Goal: Task Accomplishment & Management: Complete application form

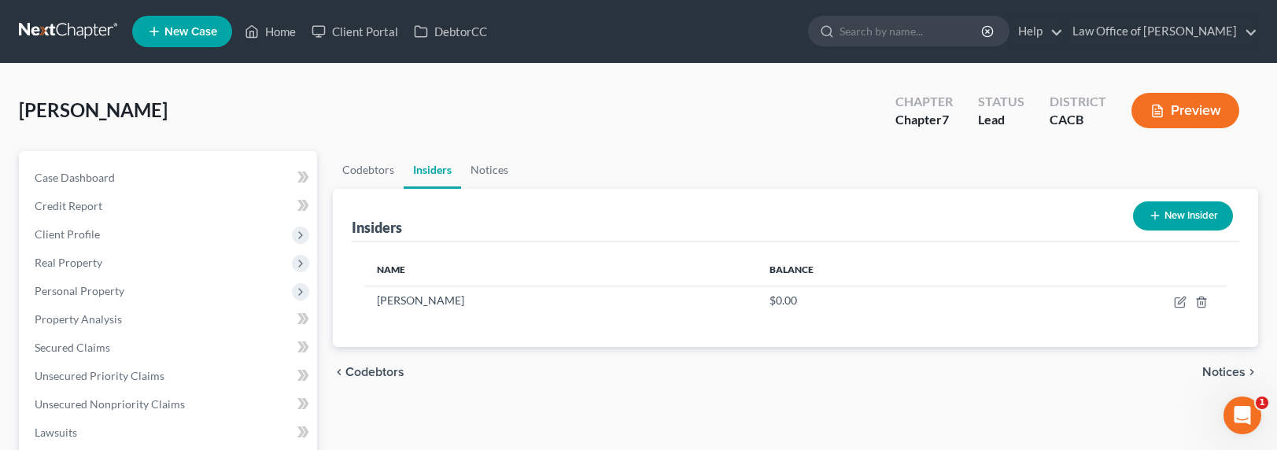
click at [78, 32] on link at bounding box center [69, 31] width 101 height 28
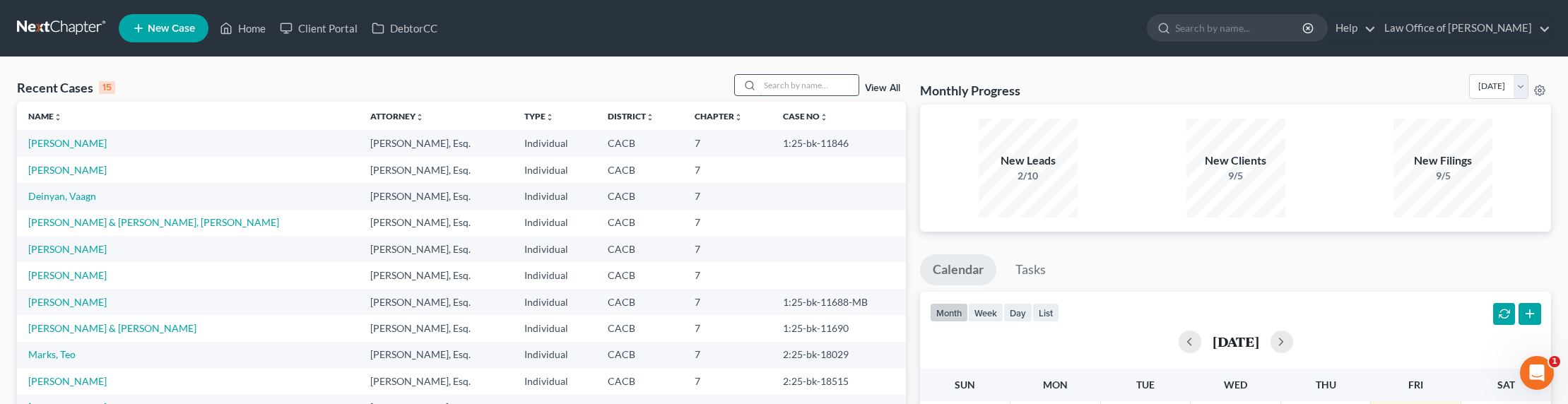
click at [792, 92] on input "search" at bounding box center [809, 84] width 99 height 21
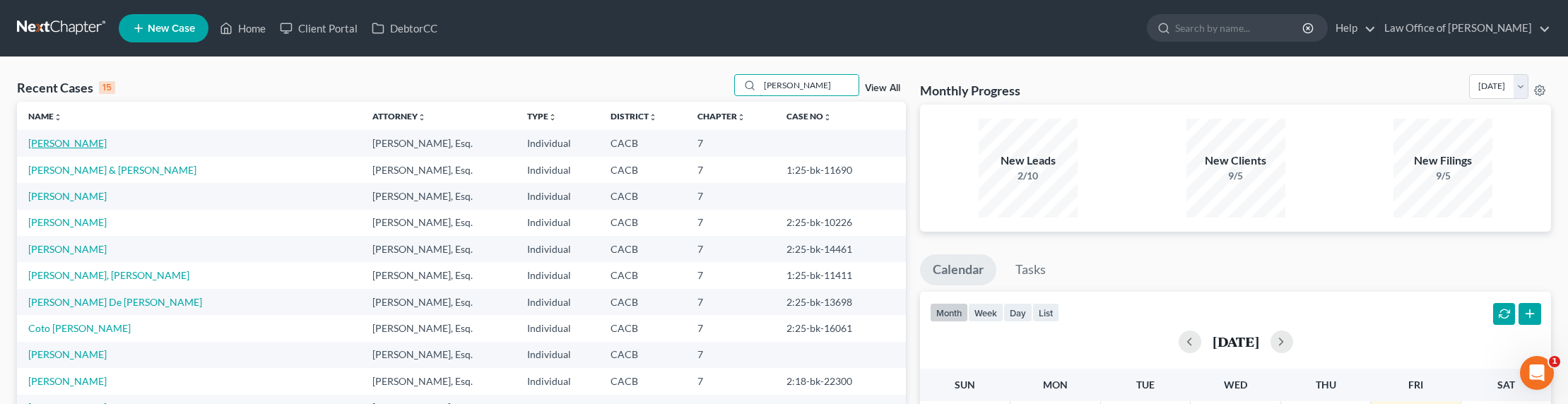
type input "[PERSON_NAME]"
click at [68, 141] on link "[PERSON_NAME]" at bounding box center [66, 143] width 78 height 12
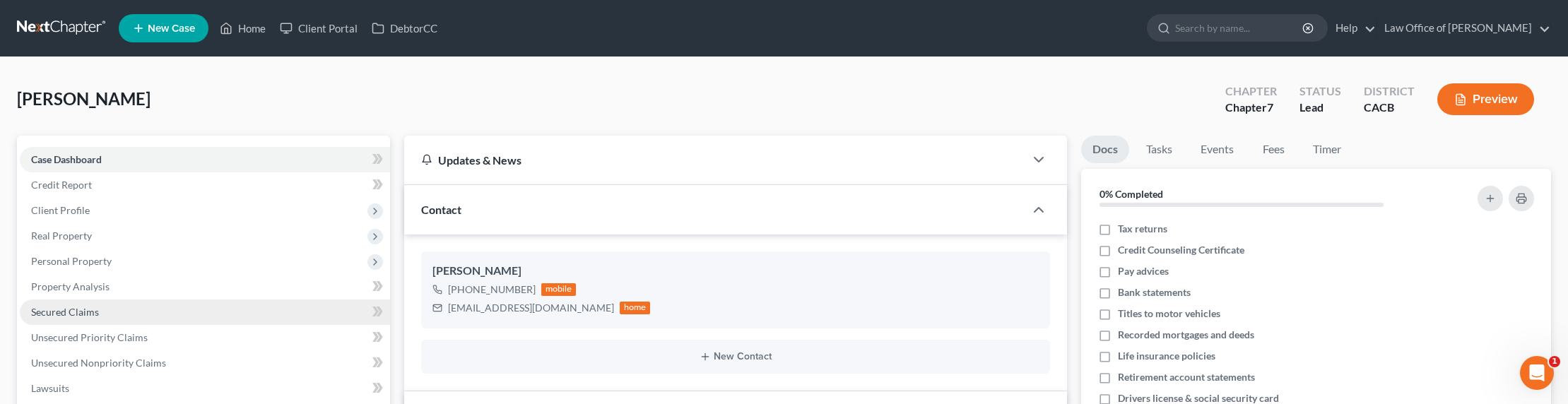
click at [69, 306] on span "Secured Claims" at bounding box center [66, 312] width 68 height 12
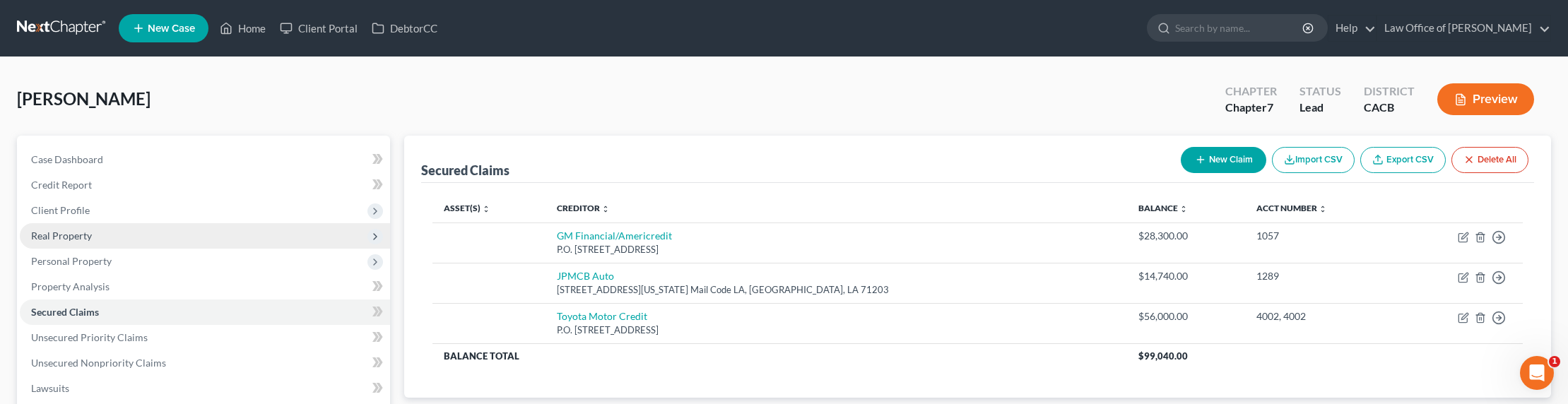
click at [61, 233] on span "Real Property" at bounding box center [62, 235] width 61 height 12
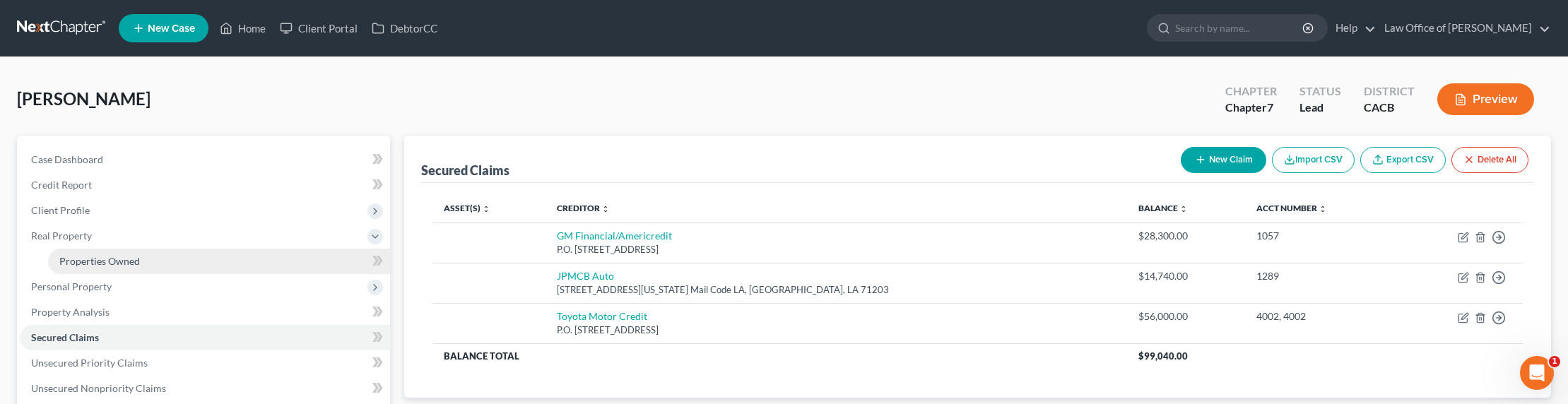
click at [94, 266] on span "Properties Owned" at bounding box center [100, 260] width 81 height 12
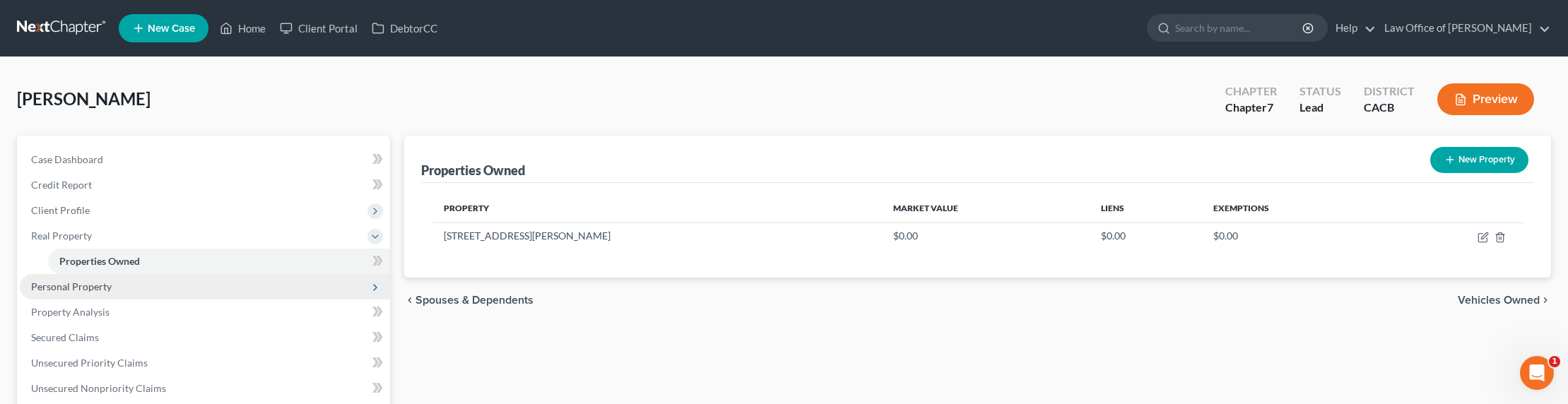
click at [83, 277] on span "Personal Property" at bounding box center [205, 286] width 370 height 25
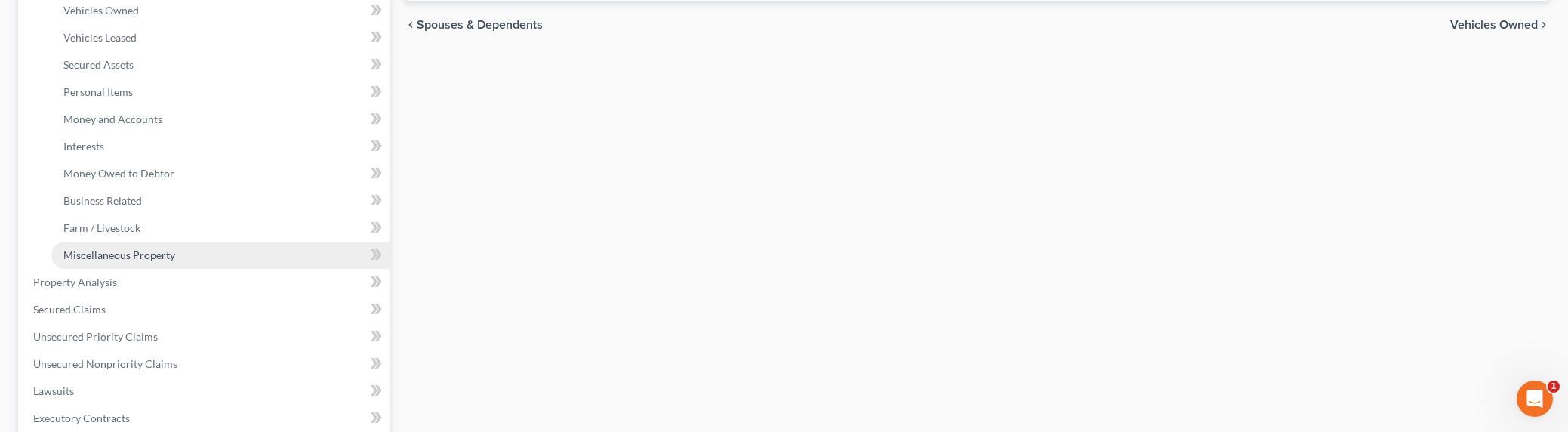
scroll to position [323, 0]
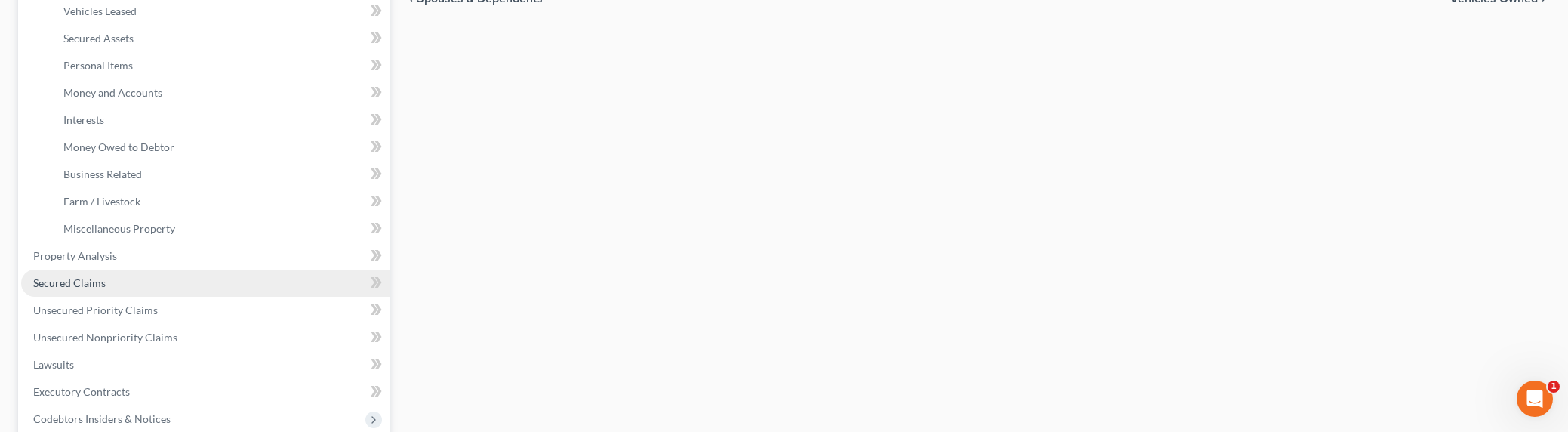
click at [66, 287] on span "Secured Claims" at bounding box center [70, 282] width 73 height 12
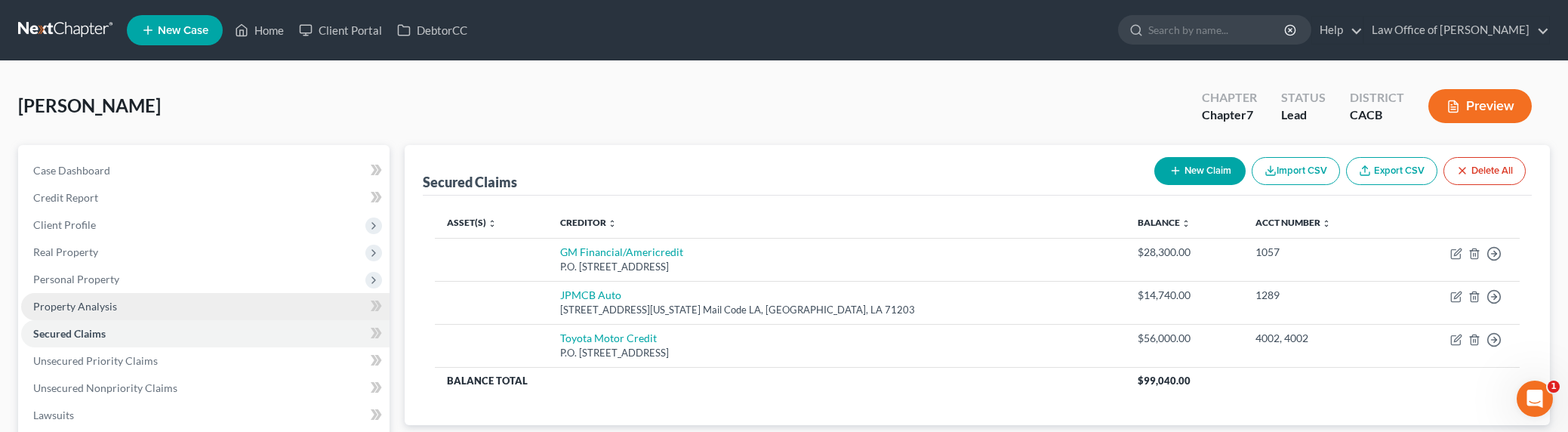
click at [59, 301] on span "Property Analysis" at bounding box center [75, 305] width 83 height 12
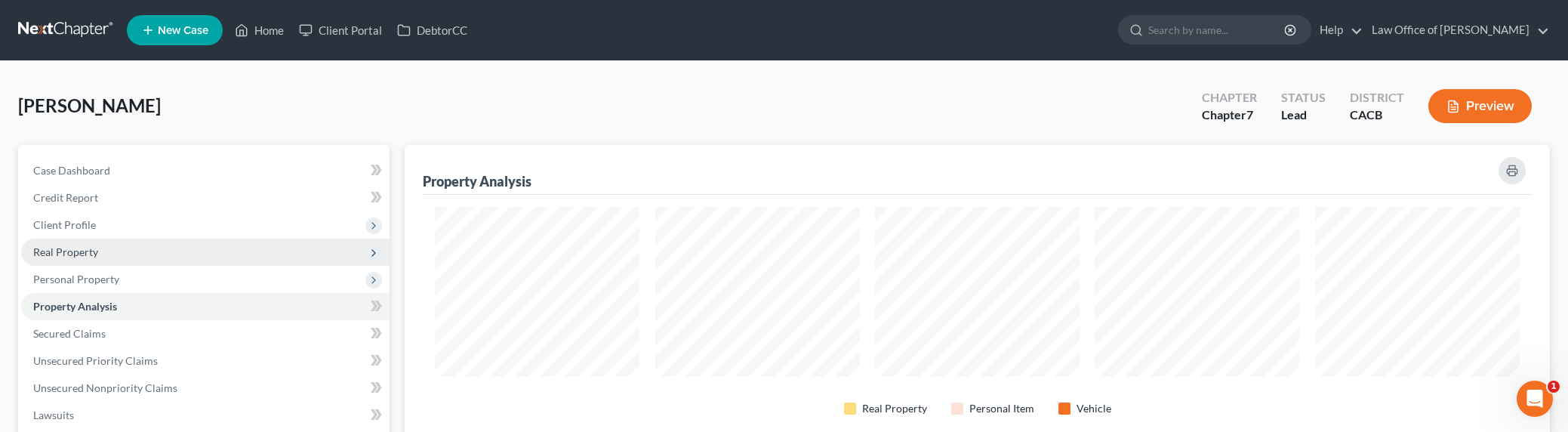
click at [68, 257] on span "Real Property" at bounding box center [66, 252] width 65 height 12
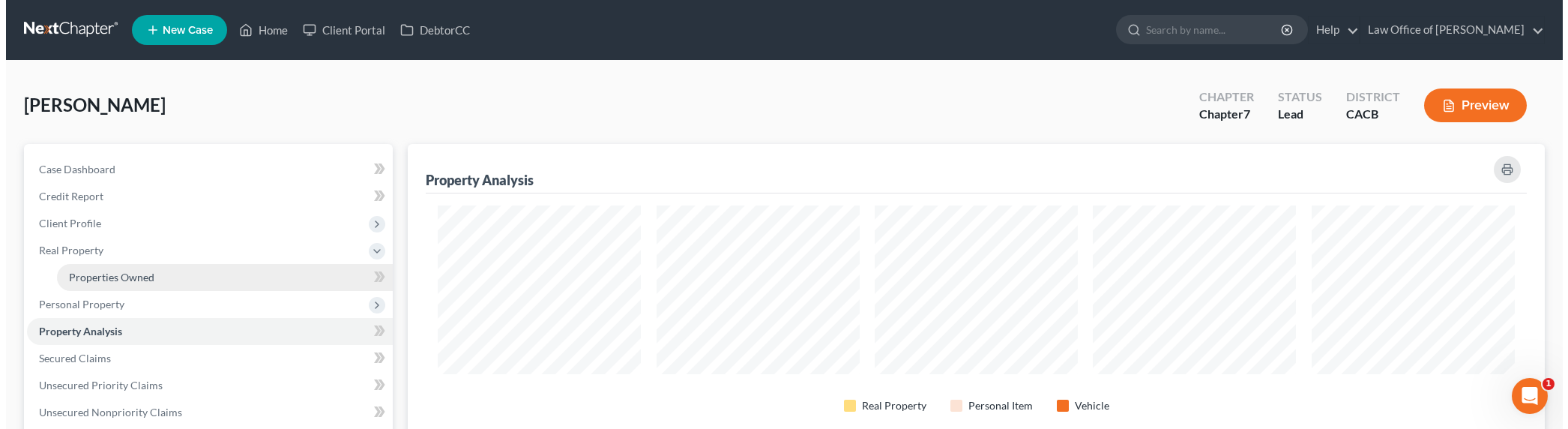
scroll to position [305, 1136]
click at [117, 274] on span "Properties Owned" at bounding box center [106, 276] width 86 height 12
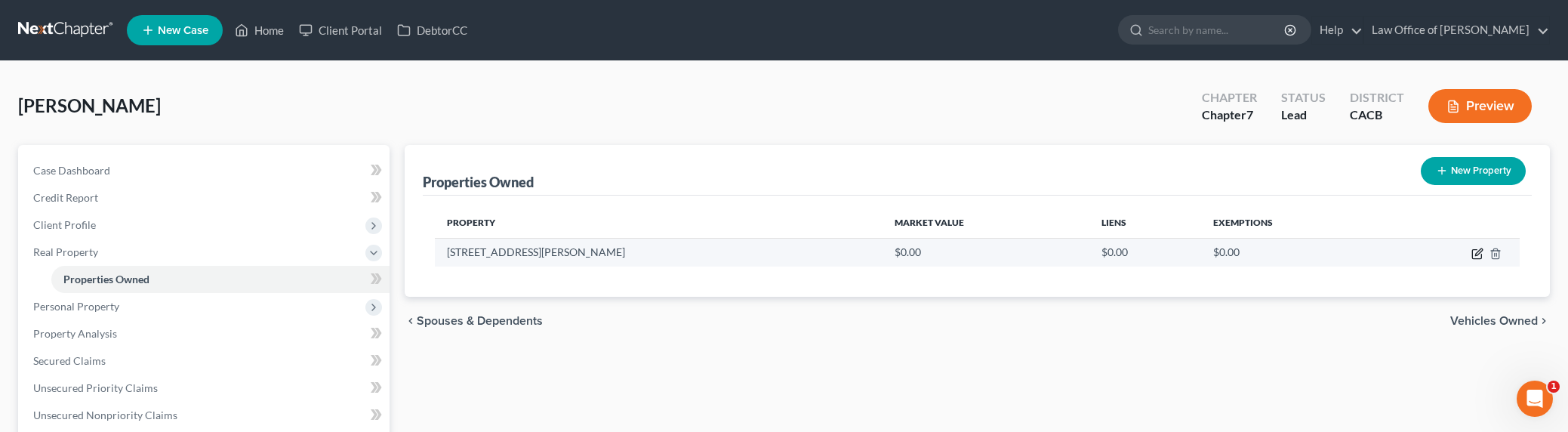
click at [1479, 253] on icon "button" at bounding box center [1477, 253] width 12 height 12
select select "4"
select select "0"
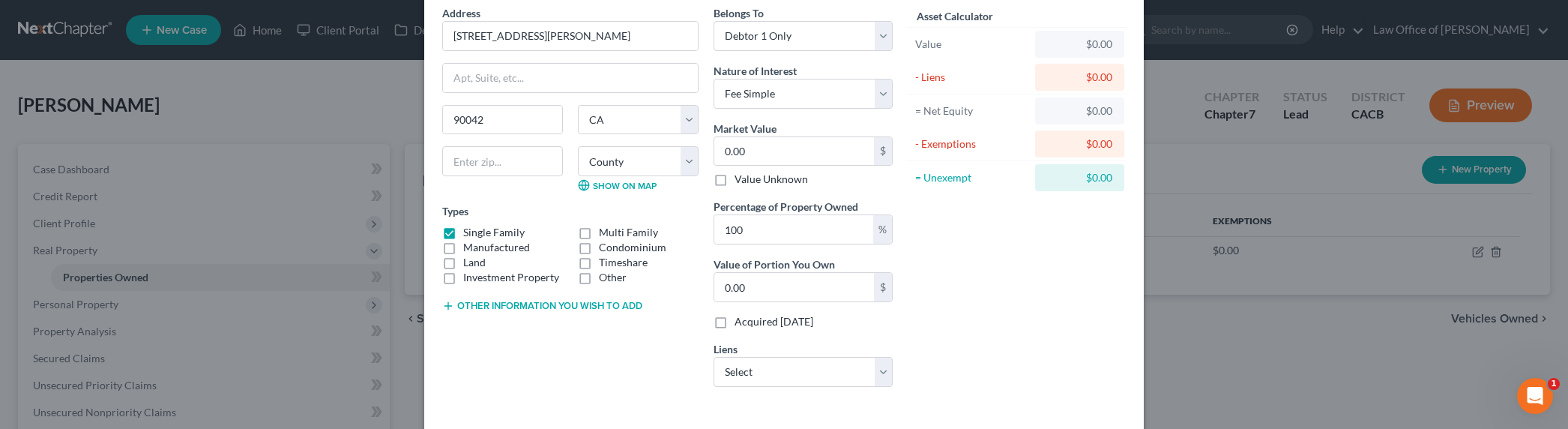
scroll to position [128, 0]
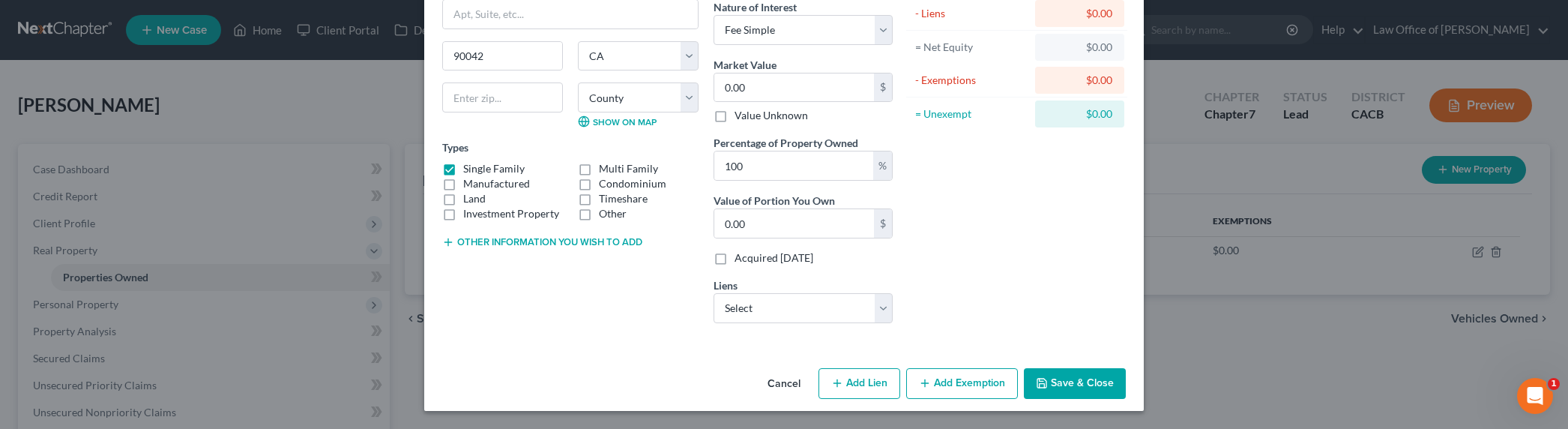
click at [874, 378] on button "Add Lien" at bounding box center [859, 383] width 82 height 31
select select "0"
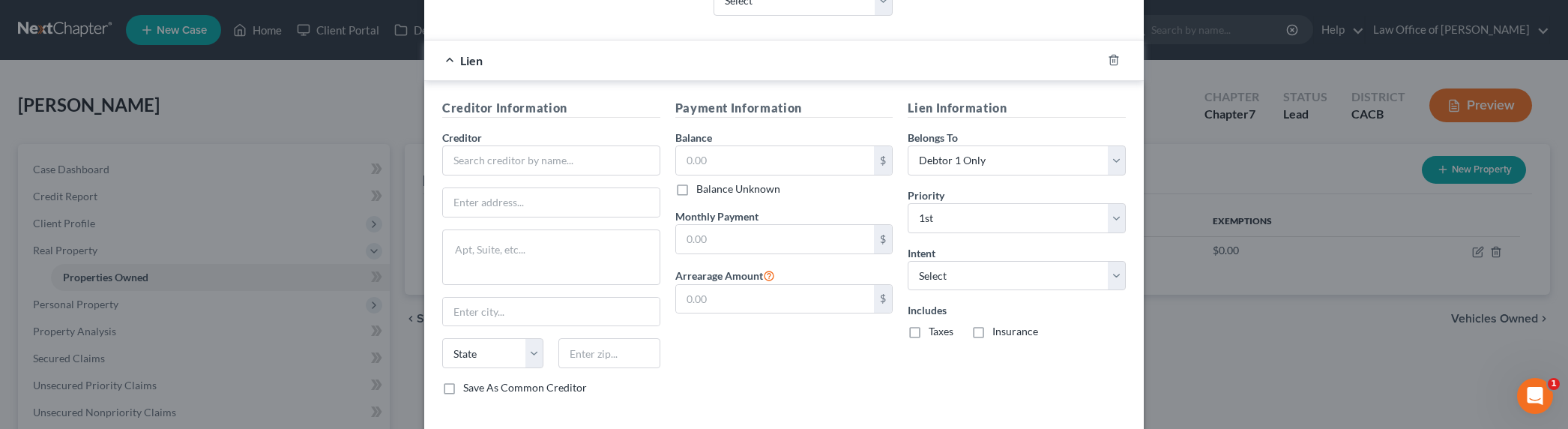
scroll to position [508, 0]
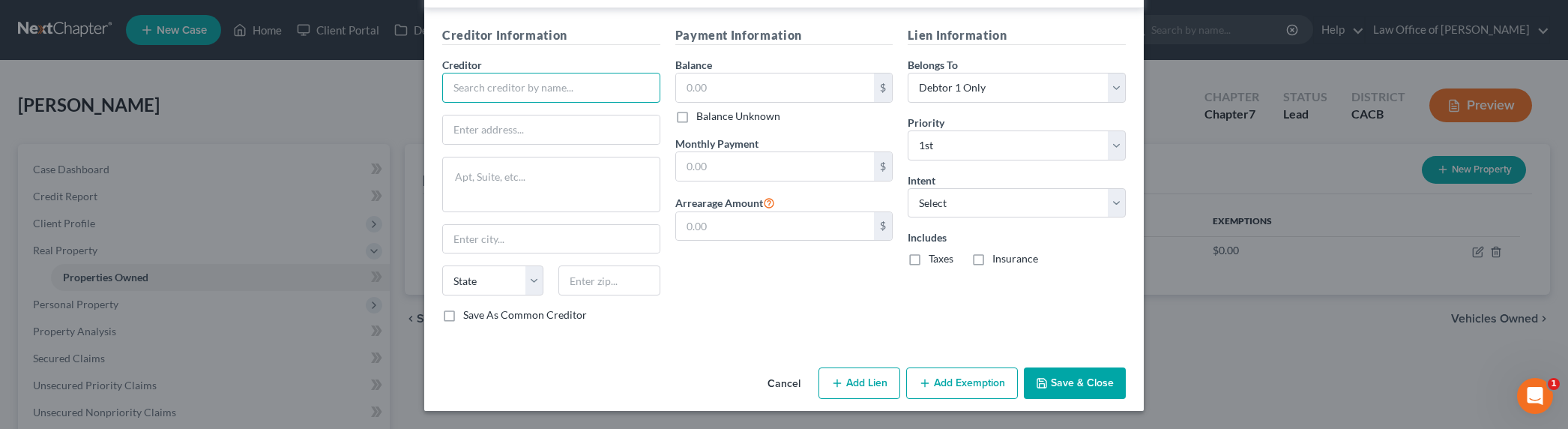
click at [547, 89] on input "text" at bounding box center [551, 87] width 218 height 30
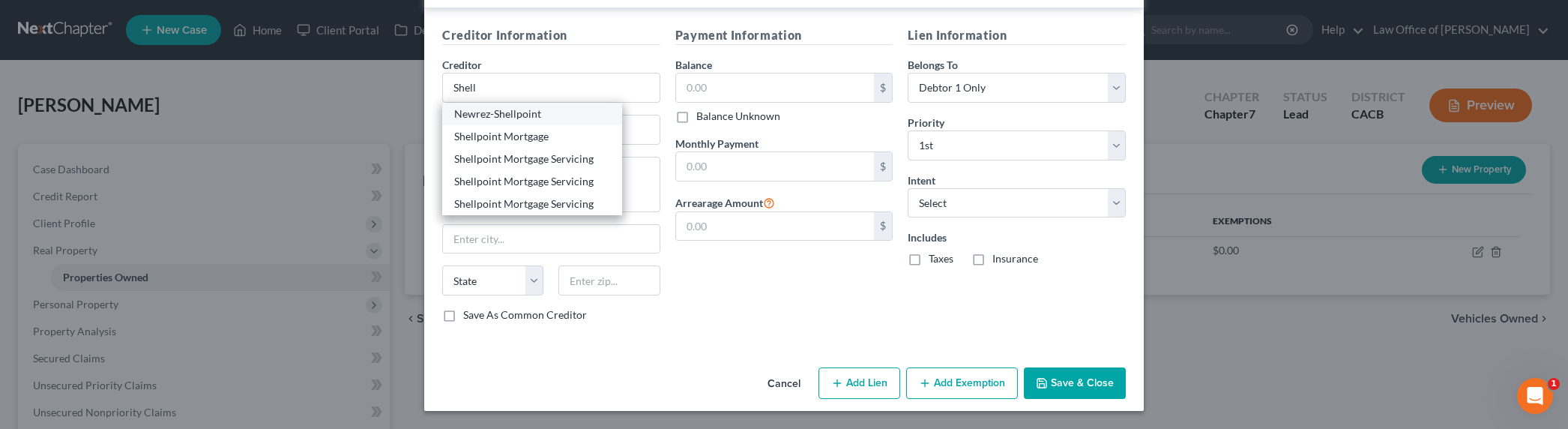
click at [492, 118] on div "Newrez-Shellpoint" at bounding box center [533, 114] width 156 height 15
type input "Newrez-Shellpoint"
type input "[STREET_ADDRESS]"
type input "[GEOGRAPHIC_DATA][US_STATE]"
select select "39"
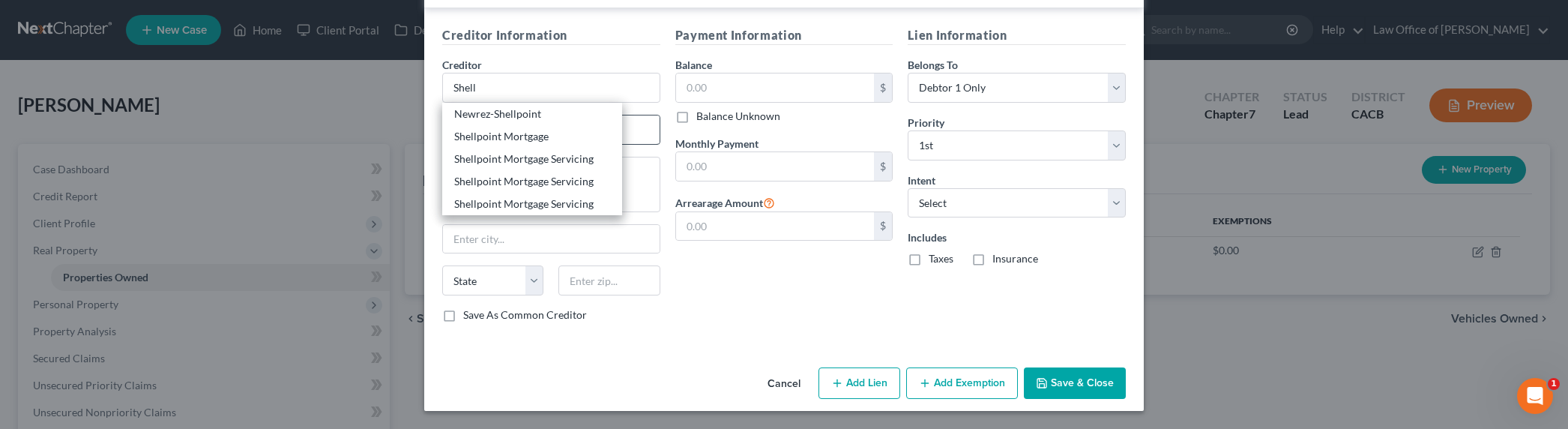
type input "19034"
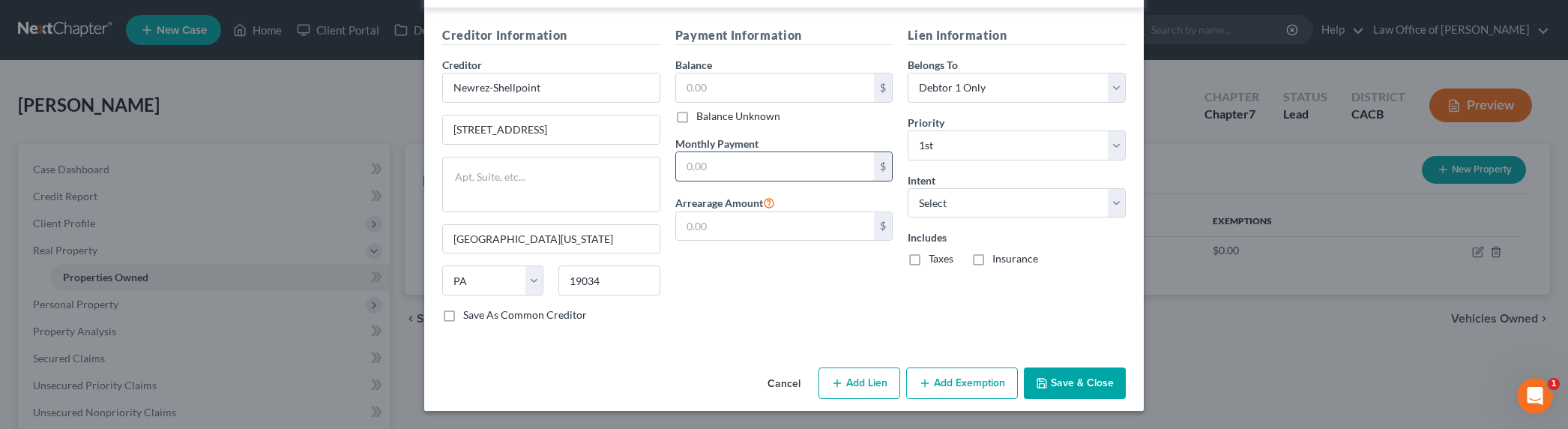
click at [734, 165] on input "text" at bounding box center [775, 167] width 199 height 29
type input "1,864"
click at [957, 210] on select "Select Surrender Redeem Reaffirm Avoid Other" at bounding box center [1016, 203] width 218 height 30
select select "2"
click at [908, 189] on select "Select Surrender Redeem Reaffirm Avoid Other" at bounding box center [1016, 203] width 218 height 30
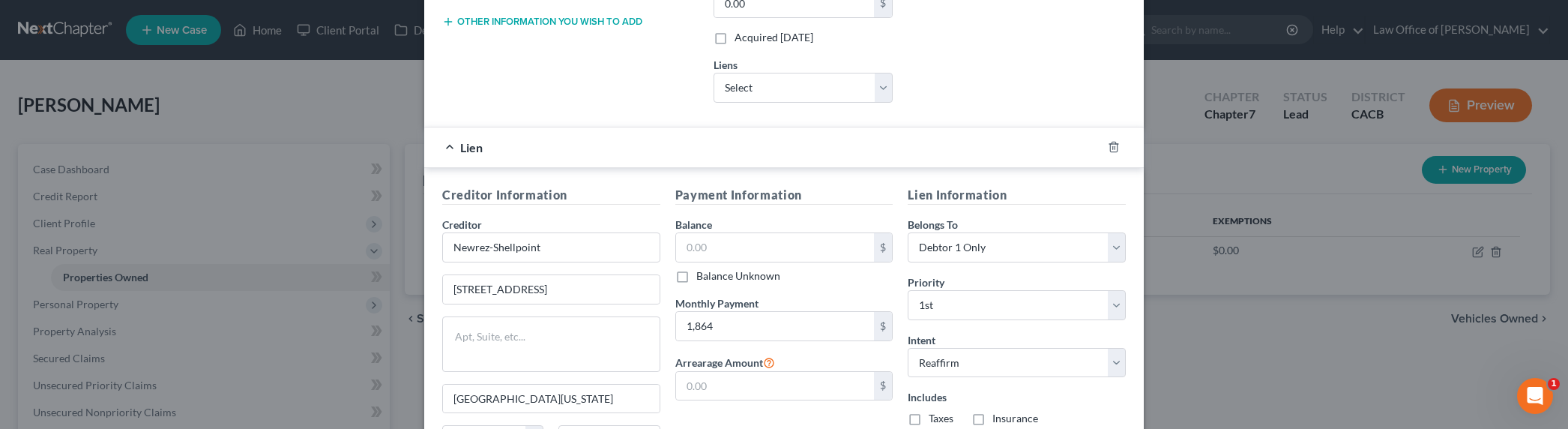
scroll to position [27, 0]
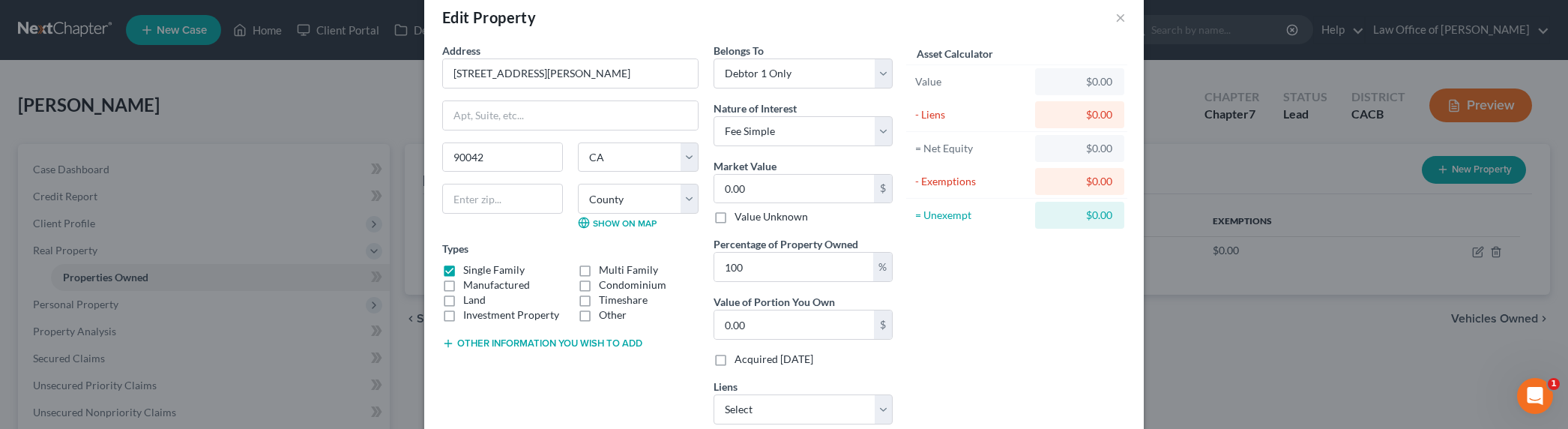
click at [552, 341] on button "Other information you wish to add" at bounding box center [542, 343] width 200 height 12
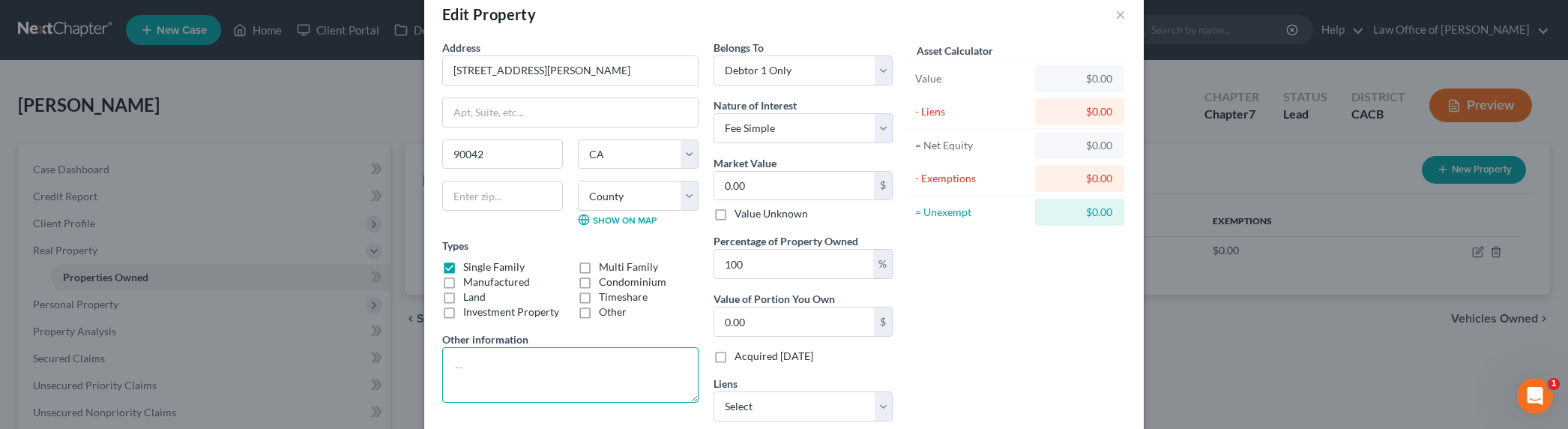
click at [468, 378] on textarea at bounding box center [570, 375] width 256 height 55
type textarea "Purchased in [DATE]"
click at [754, 181] on input "0.00" at bounding box center [794, 186] width 160 height 29
type input "1"
type input "1.00"
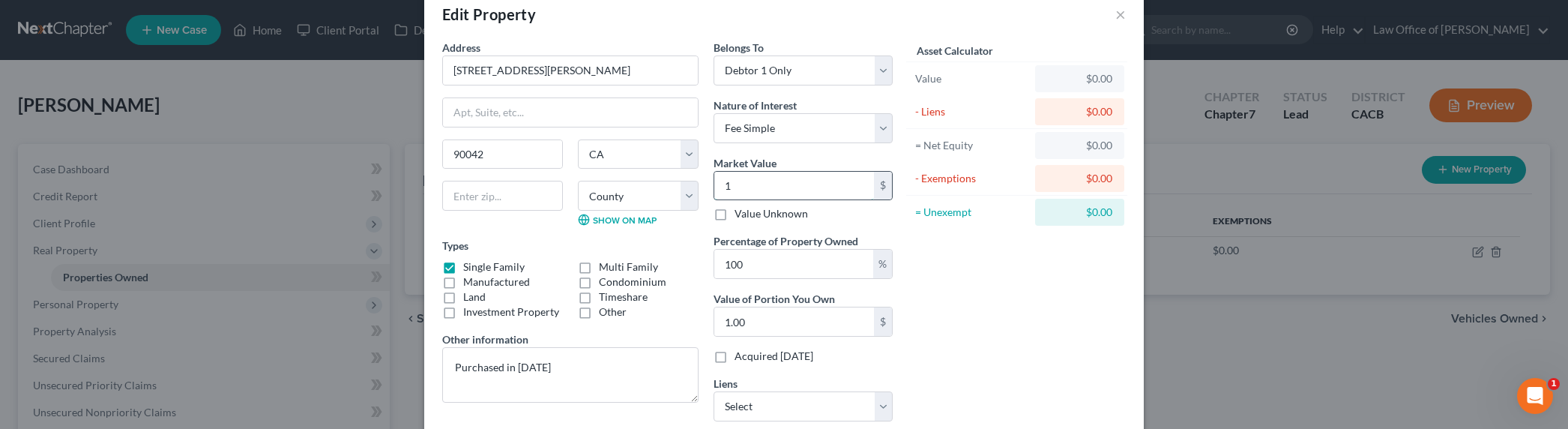
type input "10"
type input "10.00"
type input "102"
type input "102.00"
type input "1020"
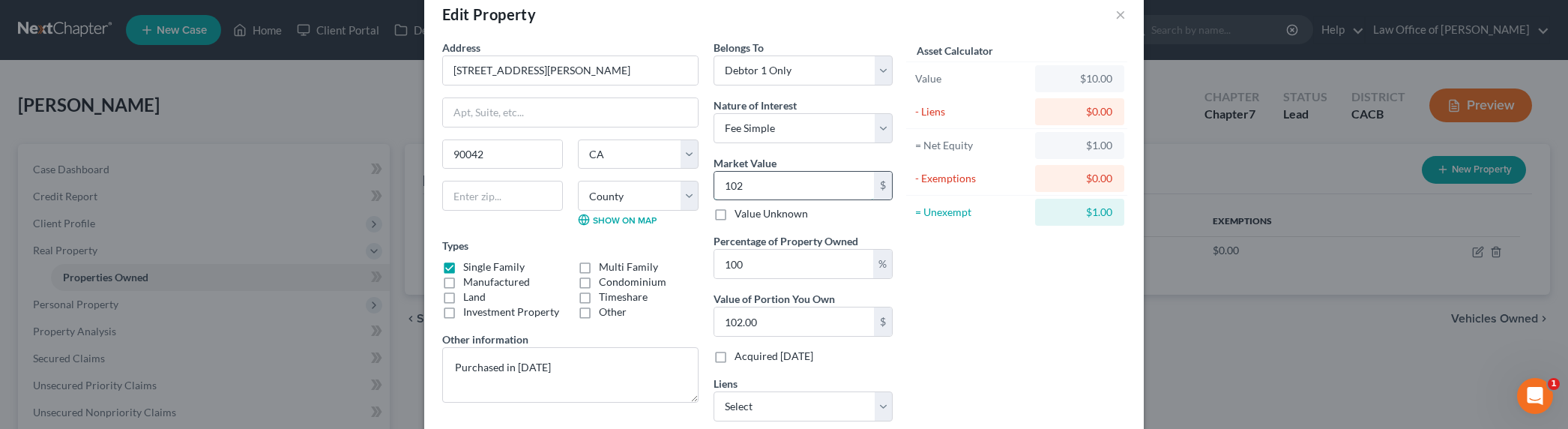
type input "1,020.00"
type input "1,0200"
type input "10,200.00"
type input "10,2000"
type input "102,000.00"
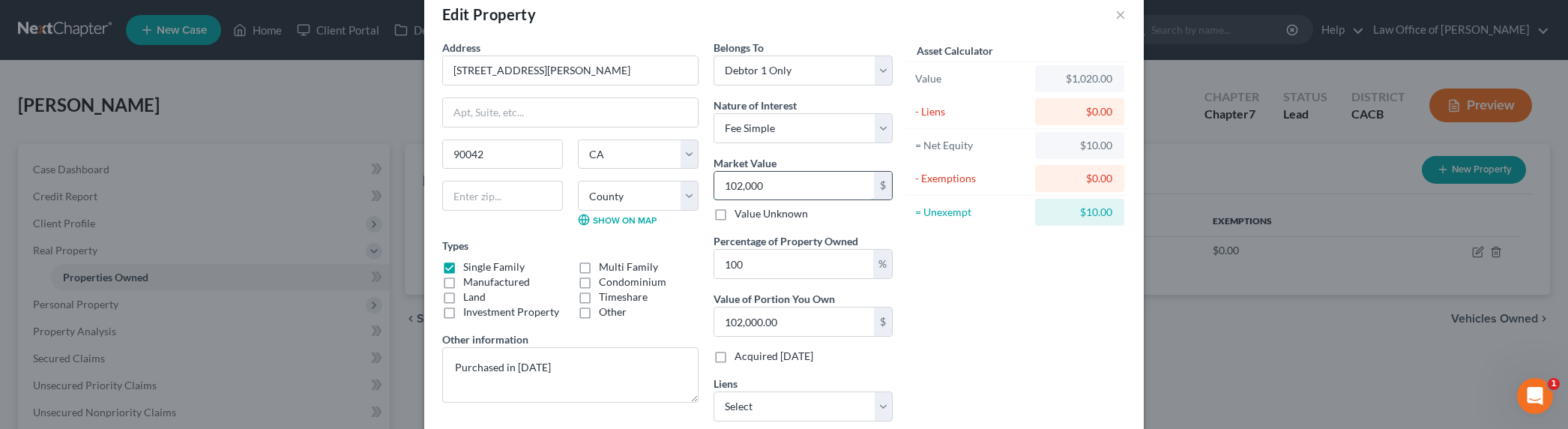
type input "102,0000"
type input "1,020,000.00"
type input "1,020,0000"
type input "10,200,000.00"
type input "10,200,00"
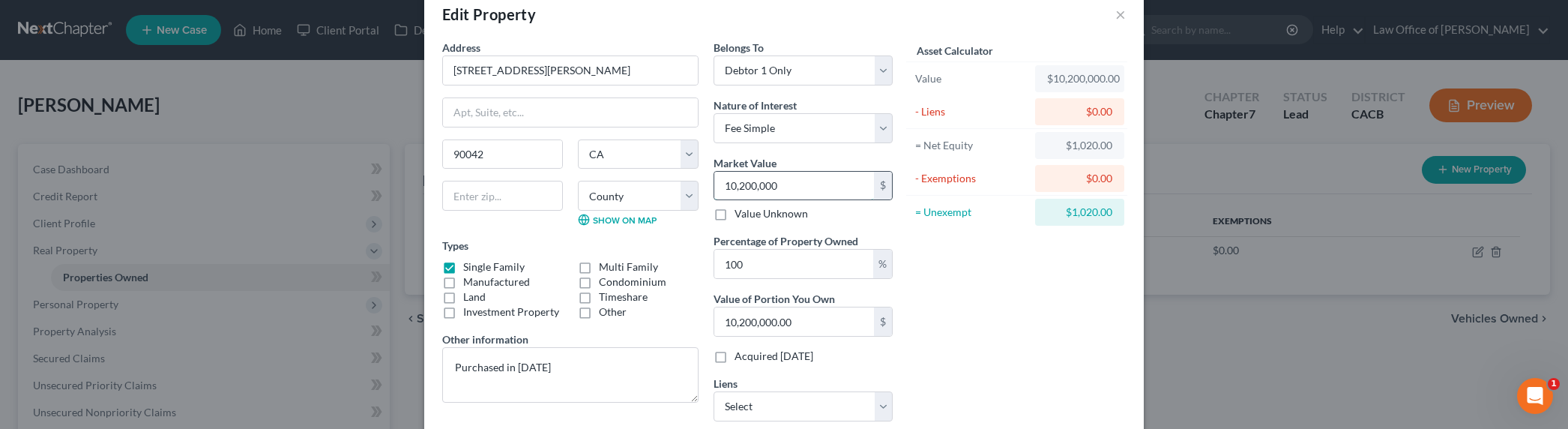
type input "1,020,000.00"
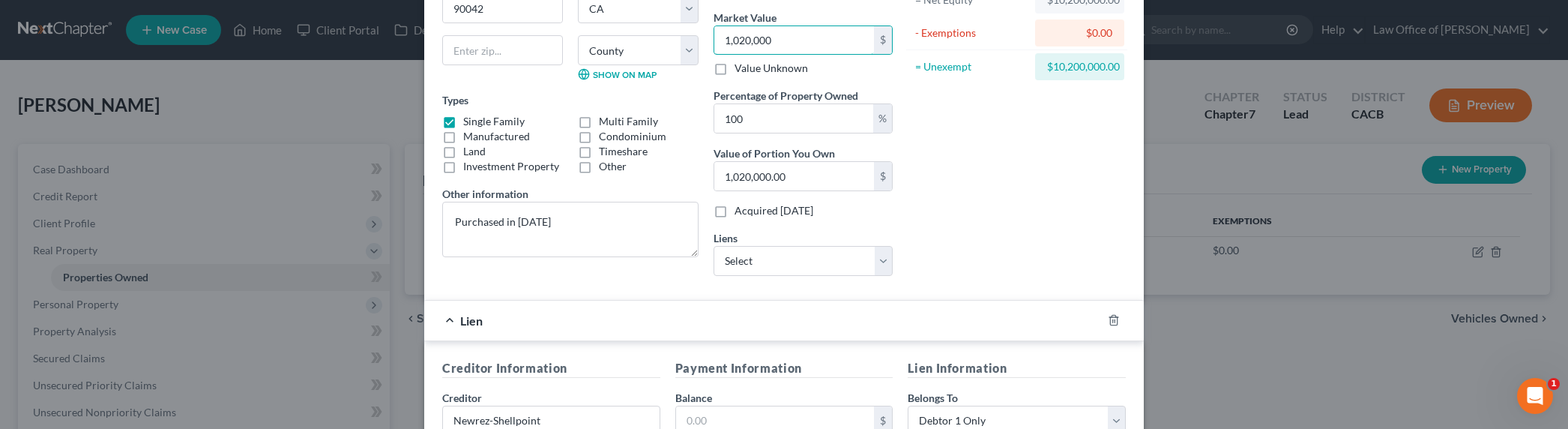
scroll to position [182, 0]
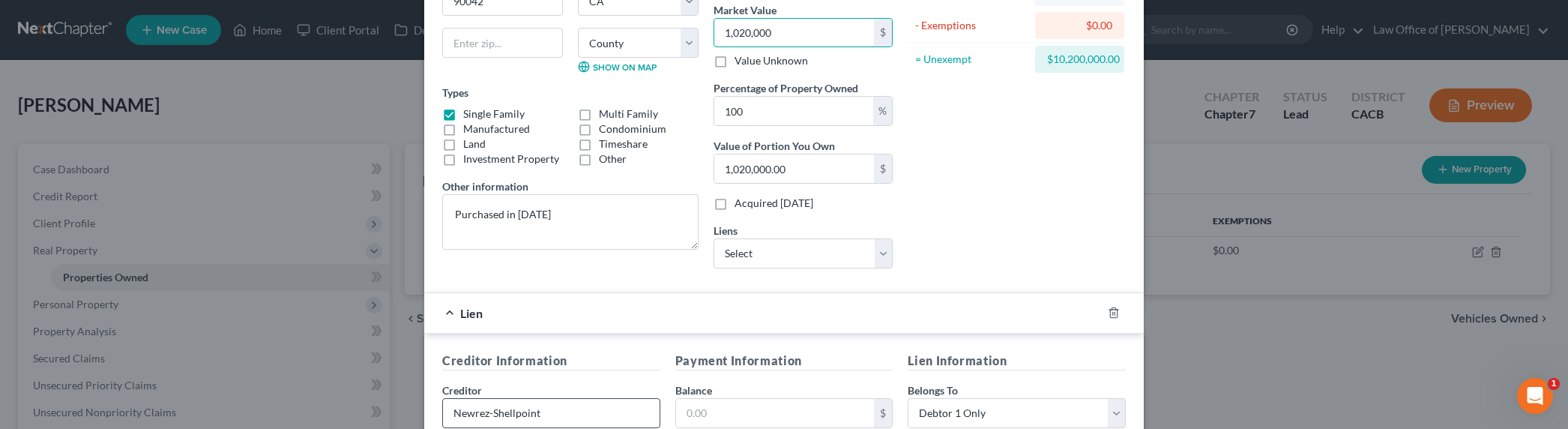
type input "1,020,000"
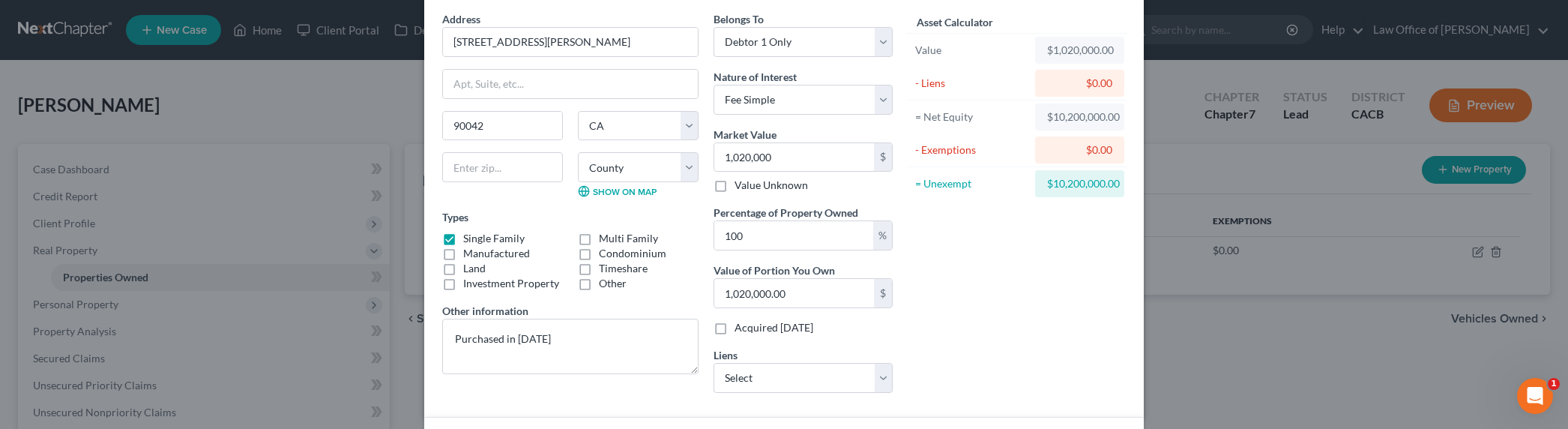
scroll to position [0, 0]
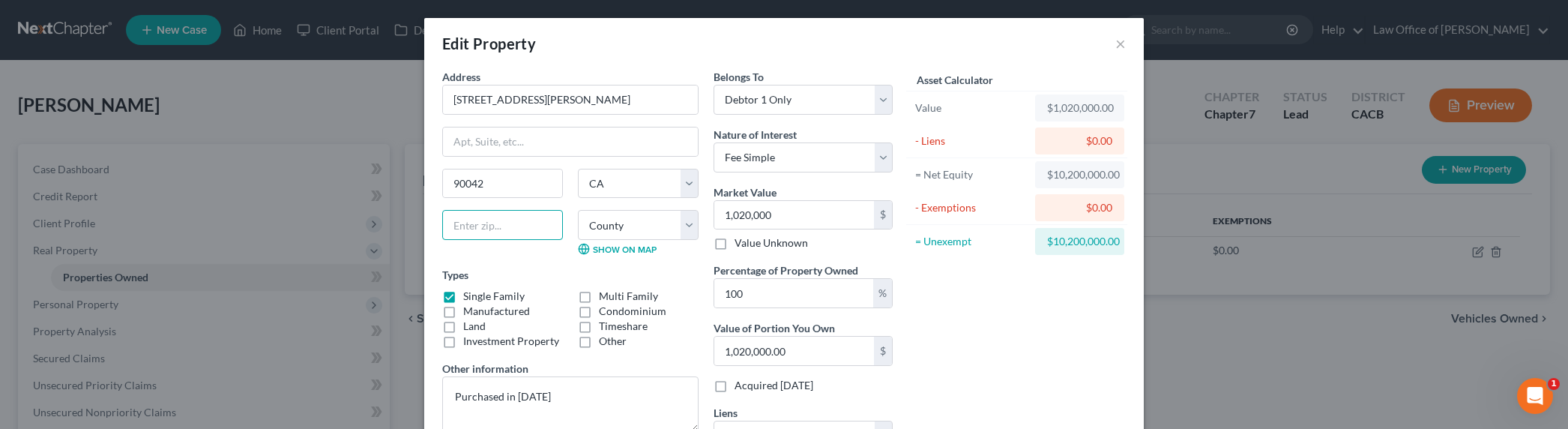
click at [474, 215] on input "text" at bounding box center [502, 224] width 121 height 30
type input "90042"
type input "[GEOGRAPHIC_DATA]"
click at [630, 227] on select "County [GEOGRAPHIC_DATA] [GEOGRAPHIC_DATA] [GEOGRAPHIC_DATA] [GEOGRAPHIC_DATA] …" at bounding box center [638, 224] width 121 height 30
select select "18"
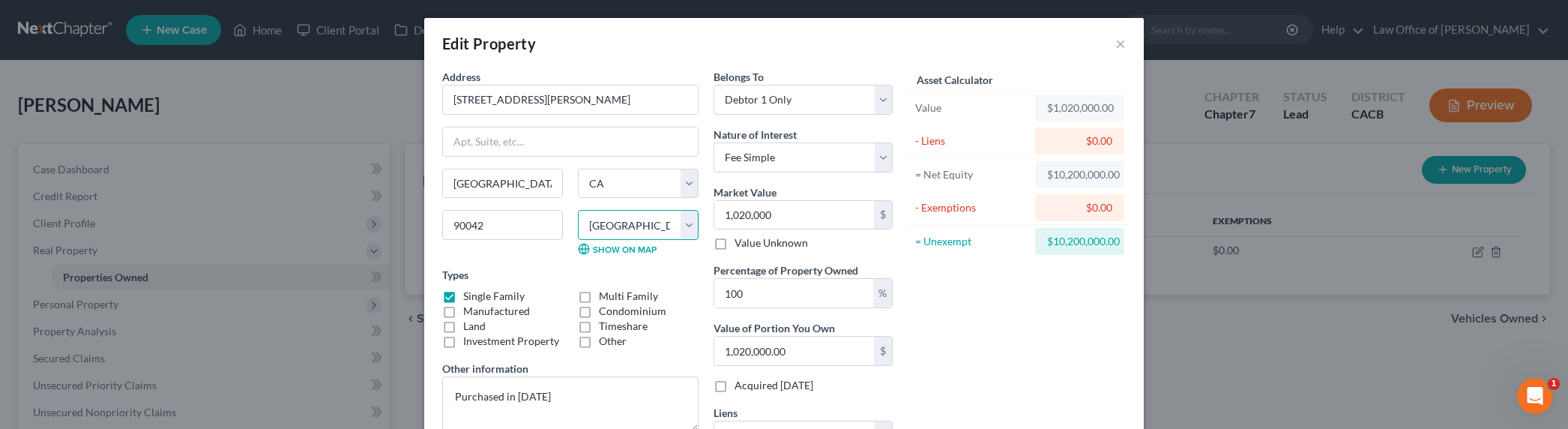
click at [578, 210] on select "County [GEOGRAPHIC_DATA] [GEOGRAPHIC_DATA] [GEOGRAPHIC_DATA] [GEOGRAPHIC_DATA] …" at bounding box center [638, 224] width 121 height 30
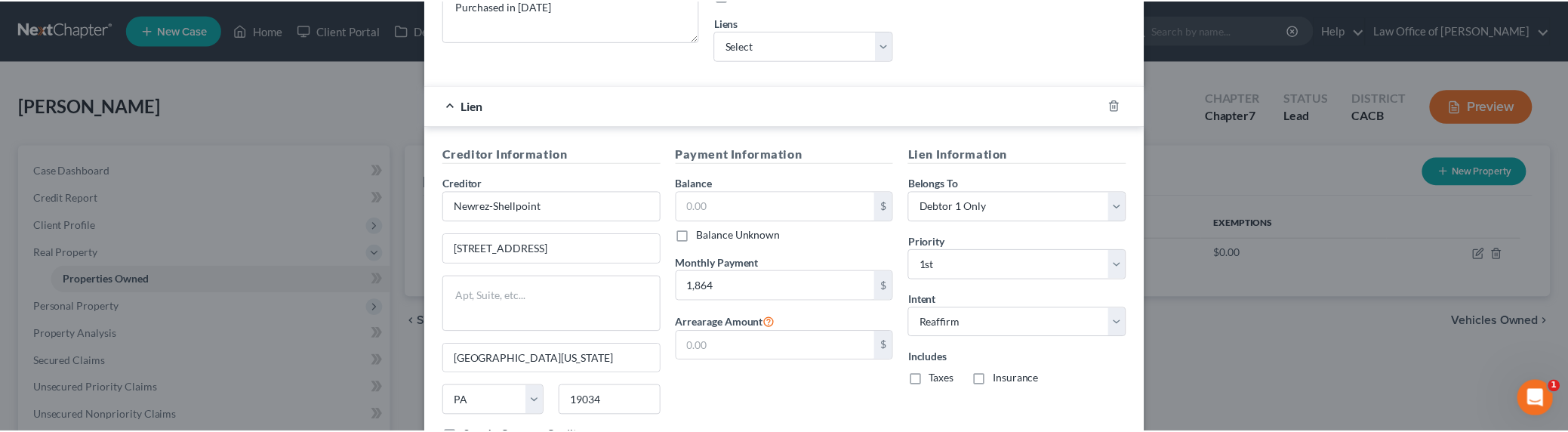
scroll to position [512, 0]
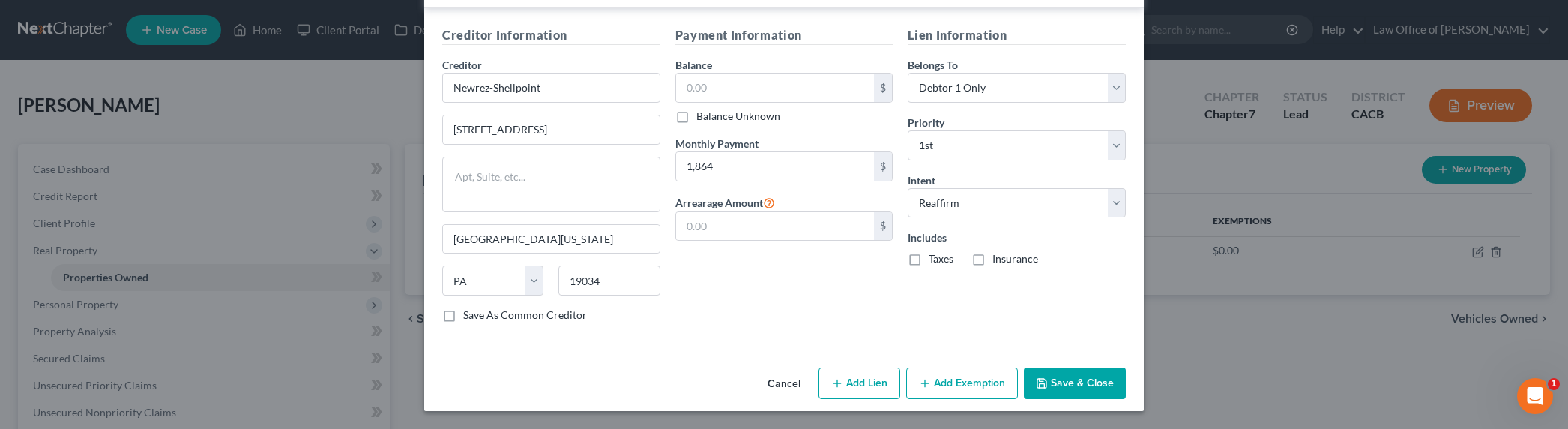
click at [1068, 381] on button "Save & Close" at bounding box center [1075, 383] width 102 height 31
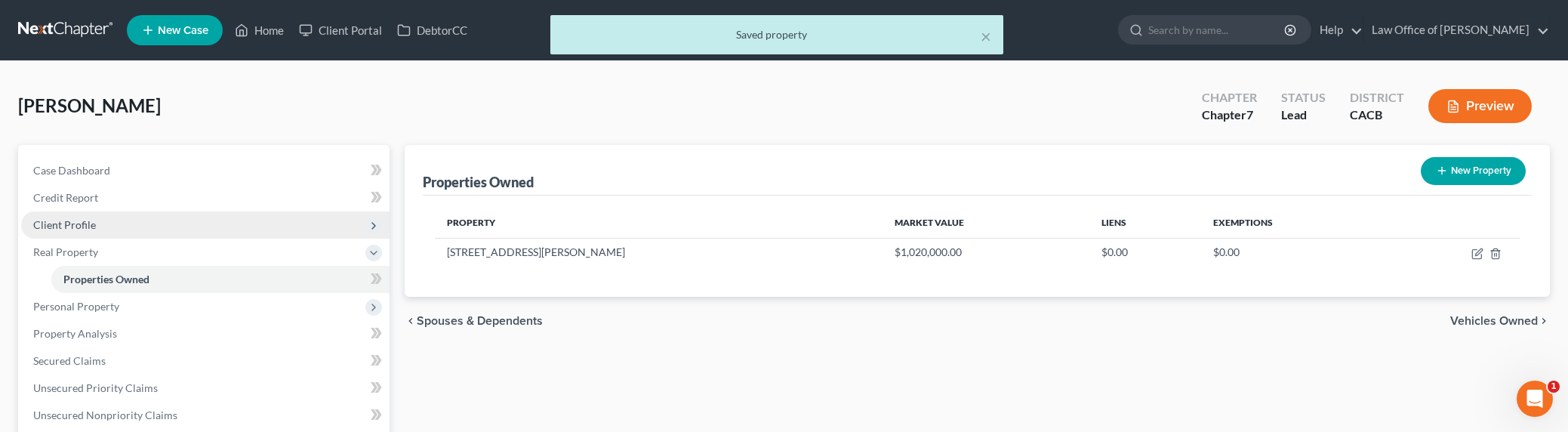
click at [66, 227] on span "Client Profile" at bounding box center [64, 224] width 62 height 12
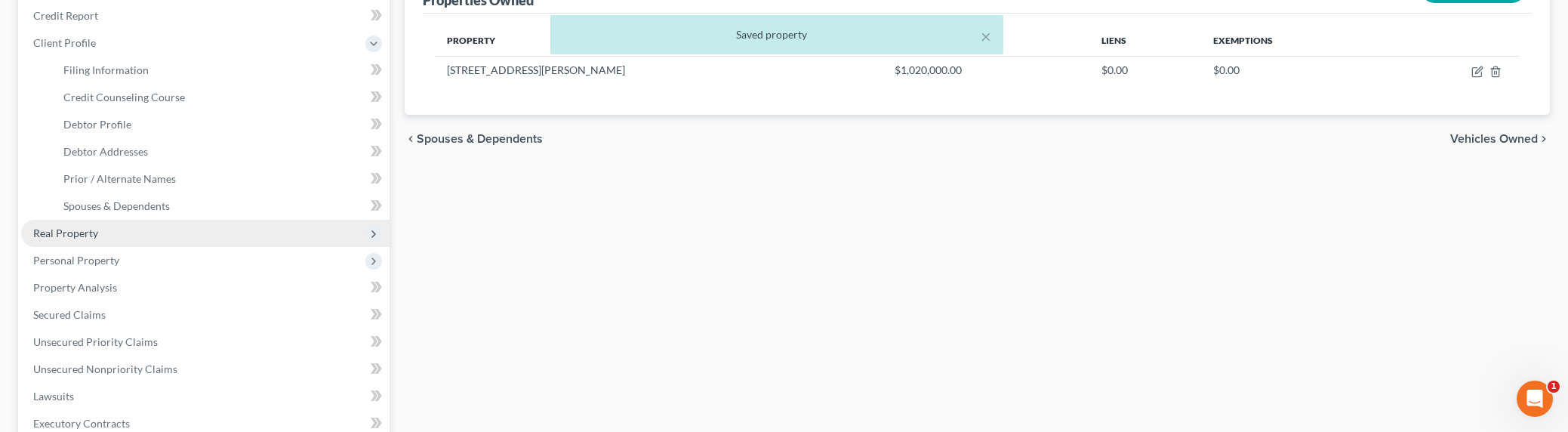
scroll to position [301, 0]
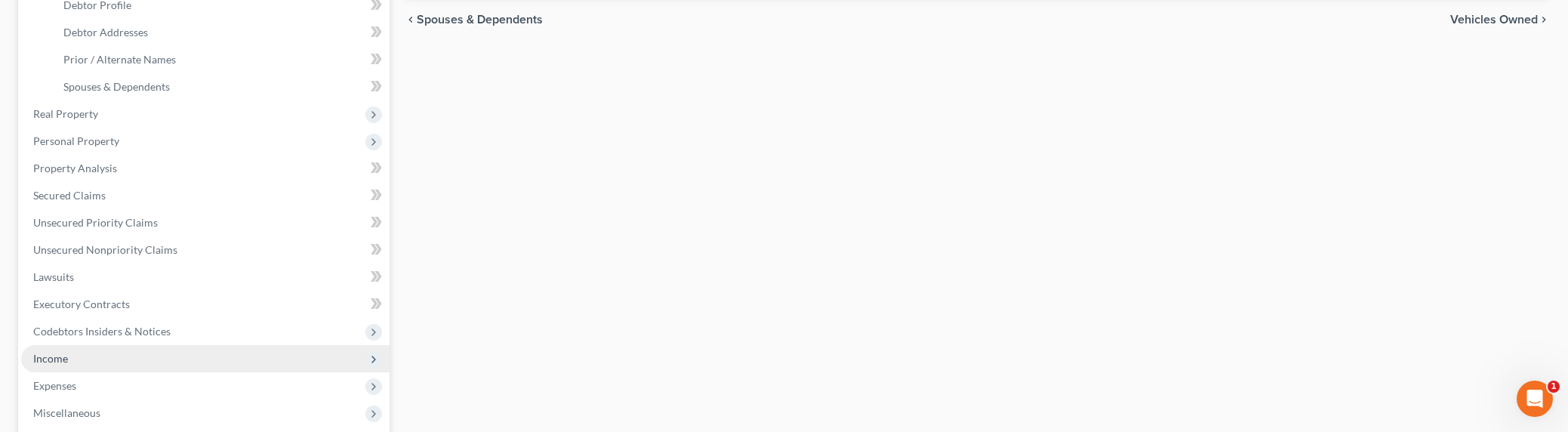
click at [56, 355] on span "Income" at bounding box center [51, 358] width 35 height 12
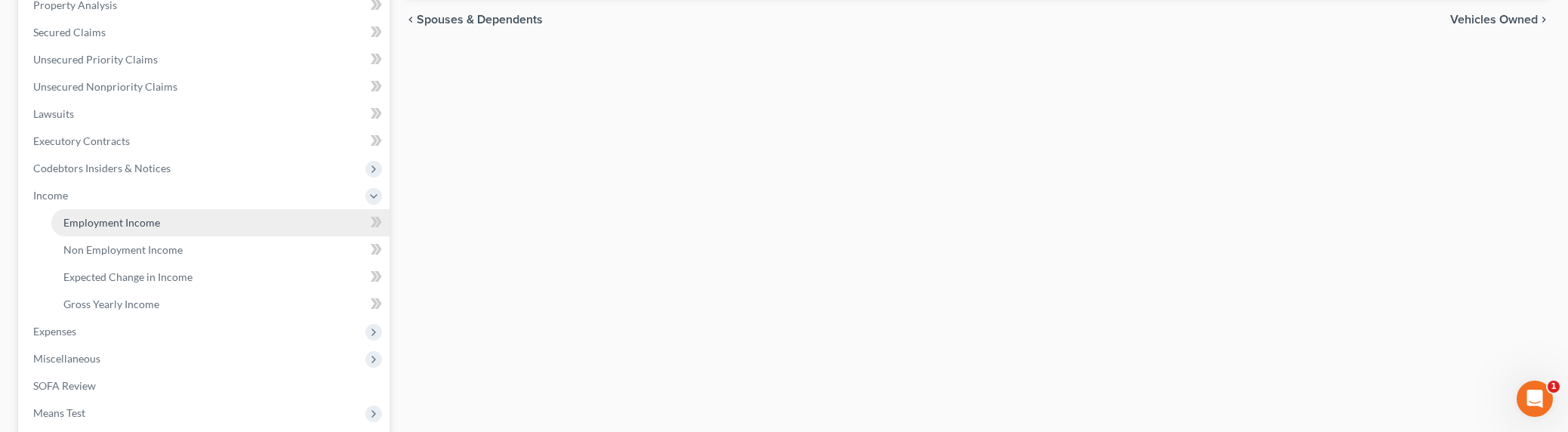
click at [94, 223] on span "Employment Income" at bounding box center [111, 222] width 97 height 12
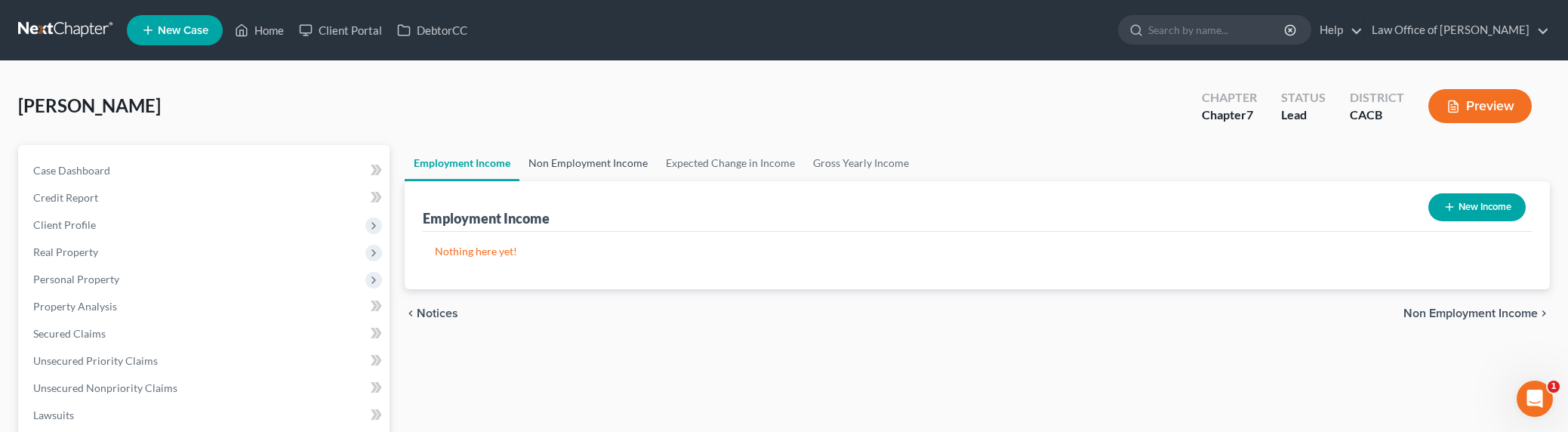
click at [555, 164] on link "Non Employment Income" at bounding box center [587, 163] width 137 height 36
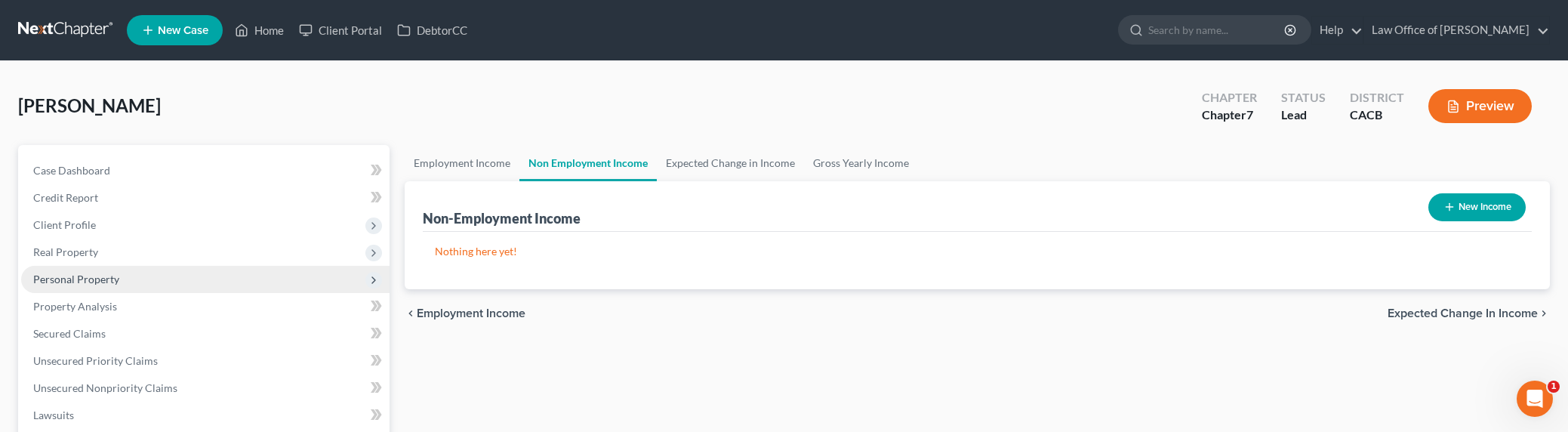
click at [72, 270] on span "Personal Property" at bounding box center [205, 279] width 368 height 27
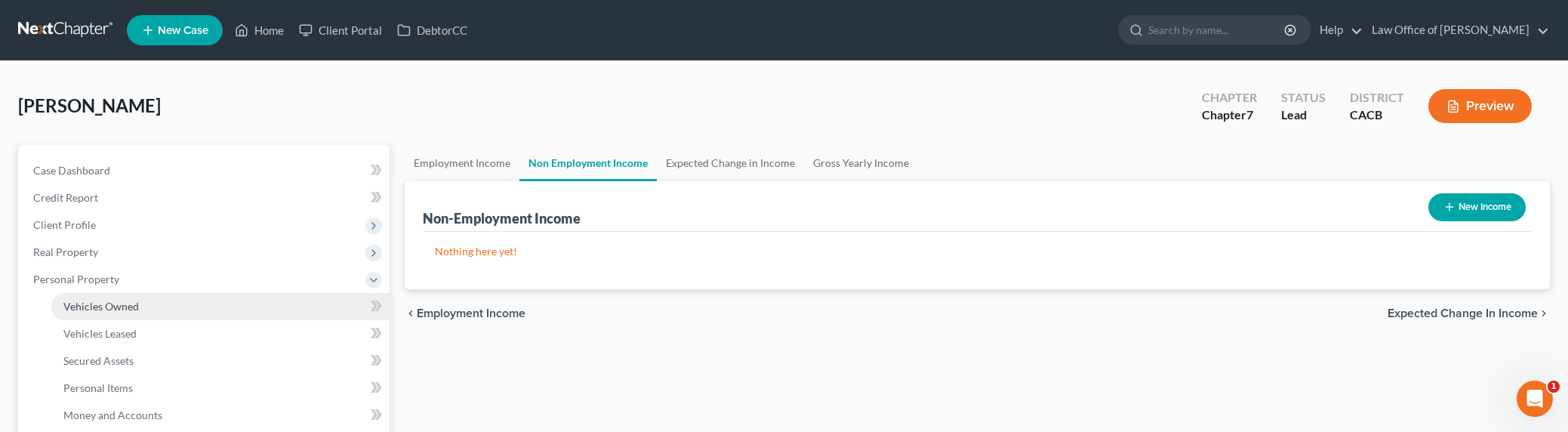
click at [90, 303] on span "Vehicles Owned" at bounding box center [101, 305] width 76 height 12
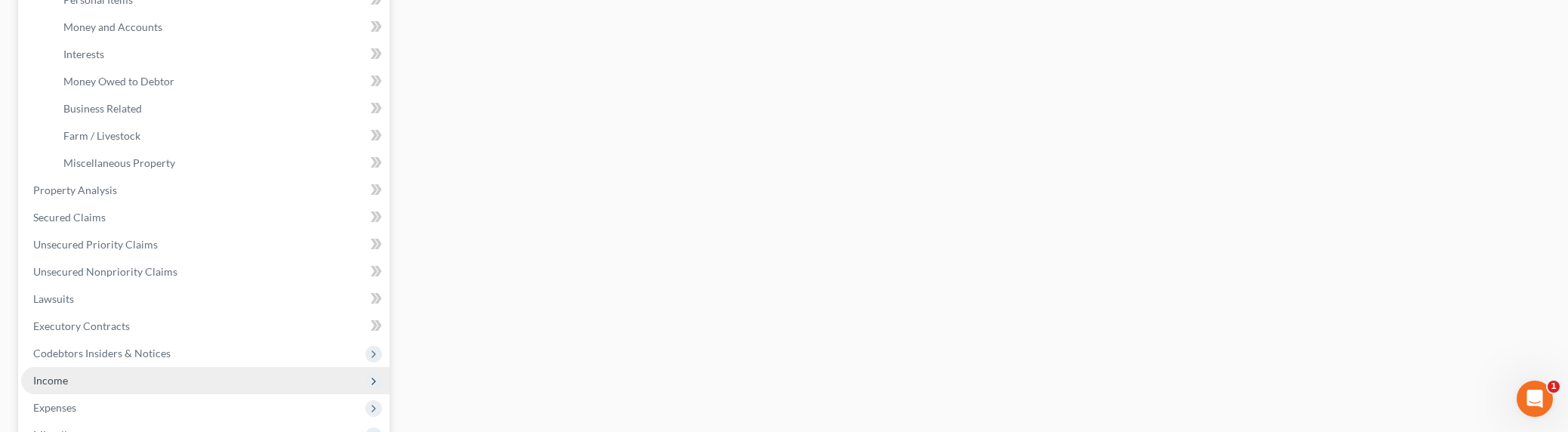
scroll to position [406, 0]
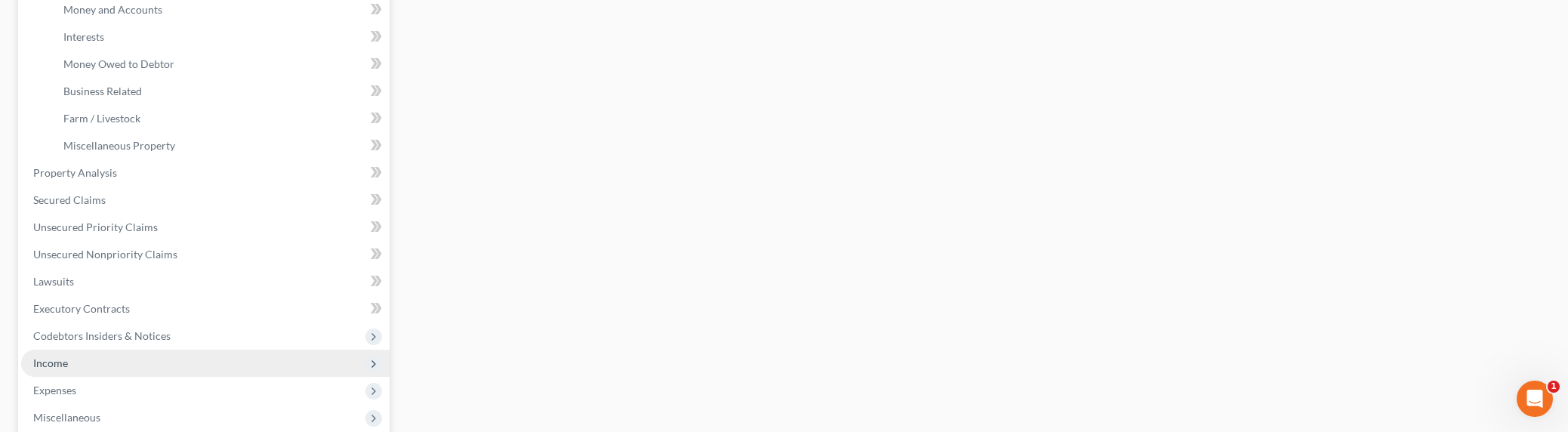
click at [73, 364] on span "Income" at bounding box center [205, 363] width 368 height 27
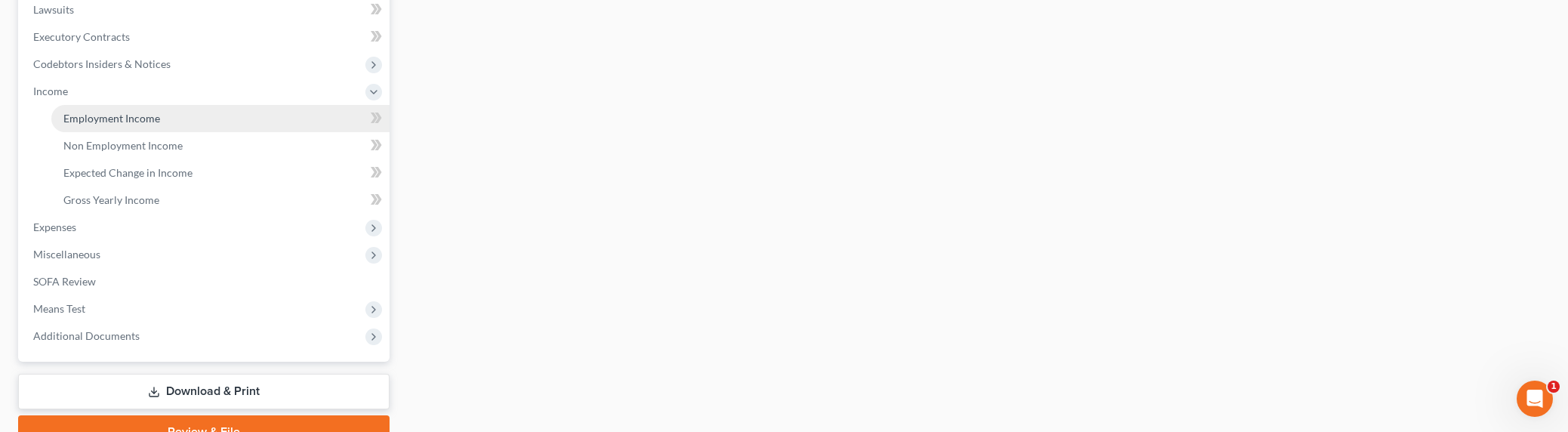
click at [126, 113] on span "Employment Income" at bounding box center [111, 117] width 97 height 12
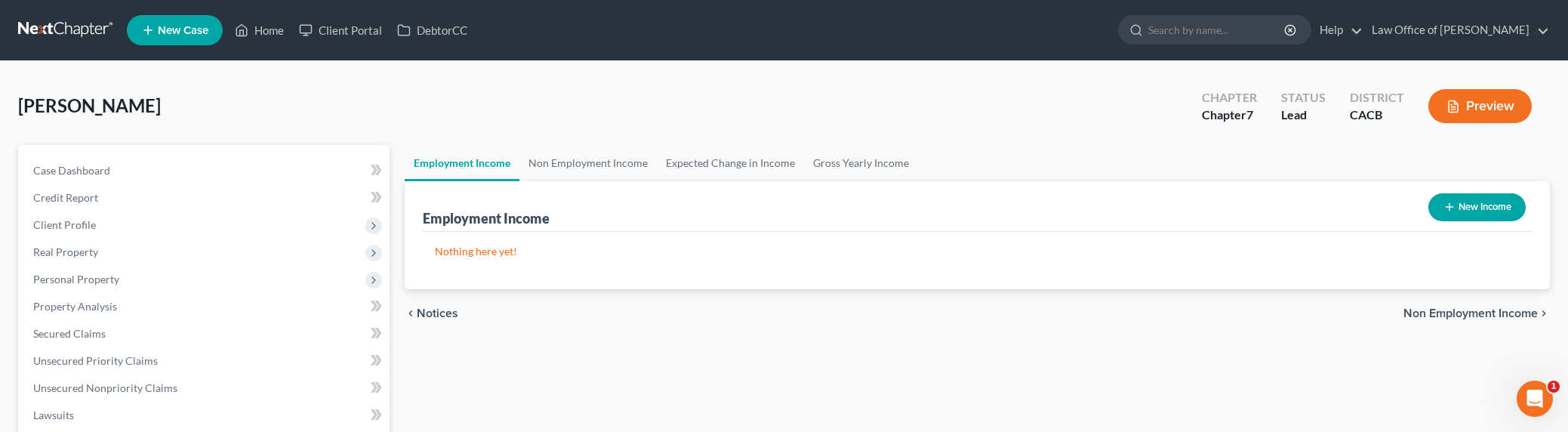
click at [1443, 206] on icon "button" at bounding box center [1449, 206] width 12 height 12
select select "0"
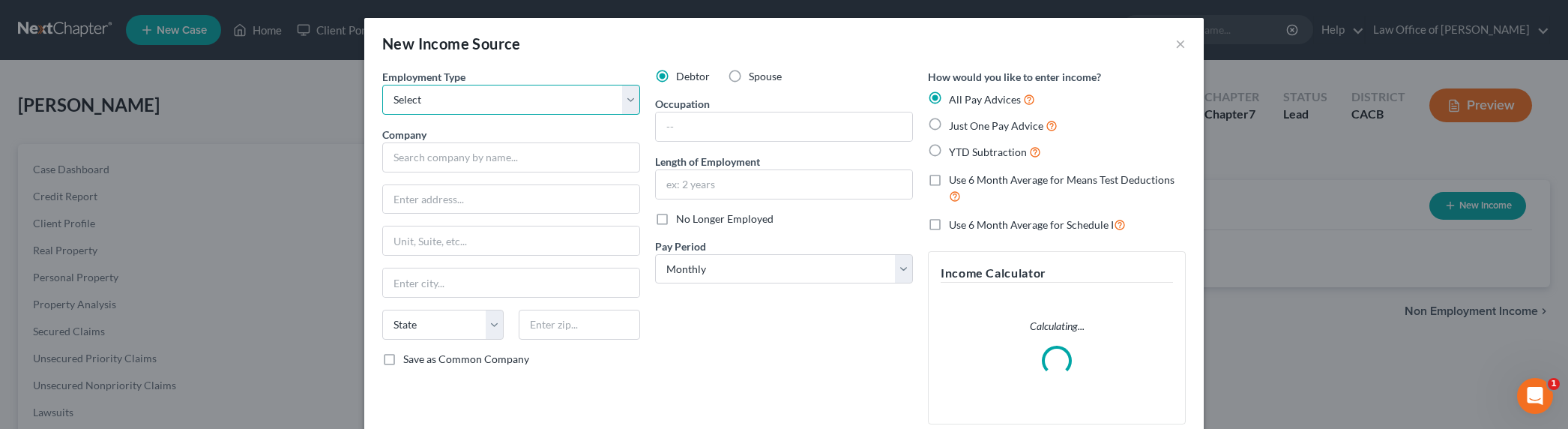
click at [454, 97] on select "Select Full or [DEMOGRAPHIC_DATA] Employment Self Employment" at bounding box center [511, 99] width 258 height 30
select select "0"
click at [382, 85] on select "Select Full or [DEMOGRAPHIC_DATA] Employment Self Employment" at bounding box center [511, 99] width 258 height 30
click at [438, 159] on input "text" at bounding box center [511, 157] width 258 height 30
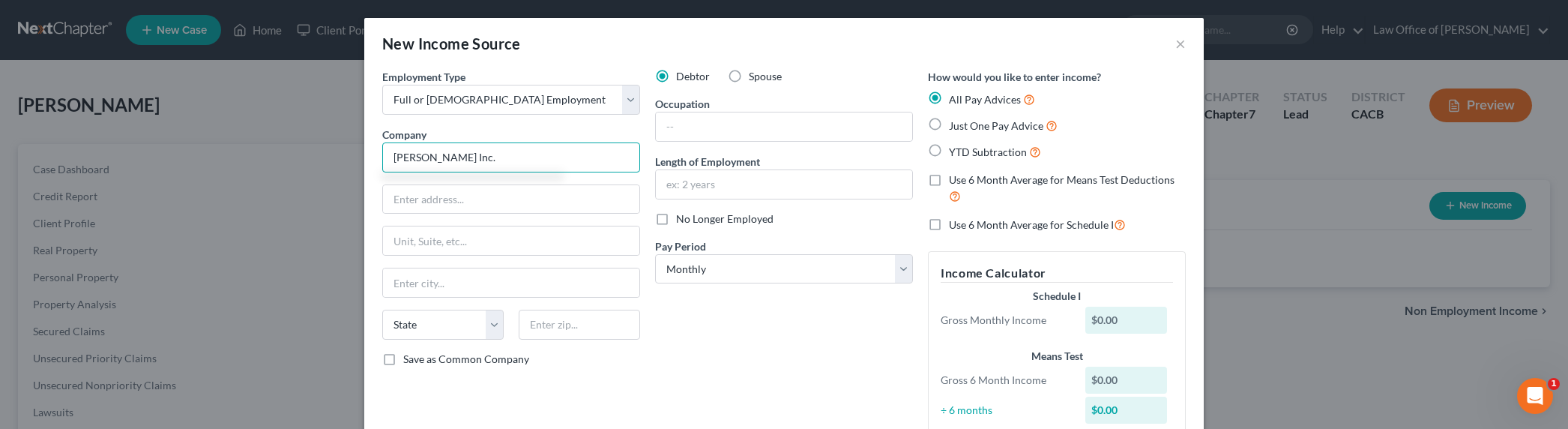
type input "[PERSON_NAME] Inc."
type input "[STREET_ADDRESS][US_STATE]"
type input "91107"
type input "[GEOGRAPHIC_DATA]"
select select "4"
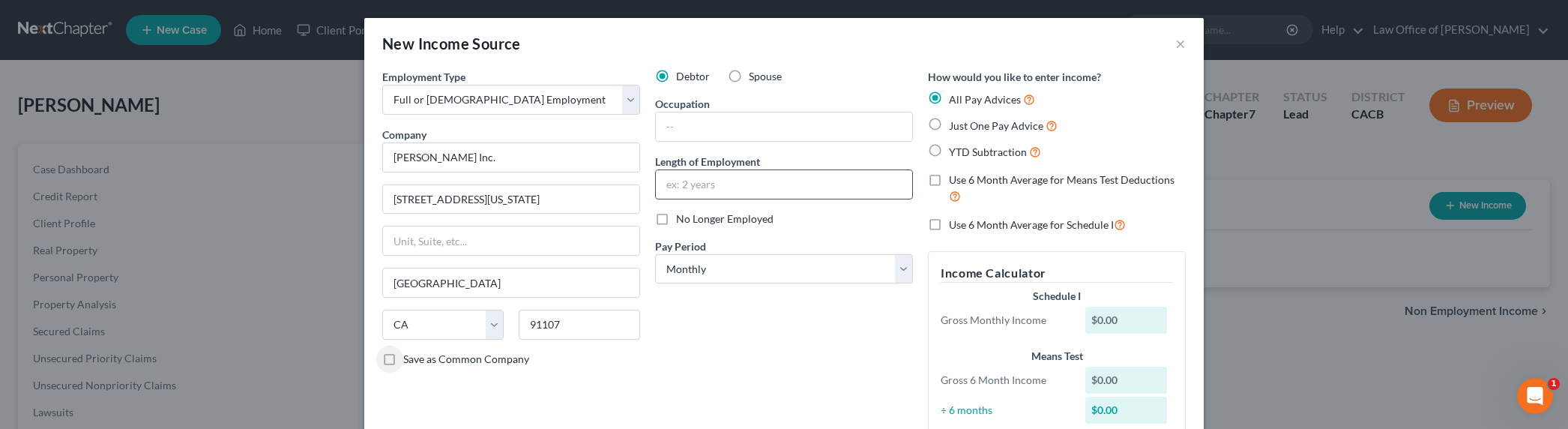
click at [694, 192] on input "text" at bounding box center [784, 185] width 256 height 29
click at [976, 129] on span "Just One Pay Advice" at bounding box center [995, 125] width 94 height 12
click at [965, 127] on input "Just One Pay Advice" at bounding box center [960, 122] width 10 height 10
radio input "true"
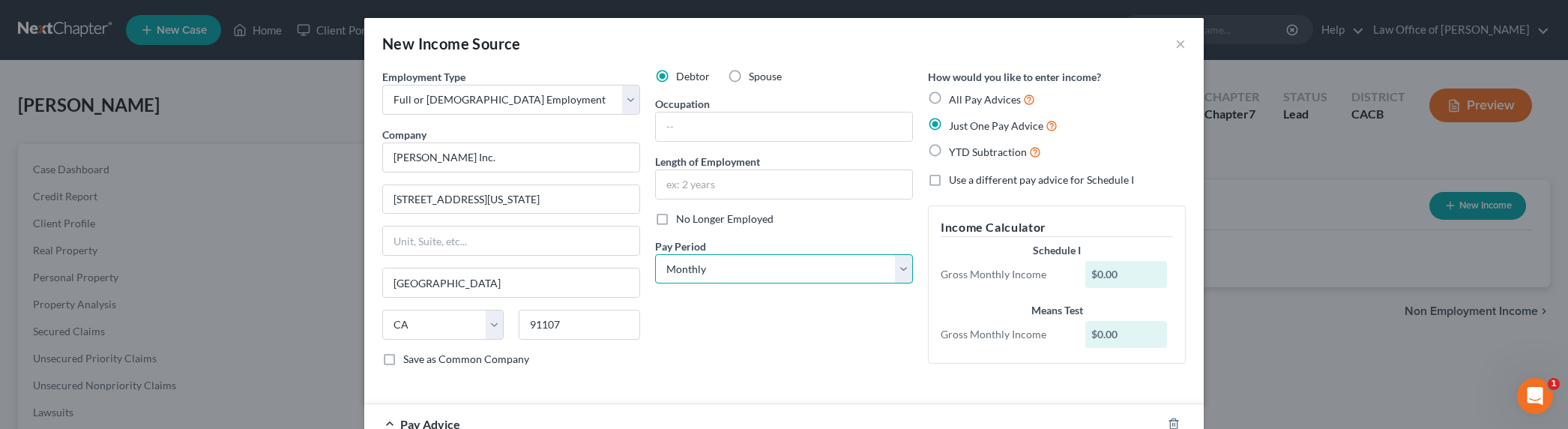
click at [722, 269] on select "Select Monthly Twice Monthly Every Other Week Weekly" at bounding box center [784, 269] width 258 height 30
select select "2"
click at [655, 255] on select "Select Monthly Twice Monthly Every Other Week Weekly" at bounding box center [784, 269] width 258 height 30
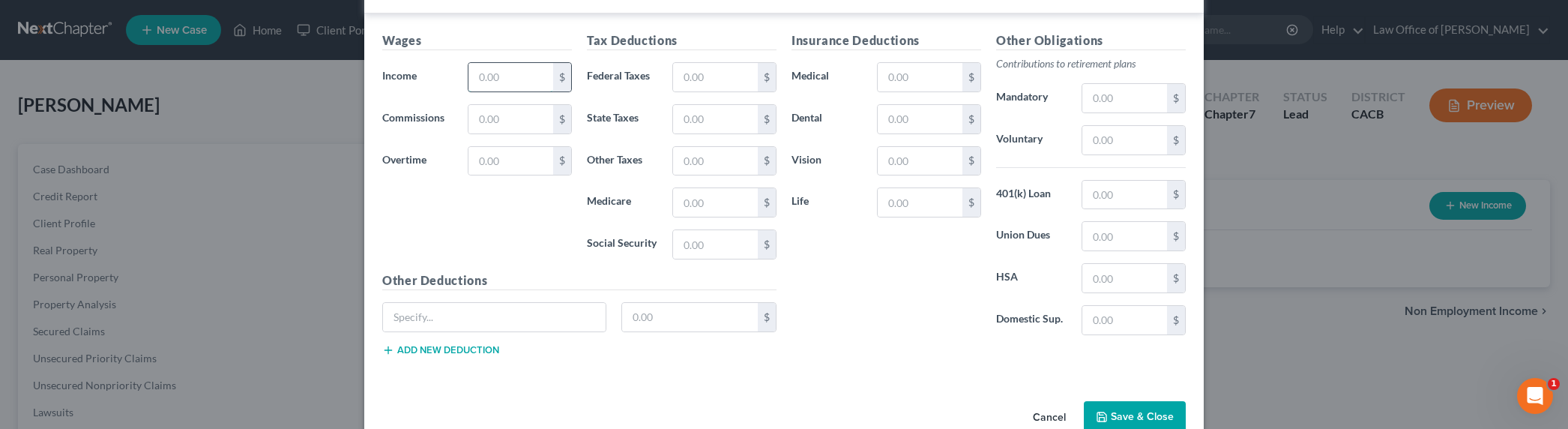
click at [486, 78] on input "text" at bounding box center [511, 77] width 85 height 29
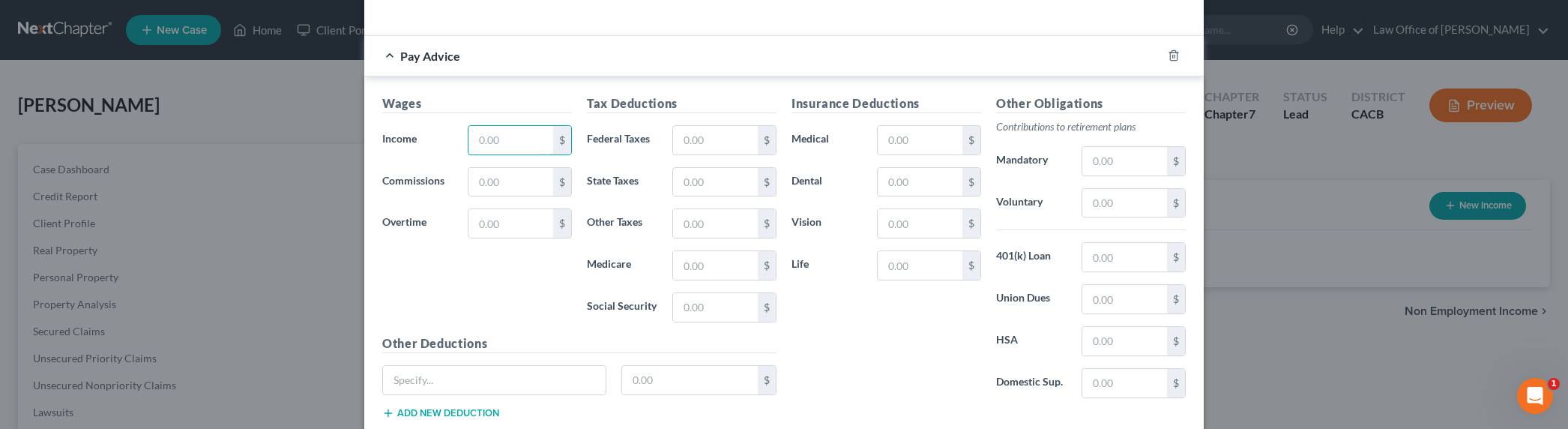
scroll to position [495, 0]
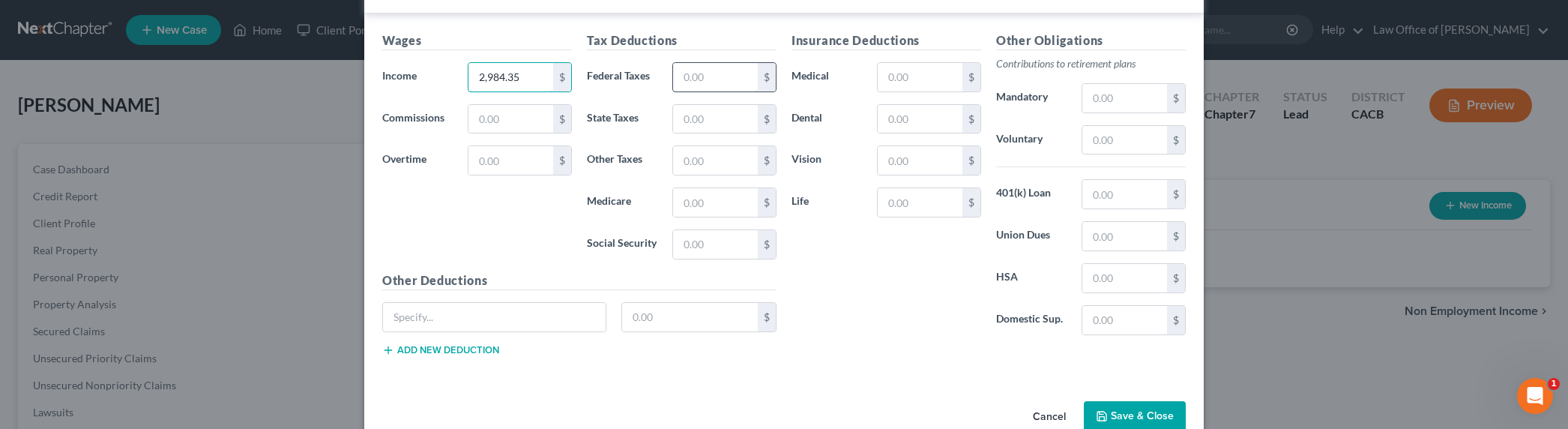
type input "2,984.35"
click at [716, 74] on input "text" at bounding box center [715, 77] width 85 height 29
type input "148.9"
type input "178.44"
type input "41.73"
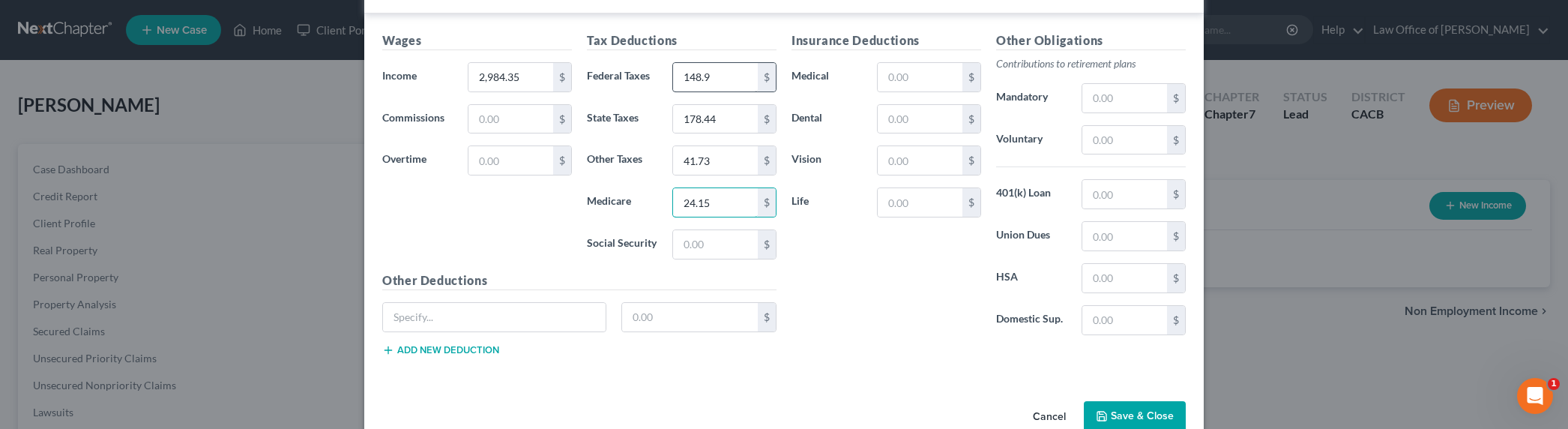
type input "24.15"
type input "34.54"
click at [885, 87] on input "text" at bounding box center [920, 77] width 85 height 29
type input "28.75"
type input "74.81"
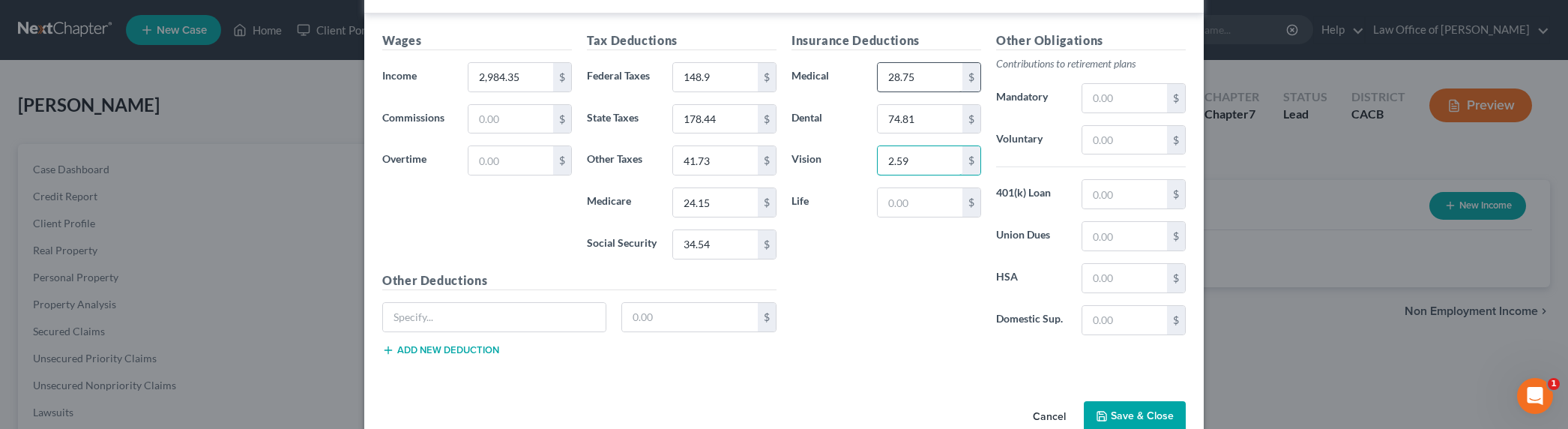
type input "2.59"
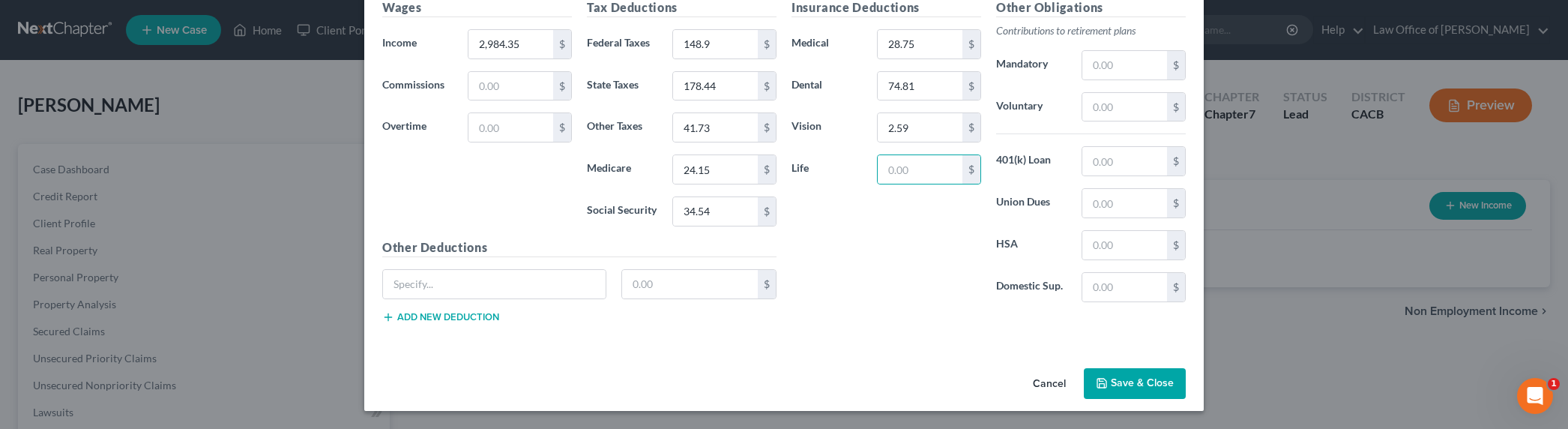
click at [1111, 380] on button "Save & Close" at bounding box center [1135, 383] width 102 height 31
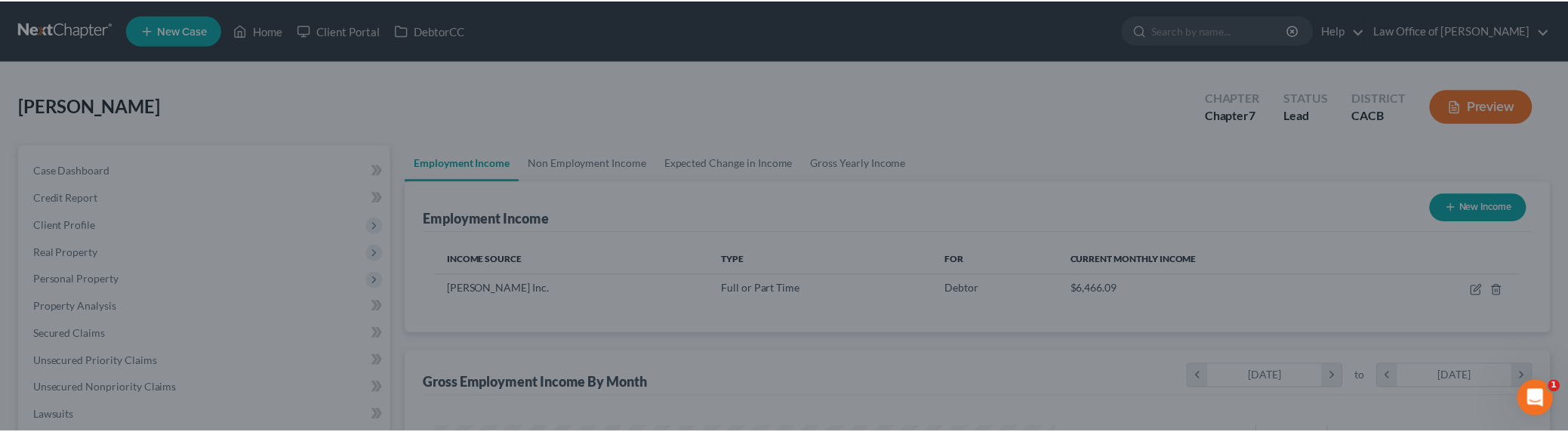
scroll to position [310, 650]
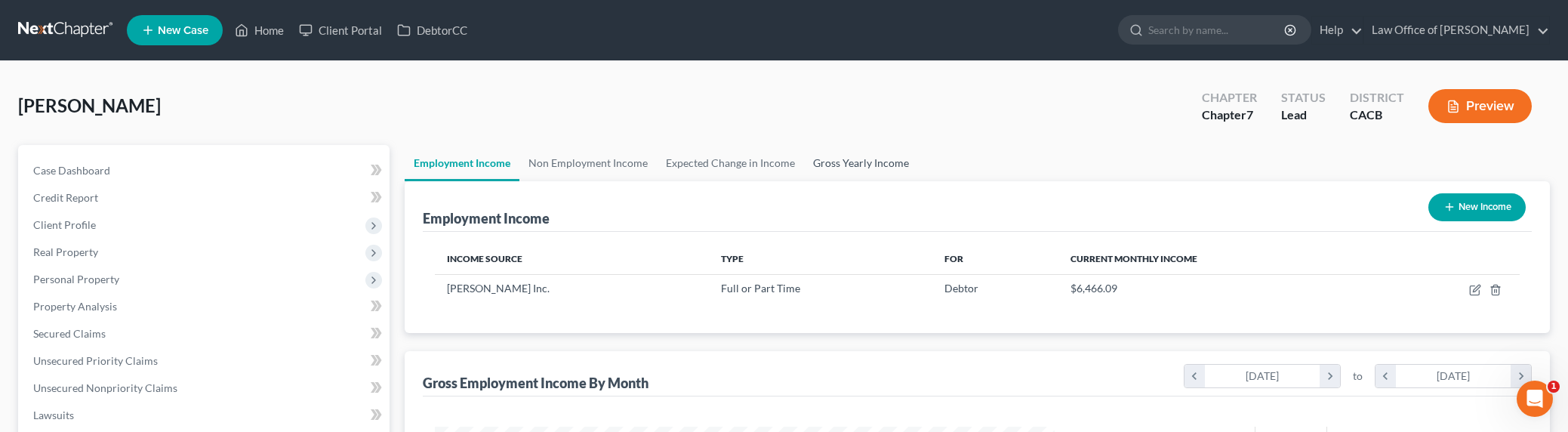
click at [866, 157] on link "Gross Yearly Income" at bounding box center [860, 163] width 114 height 36
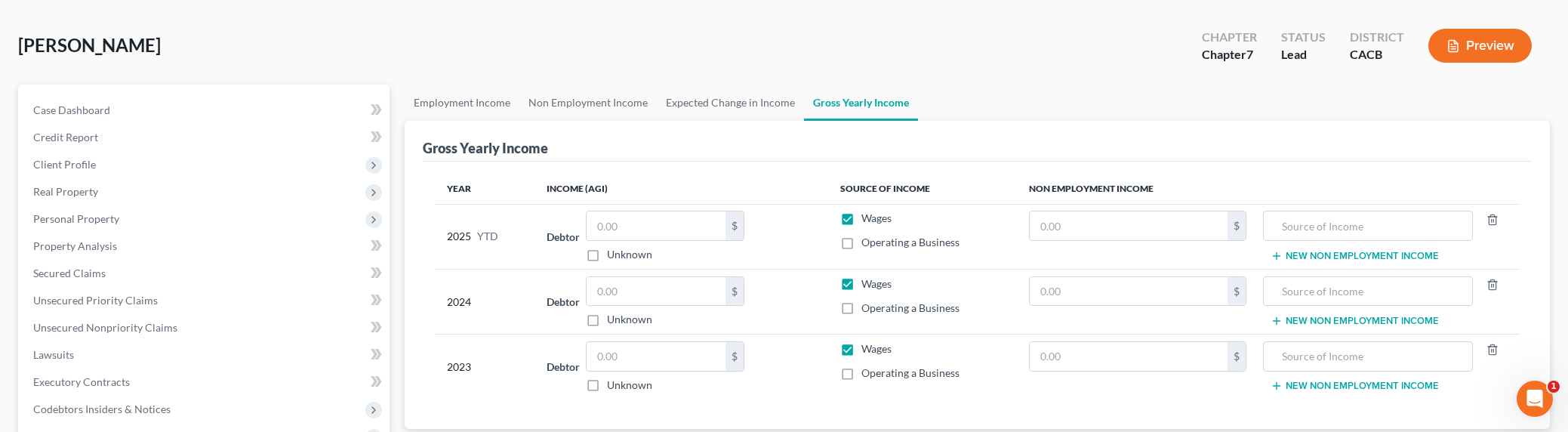
scroll to position [61, 0]
click at [628, 232] on input "text" at bounding box center [655, 226] width 139 height 29
click at [608, 225] on input "64,717" at bounding box center [655, 226] width 139 height 29
type input "63,717"
click at [635, 287] on input "text" at bounding box center [655, 291] width 139 height 29
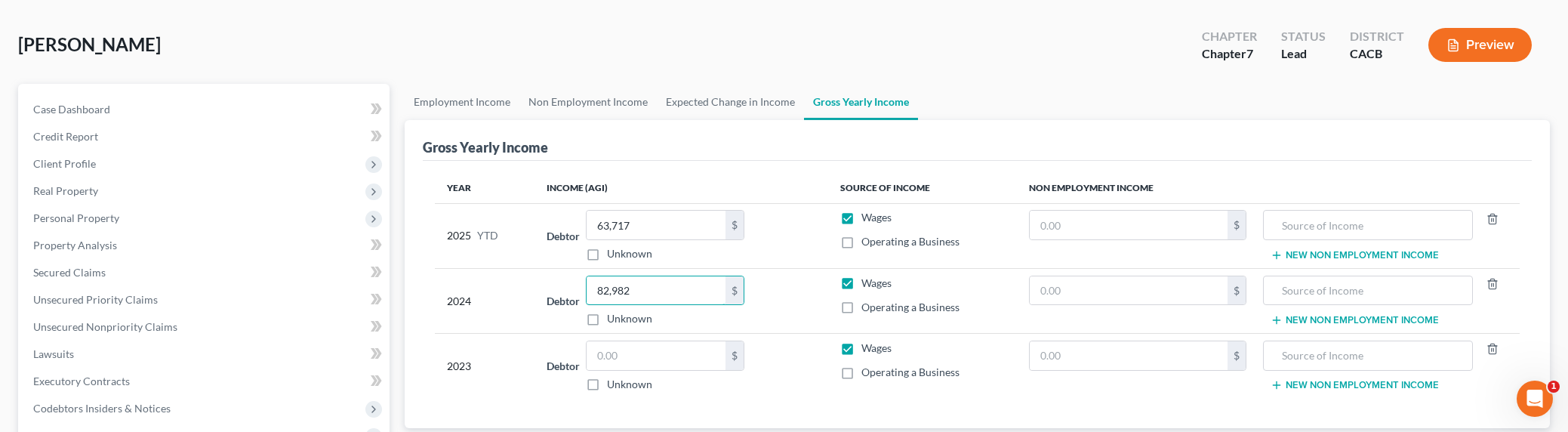
type input "82,982"
click at [659, 355] on input "text" at bounding box center [655, 356] width 139 height 29
type input "81,600"
click at [579, 102] on link "Non Employment Income" at bounding box center [587, 102] width 137 height 36
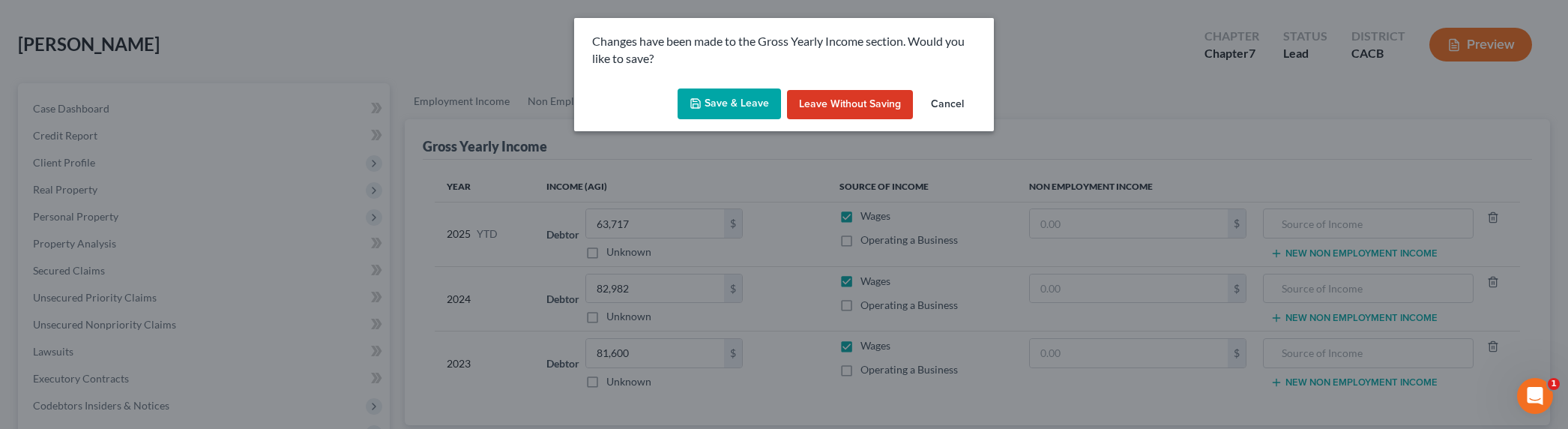
click at [733, 99] on button "Save & Leave" at bounding box center [729, 104] width 104 height 31
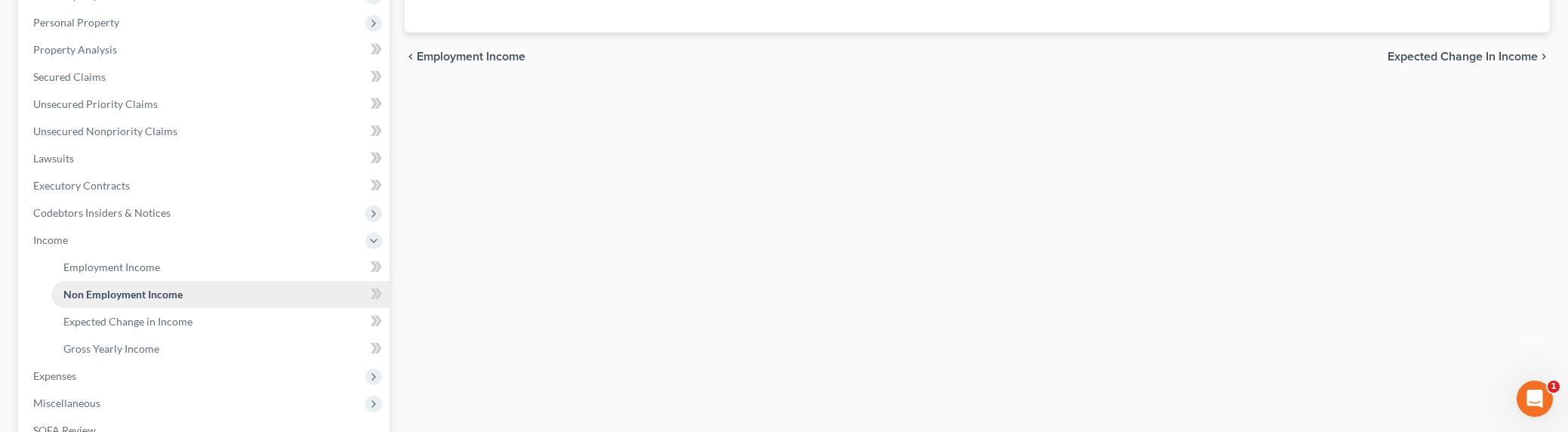
scroll to position [257, 0]
click at [83, 374] on span "Expenses" at bounding box center [205, 376] width 368 height 27
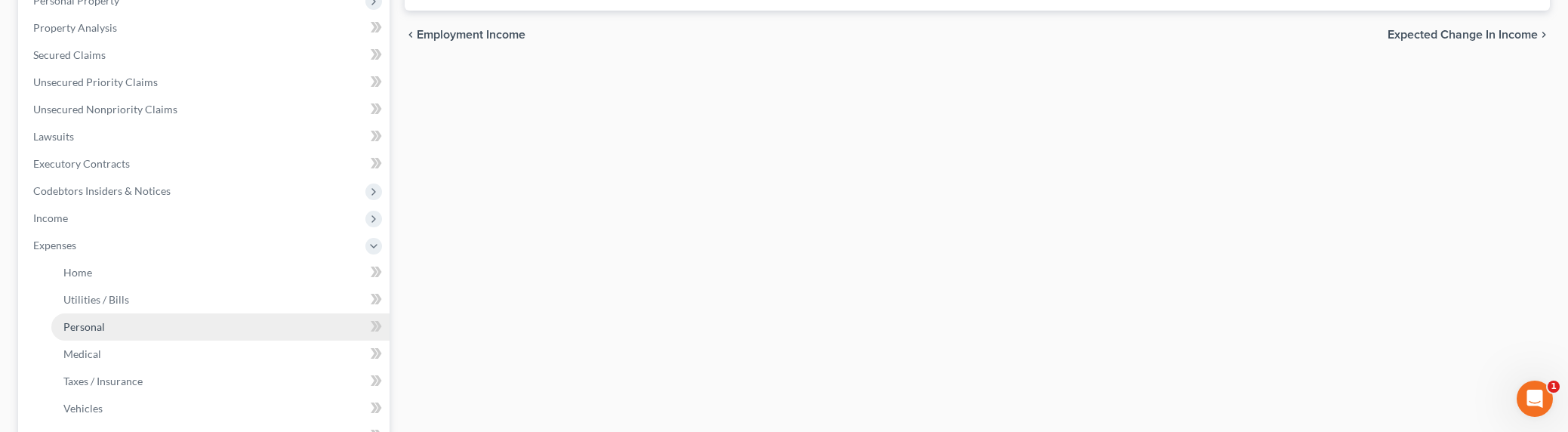
scroll to position [290, 0]
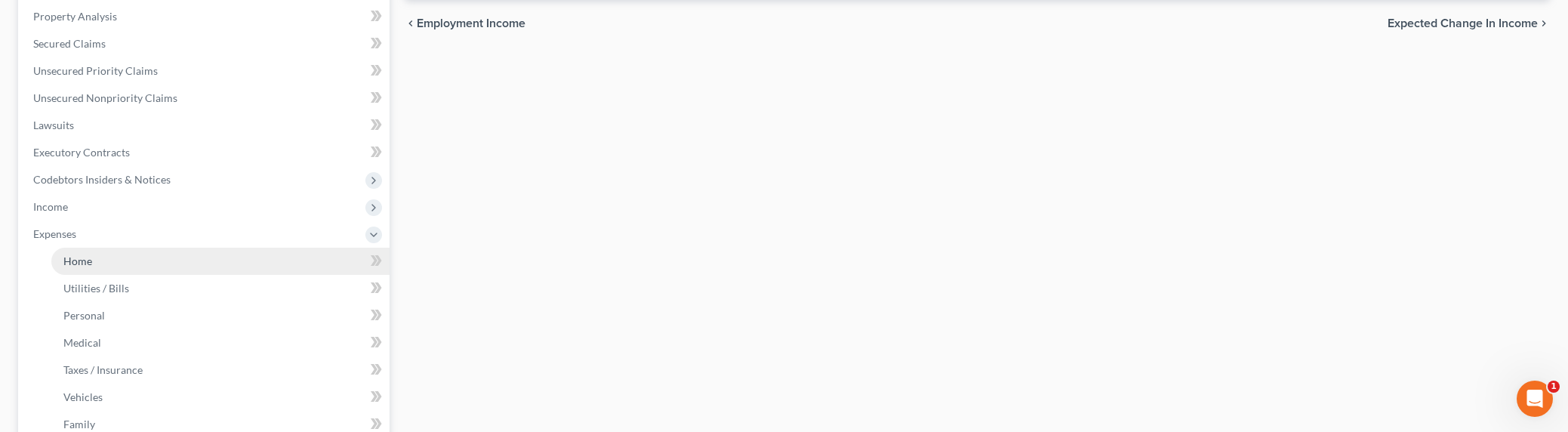
click at [83, 248] on link "Home" at bounding box center [221, 261] width 339 height 27
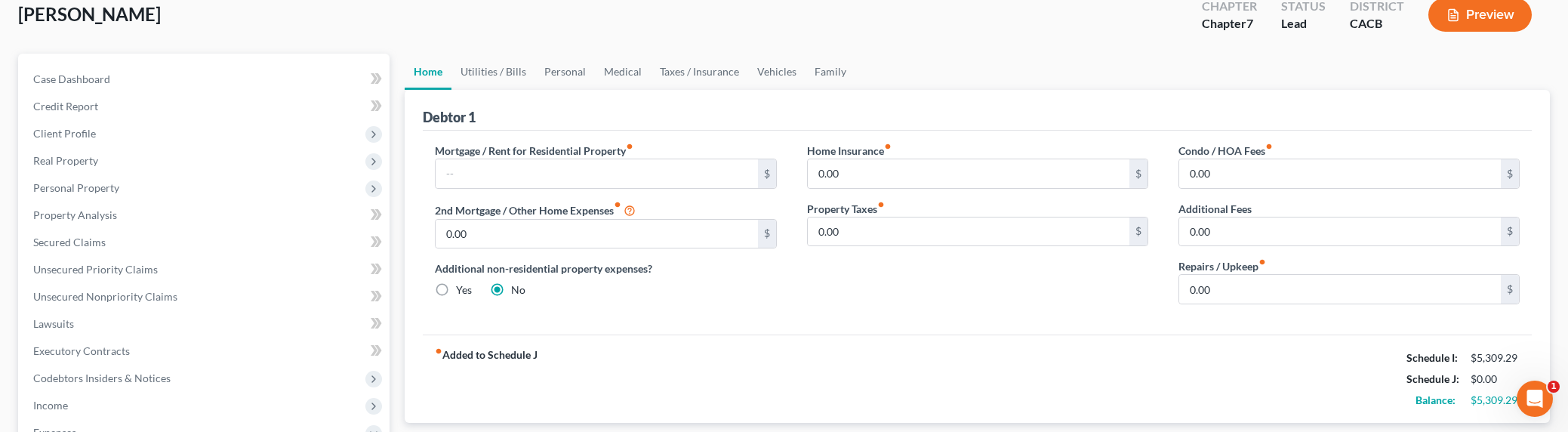
scroll to position [136, 0]
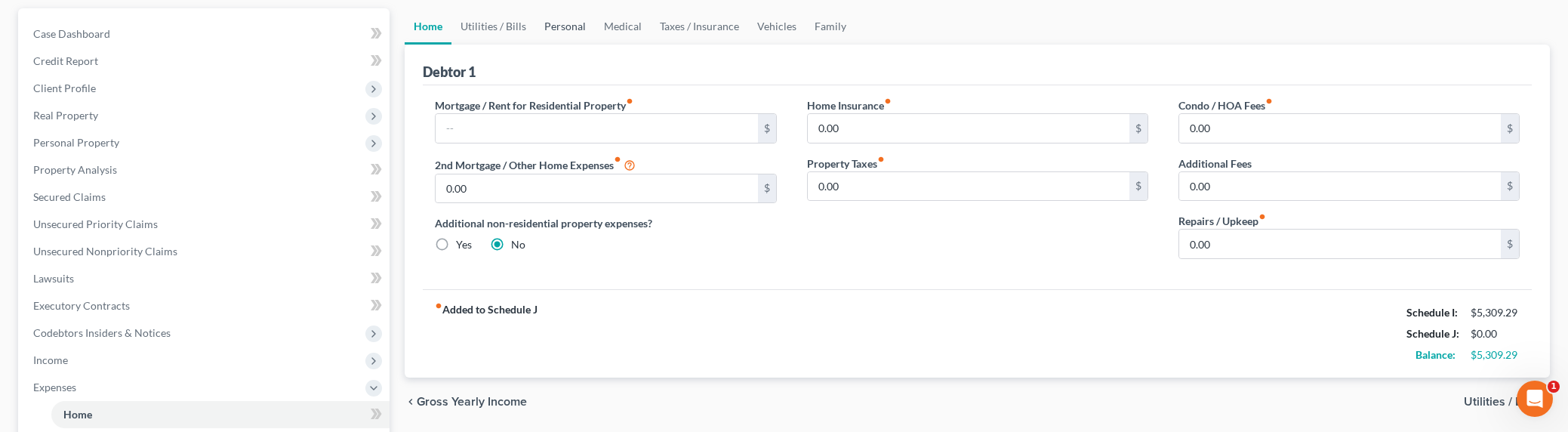
click at [550, 36] on link "Personal" at bounding box center [565, 27] width 59 height 36
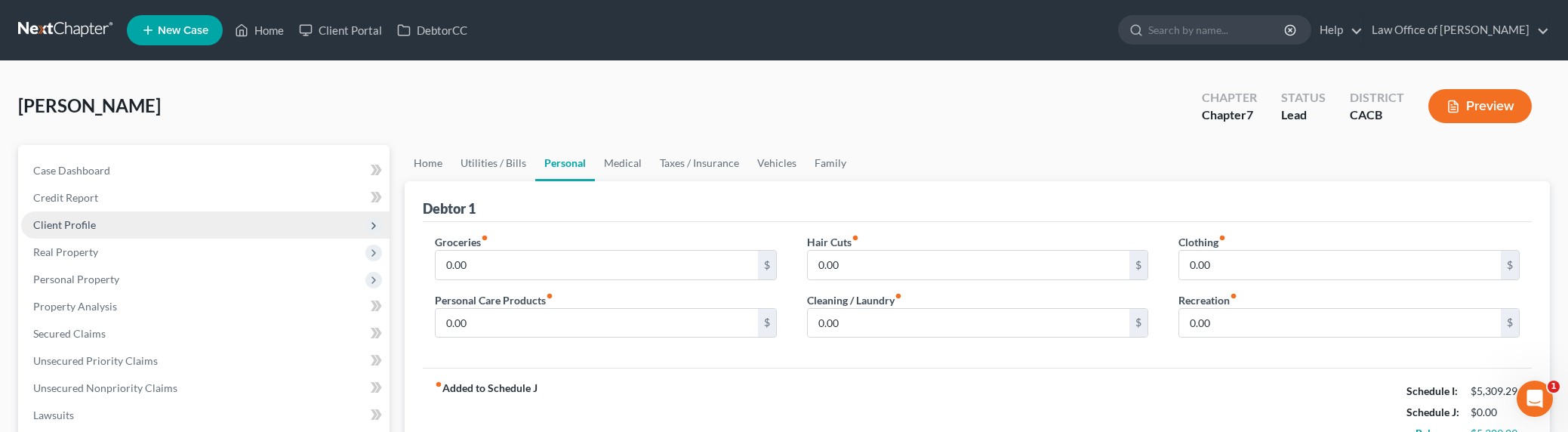
click at [80, 226] on span "Client Profile" at bounding box center [64, 224] width 62 height 12
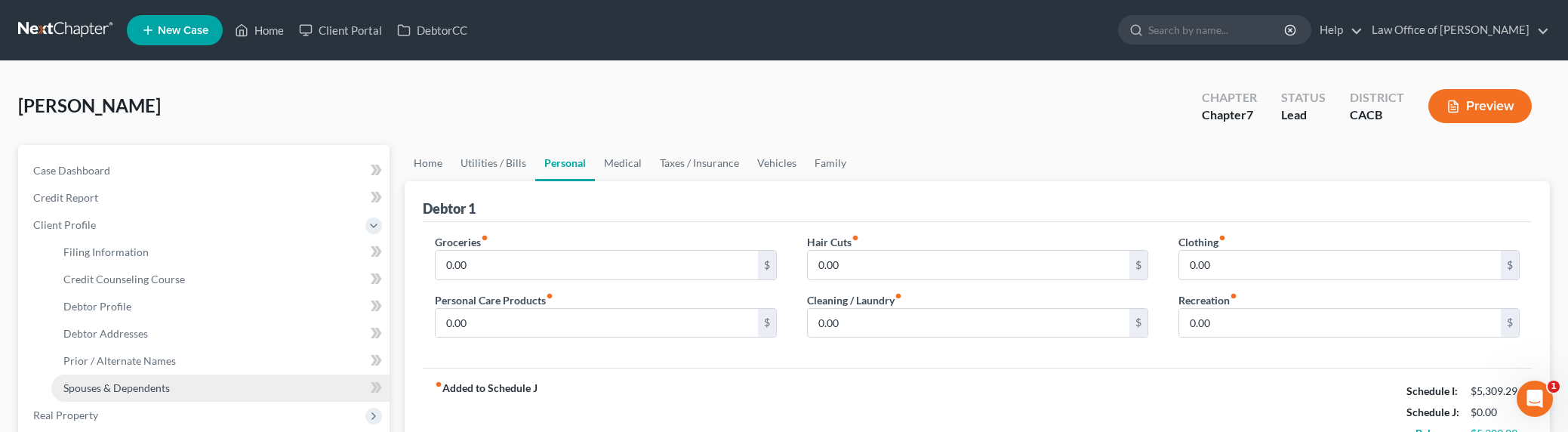
click at [109, 395] on link "Spouses & Dependents" at bounding box center [221, 388] width 339 height 27
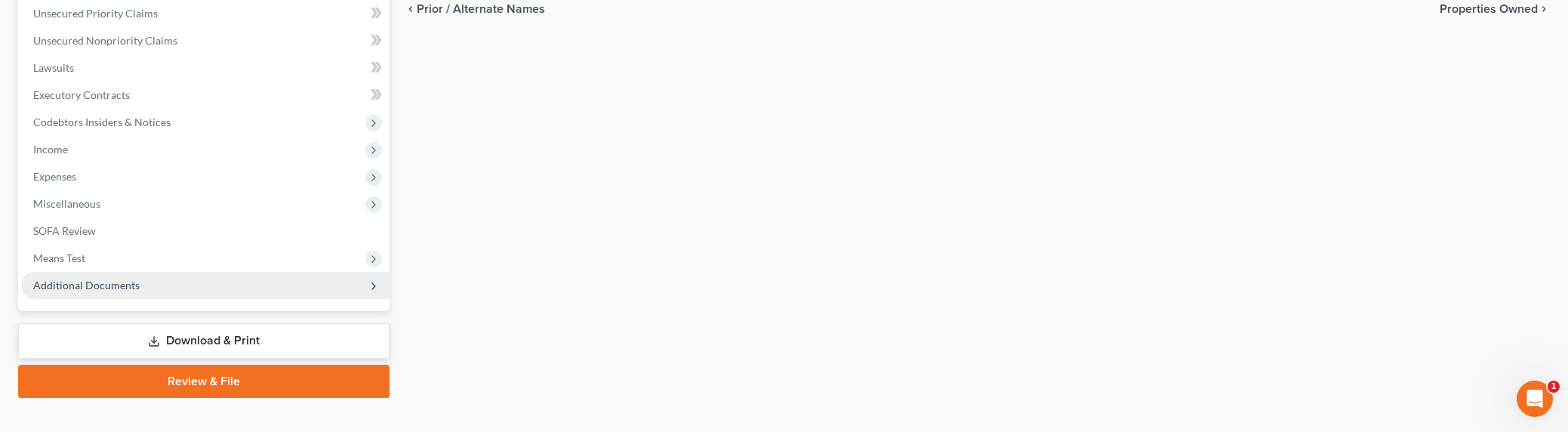
scroll to position [533, 0]
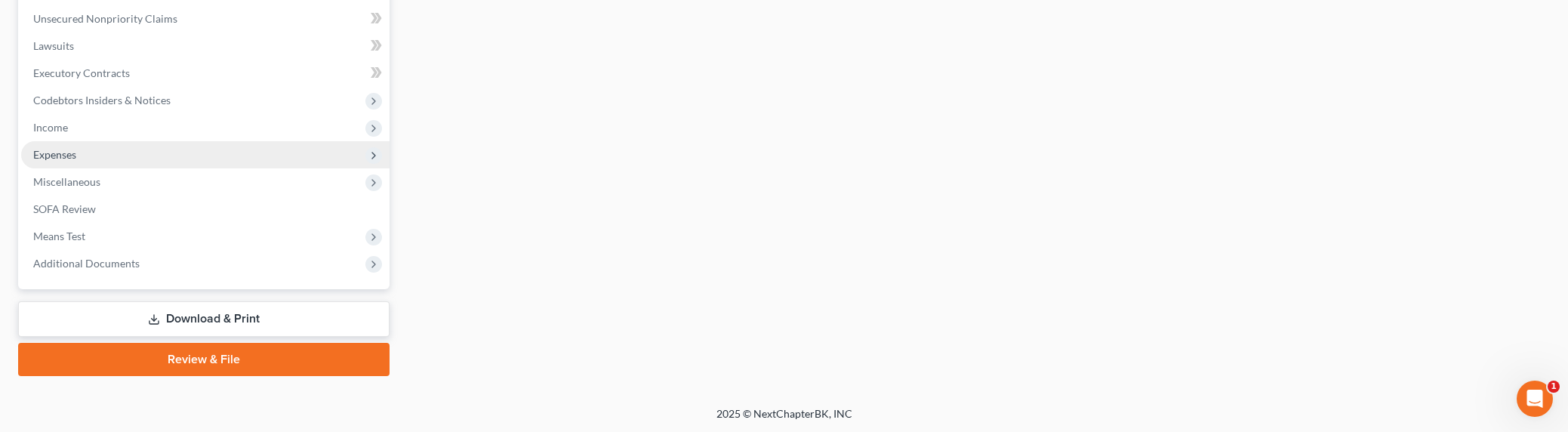
click at [52, 157] on span "Expenses" at bounding box center [55, 154] width 43 height 12
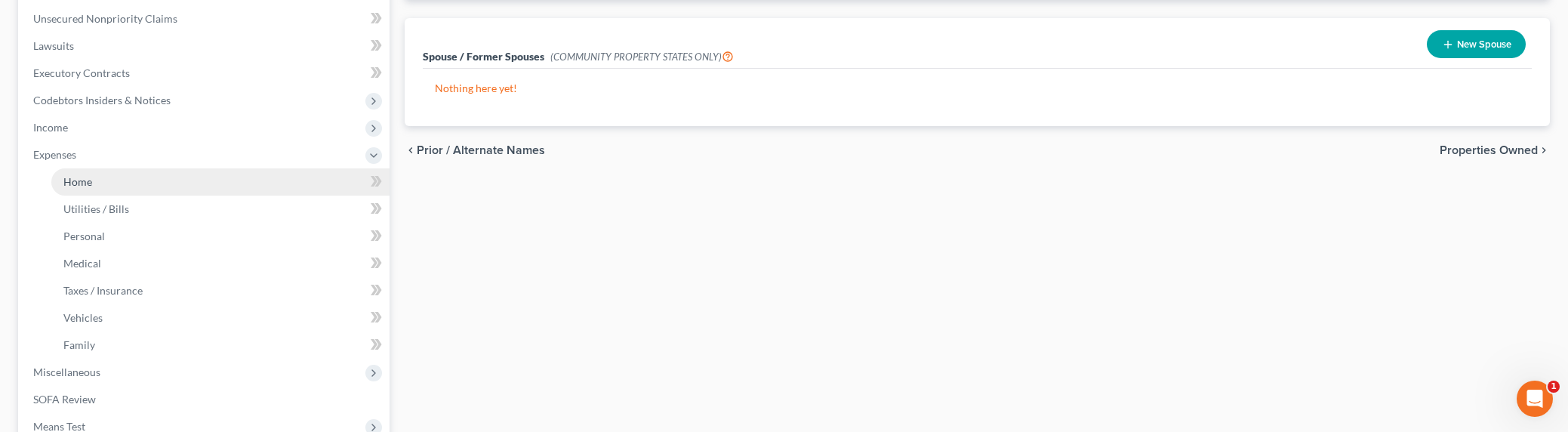
click at [73, 178] on span "Home" at bounding box center [78, 181] width 29 height 12
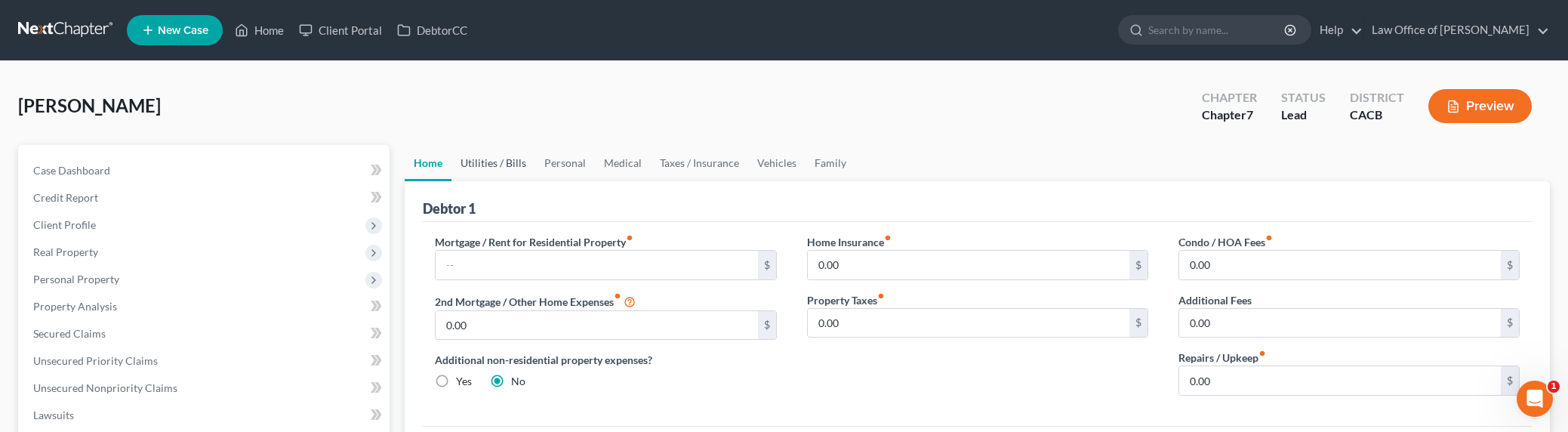
click at [519, 157] on link "Utilities / Bills" at bounding box center [493, 163] width 83 height 36
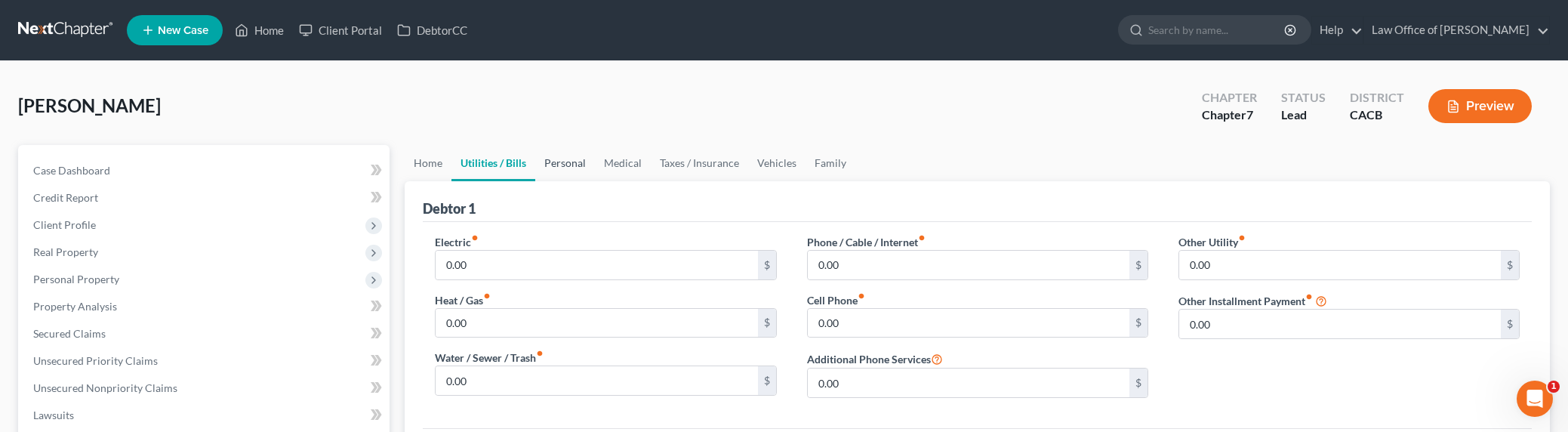
click at [579, 161] on link "Personal" at bounding box center [565, 163] width 59 height 36
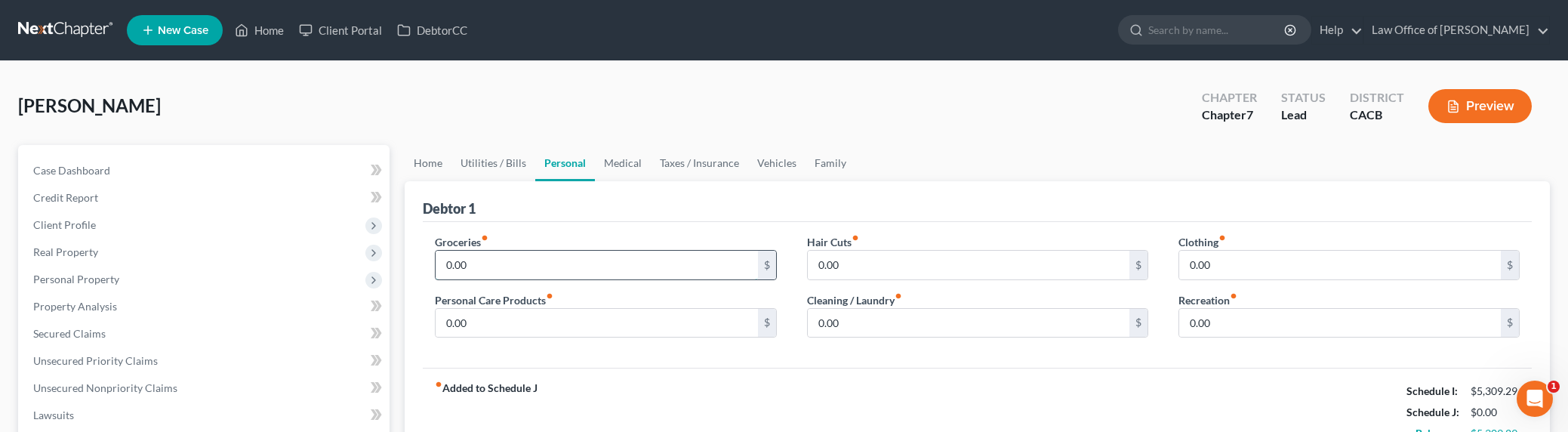
click at [498, 260] on input "0.00" at bounding box center [596, 265] width 321 height 29
type input "700"
type input "100"
type input "50"
type input "25"
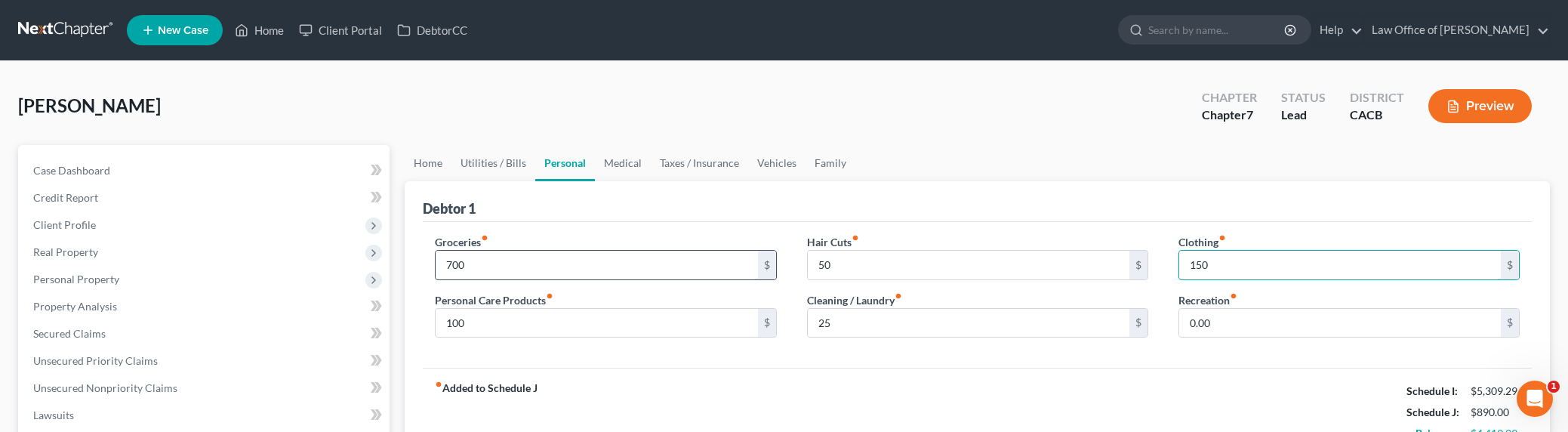
type input "150"
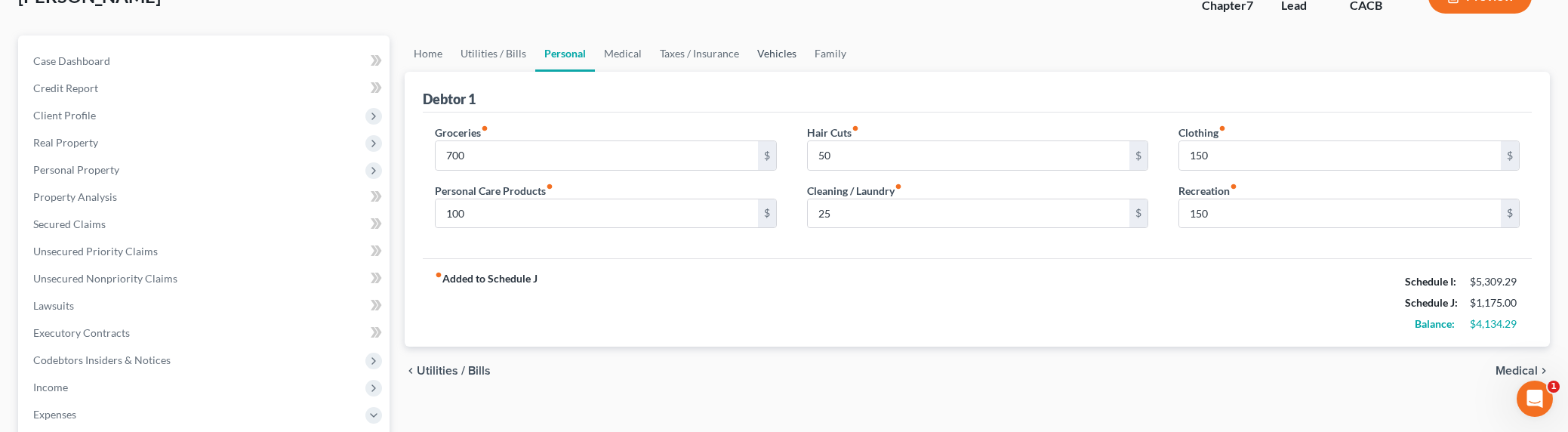
click at [780, 44] on link "Vehicles" at bounding box center [777, 54] width 58 height 36
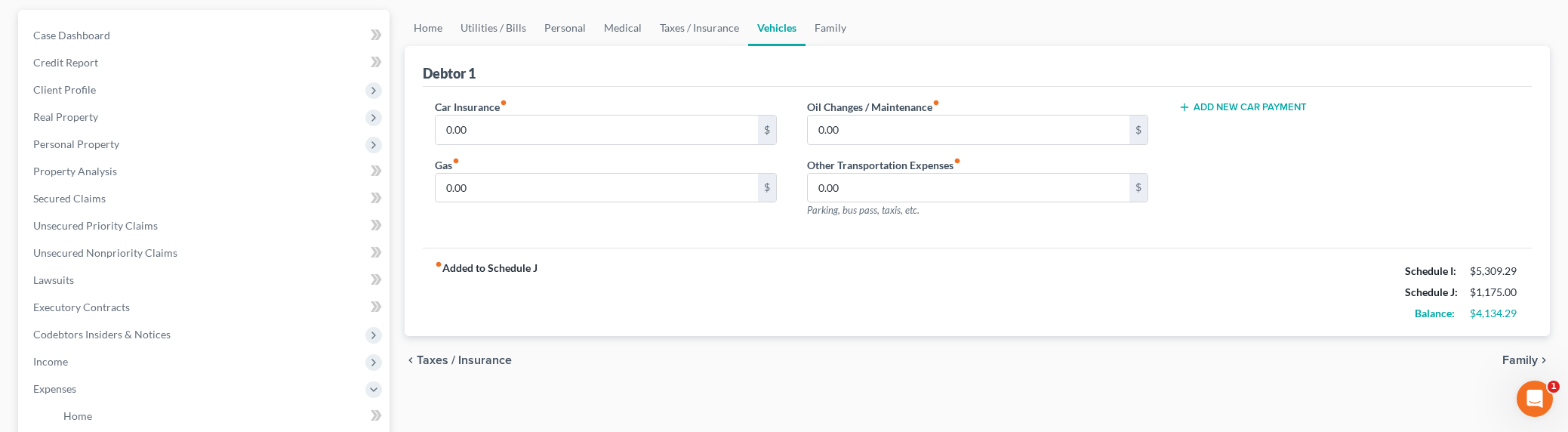
scroll to position [154, 0]
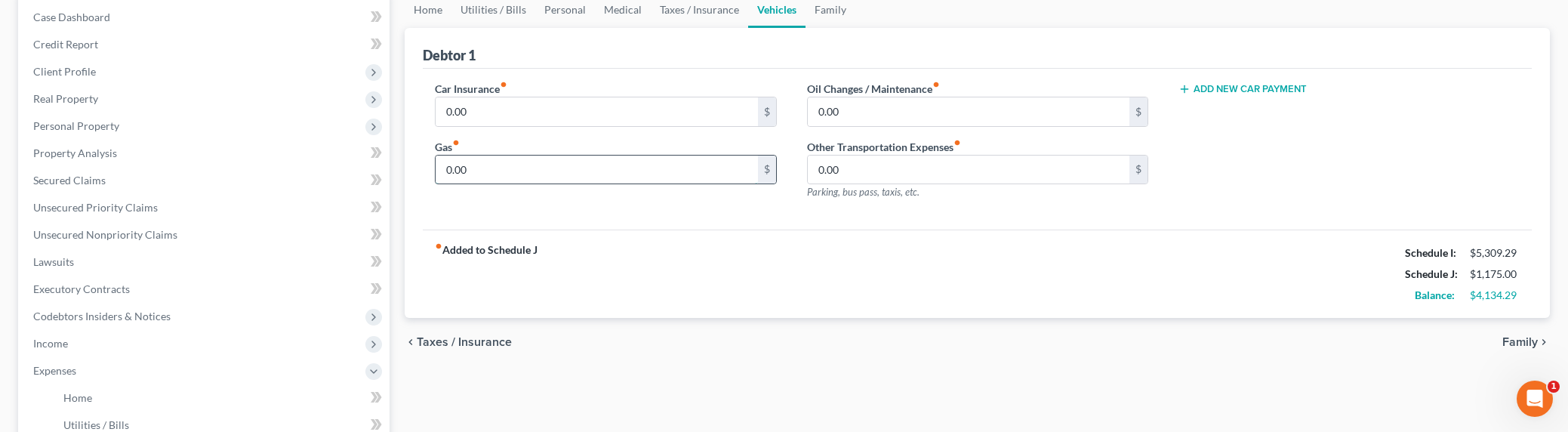
click at [480, 172] on input "0.00" at bounding box center [596, 170] width 321 height 29
type input "350"
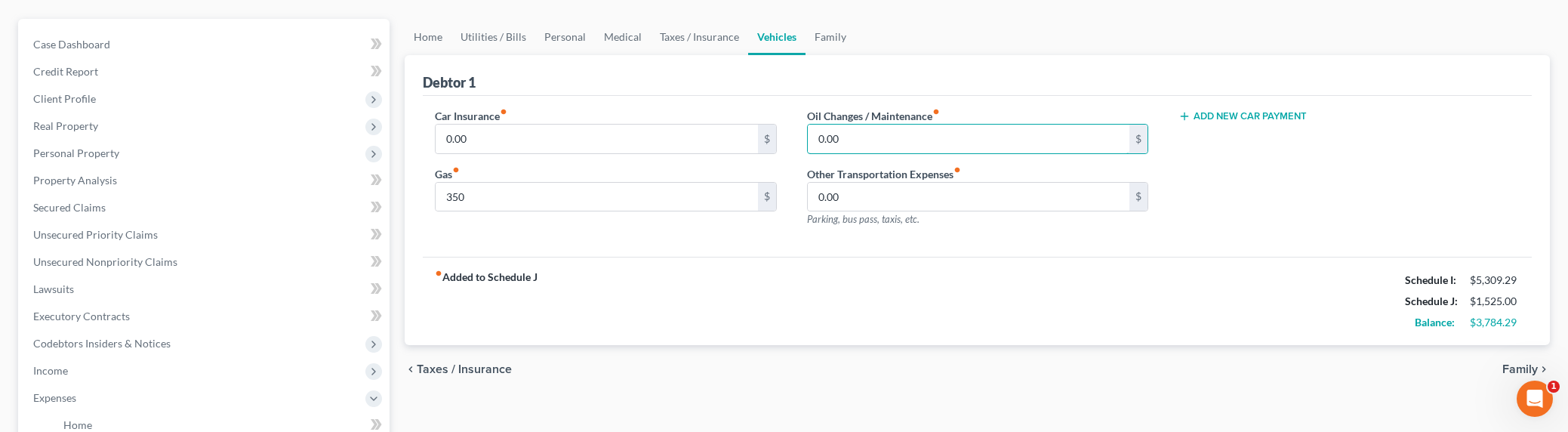
scroll to position [126, 0]
click at [607, 40] on link "Medical" at bounding box center [622, 37] width 56 height 36
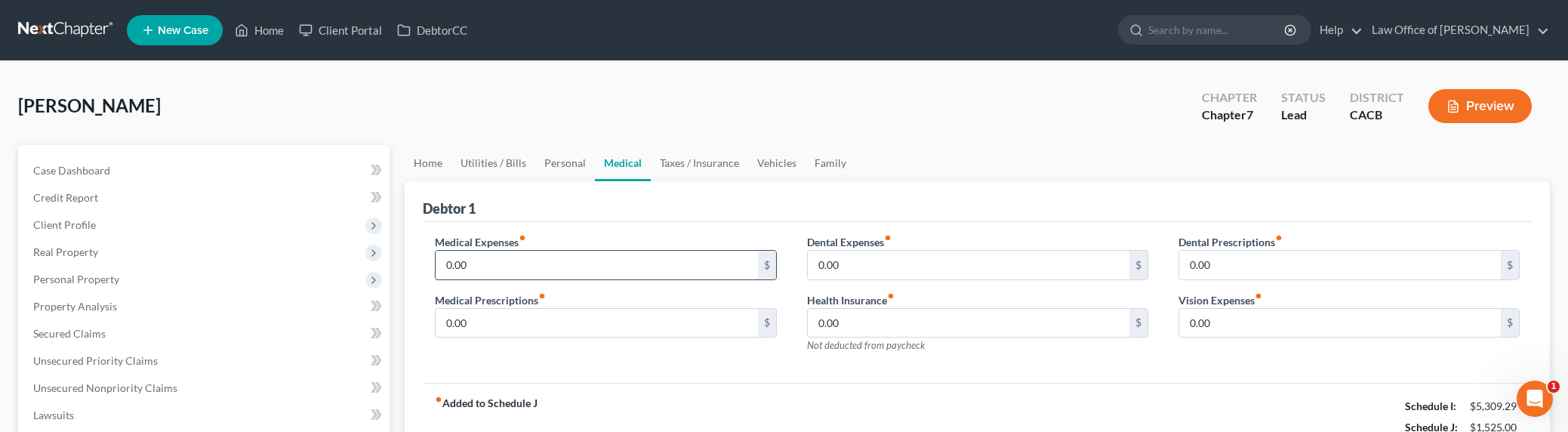
click at [480, 261] on input "0.00" at bounding box center [596, 265] width 321 height 29
type input "35.33"
click at [550, 159] on link "Personal" at bounding box center [565, 163] width 59 height 36
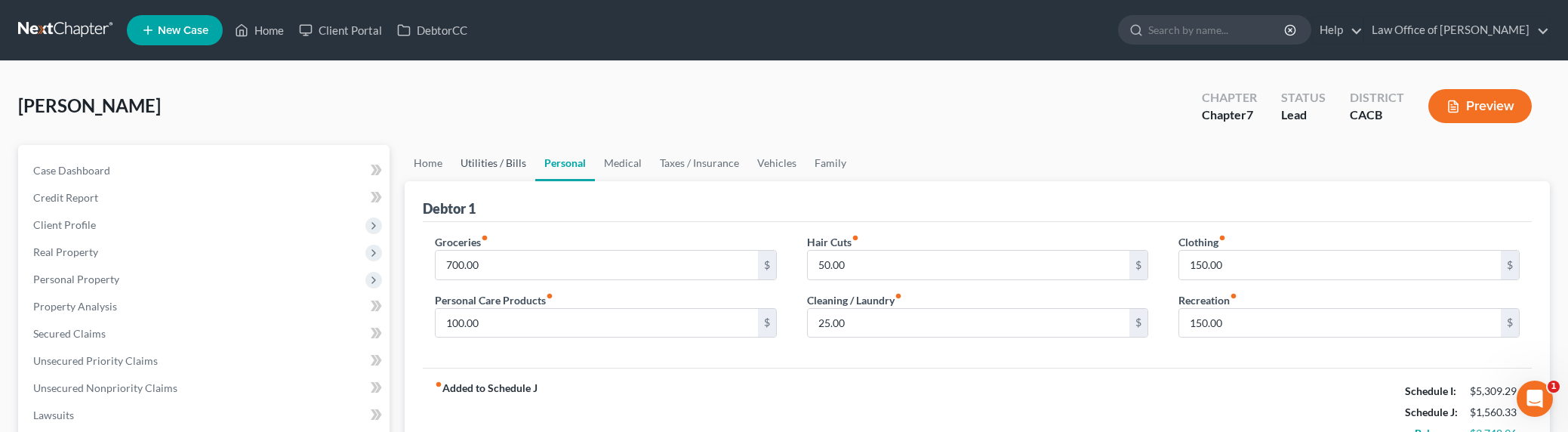
click at [517, 157] on link "Utilities / Bills" at bounding box center [493, 163] width 83 height 36
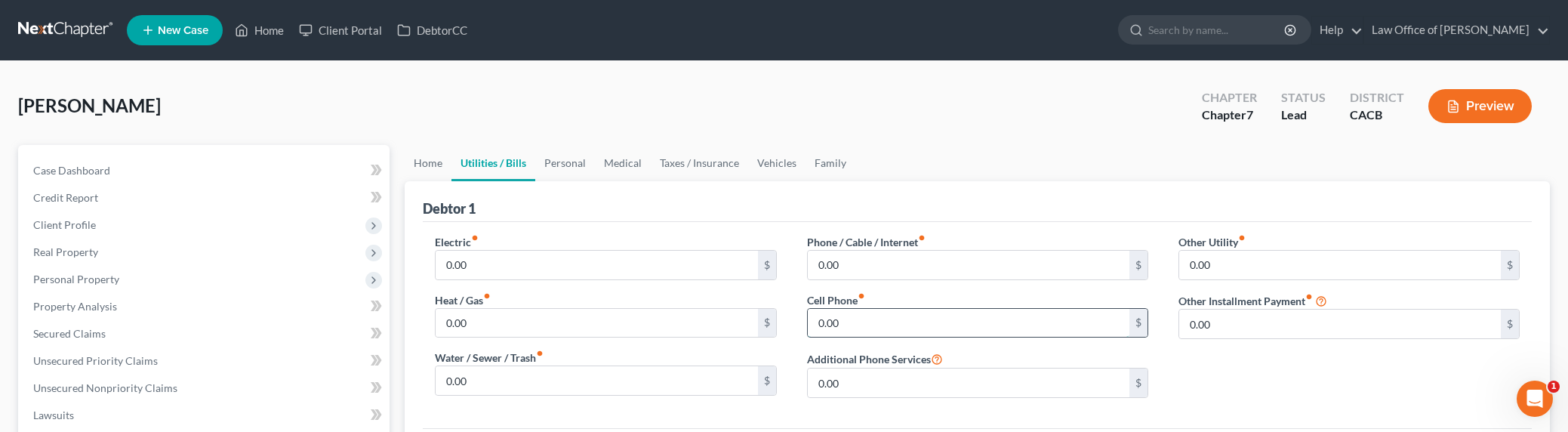
click at [854, 323] on input "0.00" at bounding box center [968, 324] width 321 height 29
type input "150"
click at [872, 270] on input "0.00" at bounding box center [968, 265] width 321 height 29
type input "100"
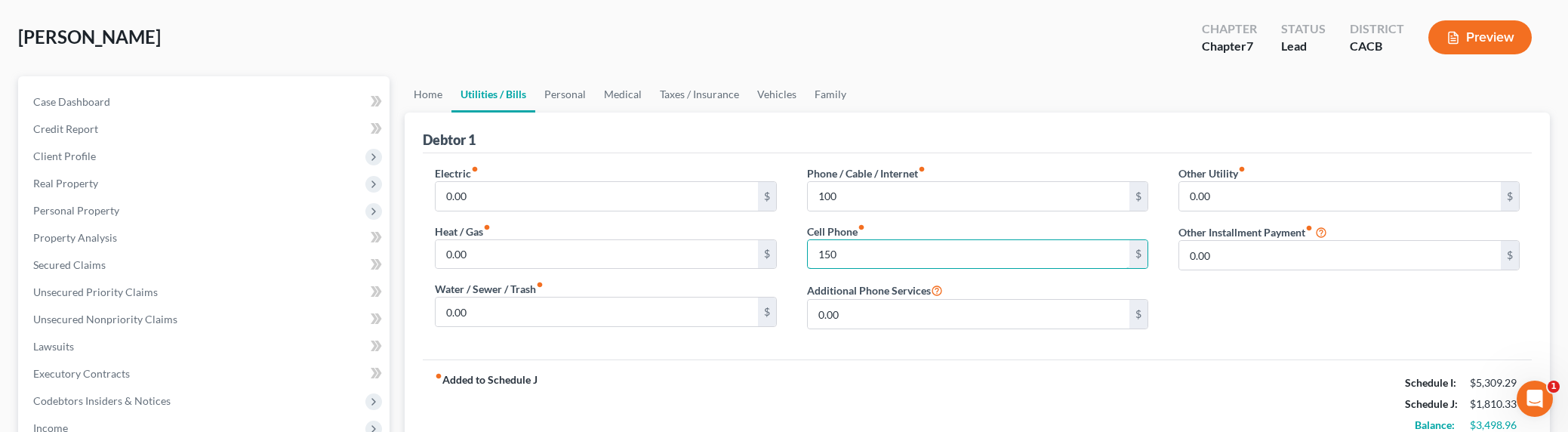
scroll to position [7, 0]
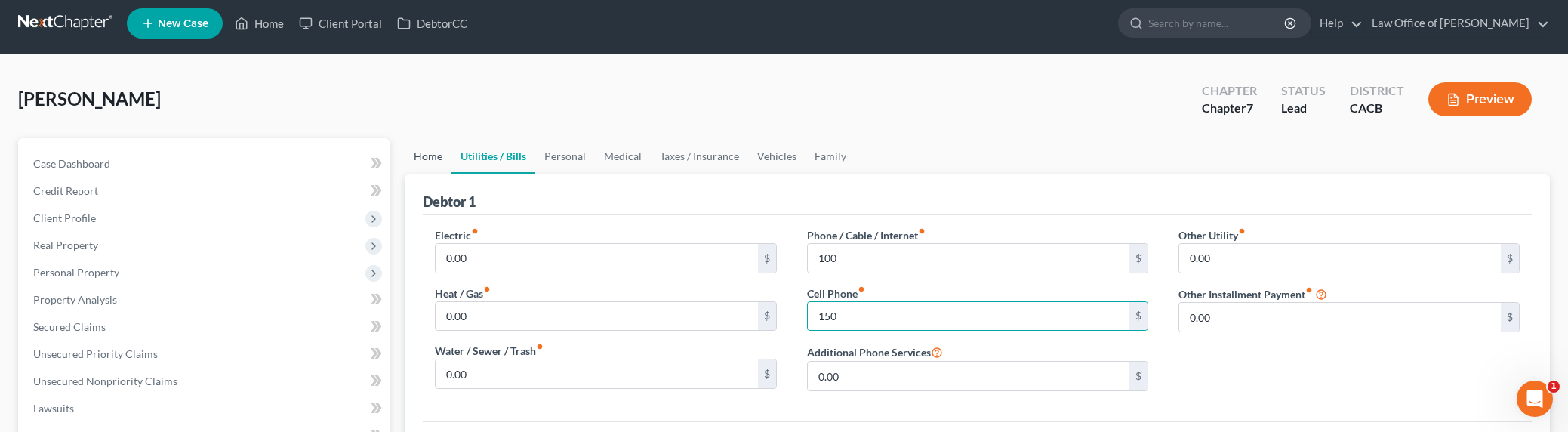
click at [434, 151] on link "Home" at bounding box center [428, 156] width 47 height 36
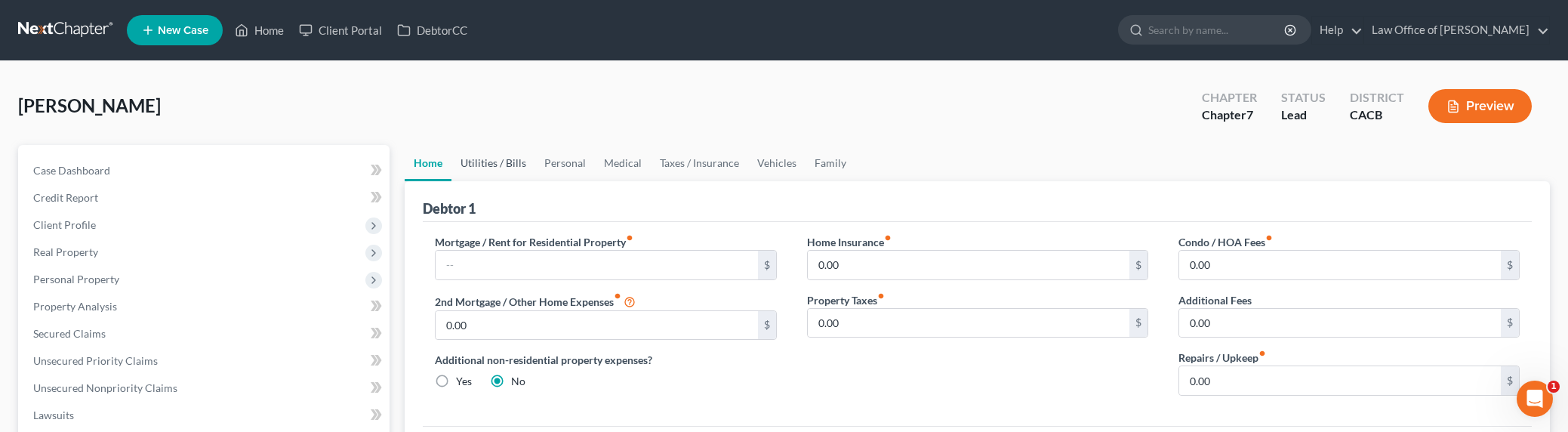
click at [471, 167] on link "Utilities / Bills" at bounding box center [493, 163] width 83 height 36
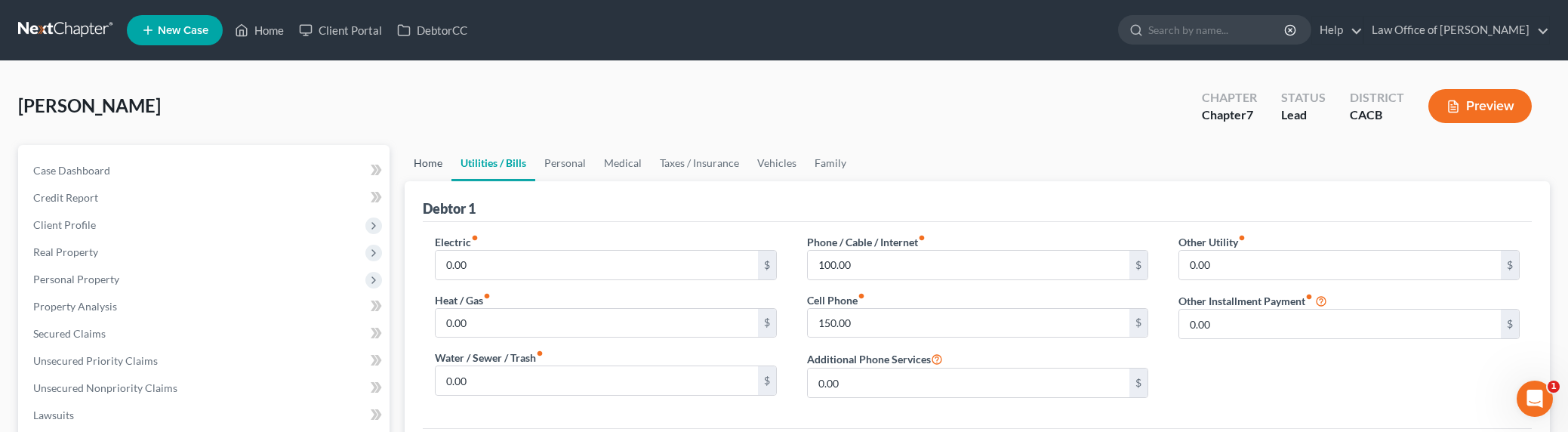
click at [420, 165] on link "Home" at bounding box center [428, 163] width 47 height 36
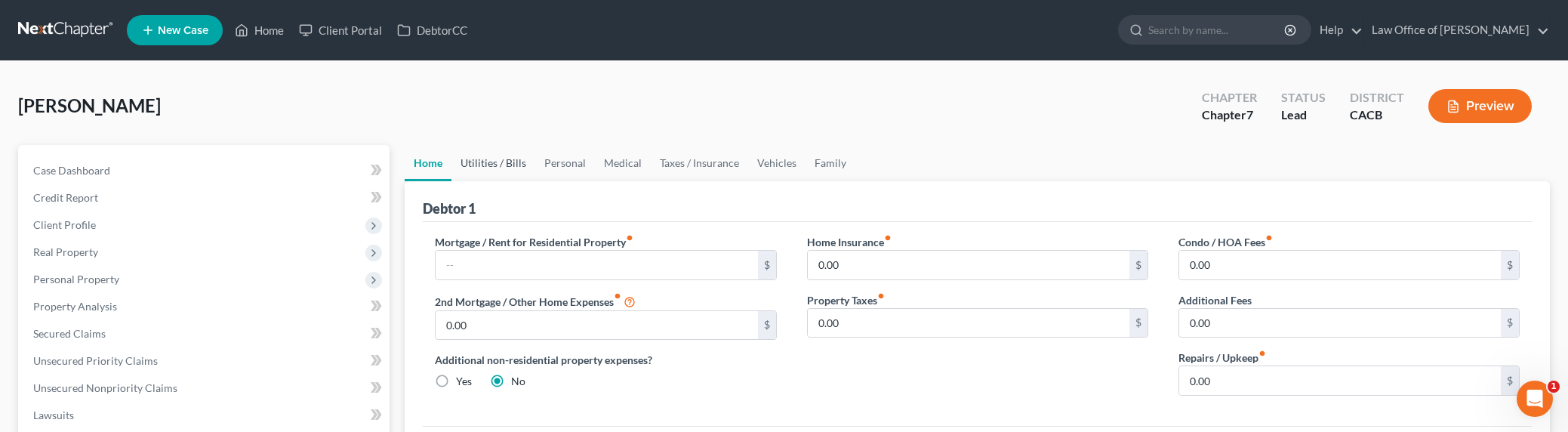
click at [494, 166] on link "Utilities / Bills" at bounding box center [493, 163] width 83 height 36
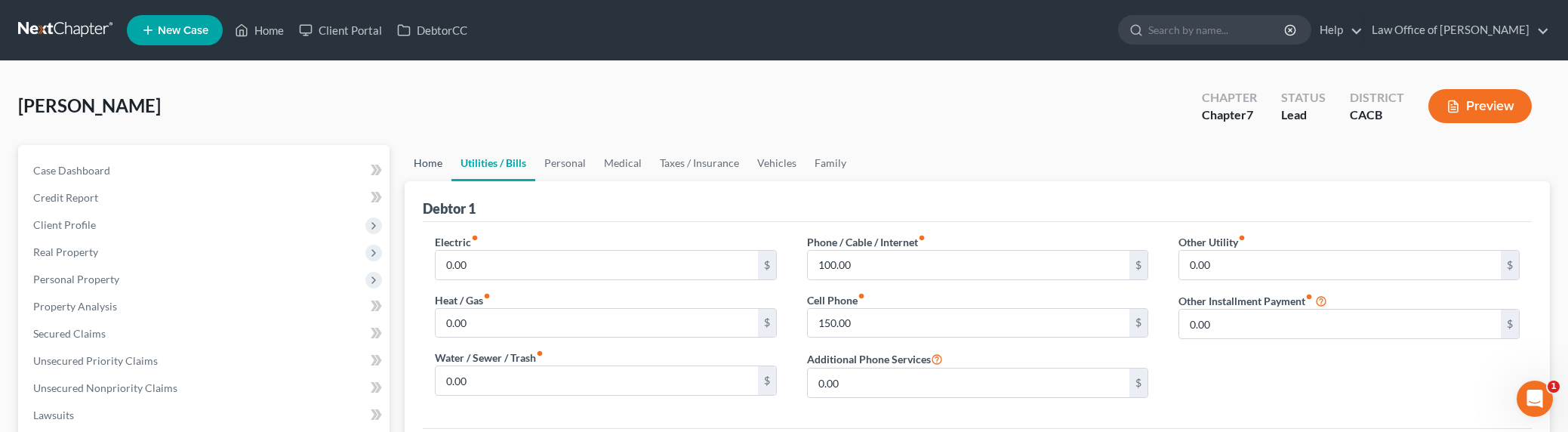
click at [433, 156] on link "Home" at bounding box center [428, 163] width 47 height 36
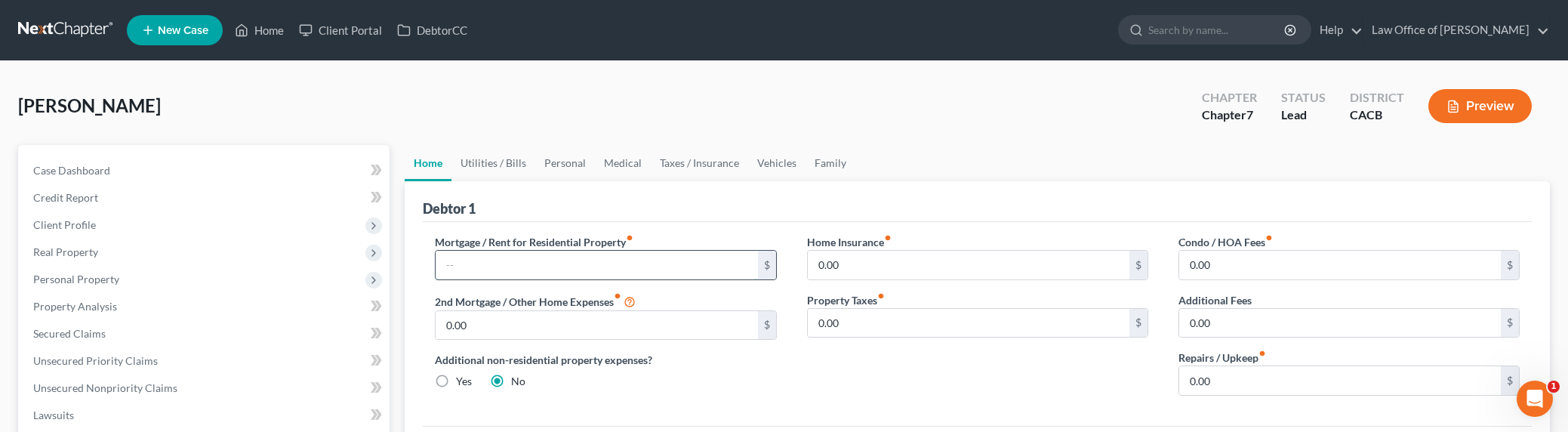
click at [511, 263] on input "text" at bounding box center [596, 265] width 321 height 29
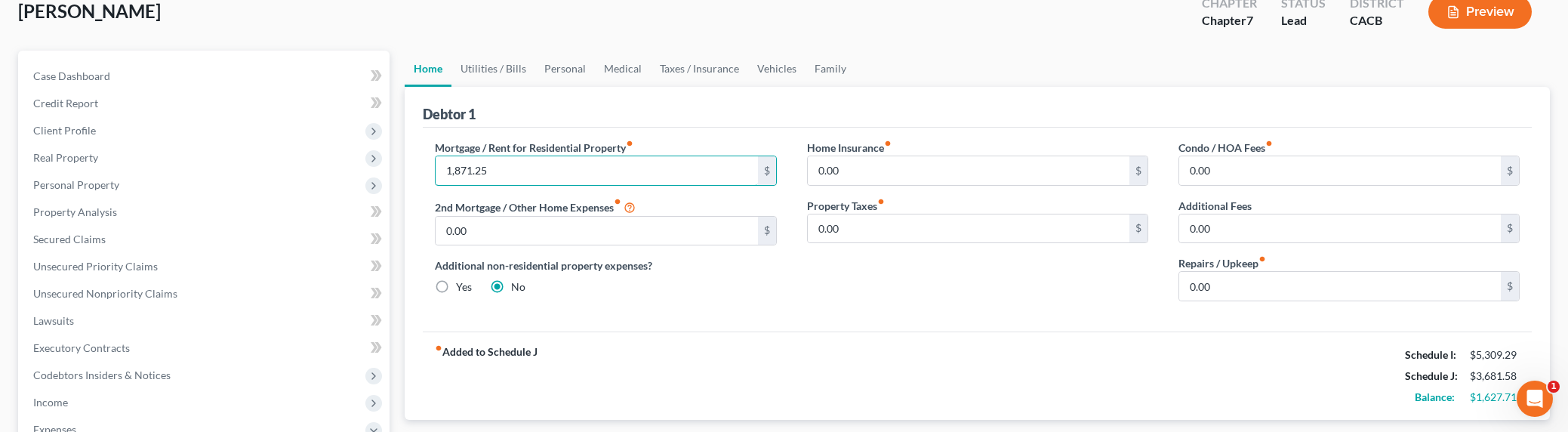
scroll to position [128, 0]
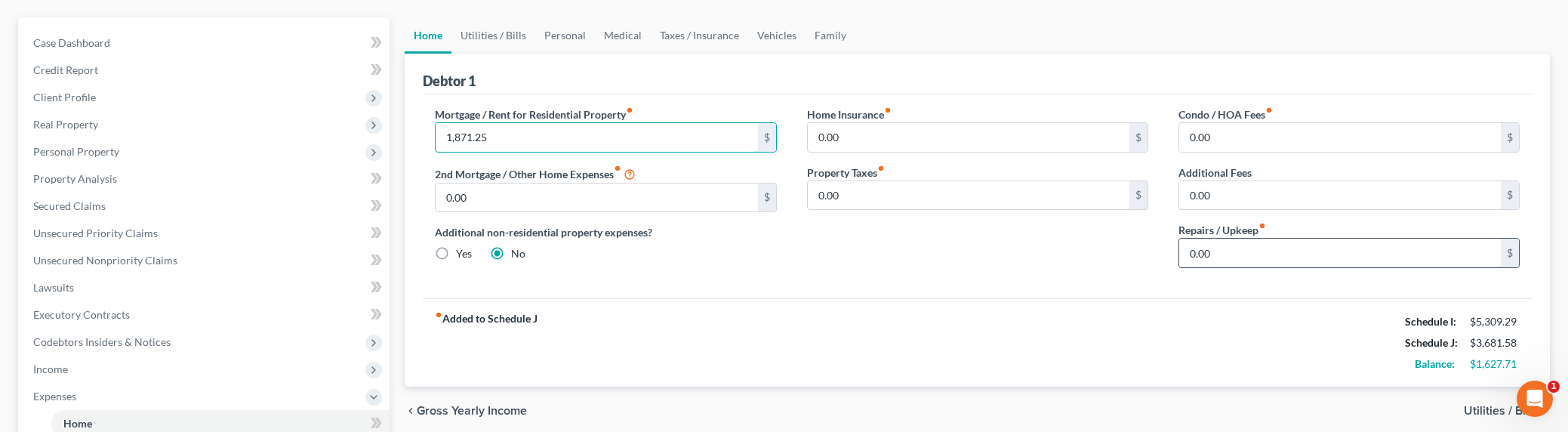
type input "1,871.25"
click at [1210, 257] on input "0.00" at bounding box center [1339, 253] width 321 height 29
type input "150"
click at [1057, 316] on div "fiber_manual_record Added to Schedule J Schedule I: $5,309.29 Schedule J: $3,83…" at bounding box center [977, 343] width 1109 height 88
click at [778, 34] on link "Vehicles" at bounding box center [777, 36] width 58 height 36
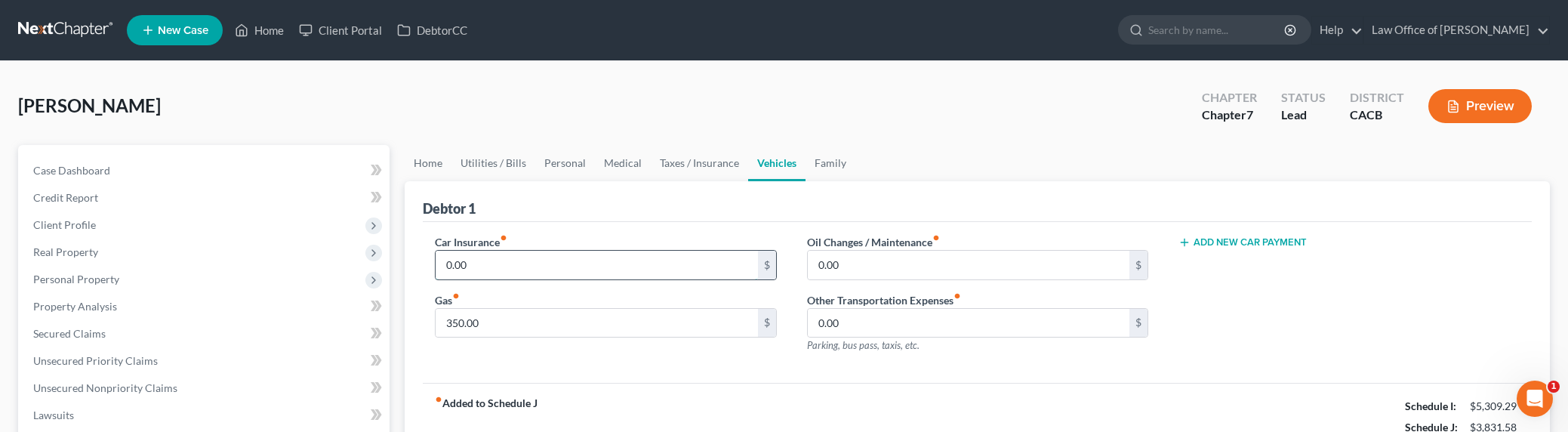
click at [470, 263] on input "0.00" at bounding box center [596, 265] width 321 height 29
type input "200"
click at [846, 259] on input "0.00" at bounding box center [968, 265] width 321 height 29
type input "15"
type input "10"
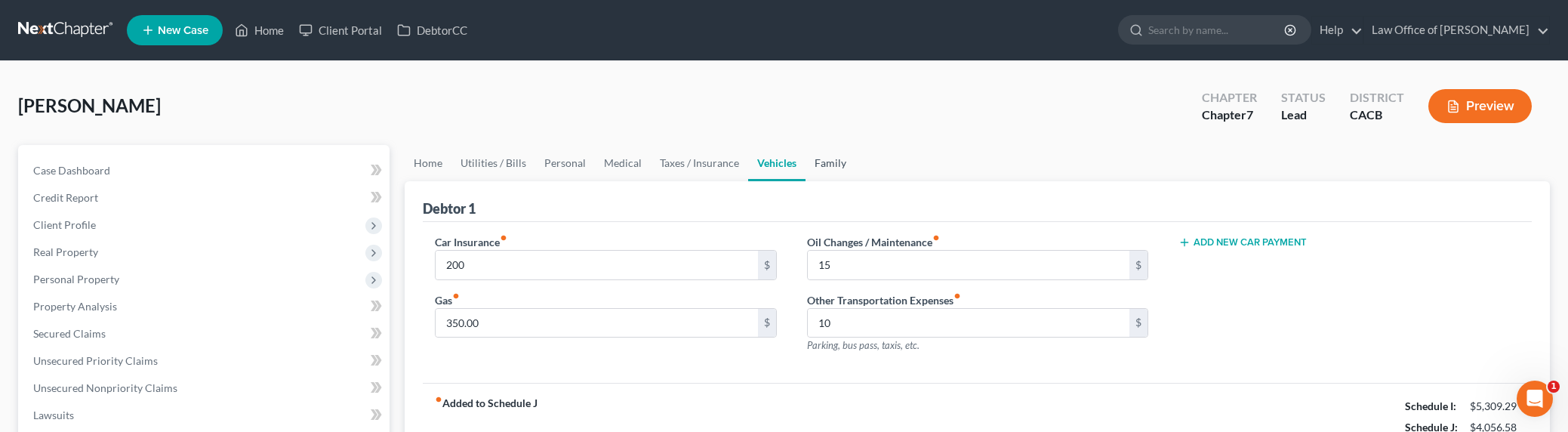
click at [817, 162] on link "Family" at bounding box center [831, 163] width 50 height 36
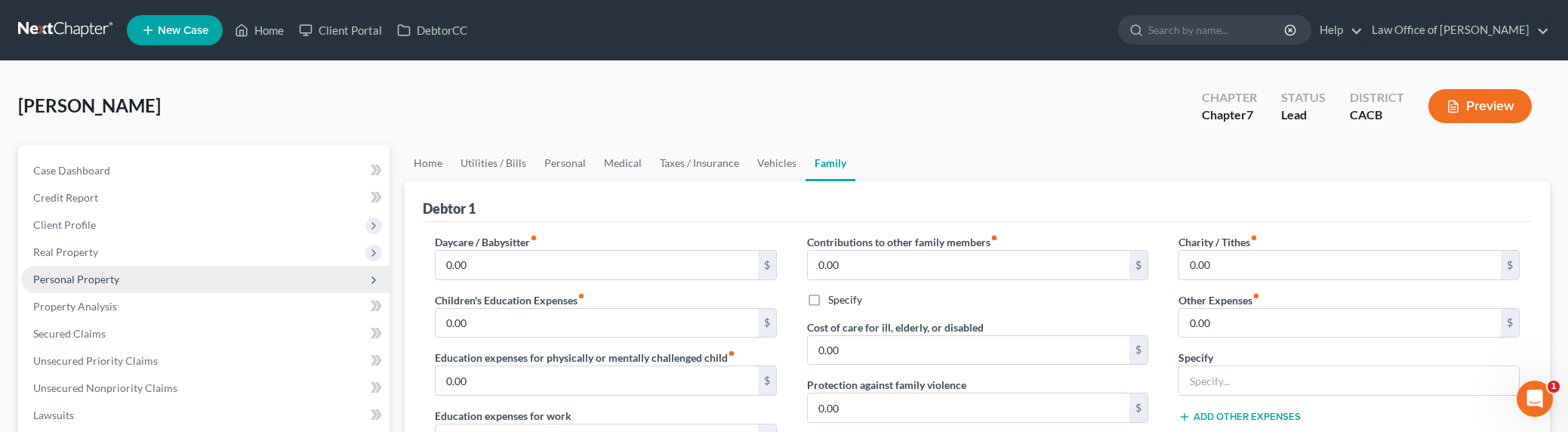
click at [66, 275] on span "Personal Property" at bounding box center [77, 278] width 86 height 12
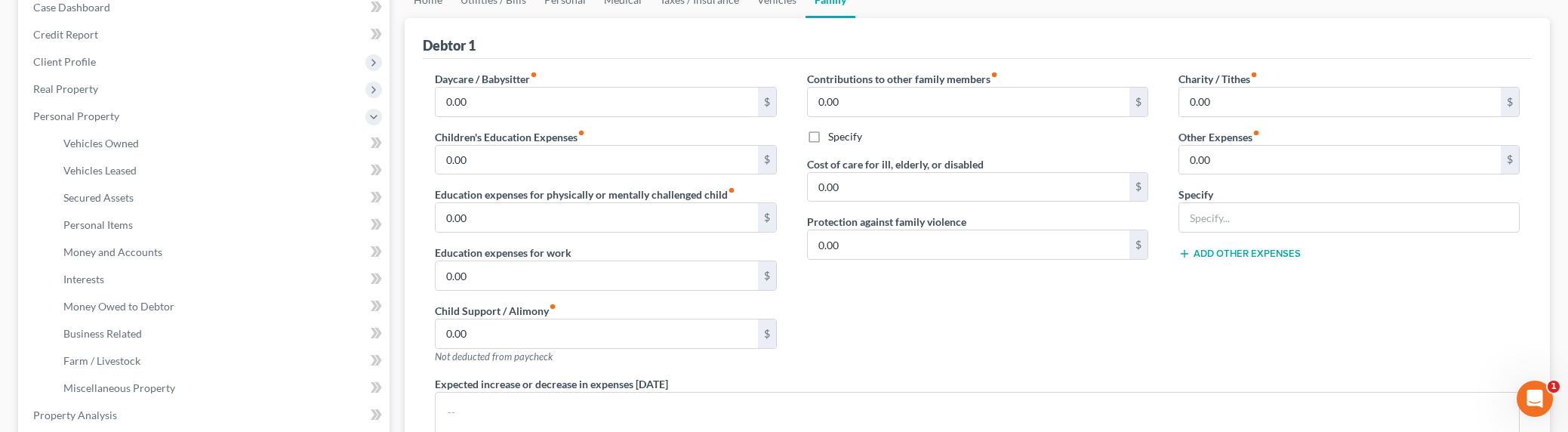
scroll to position [204, 0]
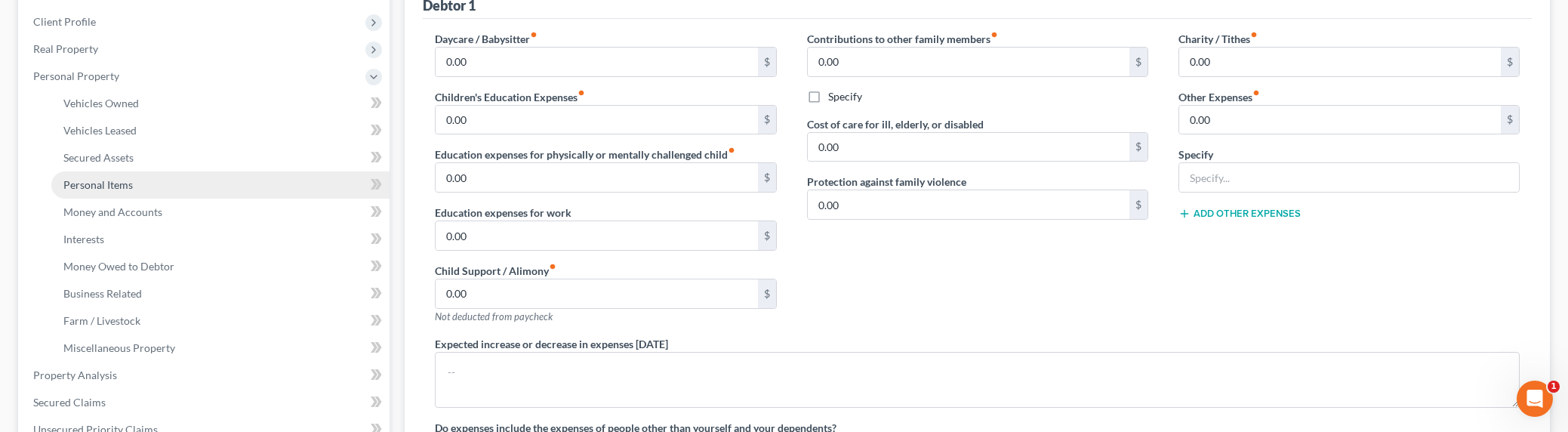
click at [88, 185] on span "Personal Items" at bounding box center [98, 184] width 69 height 12
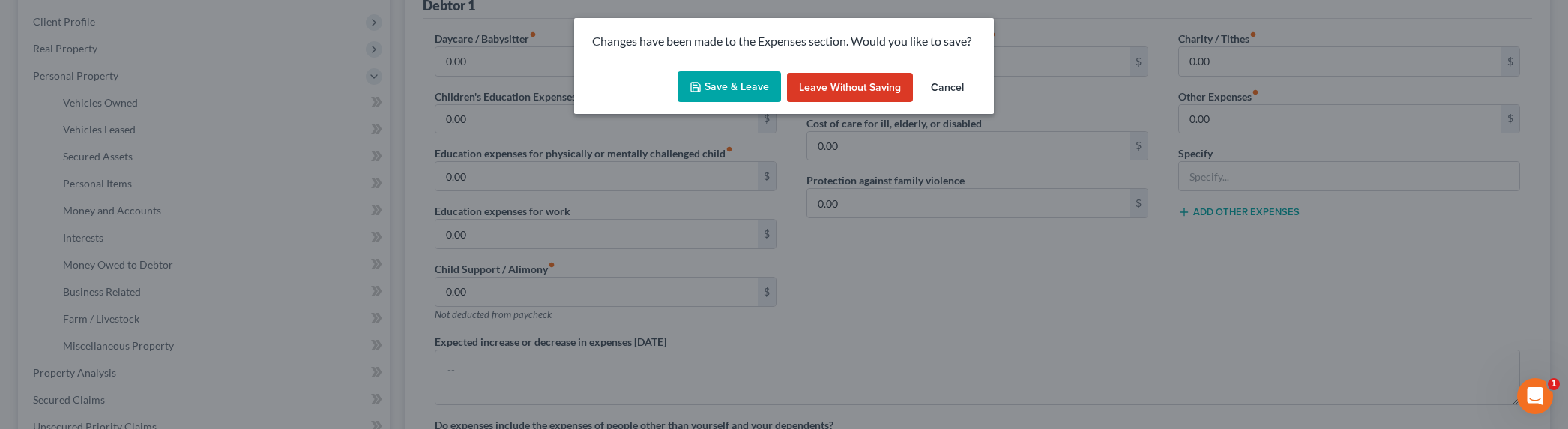
click at [716, 89] on button "Save & Leave" at bounding box center [729, 87] width 104 height 31
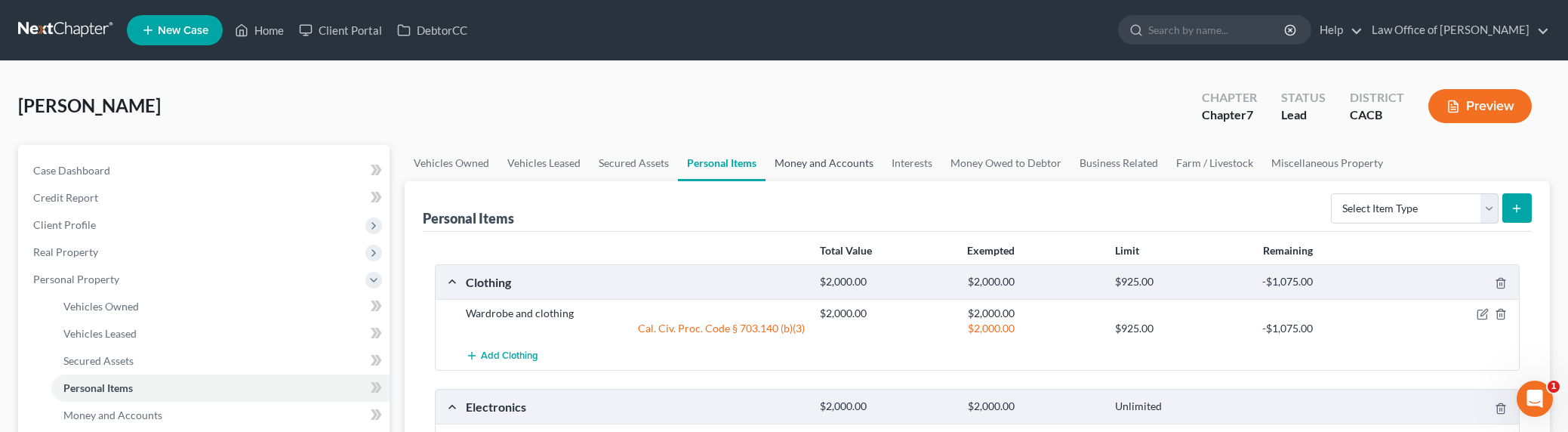
click at [828, 157] on link "Money and Accounts" at bounding box center [824, 163] width 117 height 36
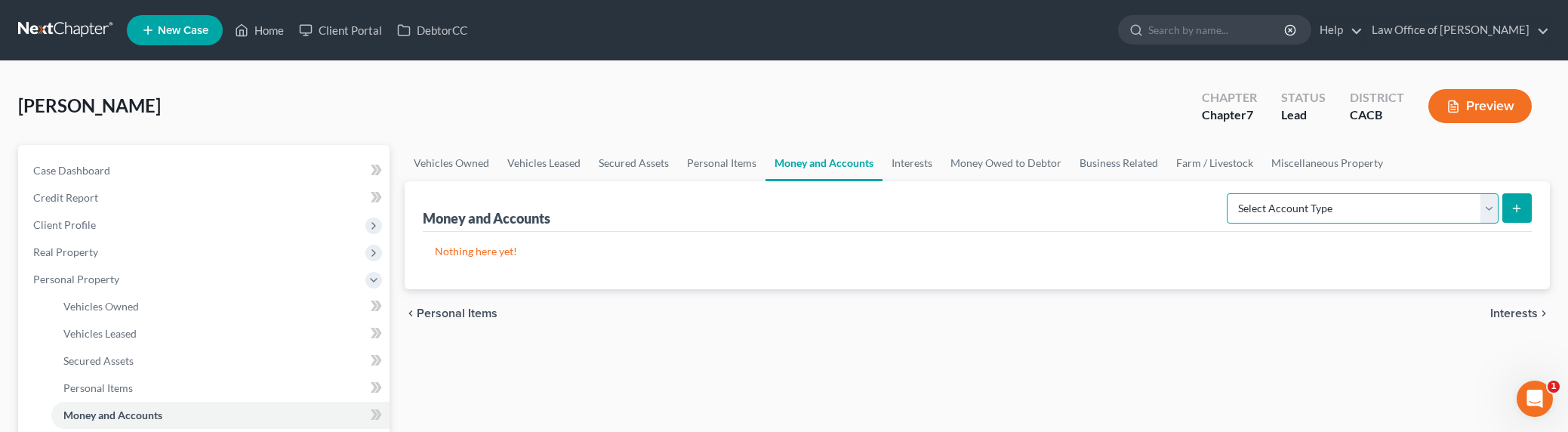
click at [1288, 201] on select "Select Account Type Brokerage Cash on Hand Certificates of Deposit Checking Acc…" at bounding box center [1362, 207] width 271 height 30
select select "cash_on_hand"
click at [1229, 193] on select "Select Account Type Brokerage Cash on Hand Certificates of Deposit Checking Acc…" at bounding box center [1362, 207] width 271 height 30
click at [1508, 207] on button "submit" at bounding box center [1516, 207] width 30 height 30
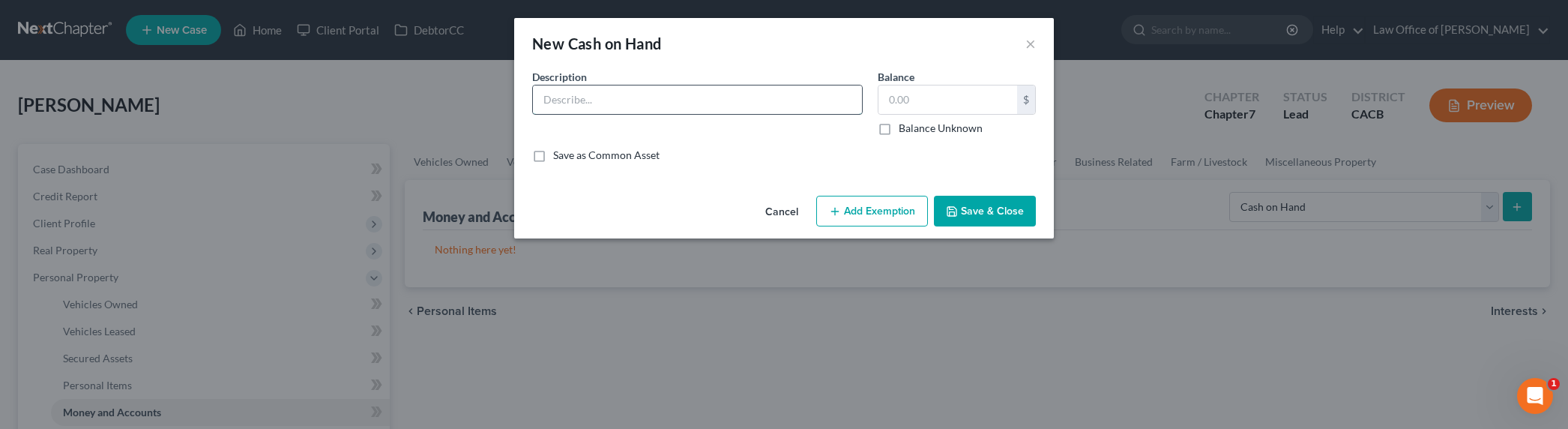
click at [614, 94] on input "text" at bounding box center [697, 100] width 329 height 29
type input "Cash on hand"
click at [910, 98] on input "text" at bounding box center [948, 100] width 139 height 29
type input "100"
click at [874, 198] on button "Add Exemption" at bounding box center [872, 211] width 111 height 31
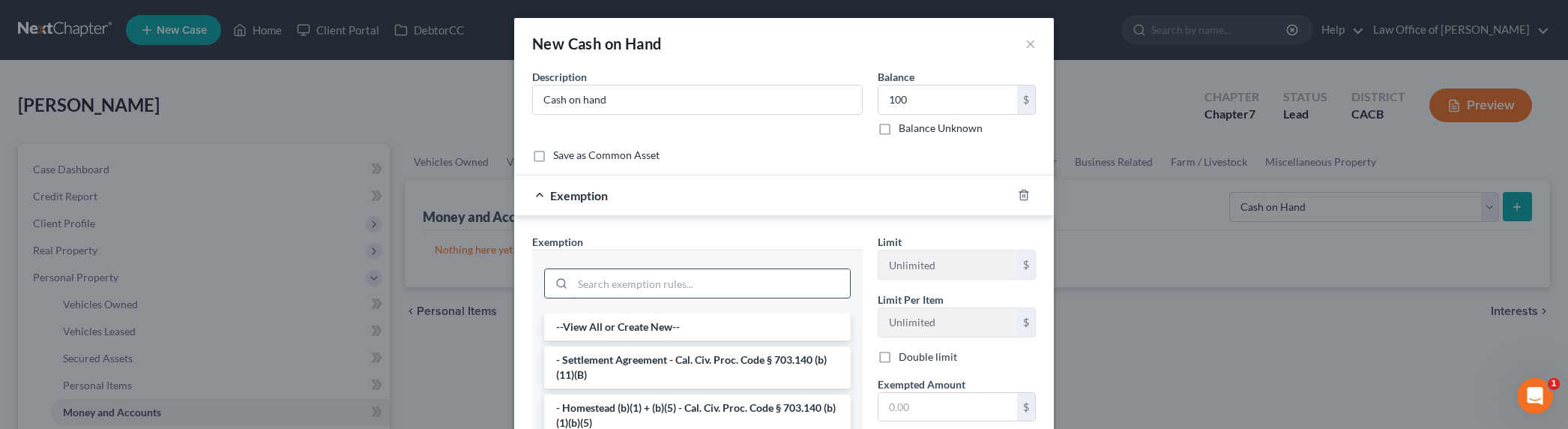
click at [673, 281] on input "search" at bounding box center [711, 284] width 277 height 29
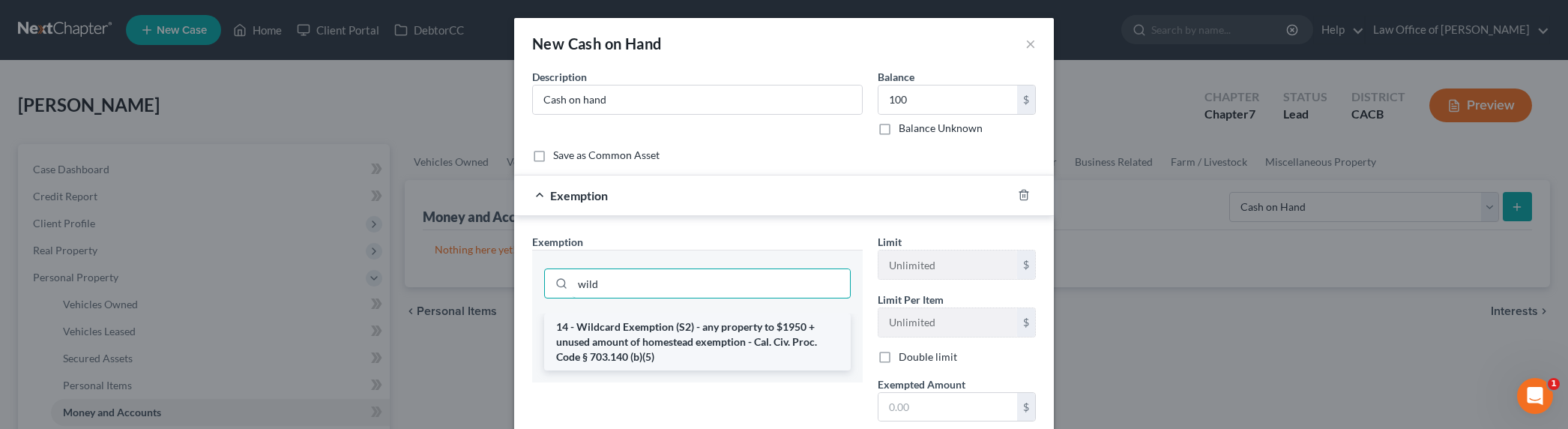
type input "wild"
drag, startPoint x: 621, startPoint y: 347, endPoint x: 630, endPoint y: 350, distance: 9.5
click at [621, 347] on li "14 - Wildcard Exemption (S2) - any property to $1950 + unused amount of homeste…" at bounding box center [697, 342] width 307 height 57
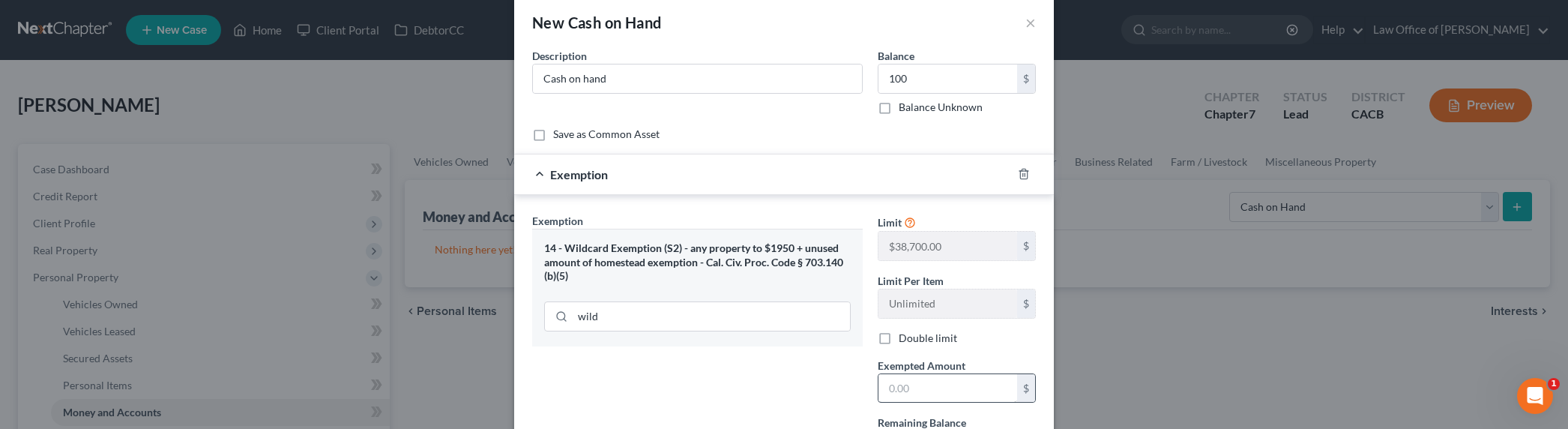
scroll to position [33, 0]
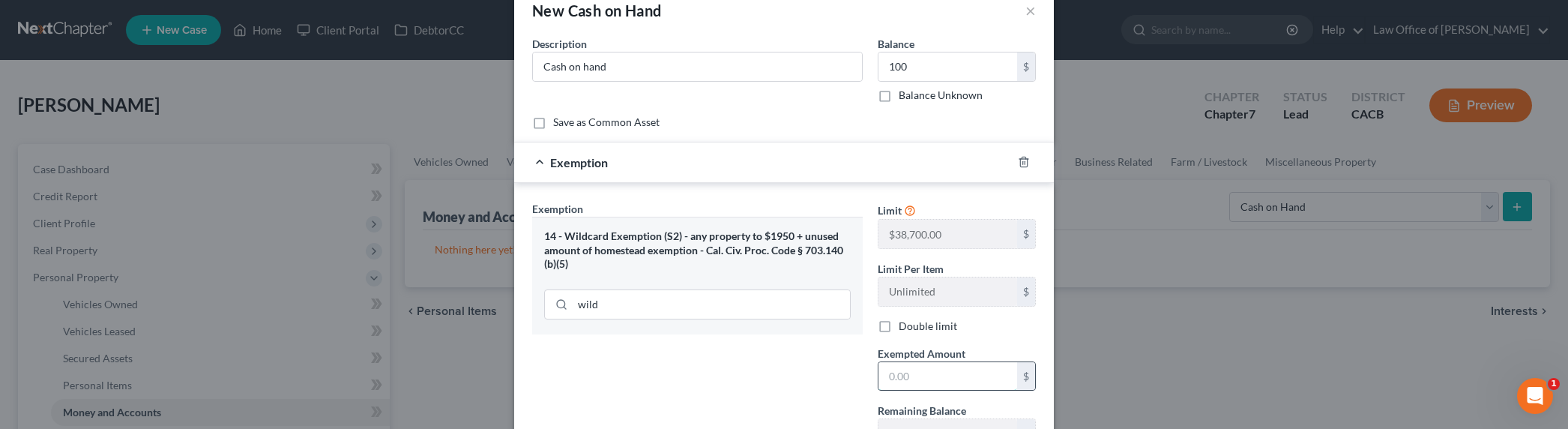
click at [911, 375] on input "text" at bounding box center [948, 377] width 139 height 29
type input "100"
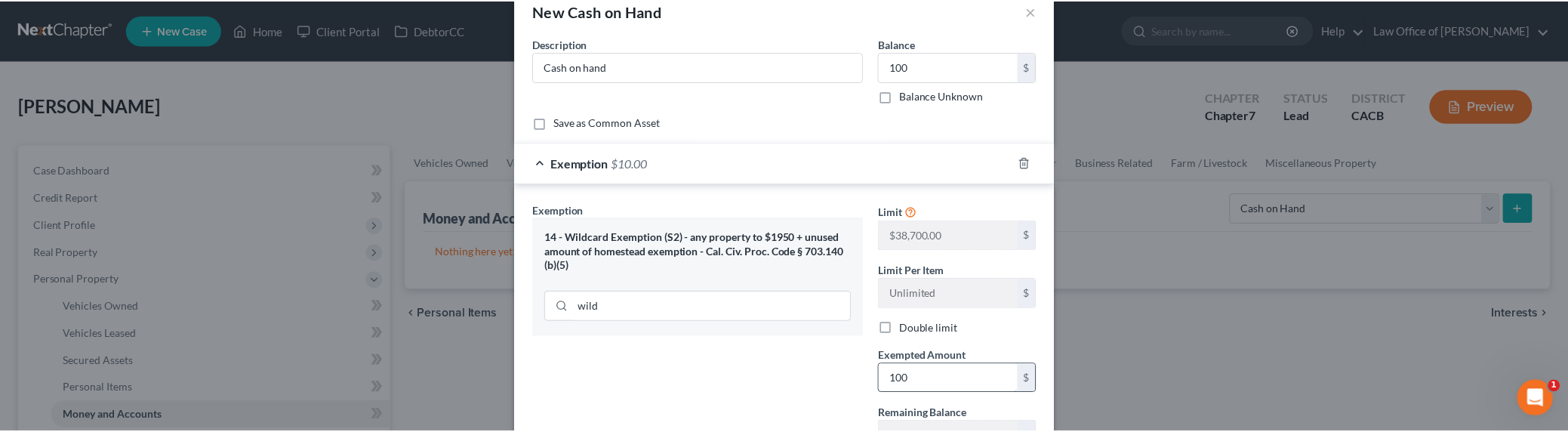
scroll to position [161, 0]
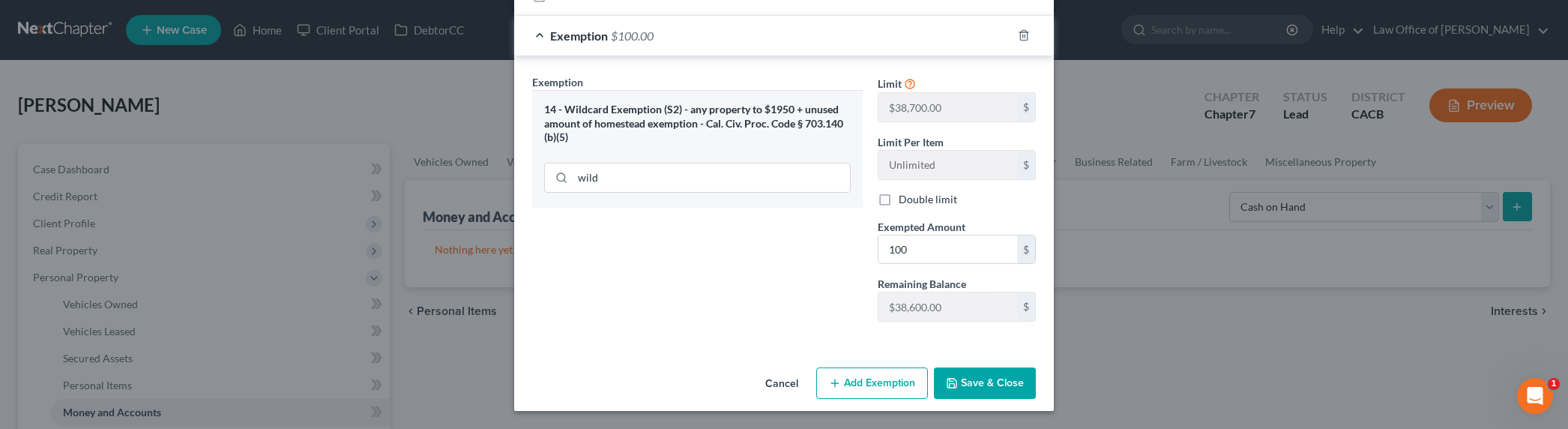
click at [998, 382] on button "Save & Close" at bounding box center [985, 383] width 102 height 31
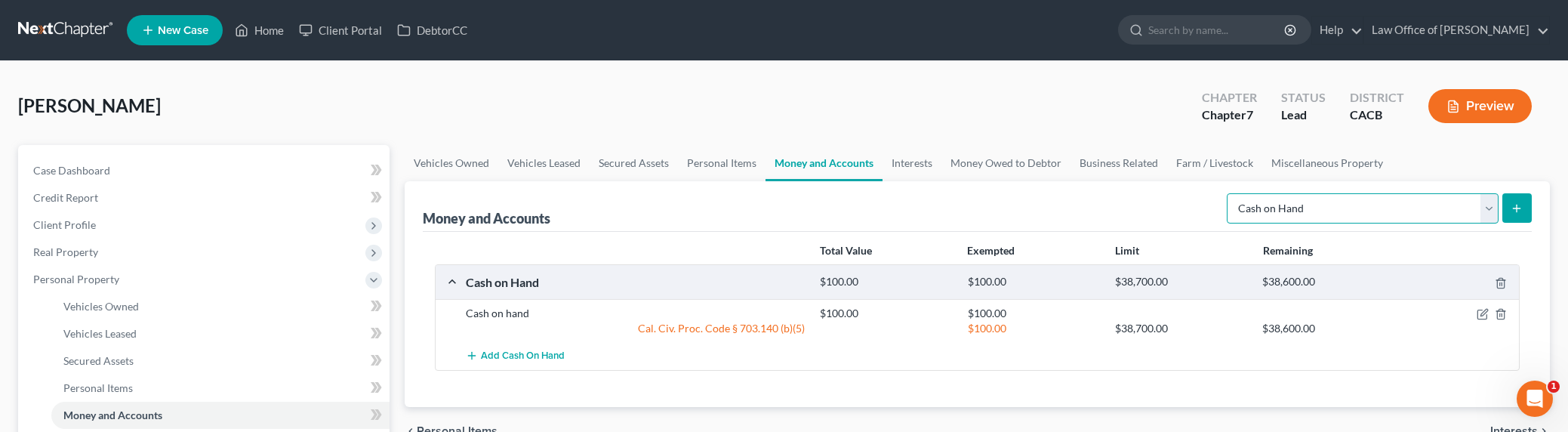
click at [1270, 200] on select "Select Account Type Brokerage Cash on Hand Certificates of Deposit Checking Acc…" at bounding box center [1362, 207] width 271 height 30
select select "checking"
click at [1229, 193] on select "Select Account Type Brokerage Cash on Hand Certificates of Deposit Checking Acc…" at bounding box center [1362, 207] width 271 height 30
click at [1396, 210] on select "Select Account Type Brokerage Cash on Hand Certificates of Deposit Checking Acc…" at bounding box center [1362, 207] width 271 height 30
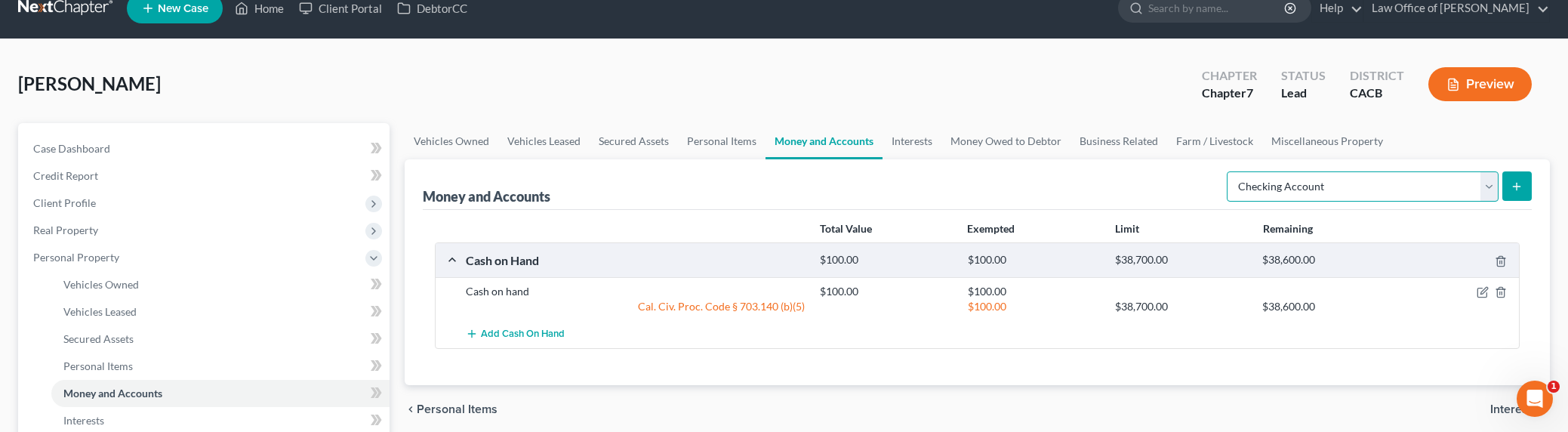
scroll to position [34, 0]
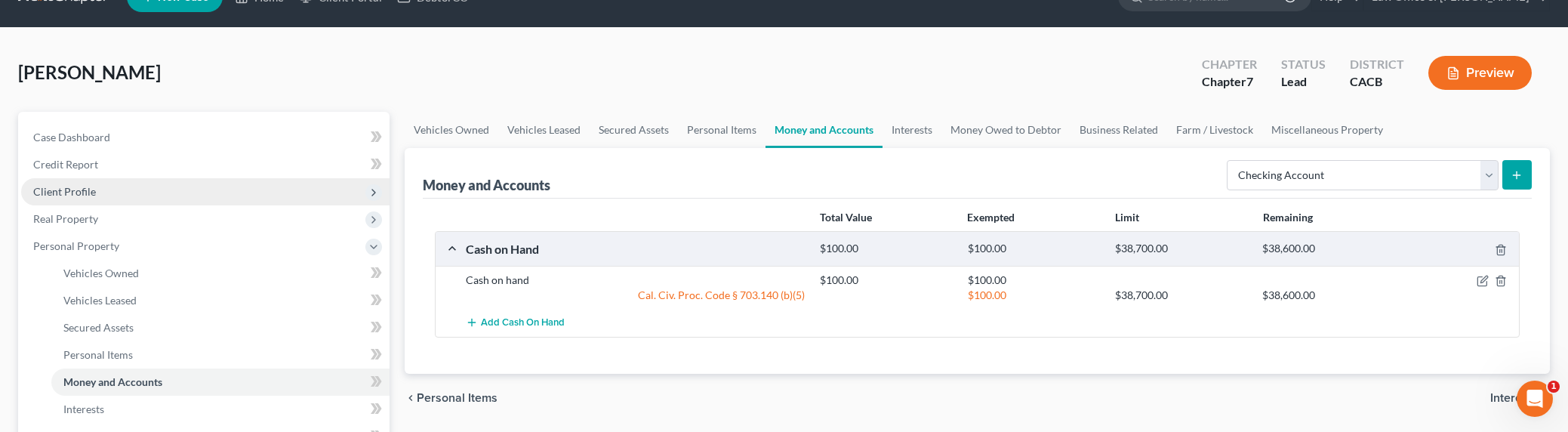
click at [72, 190] on span "Client Profile" at bounding box center [64, 191] width 62 height 12
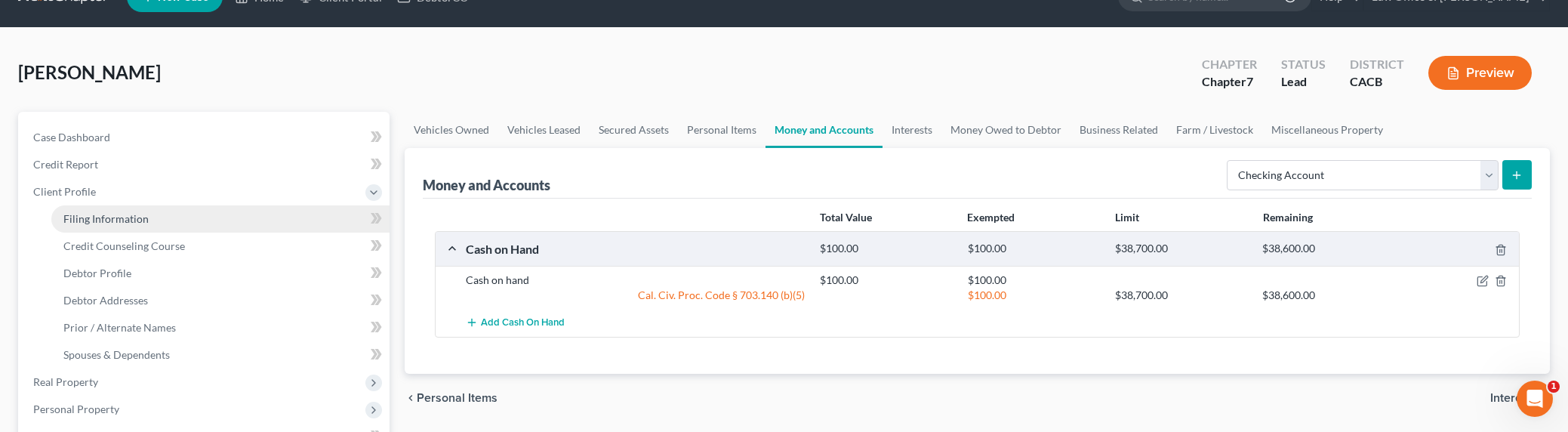
click at [80, 217] on span "Filing Information" at bounding box center [105, 218] width 85 height 12
select select "1"
select select "0"
select select "4"
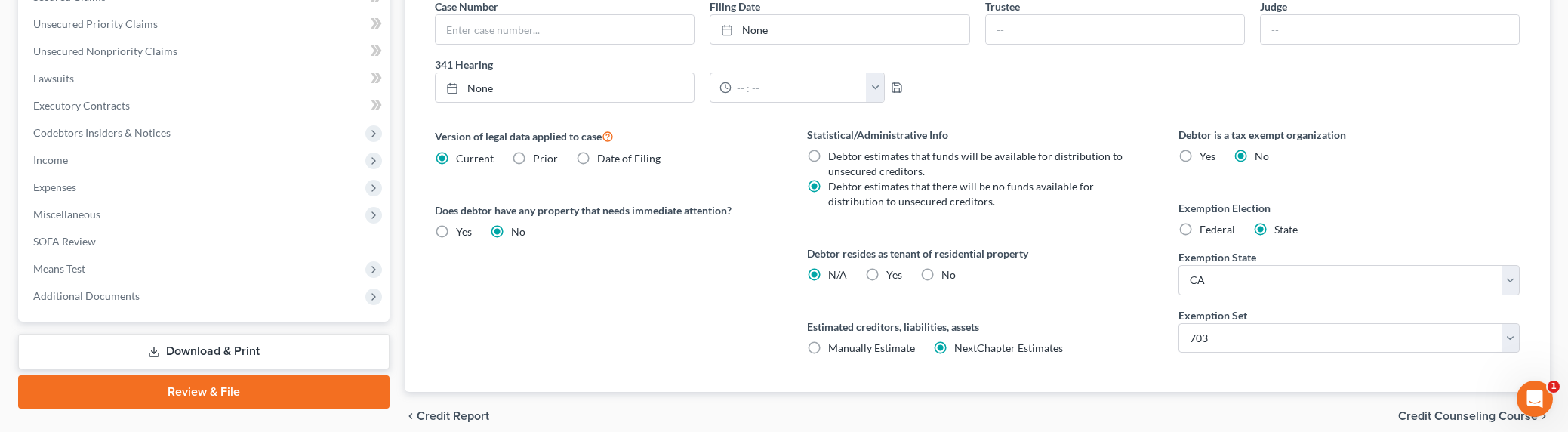
scroll to position [565, 0]
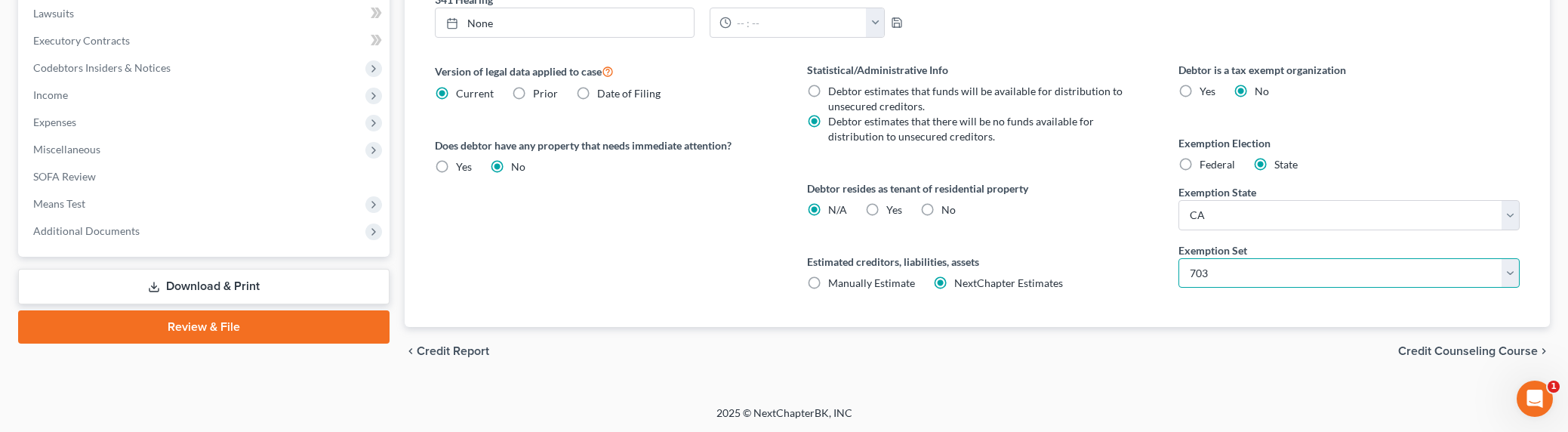
click at [1209, 274] on select "Select 703 704" at bounding box center [1348, 273] width 341 height 30
select select "1"
click at [1178, 258] on select "Select 703 704" at bounding box center [1348, 273] width 341 height 30
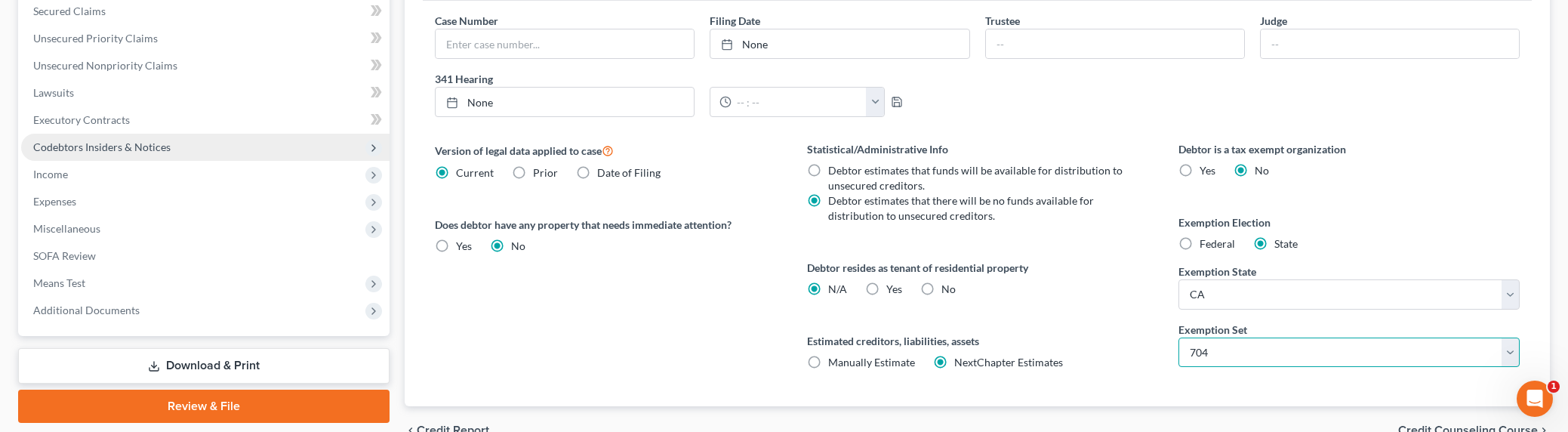
scroll to position [397, 0]
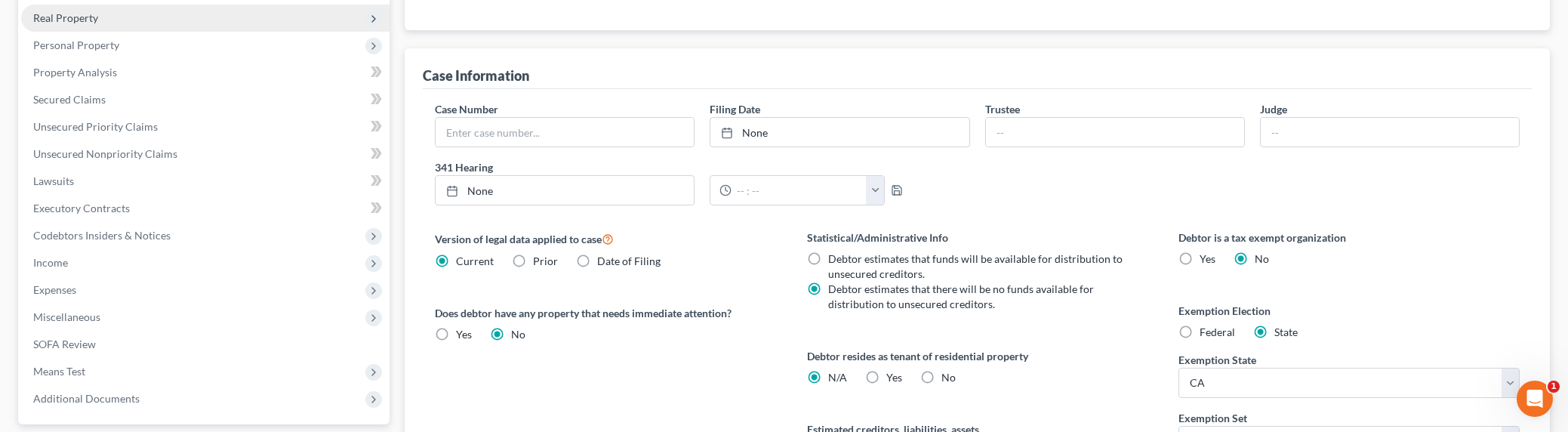
click at [71, 16] on span "Real Property" at bounding box center [66, 17] width 65 height 12
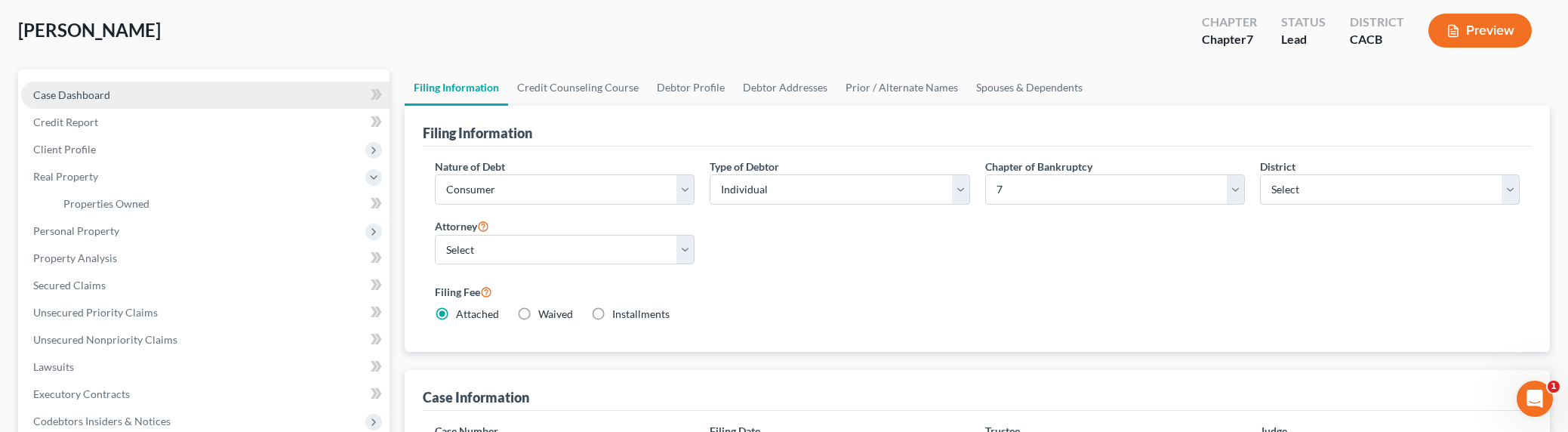
scroll to position [58, 0]
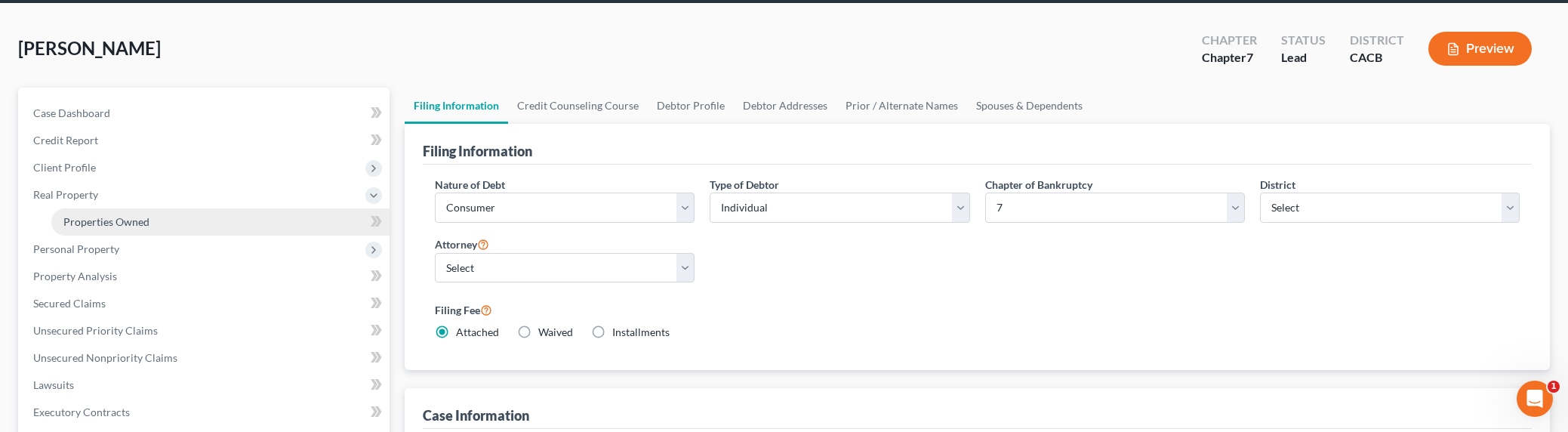
click at [100, 216] on span "Properties Owned" at bounding box center [106, 221] width 86 height 12
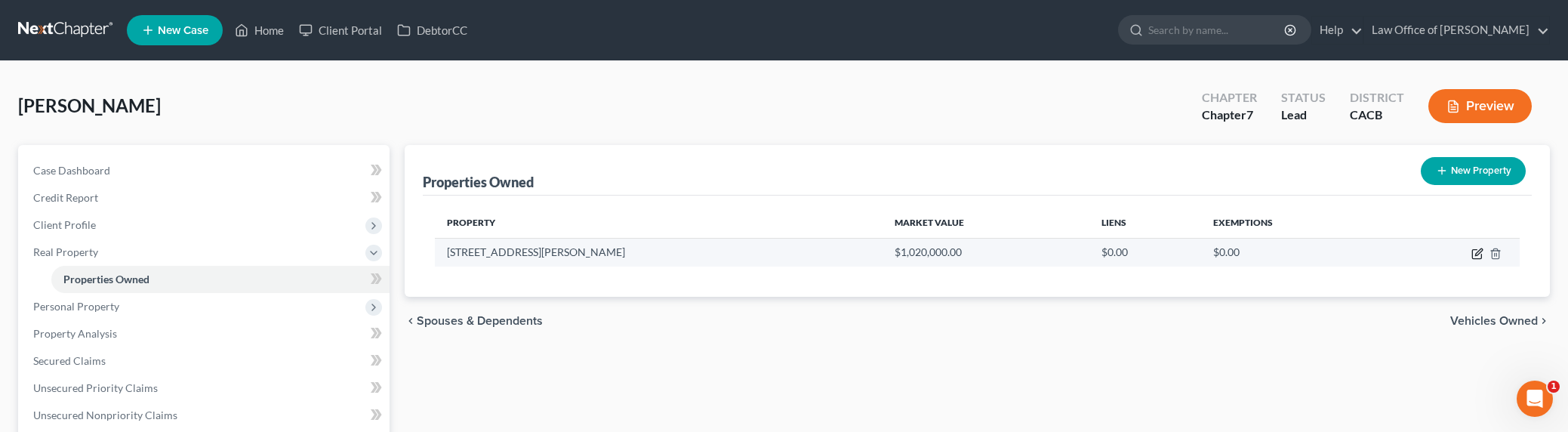
click at [1480, 251] on icon "button" at bounding box center [1478, 252] width 7 height 7
select select "4"
select select "18"
select select "0"
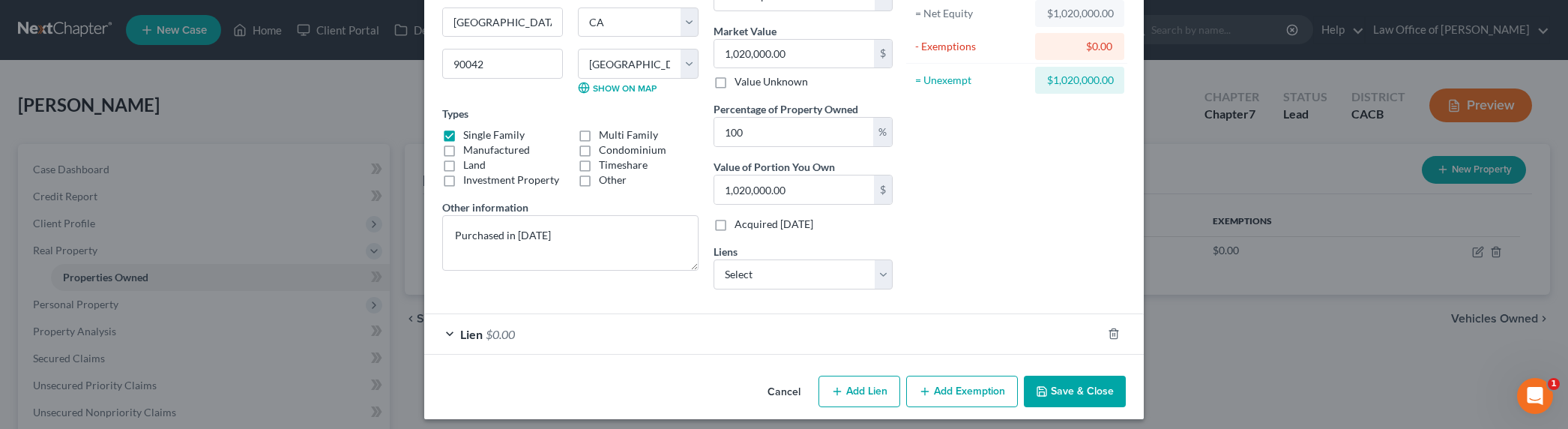
scroll to position [169, 0]
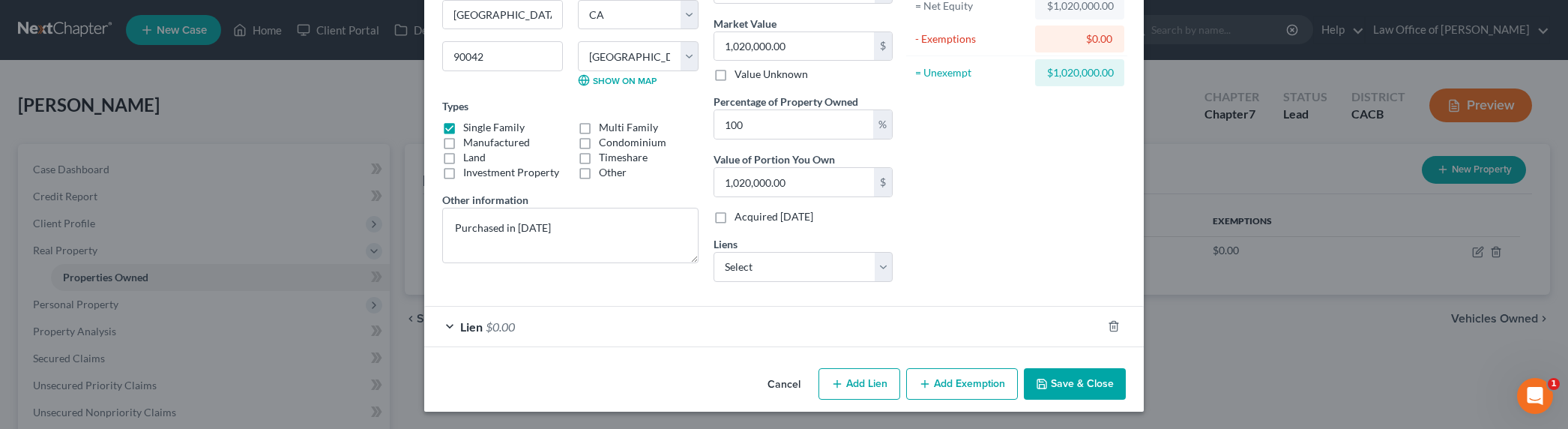
click at [967, 378] on button "Add Exemption" at bounding box center [961, 383] width 111 height 31
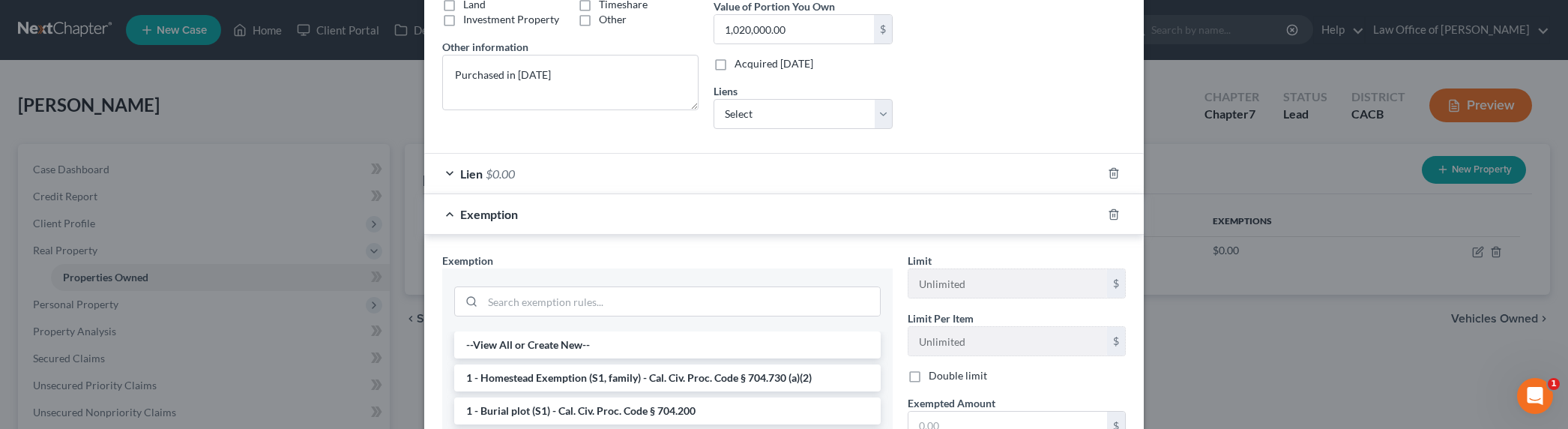
scroll to position [572, 0]
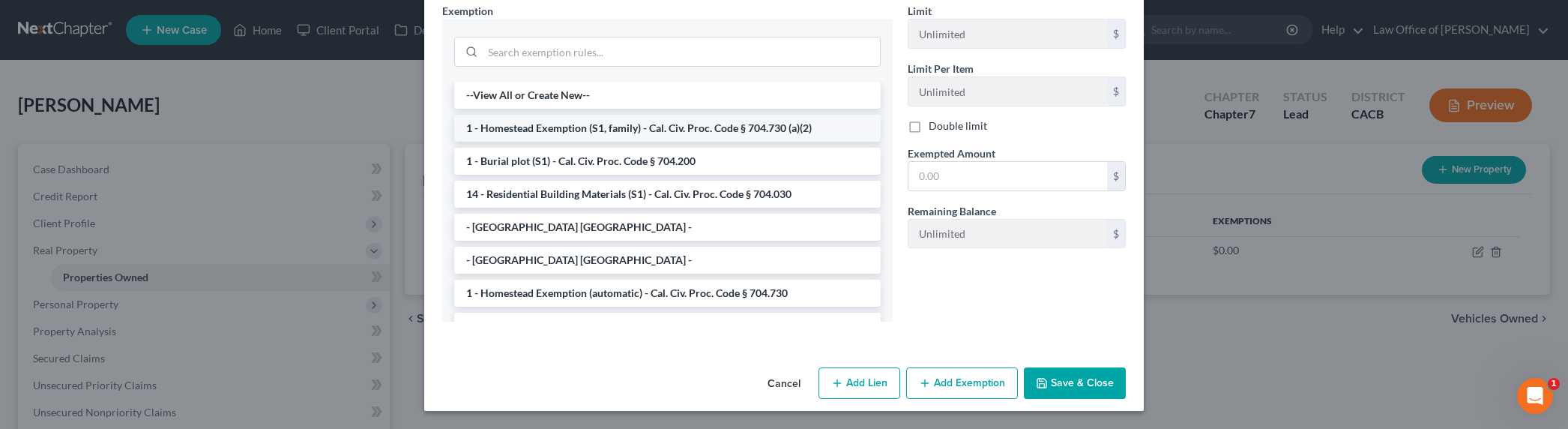
click at [514, 135] on li "1 - Homestead Exemption (S1, family) - Cal. Civ. Proc. Code § 704.730 (a)(2)" at bounding box center [668, 128] width 427 height 27
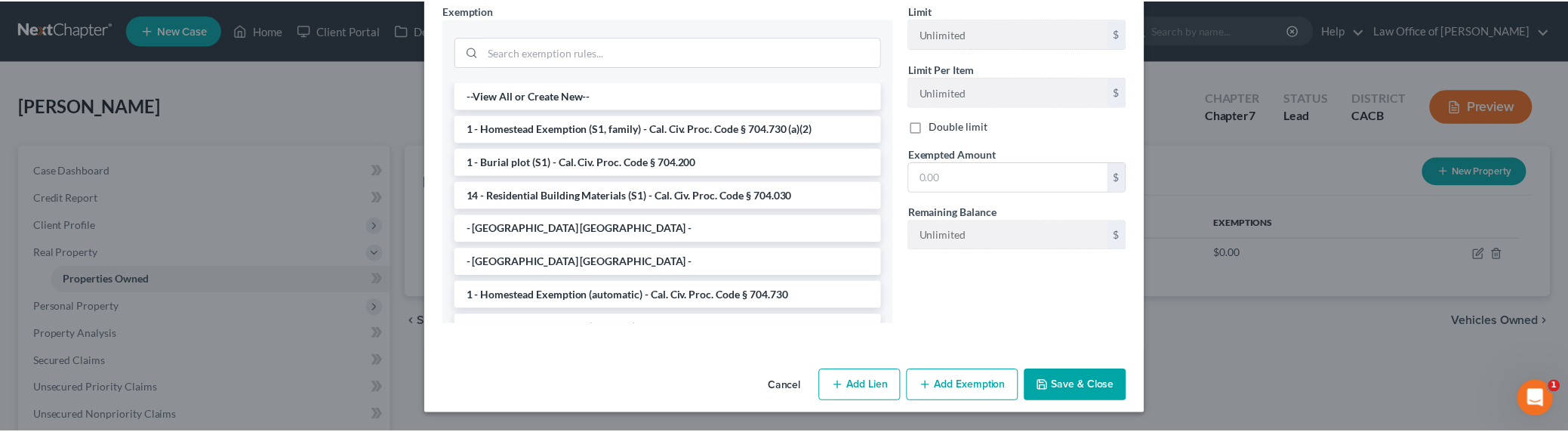
scroll to position [504, 0]
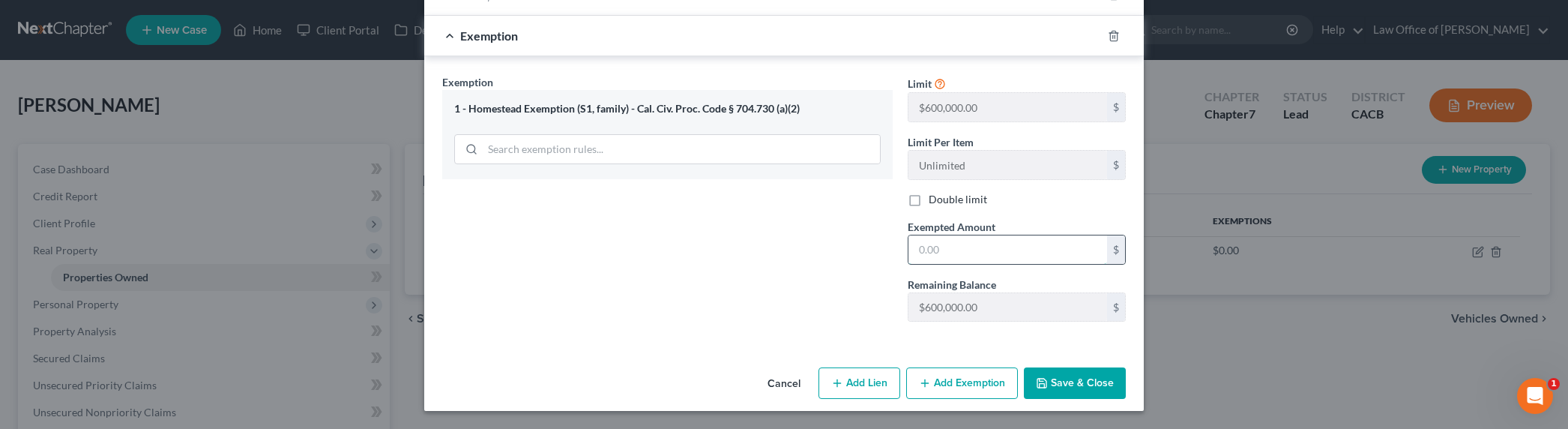
click at [976, 237] on input "text" at bounding box center [1008, 250] width 199 height 29
type input "700,000"
click at [1046, 380] on button "Save & Close" at bounding box center [1075, 383] width 102 height 31
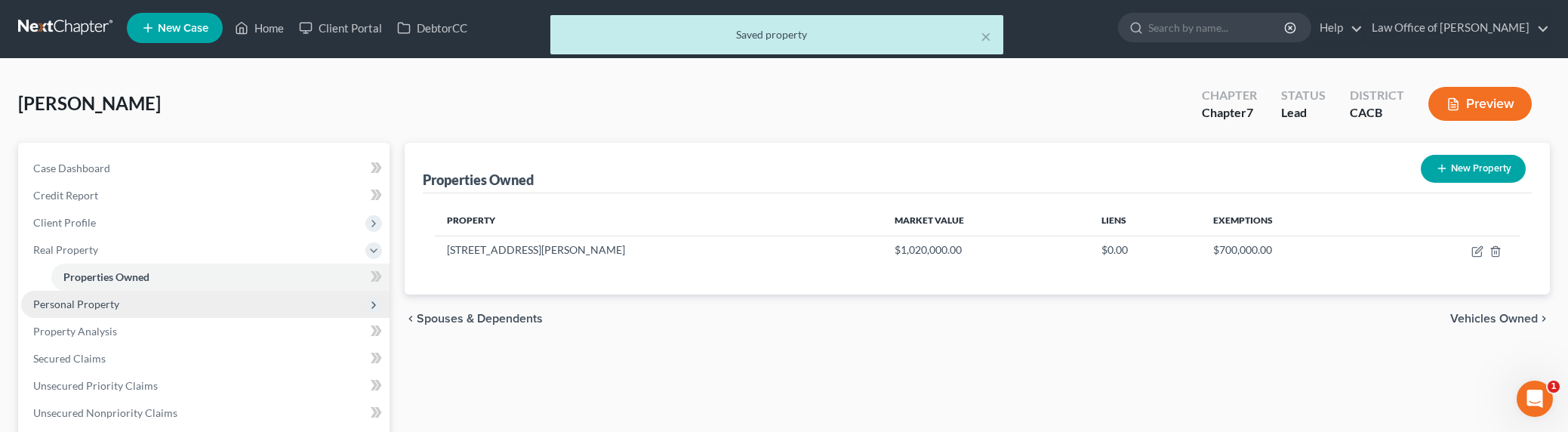
scroll to position [3, 0]
click at [73, 300] on span "Personal Property" at bounding box center [77, 302] width 86 height 12
click at [113, 302] on span "Vehicles Owned" at bounding box center [101, 302] width 76 height 12
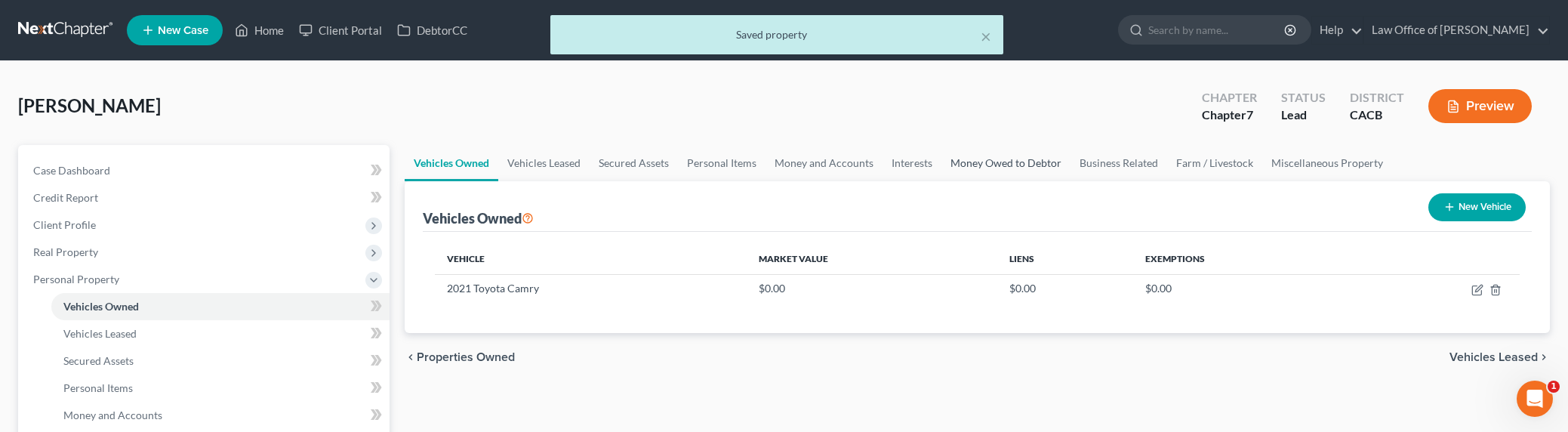
click at [974, 160] on link "Money Owed to Debtor" at bounding box center [1005, 163] width 129 height 36
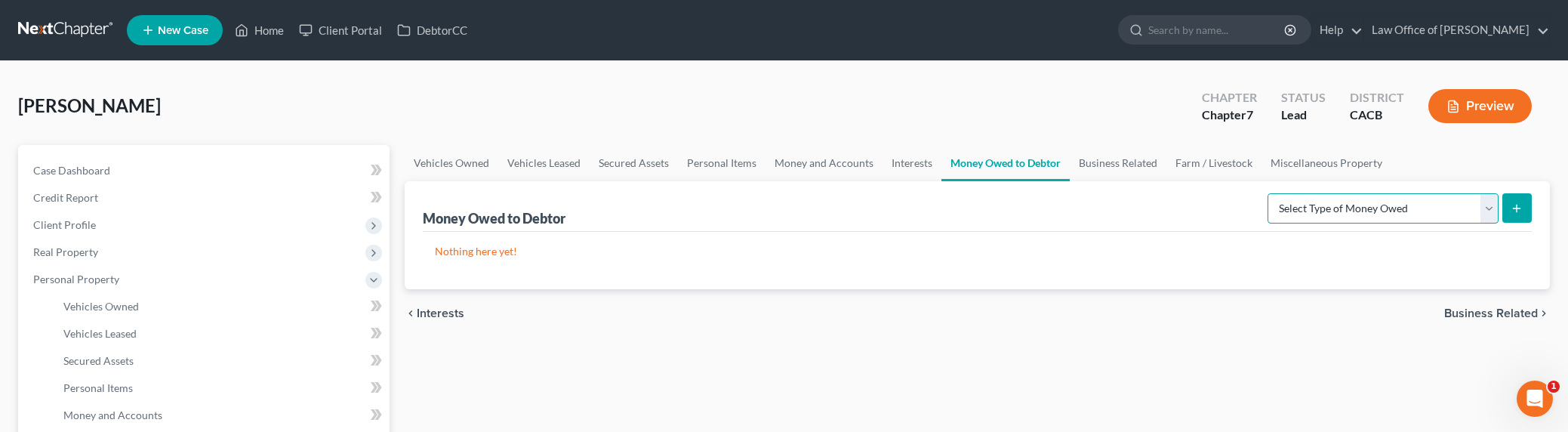
click at [1344, 205] on select "Select Type of Money Owed Accounts Receivable Alimony Child Support Claims Agai…" at bounding box center [1382, 207] width 231 height 30
click at [845, 162] on link "Money and Accounts" at bounding box center [824, 163] width 117 height 36
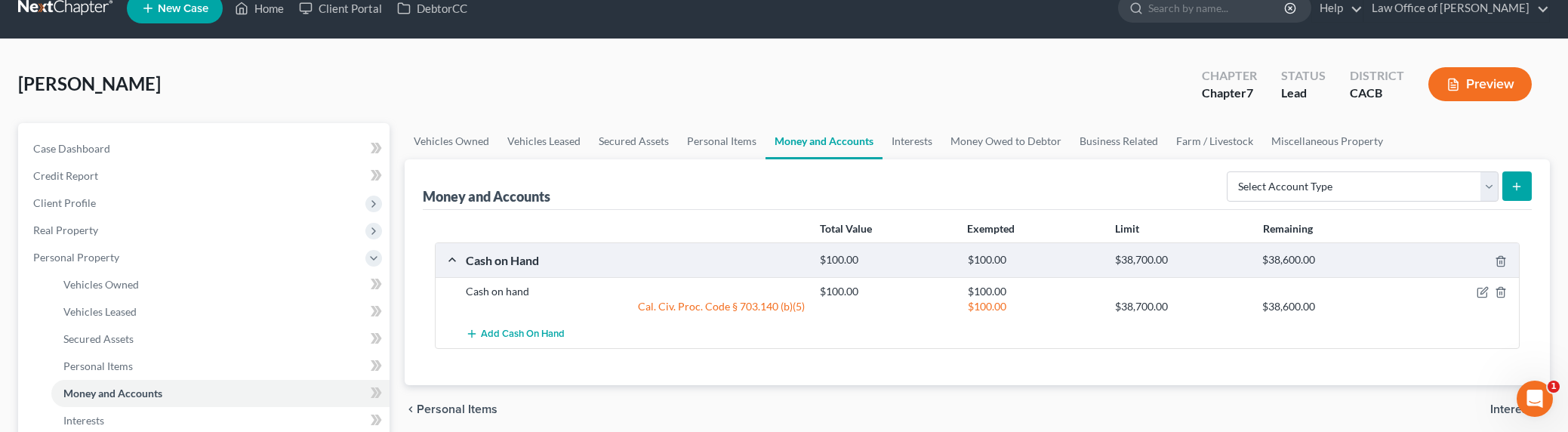
scroll to position [34, 0]
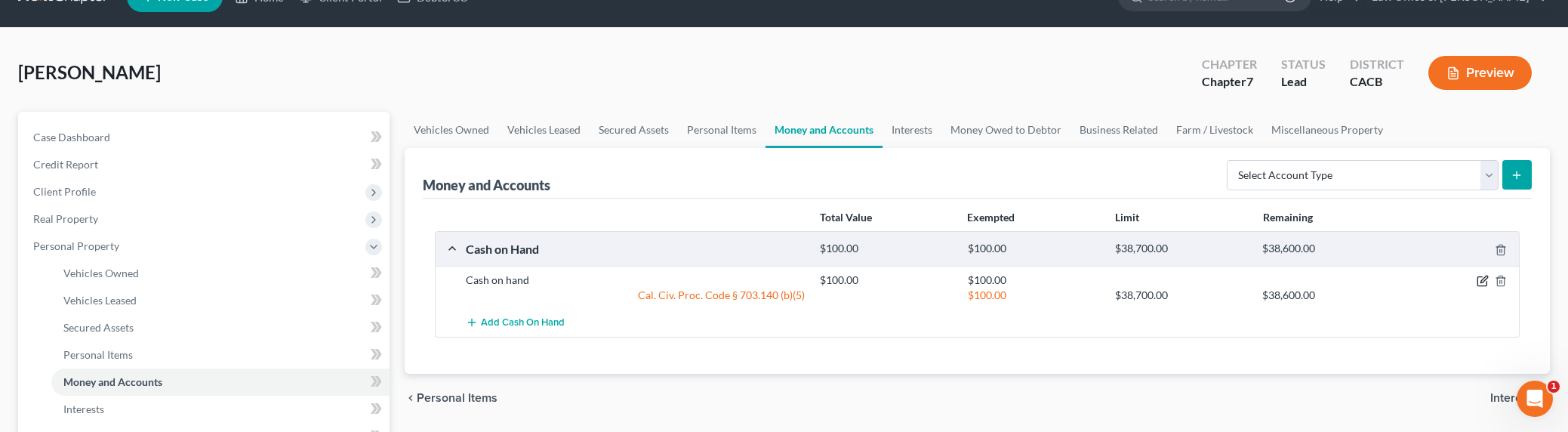
click at [1479, 282] on icon "button" at bounding box center [1482, 280] width 12 height 12
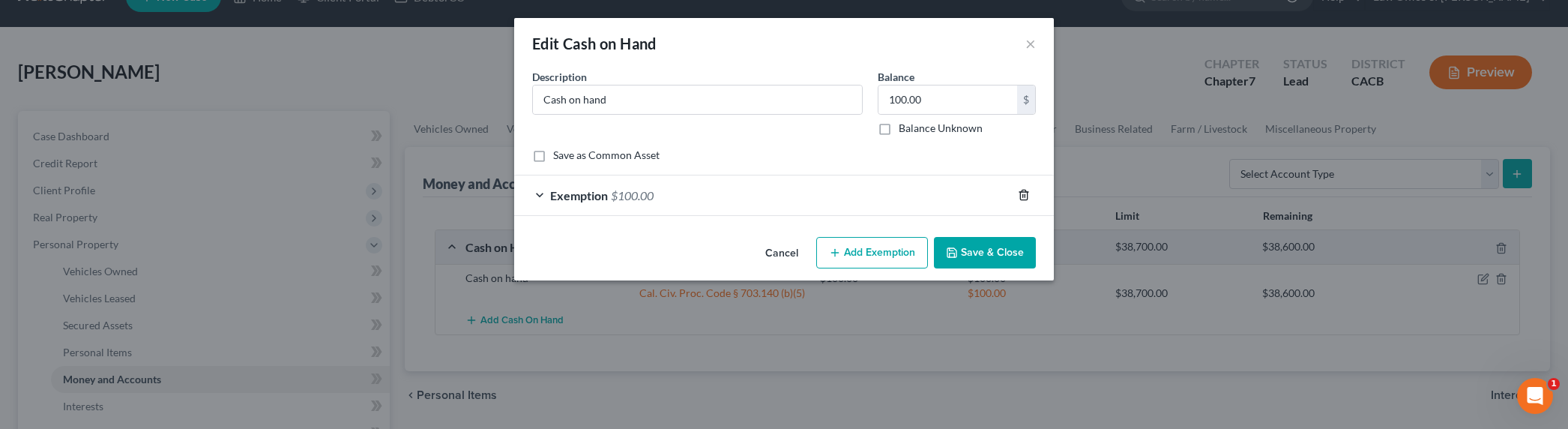
click at [1024, 191] on icon "button" at bounding box center [1023, 195] width 7 height 10
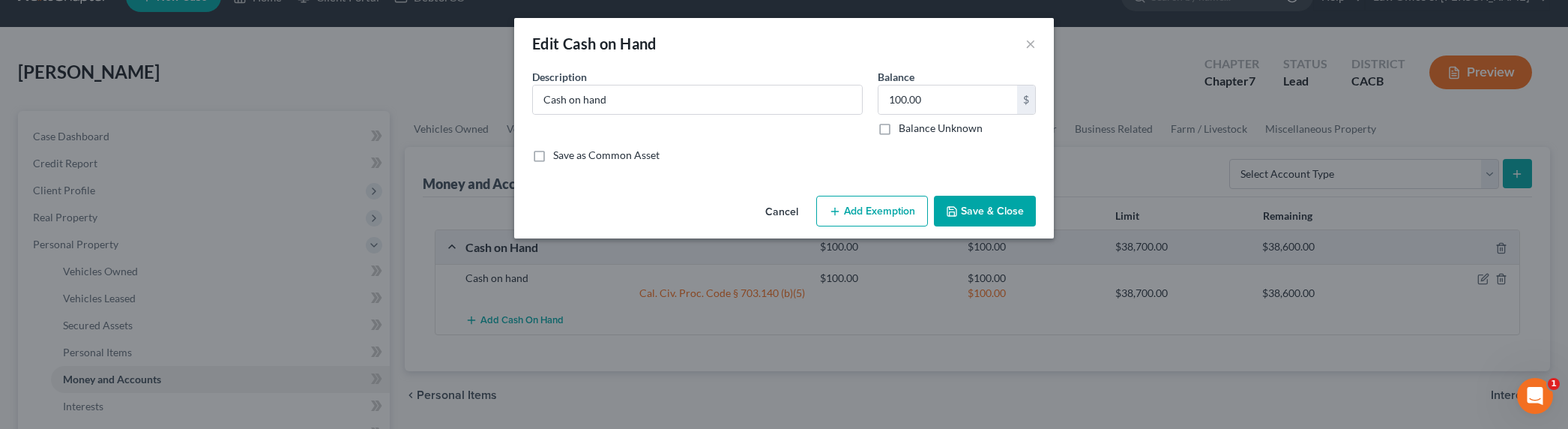
click at [995, 215] on button "Save & Close" at bounding box center [985, 211] width 102 height 31
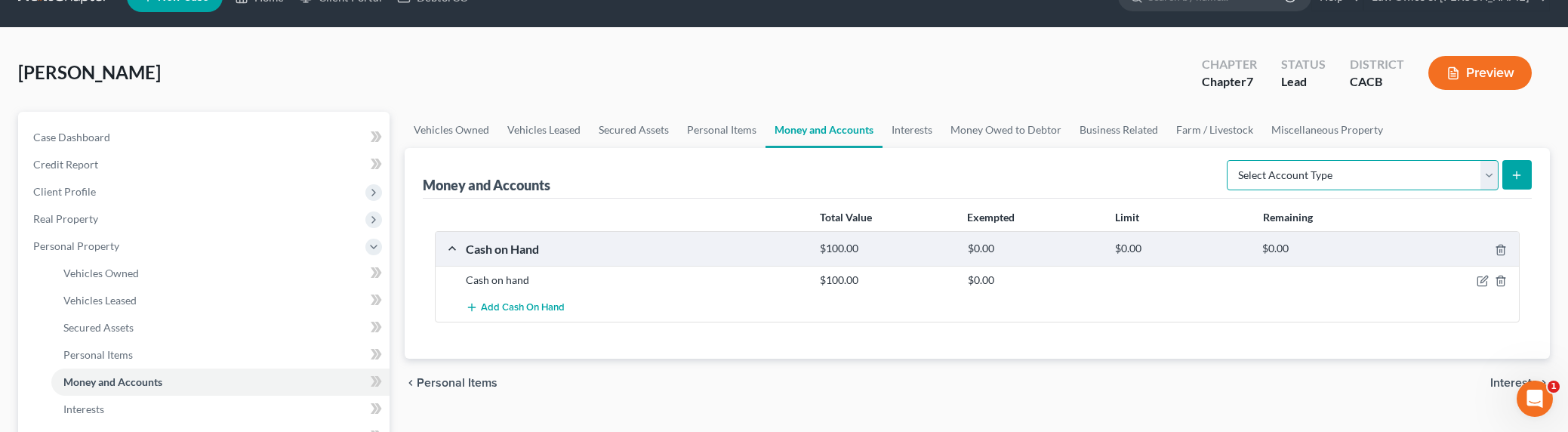
click at [1275, 181] on select "Select Account Type Brokerage Cash on Hand Certificates of Deposit Checking Acc…" at bounding box center [1362, 175] width 271 height 30
select select "checking"
click at [1229, 160] on select "Select Account Type Brokerage Cash on Hand Certificates of Deposit Checking Acc…" at bounding box center [1362, 175] width 271 height 30
click at [1508, 175] on button "submit" at bounding box center [1516, 175] width 30 height 30
click at [1523, 170] on button "submit" at bounding box center [1516, 175] width 30 height 30
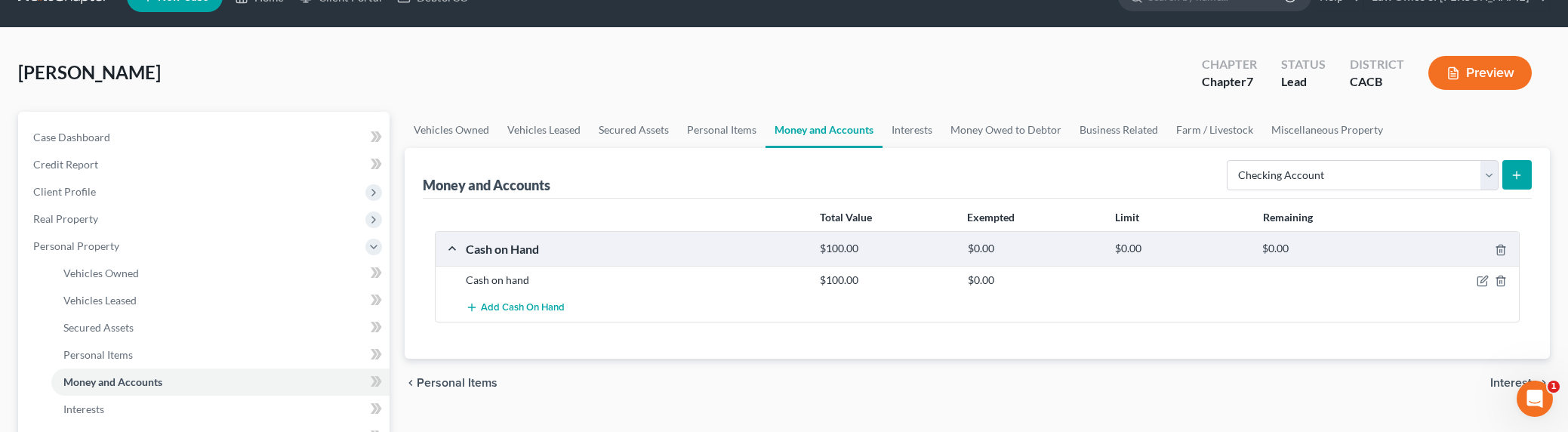
click at [1522, 171] on icon "submit" at bounding box center [1516, 175] width 12 height 12
click at [1520, 176] on icon "submit" at bounding box center [1516, 175] width 12 height 12
click at [1518, 180] on icon "submit" at bounding box center [1516, 175] width 12 height 12
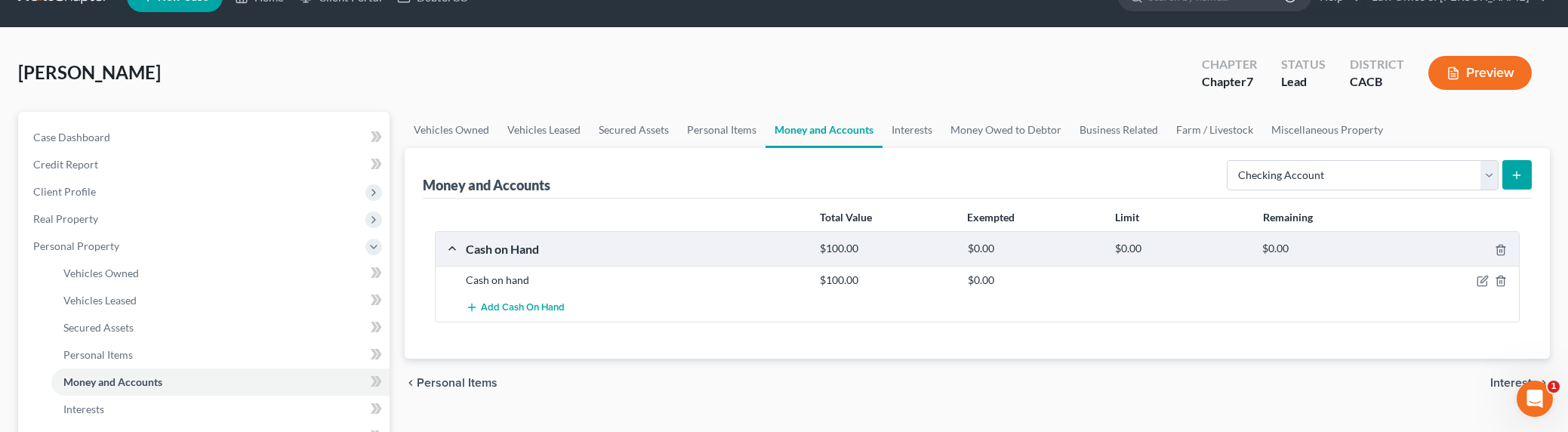
click at [1518, 180] on icon "submit" at bounding box center [1516, 175] width 12 height 12
click at [1518, 179] on icon "submit" at bounding box center [1516, 175] width 12 height 12
click at [907, 133] on link "Interests" at bounding box center [911, 130] width 59 height 36
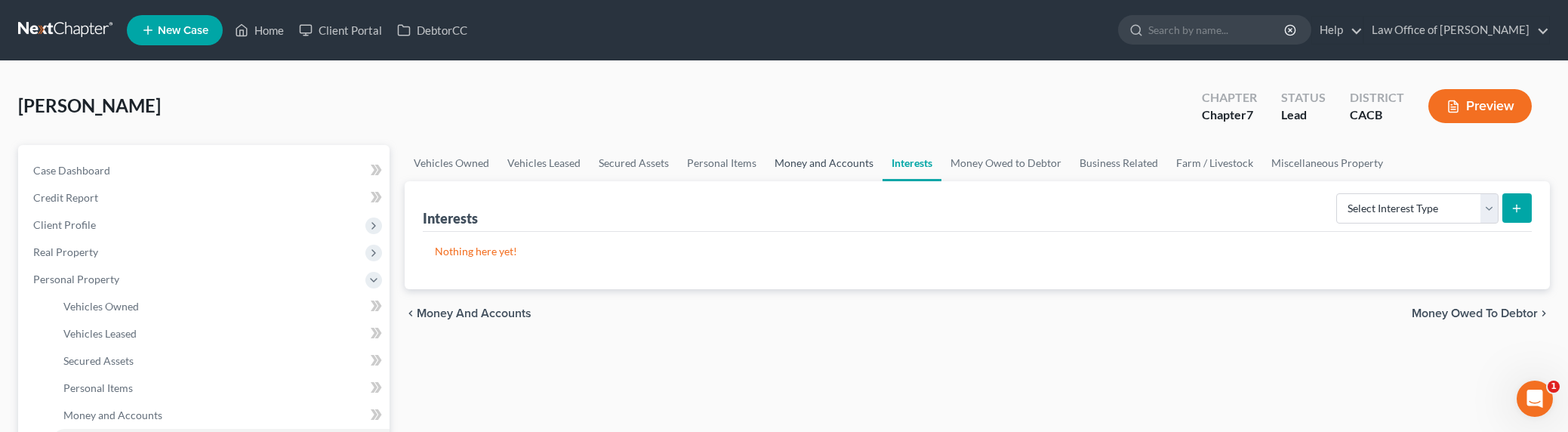
click at [854, 157] on link "Money and Accounts" at bounding box center [824, 163] width 117 height 36
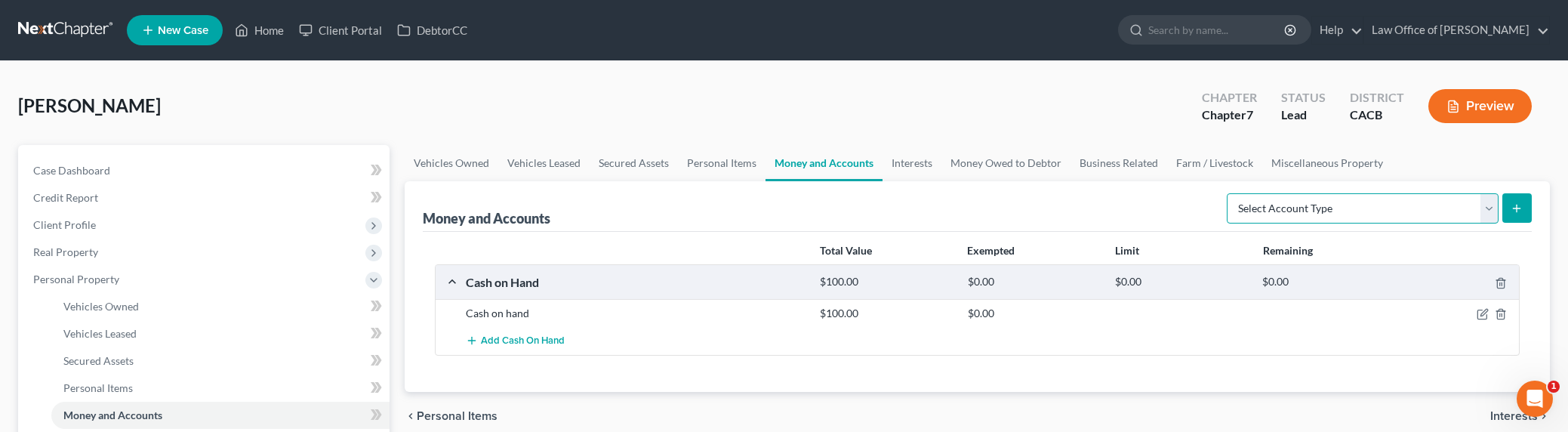
click at [1336, 206] on select "Select Account Type Brokerage Cash on Hand Certificates of Deposit Checking Acc…" at bounding box center [1362, 207] width 271 height 30
select select "checking"
click at [1229, 193] on select "Select Account Type Brokerage Cash on Hand Certificates of Deposit Checking Acc…" at bounding box center [1362, 207] width 271 height 30
click at [1511, 209] on icon "submit" at bounding box center [1516, 208] width 12 height 12
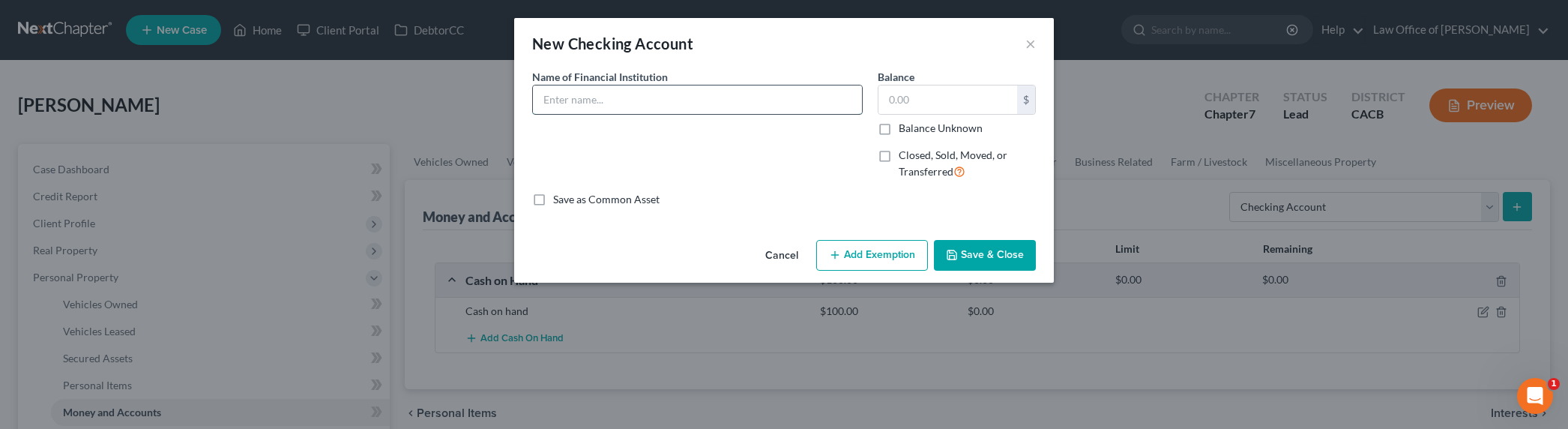
click at [653, 100] on input "text" at bounding box center [697, 100] width 329 height 29
type input "Bank of America Checking"
type input "2,000"
click at [880, 255] on button "Add Exemption" at bounding box center [872, 255] width 111 height 31
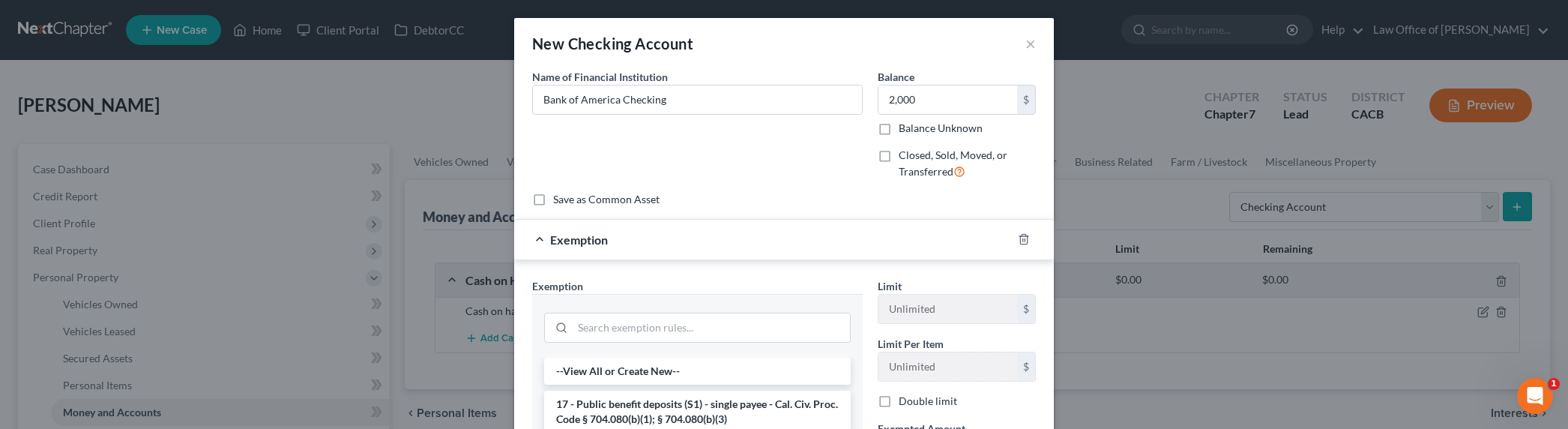
scroll to position [276, 0]
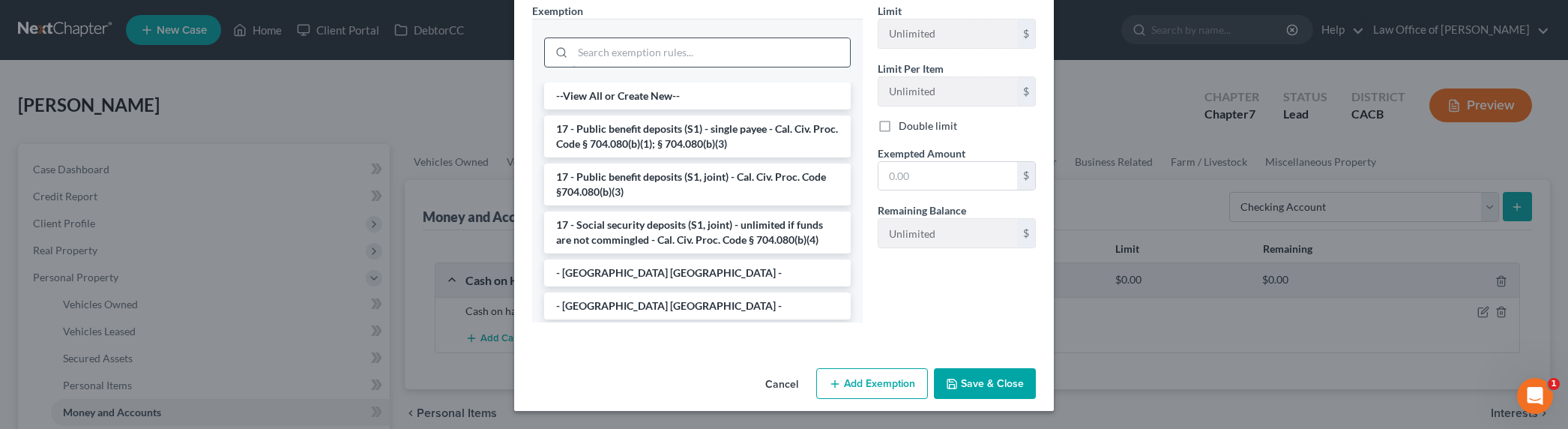
click at [671, 45] on input "search" at bounding box center [711, 52] width 277 height 29
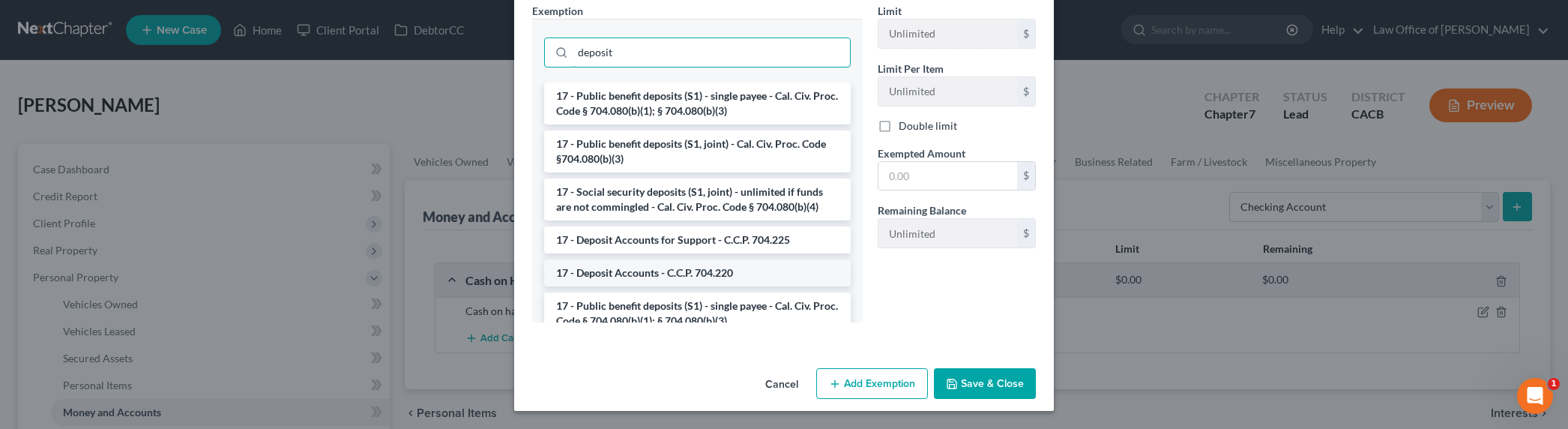
type input "deposit"
click at [677, 276] on li "17 - Deposit Accounts - C.C.P. 704.220" at bounding box center [697, 273] width 307 height 27
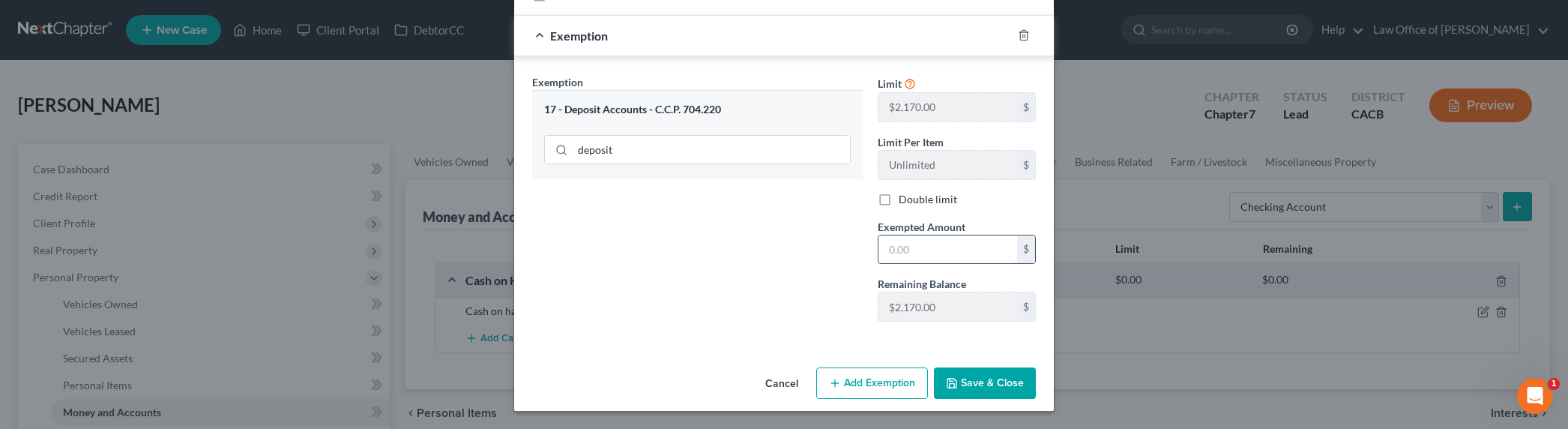
click at [902, 252] on input "text" at bounding box center [948, 250] width 139 height 29
type input "2,000"
click at [970, 379] on button "Save & Close" at bounding box center [985, 383] width 102 height 31
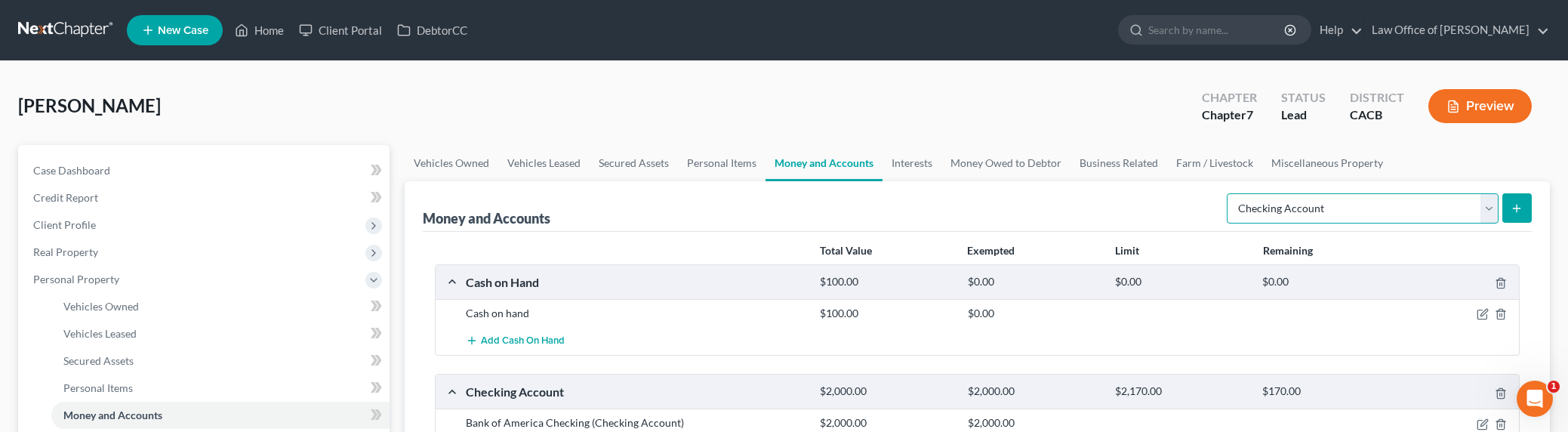
click at [1286, 205] on select "Select Account Type Brokerage Cash on Hand Certificates of Deposit Checking Acc…" at bounding box center [1362, 207] width 271 height 30
select select "savings"
click at [1229, 193] on select "Select Account Type Brokerage Cash on Hand Certificates of Deposit Checking Acc…" at bounding box center [1362, 207] width 271 height 30
click at [1525, 205] on button "submit" at bounding box center [1516, 207] width 30 height 30
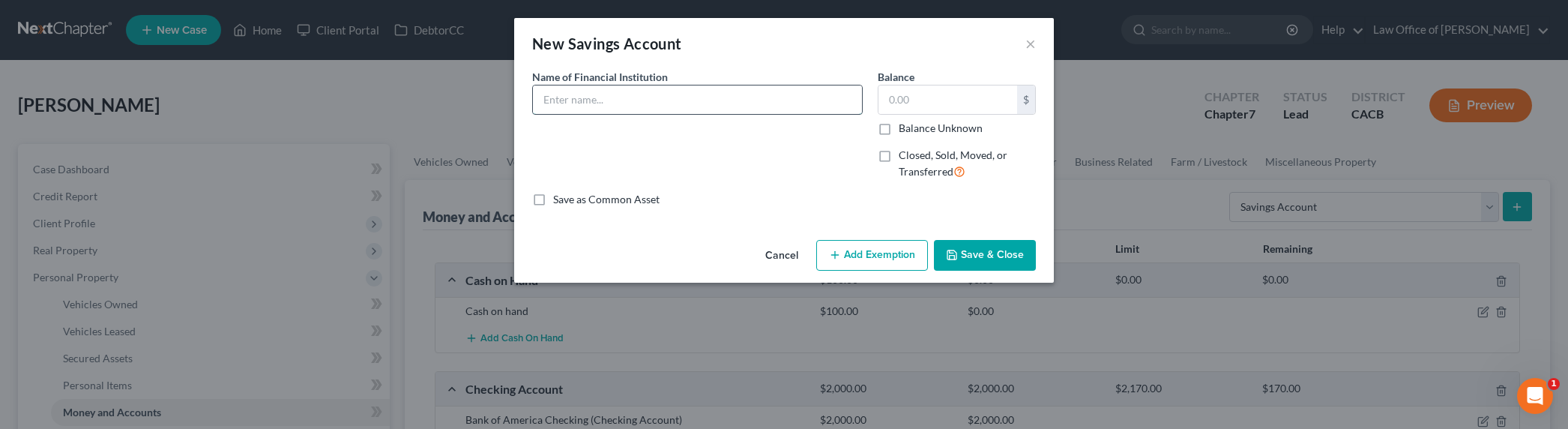
click at [702, 90] on input "text" at bounding box center [697, 100] width 329 height 29
type input "Bank of America Savings"
click at [913, 100] on input "text" at bounding box center [948, 100] width 139 height 29
type input "600"
click at [874, 236] on div "Cancel Add Exemption Save & Close" at bounding box center [784, 259] width 540 height 50
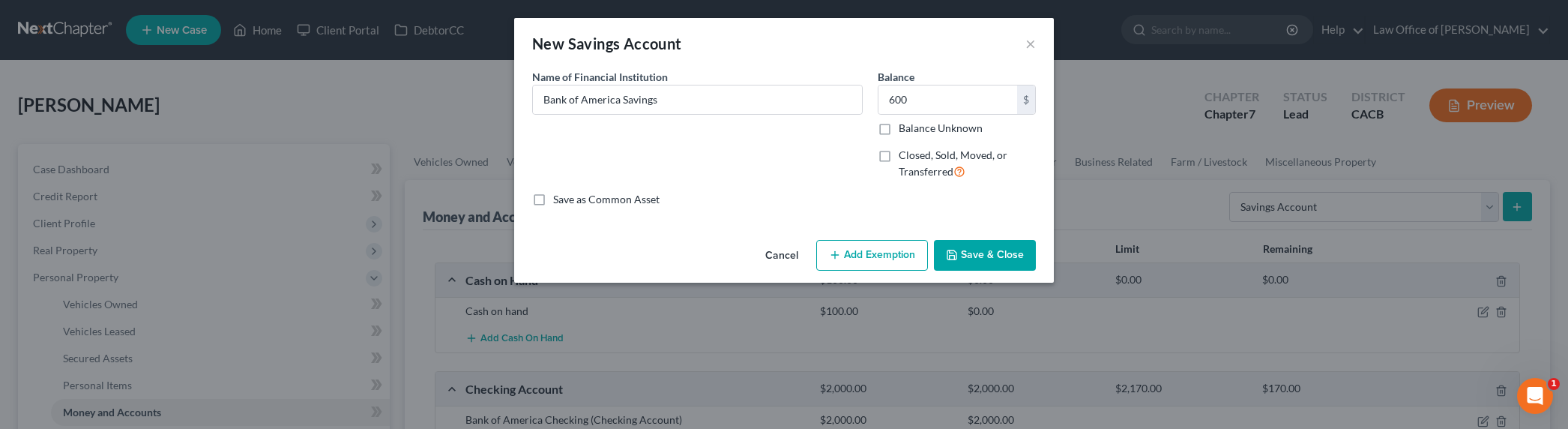
drag, startPoint x: 867, startPoint y: 255, endPoint x: 846, endPoint y: 263, distance: 22.5
click at [867, 255] on button "Add Exemption" at bounding box center [872, 255] width 111 height 31
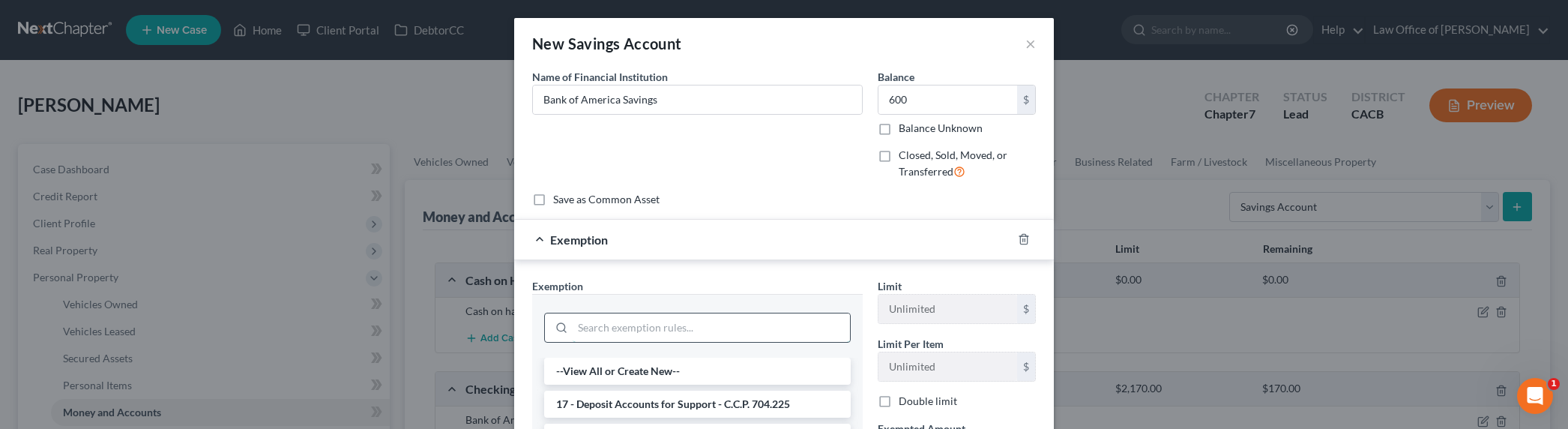
click at [695, 314] on input "search" at bounding box center [711, 328] width 277 height 29
type input "deposit"
click at [695, 402] on li "17 - Deposit Accounts - C.C.P. 704.220" at bounding box center [697, 404] width 307 height 27
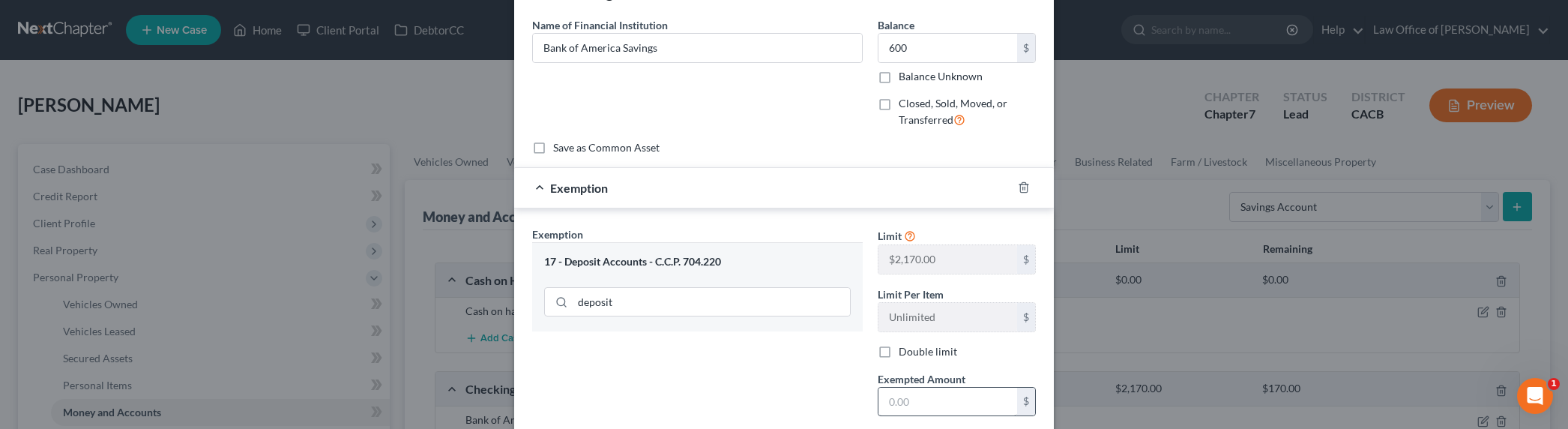
scroll to position [140, 0]
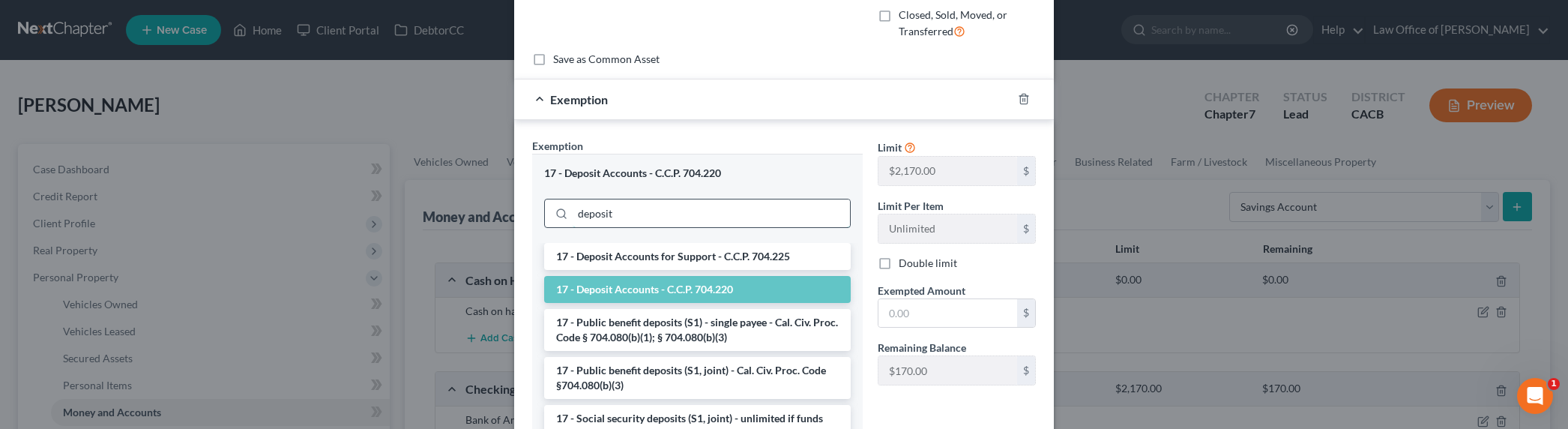
click at [681, 206] on input "deposit" at bounding box center [711, 214] width 277 height 29
click at [639, 256] on li "17 - Deposit Accounts for Support - C.C.P. 704.225" at bounding box center [697, 256] width 307 height 27
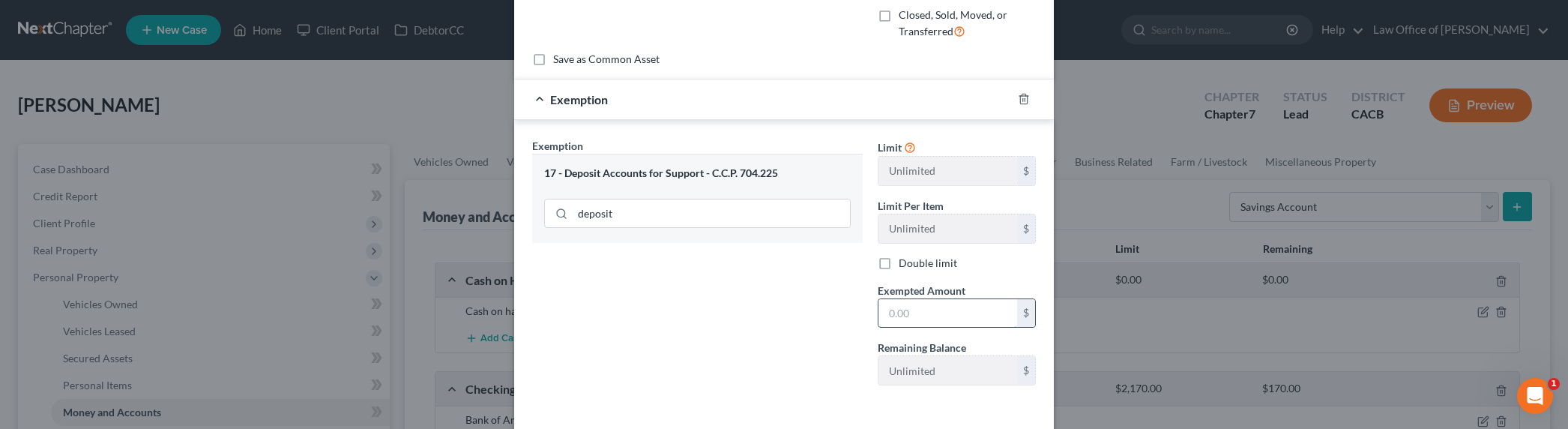
click at [925, 317] on input "text" at bounding box center [948, 314] width 139 height 29
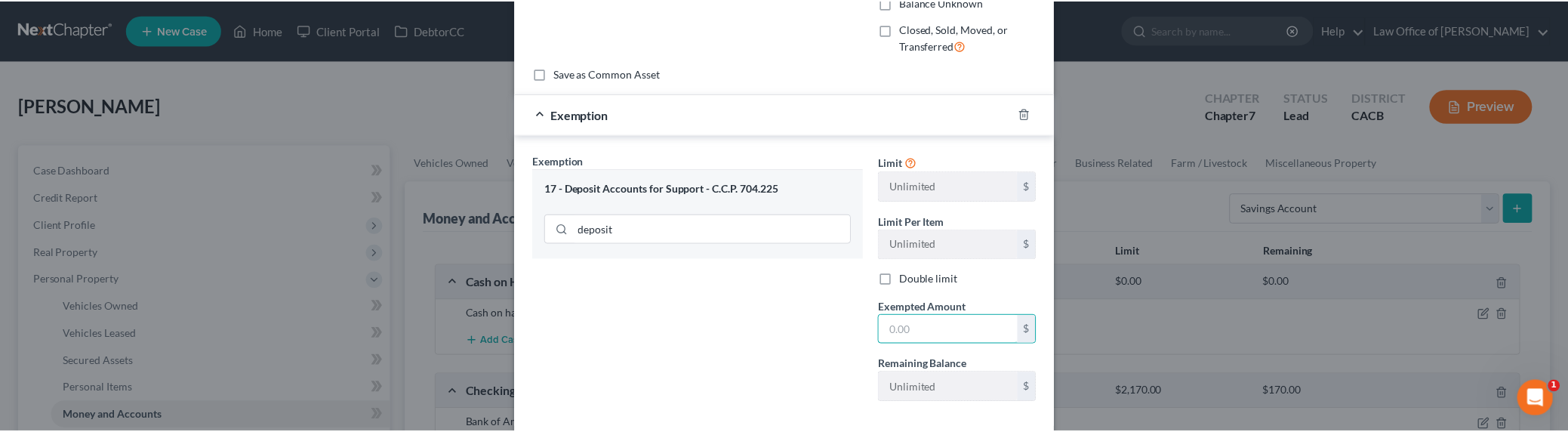
scroll to position [205, 0]
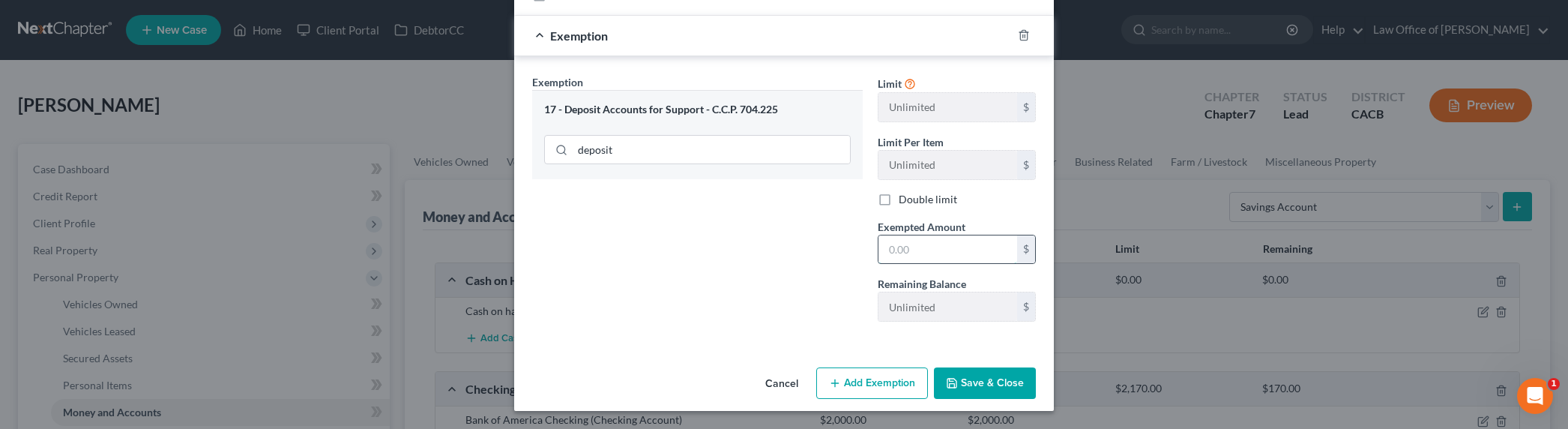
drag, startPoint x: 895, startPoint y: 251, endPoint x: 903, endPoint y: 253, distance: 8.2
click at [895, 251] on input "text" at bounding box center [948, 250] width 139 height 29
type input "600"
click at [984, 392] on button "Save & Close" at bounding box center [985, 383] width 102 height 31
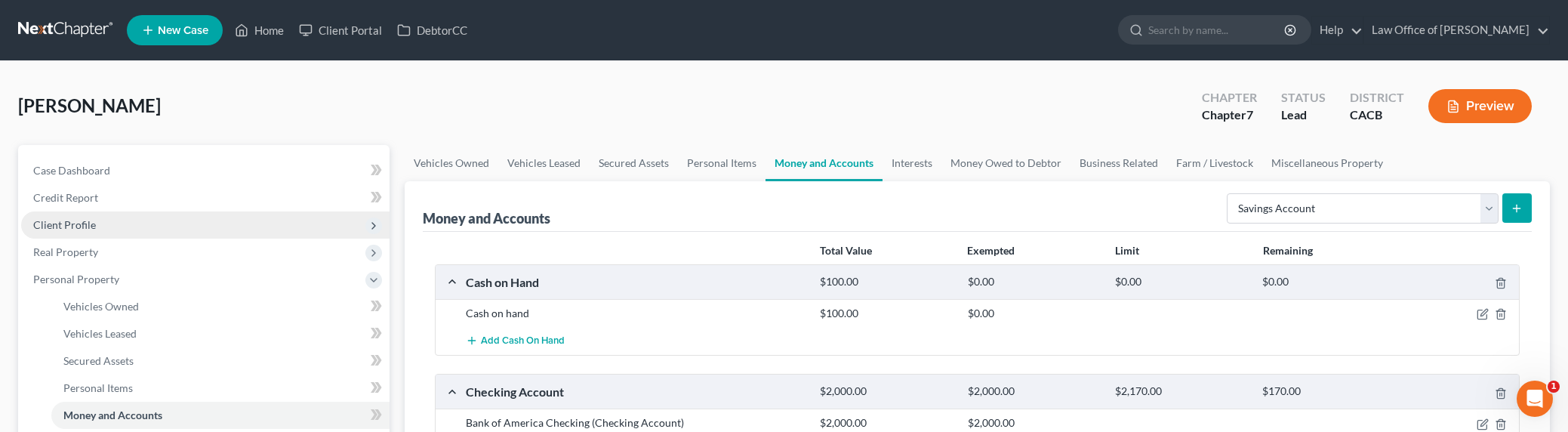
click at [69, 222] on span "Client Profile" at bounding box center [64, 224] width 62 height 12
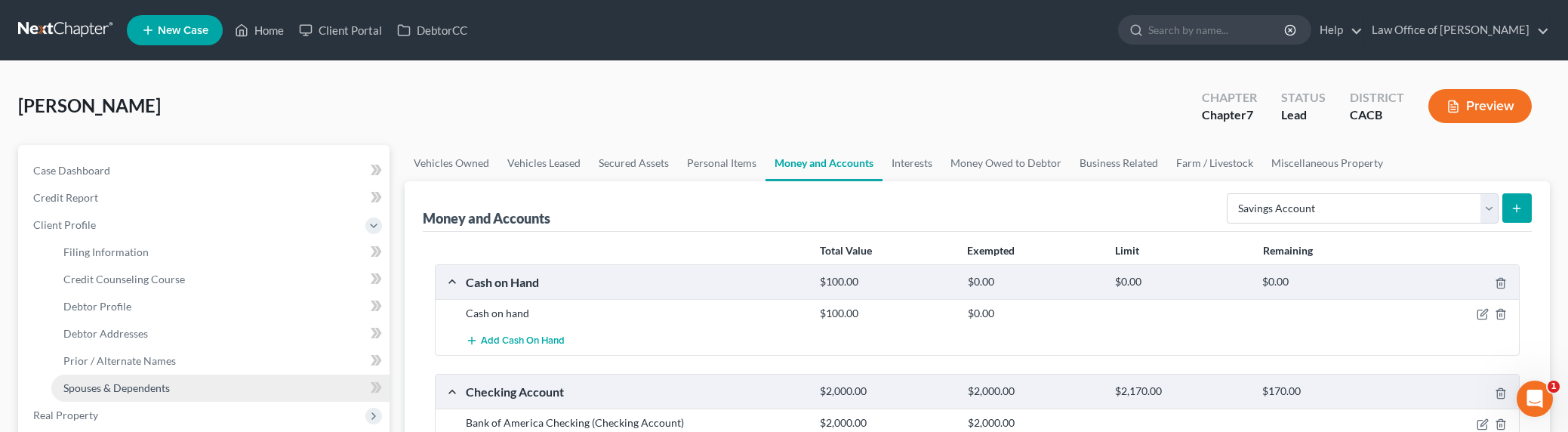
click at [125, 379] on link "Spouses & Dependents" at bounding box center [221, 388] width 339 height 27
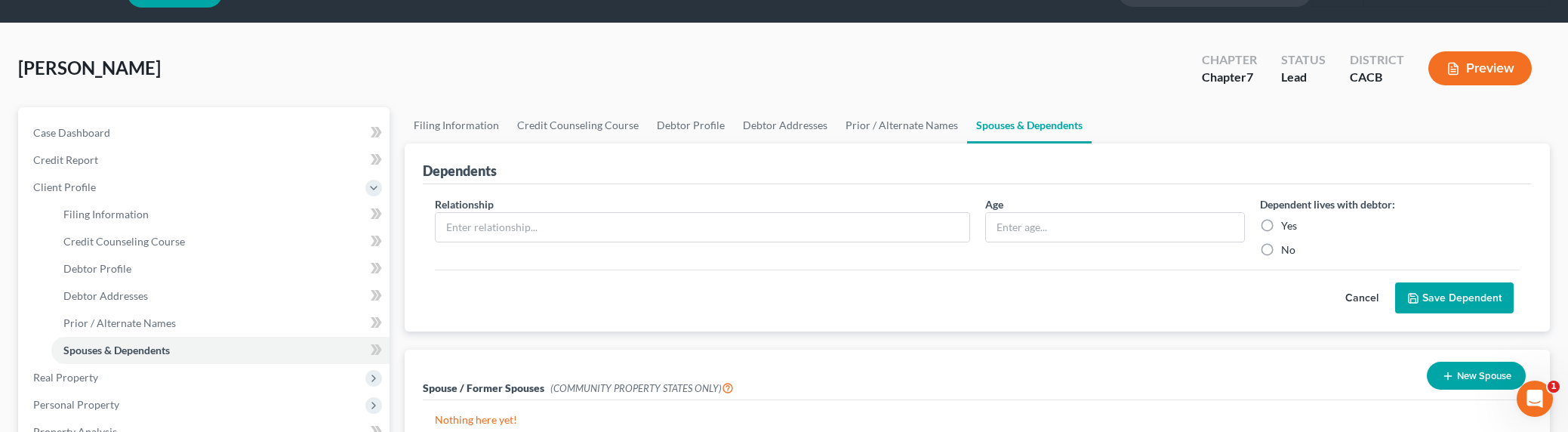
scroll to position [38, 0]
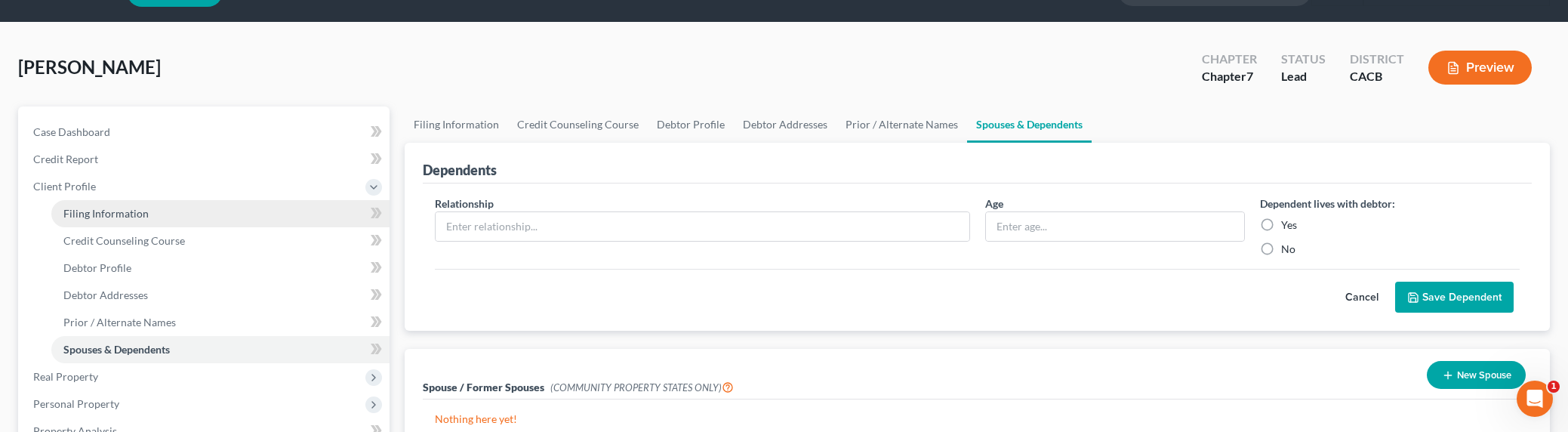
click at [89, 211] on span "Filing Information" at bounding box center [105, 213] width 85 height 12
select select "1"
select select "0"
select select "7"
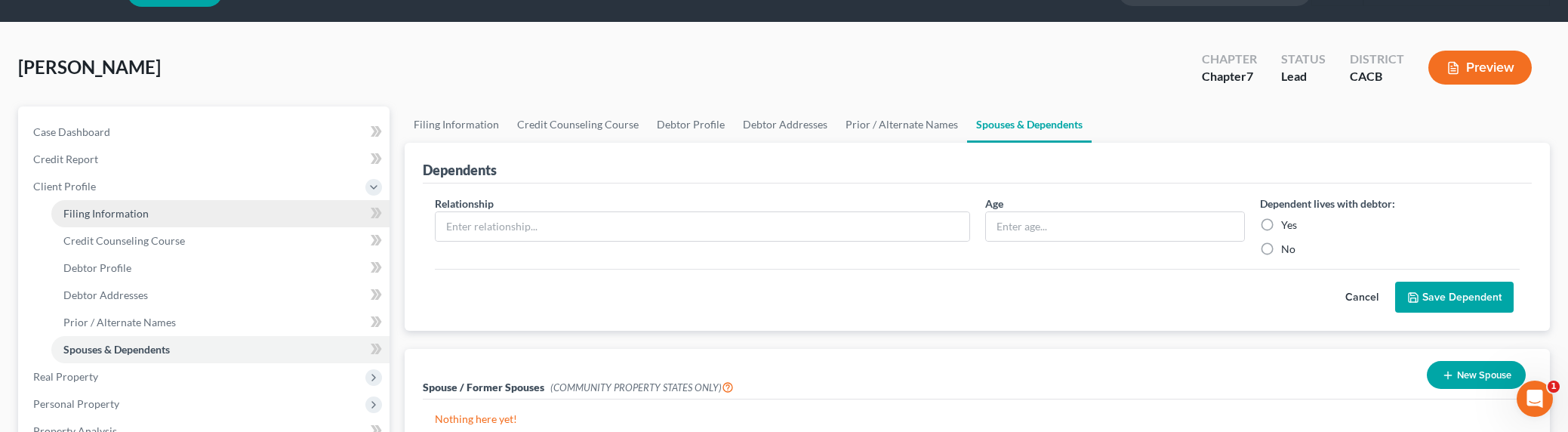
select select "0"
select select "4"
select select "1"
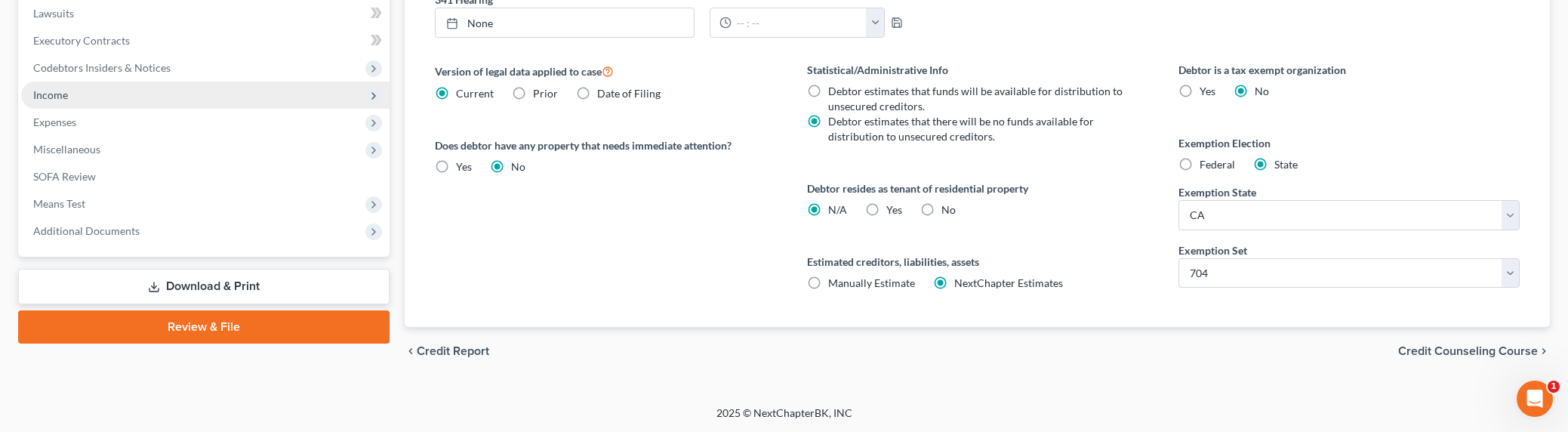
scroll to position [537, 0]
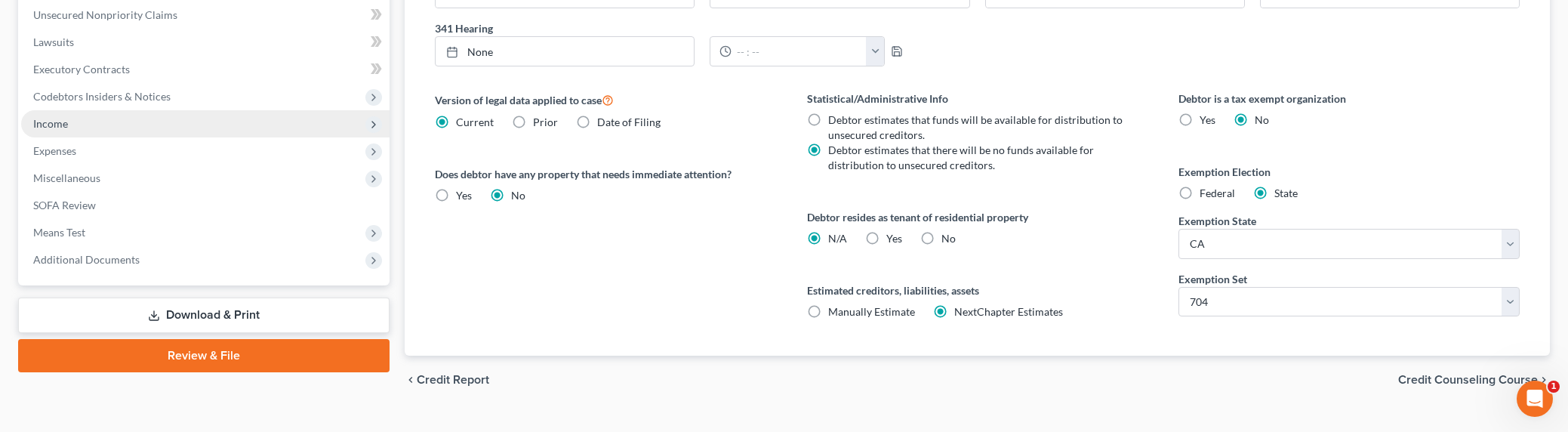
click at [52, 123] on span "Income" at bounding box center [51, 123] width 35 height 12
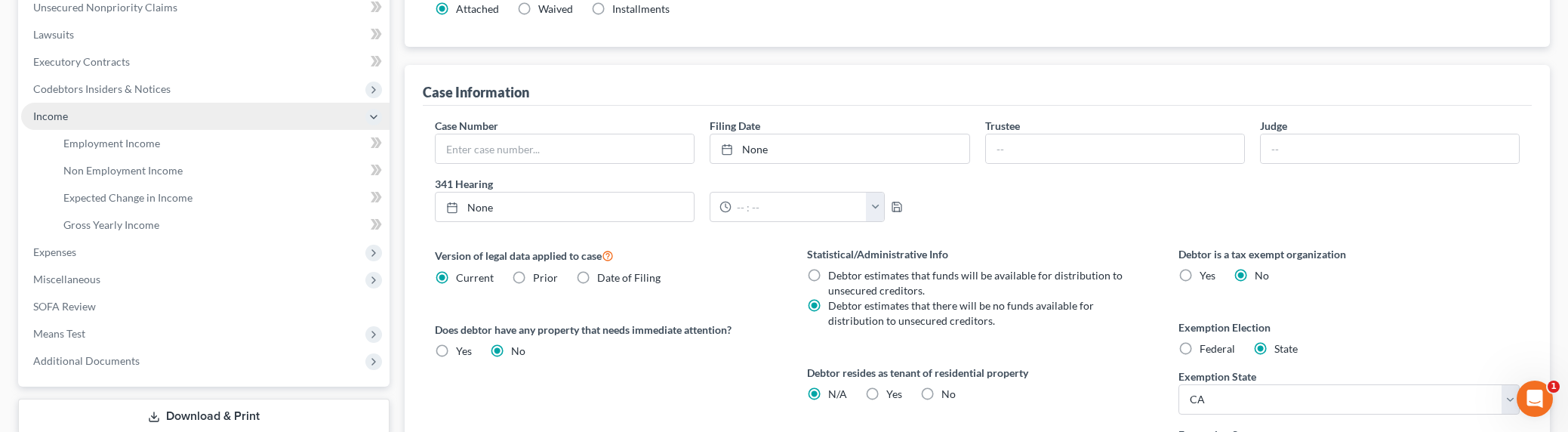
scroll to position [373, 0]
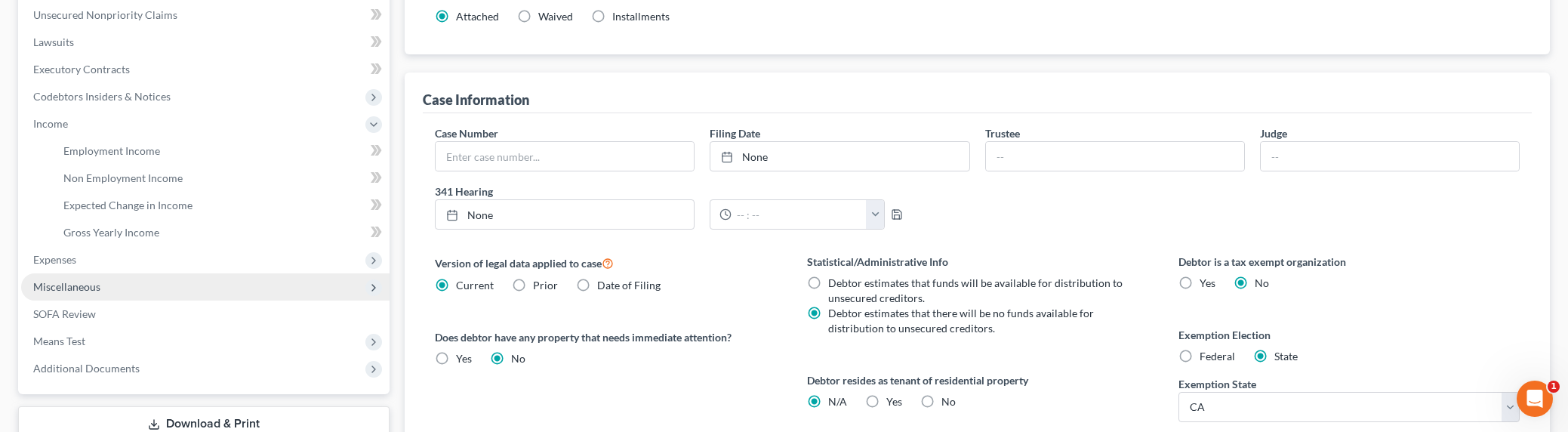
click at [59, 293] on span "Miscellaneous" at bounding box center [205, 287] width 368 height 27
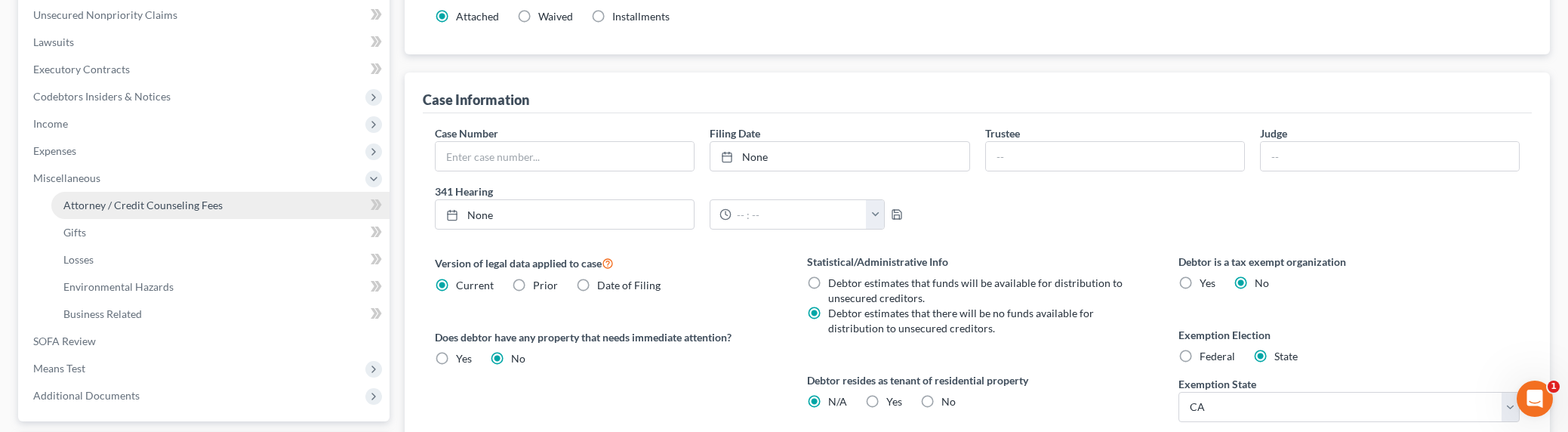
click at [111, 202] on span "Attorney / Credit Counseling Fees" at bounding box center [143, 204] width 159 height 12
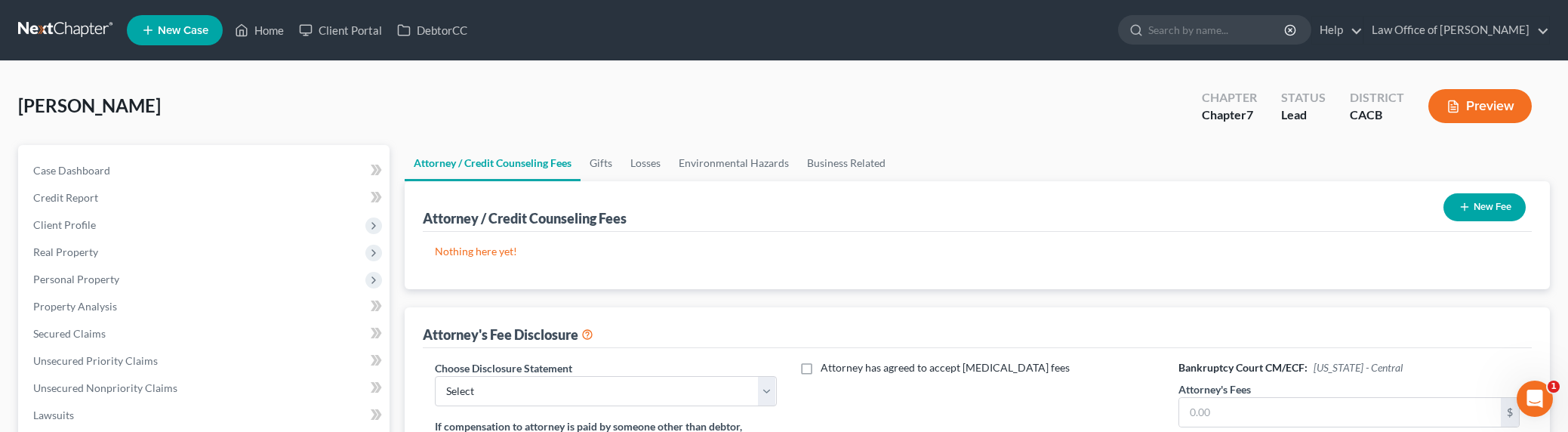
click at [1466, 204] on icon "button" at bounding box center [1463, 206] width 12 height 12
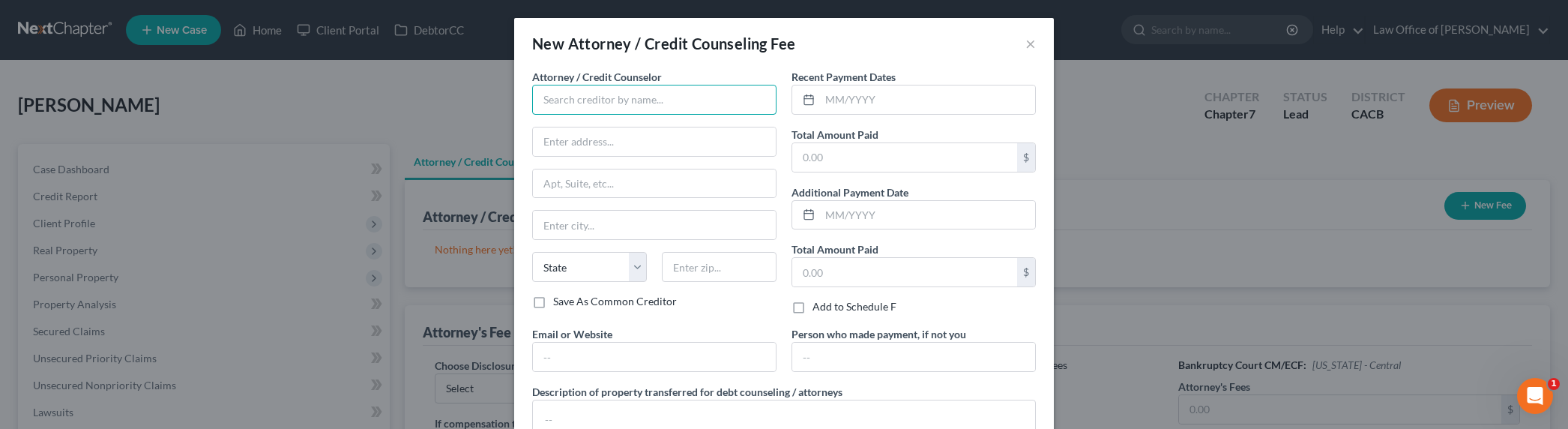
click at [623, 97] on input "text" at bounding box center [654, 99] width 245 height 30
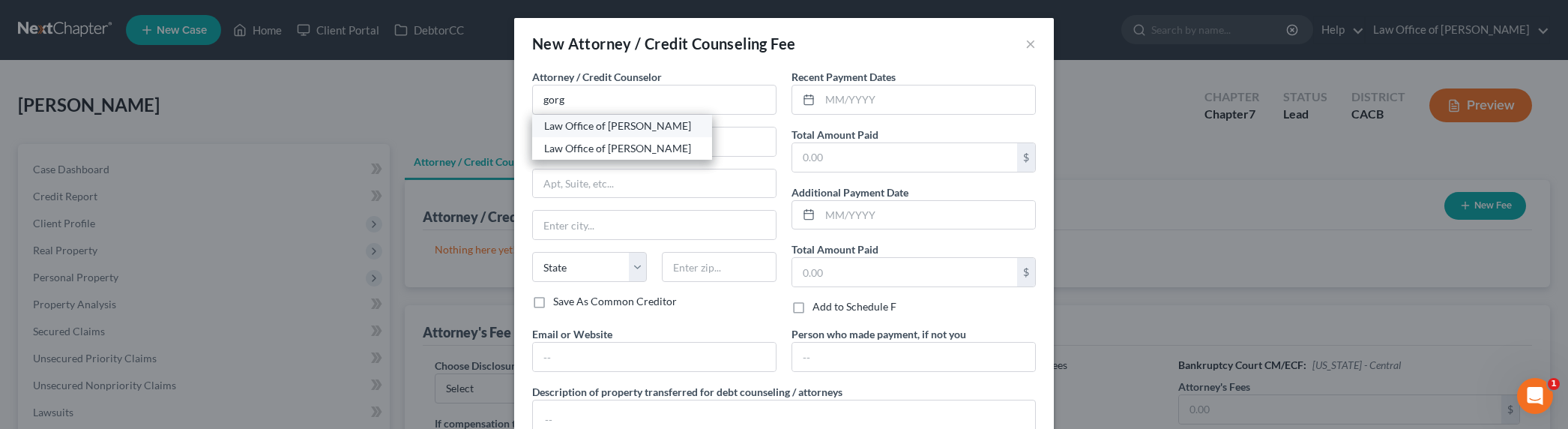
click at [635, 124] on div "Law Office of [PERSON_NAME]" at bounding box center [622, 126] width 156 height 15
type input "Law Office of [PERSON_NAME]"
type input "[STREET_ADDRESS][PERSON_NAME]"
type input "[GEOGRAPHIC_DATA]"
select select "4"
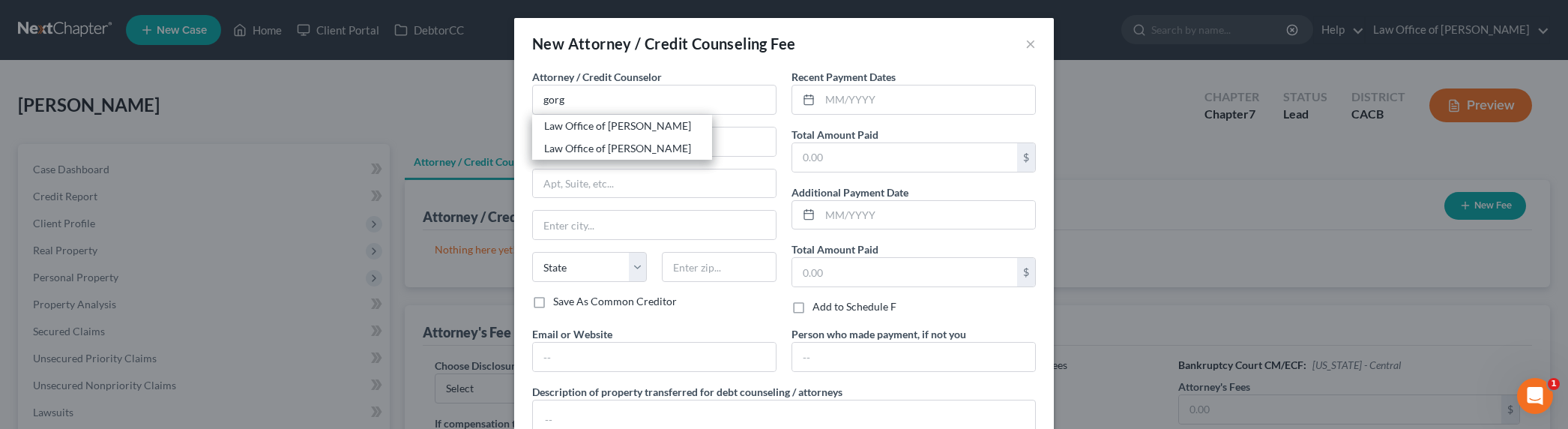
type input "91203"
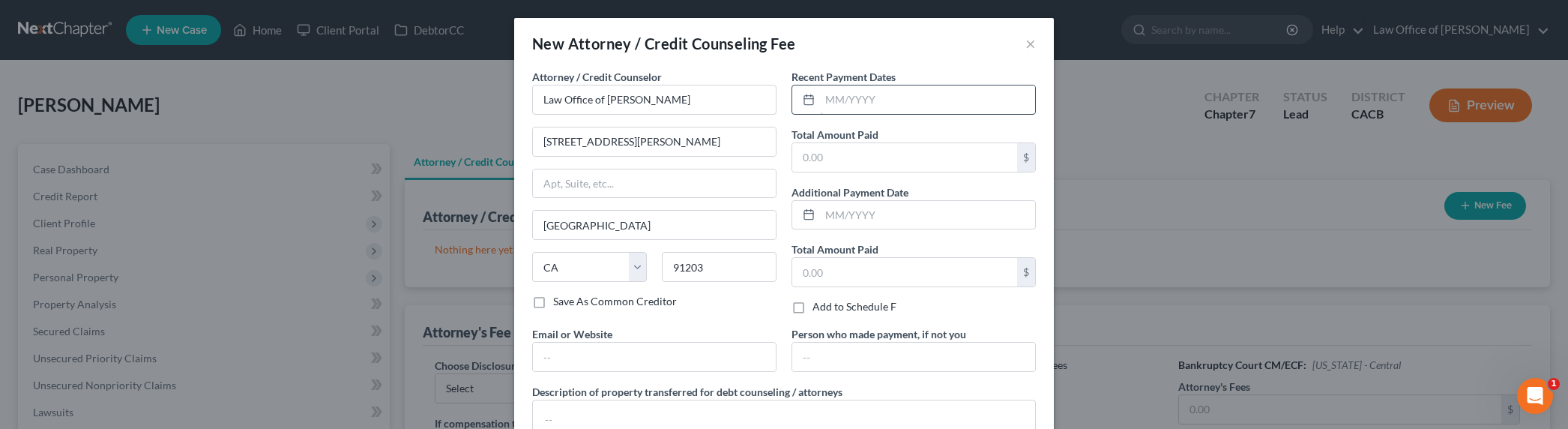
click at [868, 102] on input "text" at bounding box center [928, 100] width 215 height 29
type input "10/2025"
type input "2,000"
type input "[DOMAIN_NAME]"
type textarea "Debtor's funds"
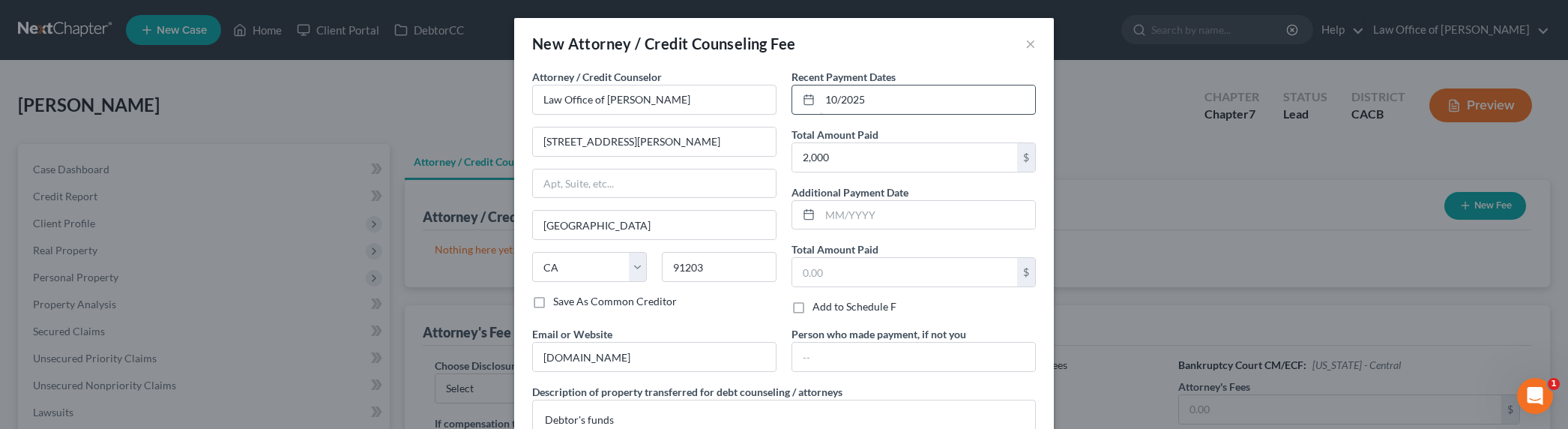
scroll to position [120, 0]
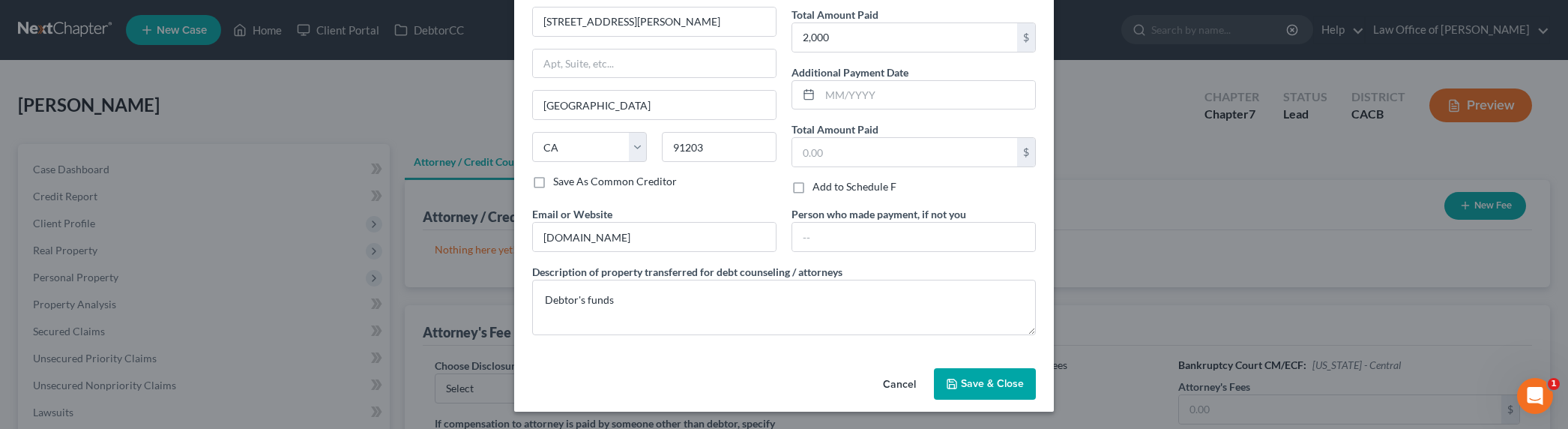
click at [991, 391] on button "Save & Close" at bounding box center [985, 383] width 102 height 31
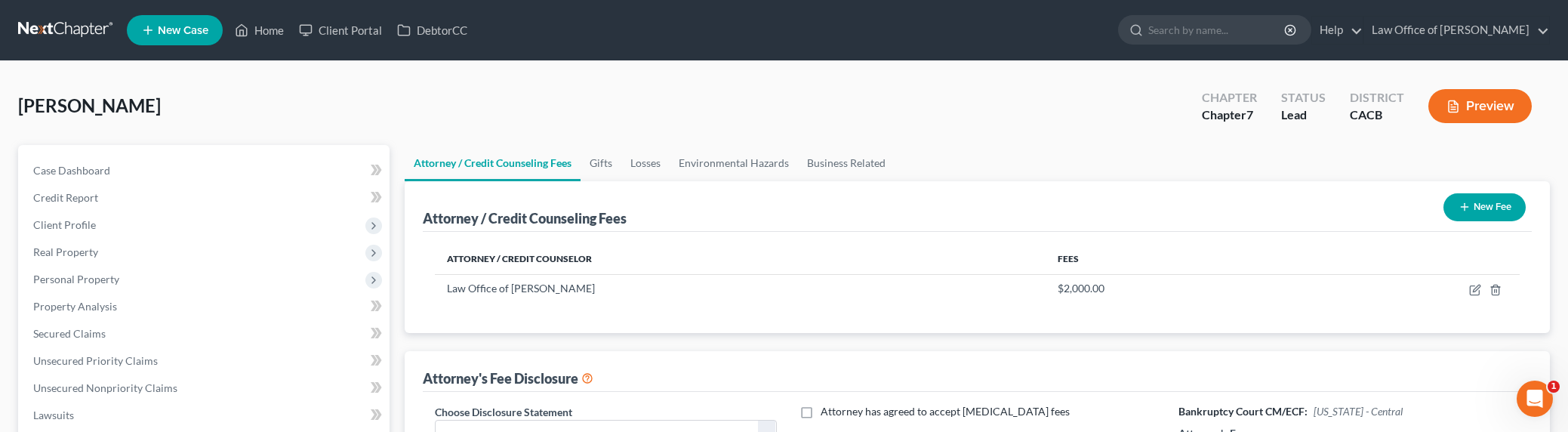
click at [1495, 203] on button "New Fee" at bounding box center [1485, 206] width 82 height 28
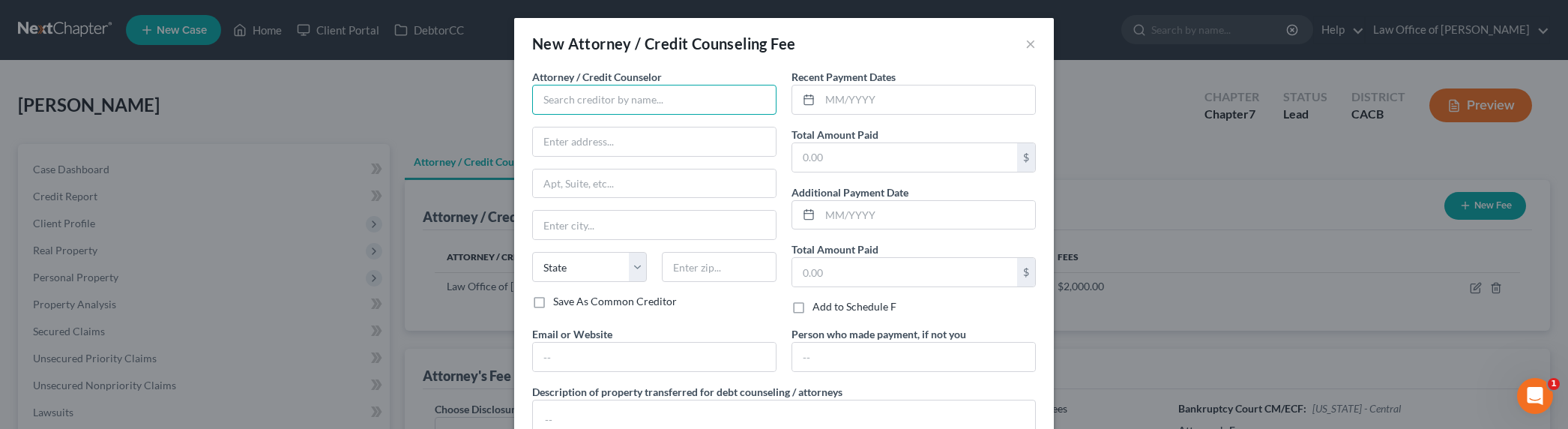
click at [612, 101] on input "text" at bounding box center [654, 99] width 245 height 30
click at [593, 124] on div "[DOMAIN_NAME]" at bounding box center [622, 126] width 156 height 15
type input "[DOMAIN_NAME]"
type input "Online Course"
click at [864, 102] on input "text" at bounding box center [928, 100] width 215 height 29
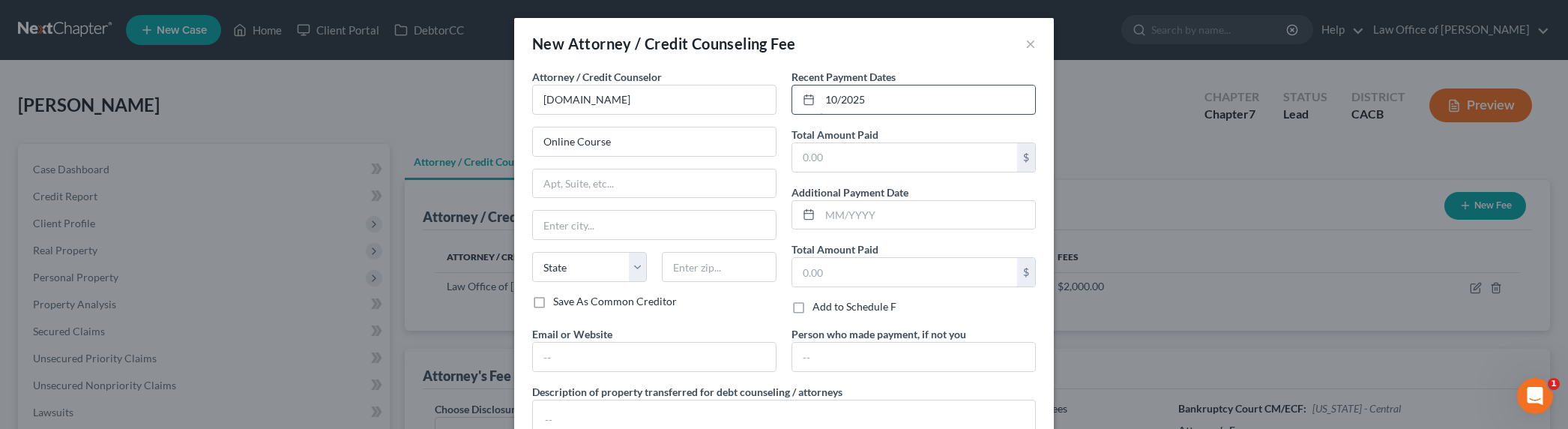
type input "10/2025"
type input "19.95"
type input "[DOMAIN_NAME]"
type textarea "Debtor's funds"
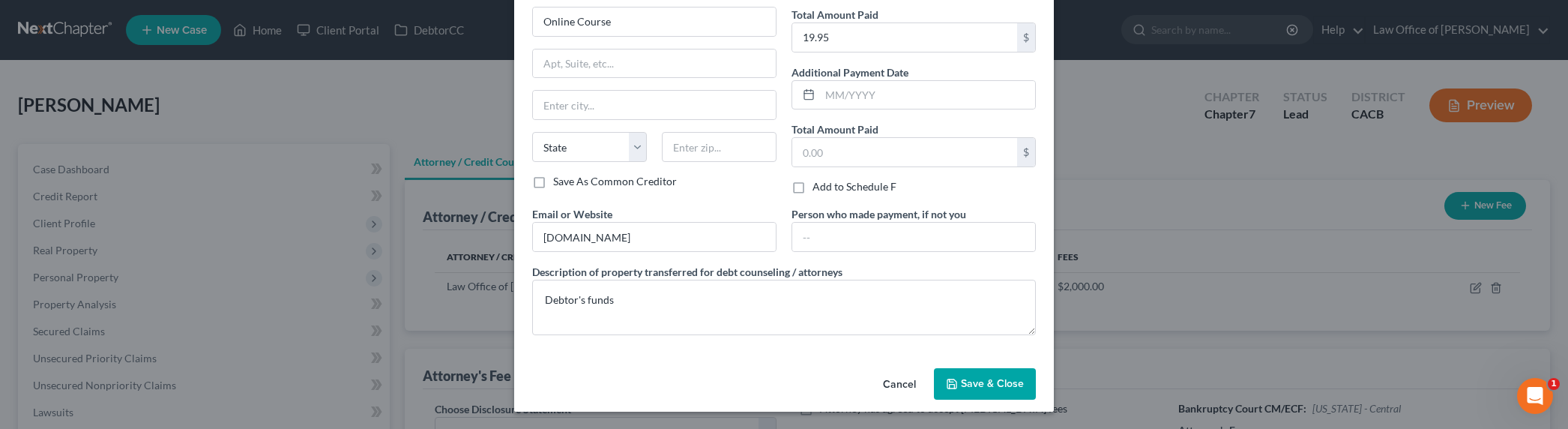
click at [982, 382] on span "Save & Close" at bounding box center [993, 383] width 63 height 12
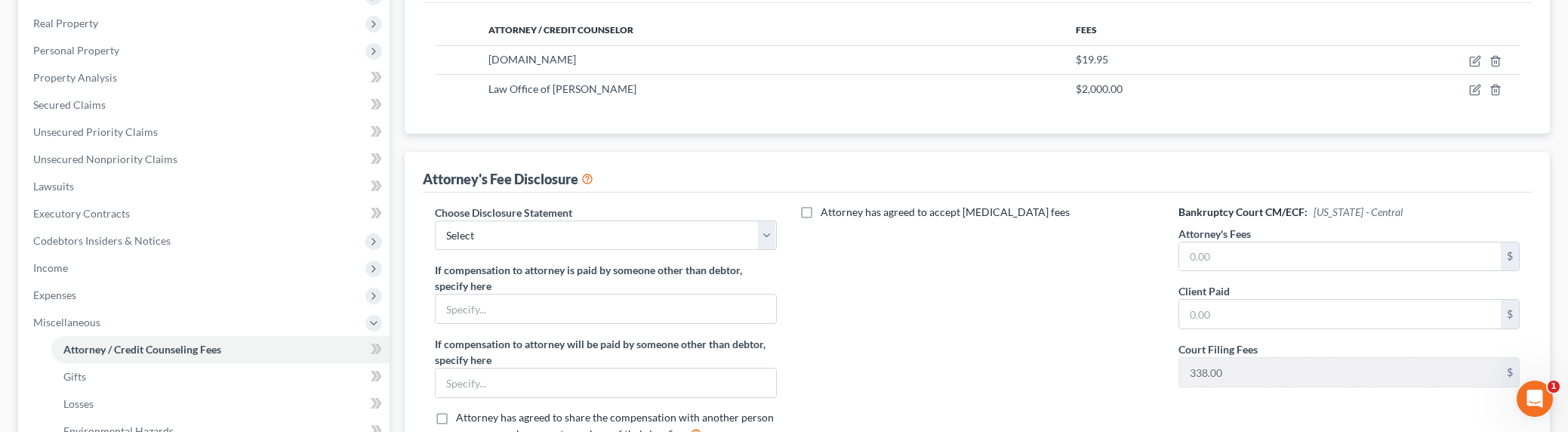
scroll to position [324, 0]
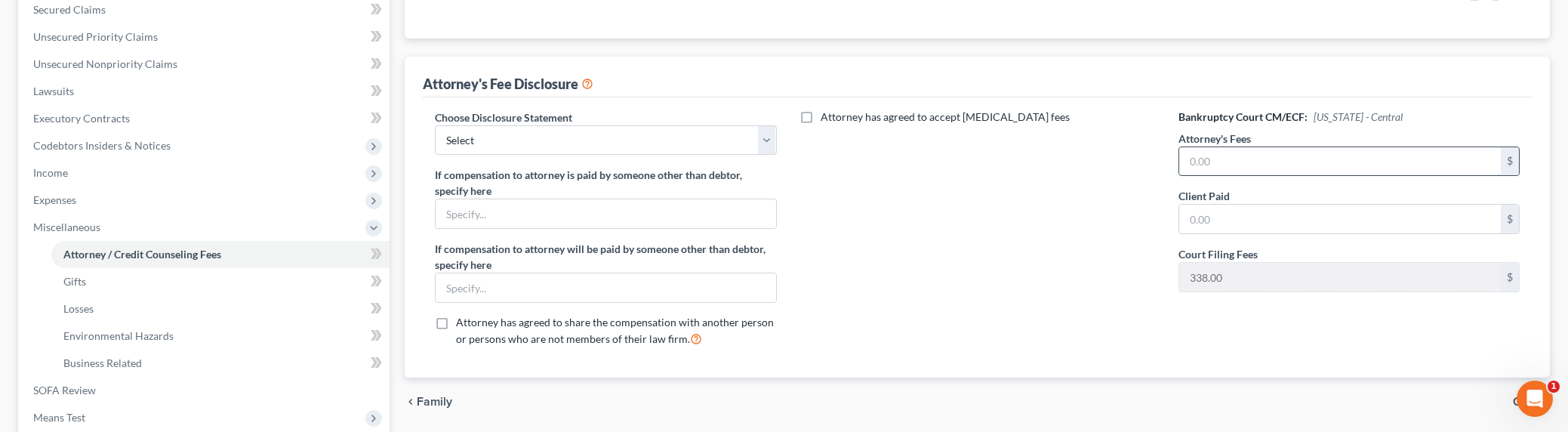
click at [1228, 168] on input "text" at bounding box center [1339, 161] width 321 height 29
type input "2,000"
click at [671, 131] on select "Select Disclosure of Attorney Compensation" at bounding box center [605, 140] width 341 height 30
select select "0"
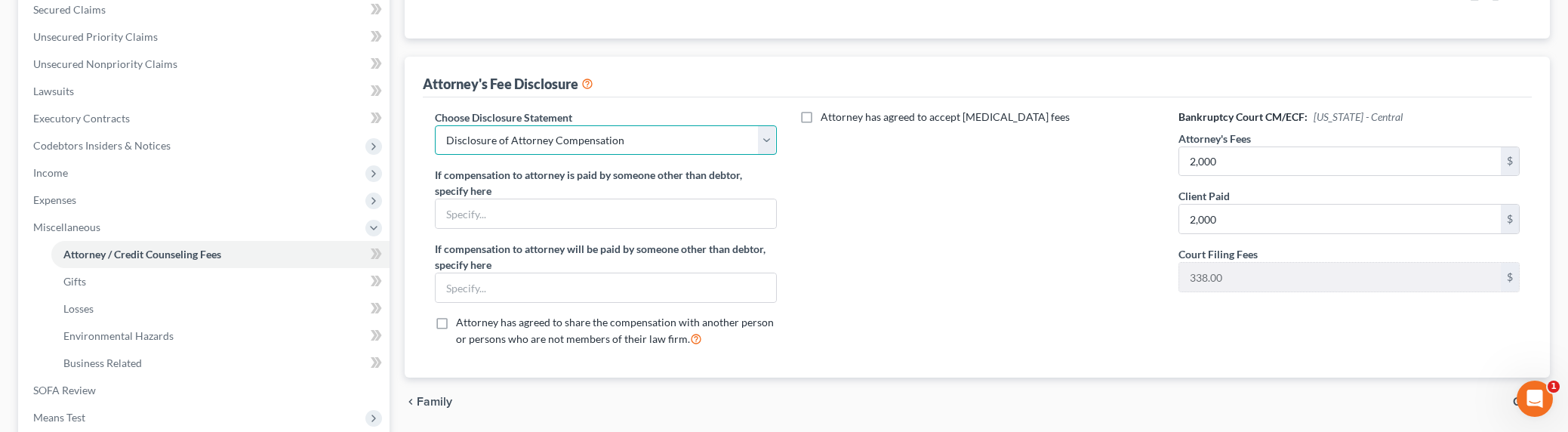
click at [434, 126] on select "Select Disclosure of Attorney Compensation" at bounding box center [605, 140] width 341 height 30
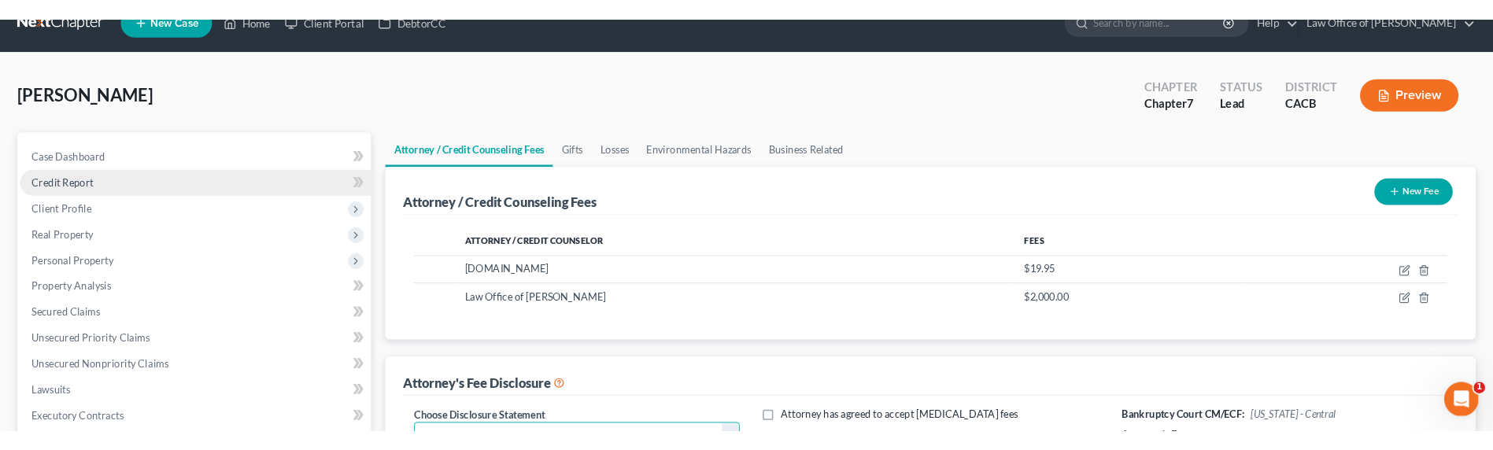
scroll to position [0, 0]
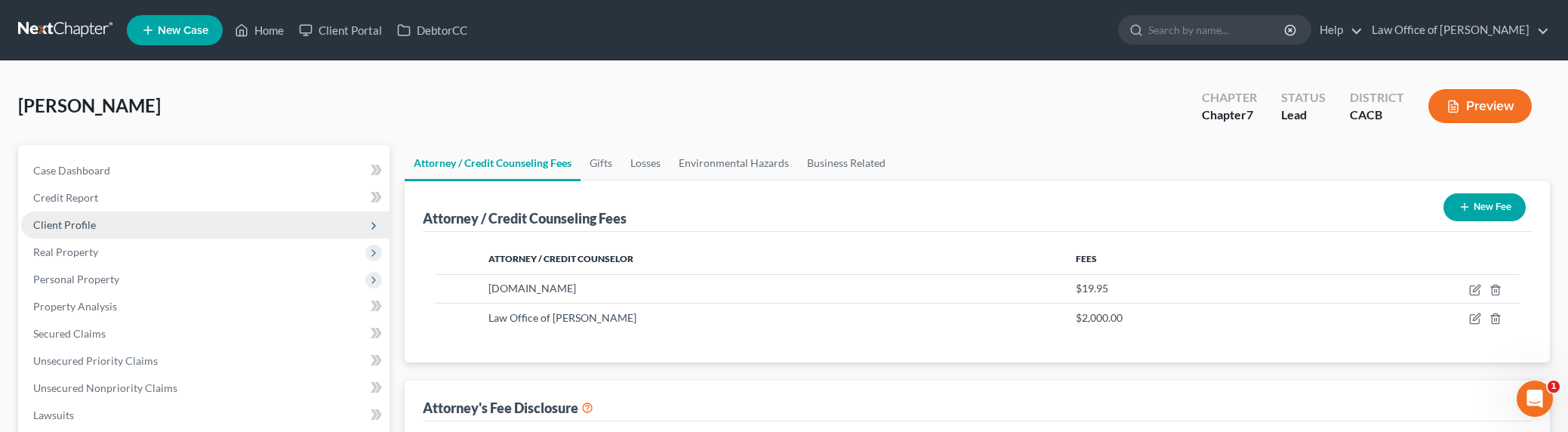
click at [56, 224] on span "Client Profile" at bounding box center [64, 224] width 62 height 12
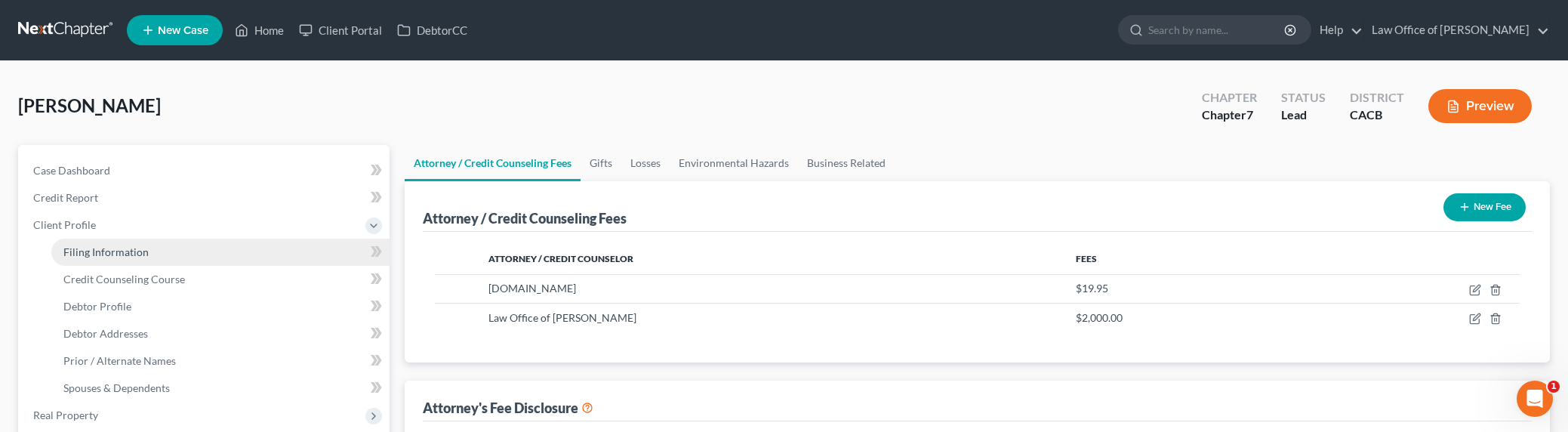
click at [78, 252] on span "Filing Information" at bounding box center [105, 252] width 85 height 12
select select "1"
select select "0"
select select "7"
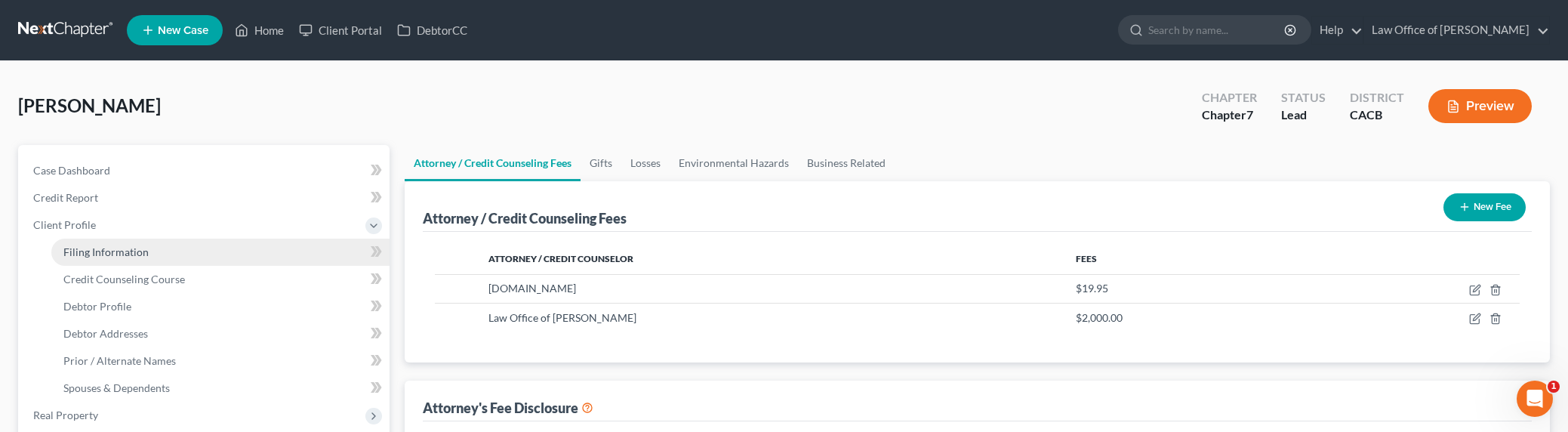
select select "0"
select select "4"
select select "1"
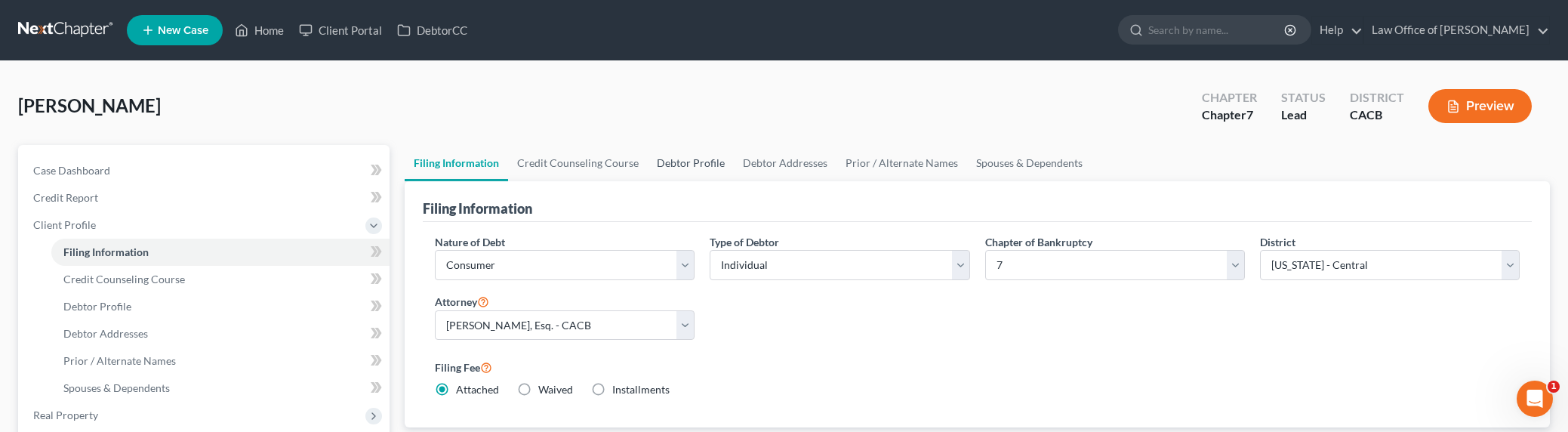
click at [686, 168] on link "Debtor Profile" at bounding box center [690, 163] width 86 height 36
select select "0"
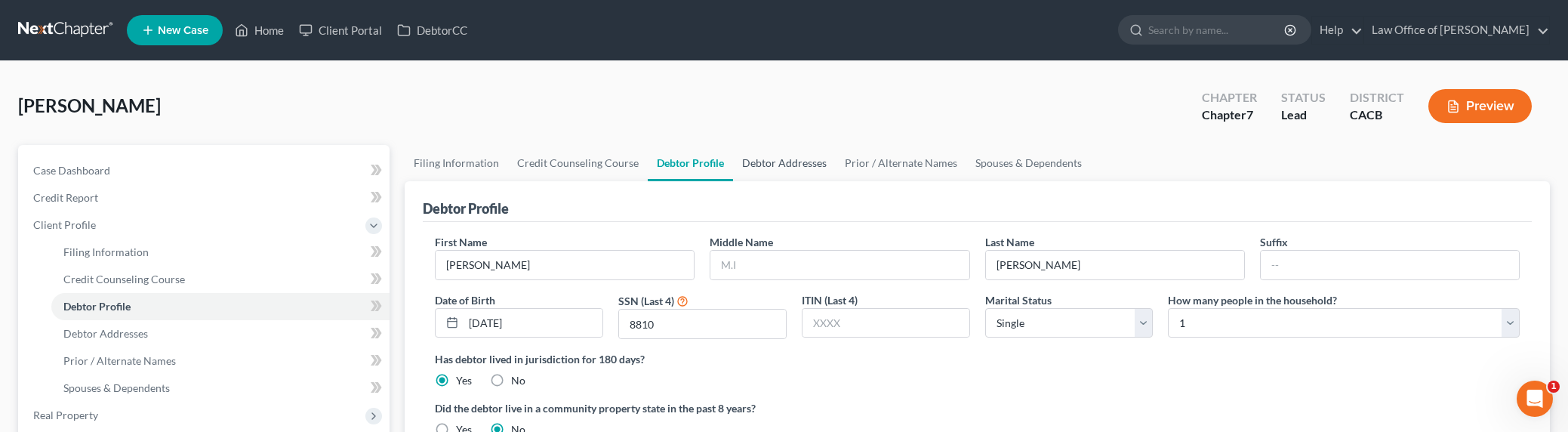
click at [791, 158] on link "Debtor Addresses" at bounding box center [784, 163] width 103 height 36
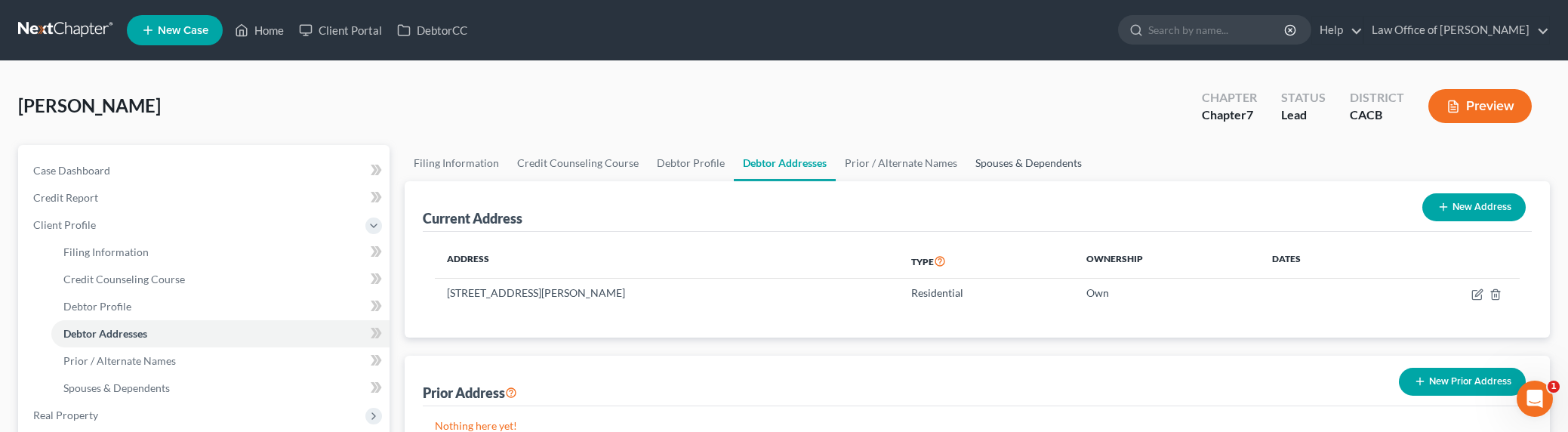
click at [1029, 166] on link "Spouses & Dependents" at bounding box center [1028, 163] width 125 height 36
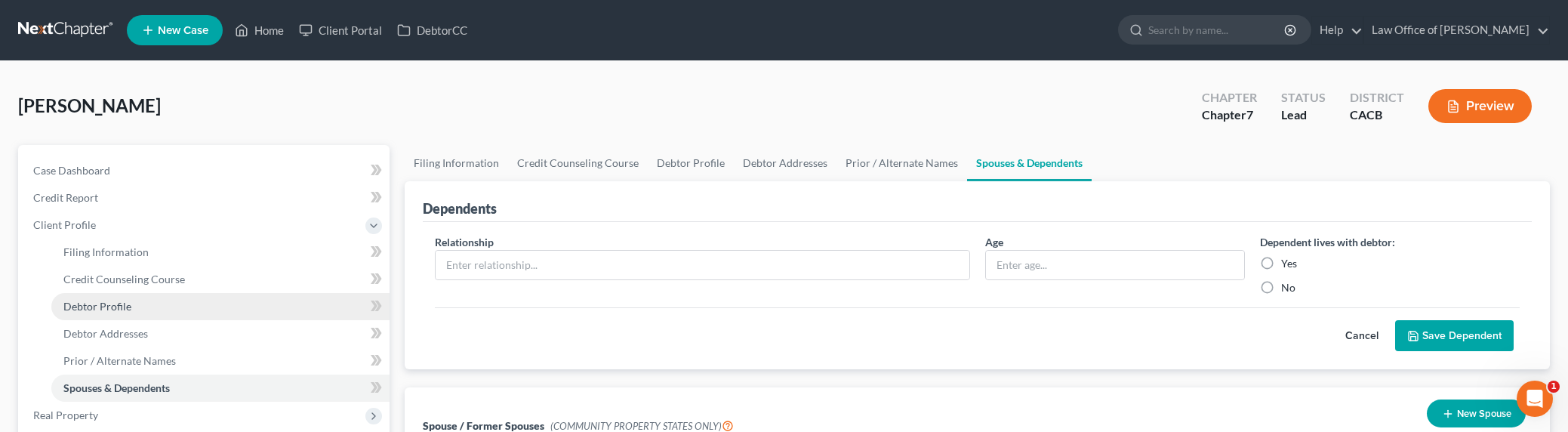
click at [106, 310] on span "Debtor Profile" at bounding box center [97, 305] width 68 height 12
select select "0"
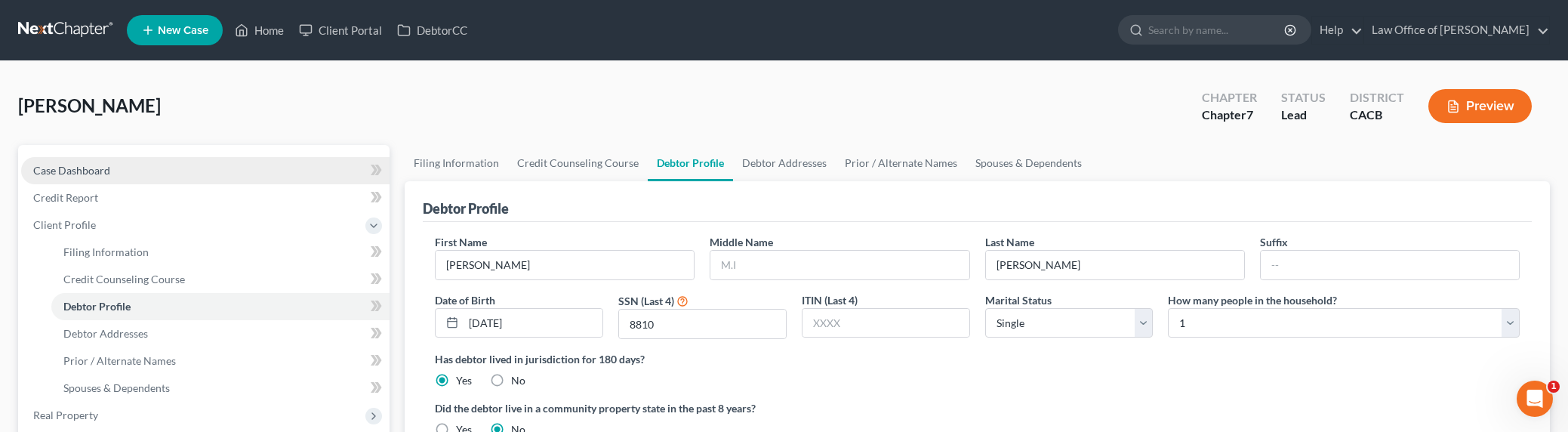
click at [90, 172] on span "Case Dashboard" at bounding box center [72, 170] width 77 height 12
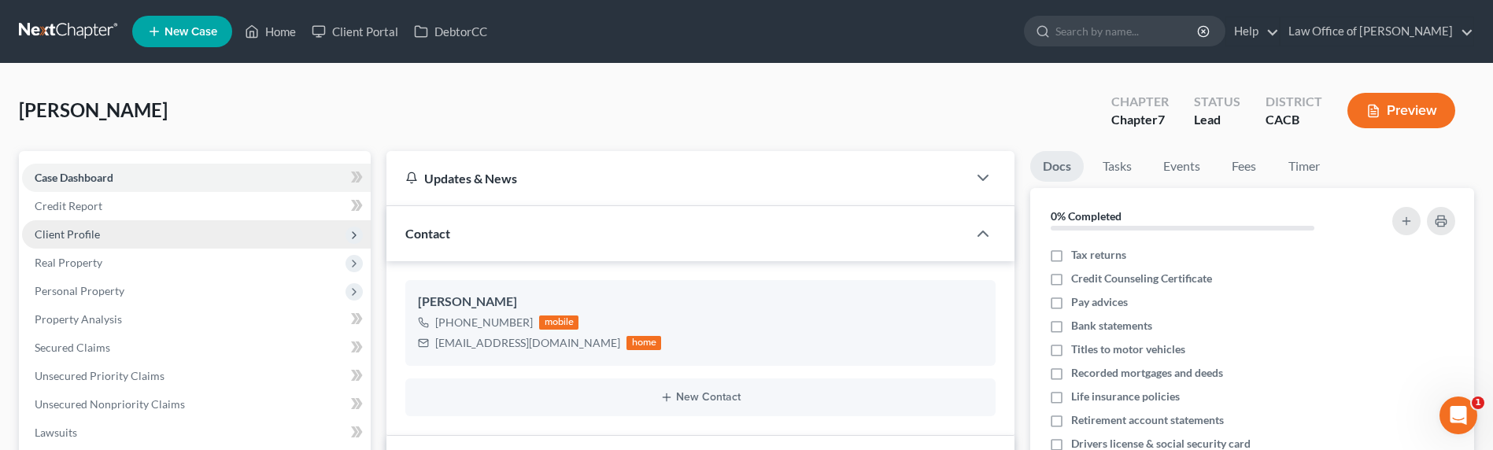
click at [89, 235] on span "Client Profile" at bounding box center [67, 233] width 65 height 13
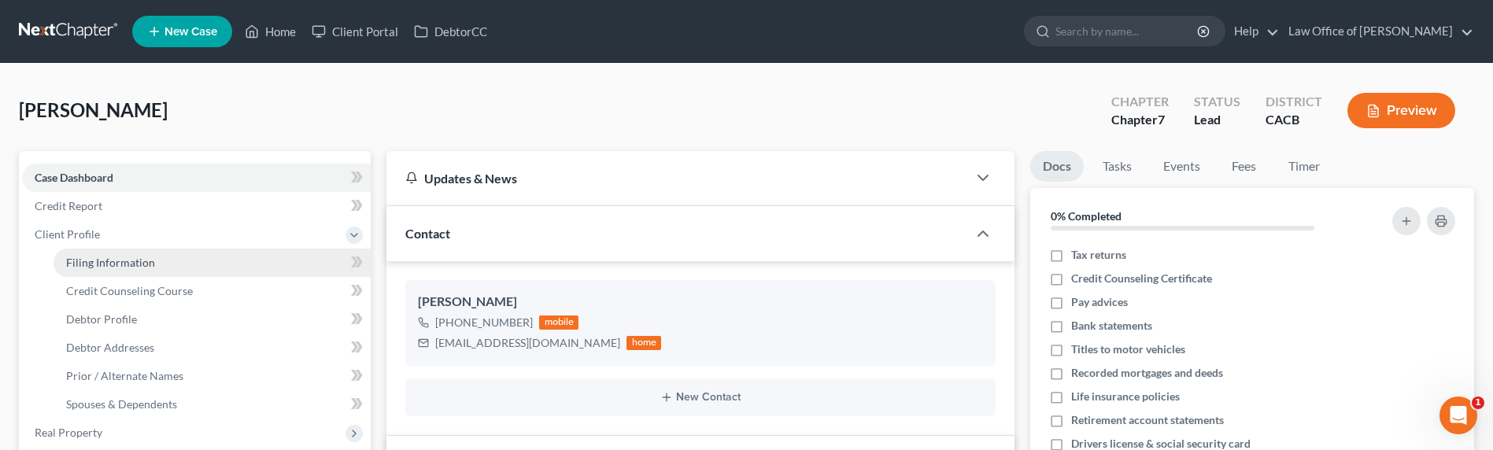
click at [122, 263] on span "Filing Information" at bounding box center [110, 262] width 89 height 13
select select "1"
select select "0"
select select "7"
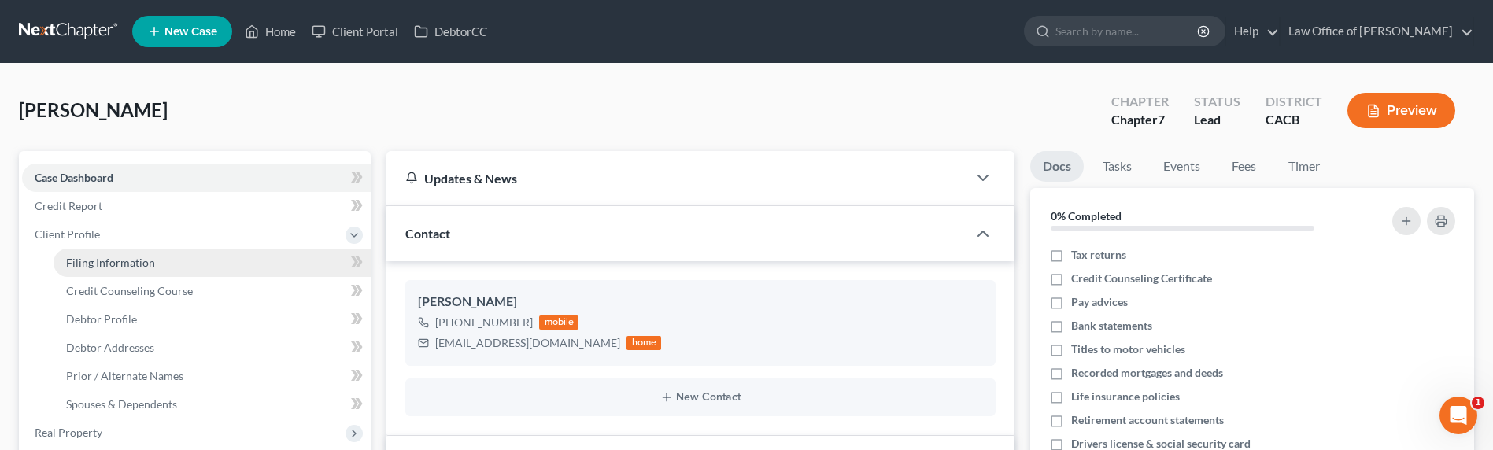
select select "0"
select select "4"
select select "1"
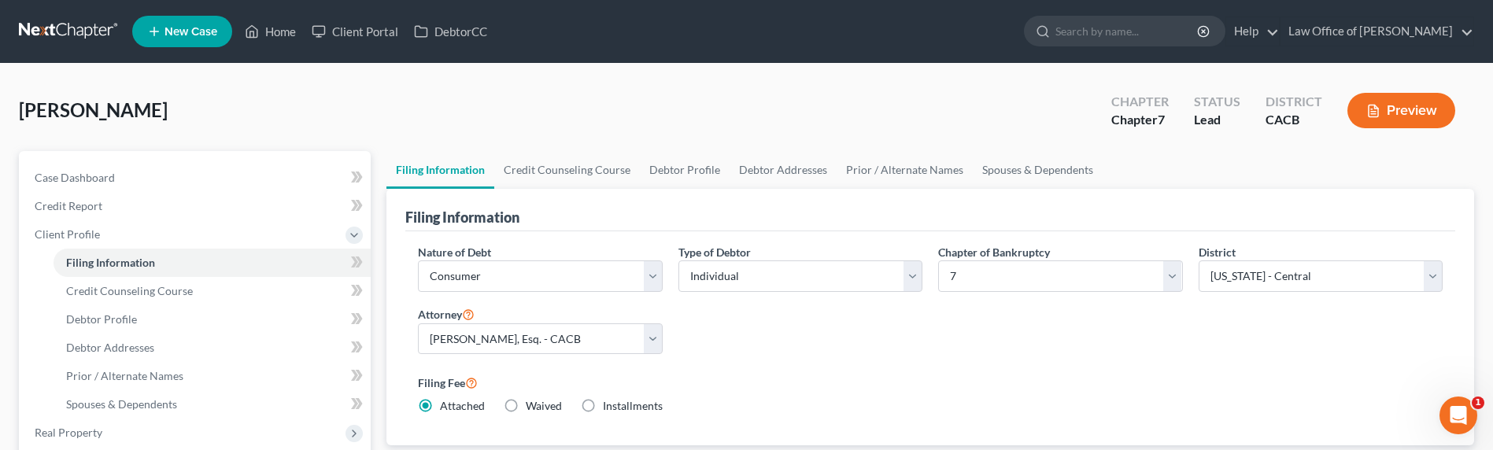
click at [943, 341] on div "Nature of Debt Select Business Consumer Other Nature of Business Select Clearin…" at bounding box center [930, 335] width 1040 height 183
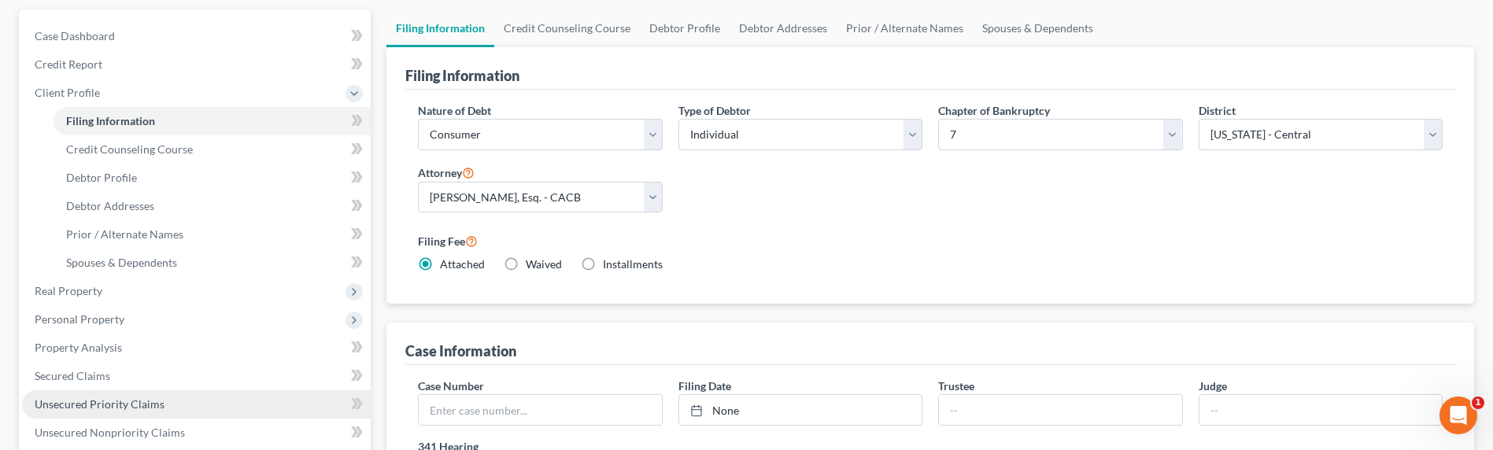
scroll to position [170, 0]
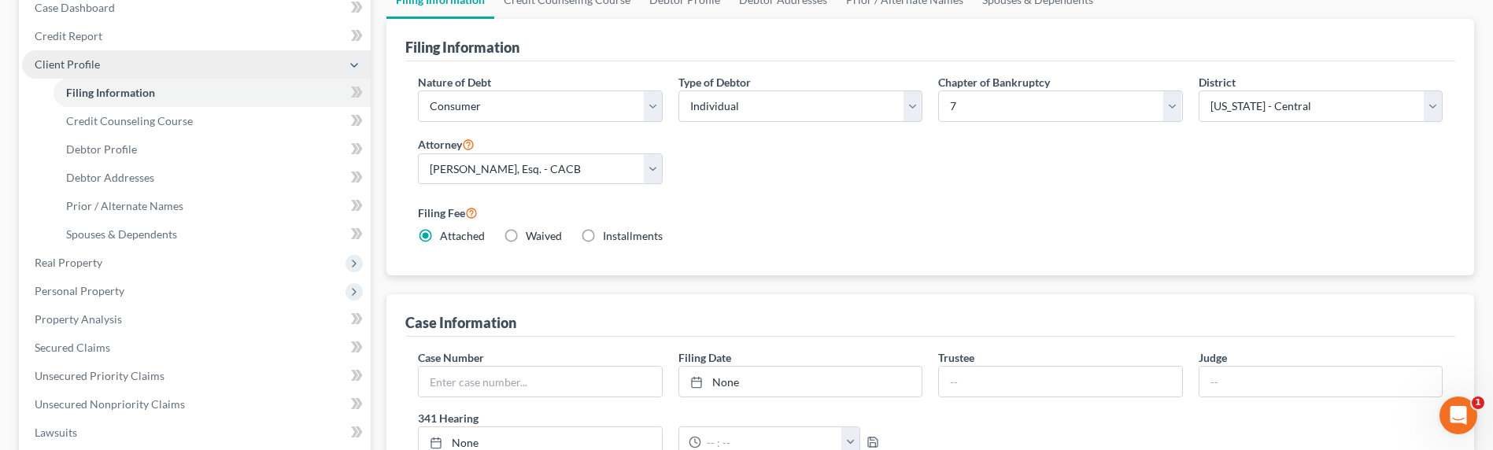
click at [72, 61] on span "Client Profile" at bounding box center [67, 63] width 65 height 13
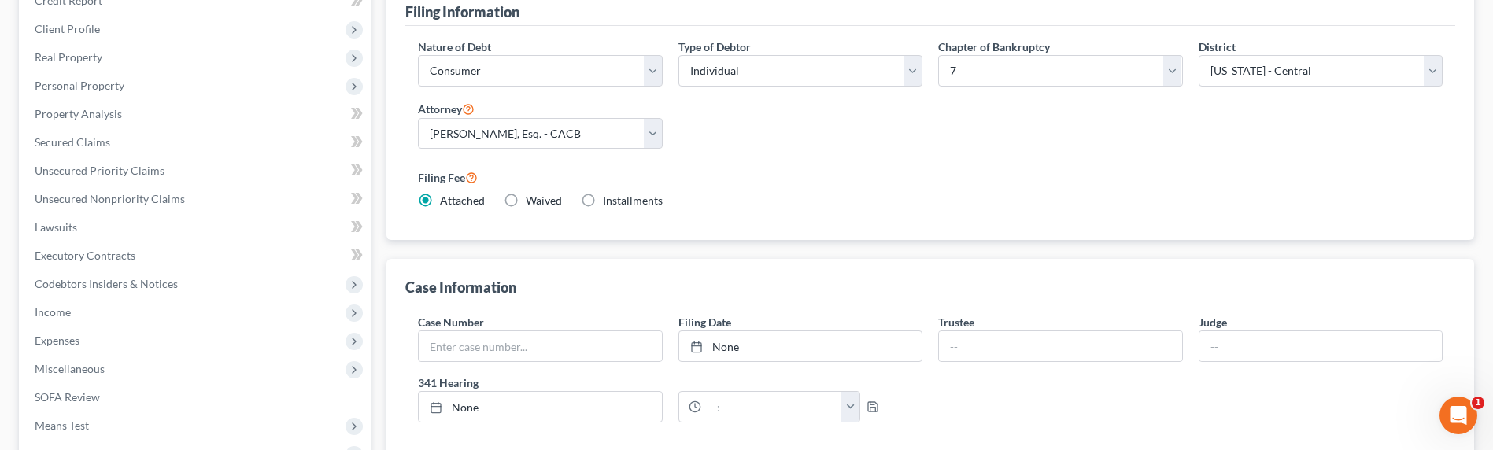
scroll to position [206, 0]
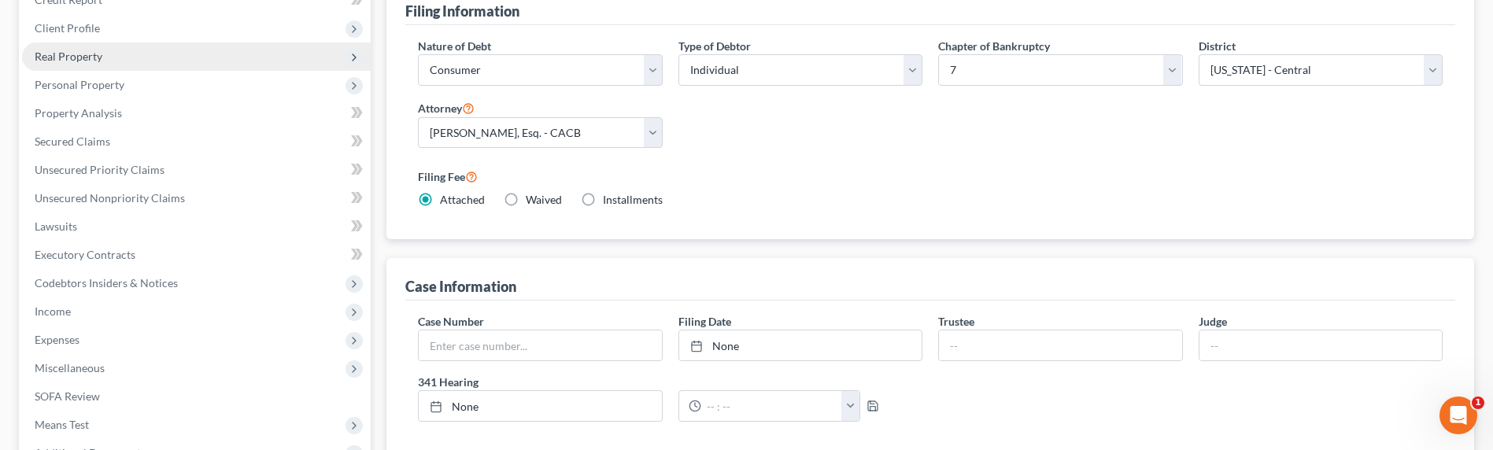
click at [86, 50] on span "Real Property" at bounding box center [69, 56] width 68 height 13
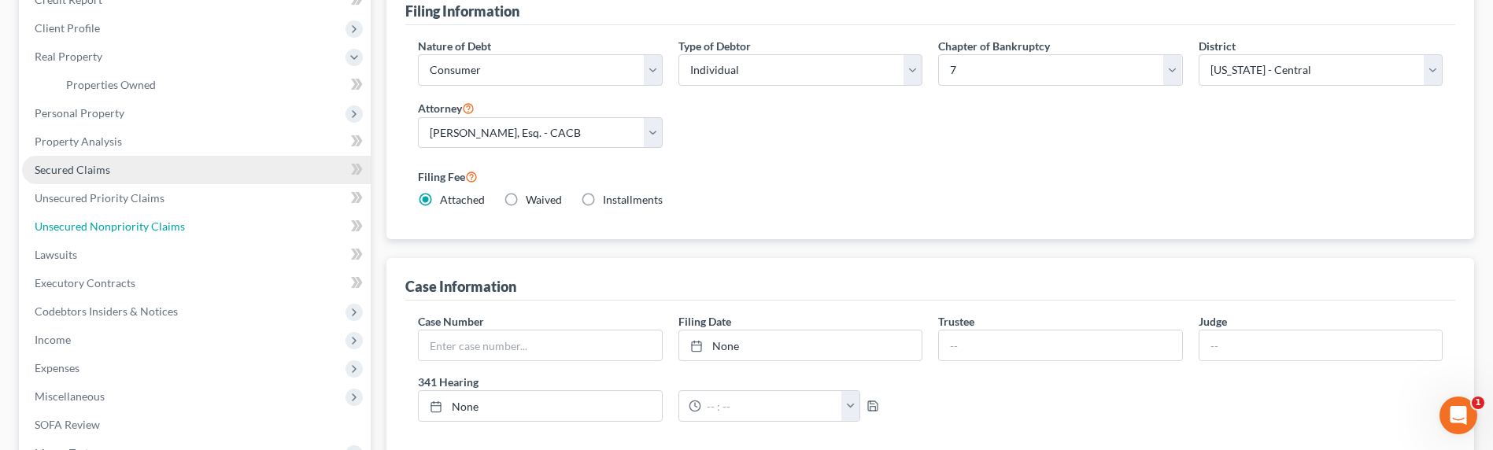
drag, startPoint x: 98, startPoint y: 216, endPoint x: 122, endPoint y: 163, distance: 58.1
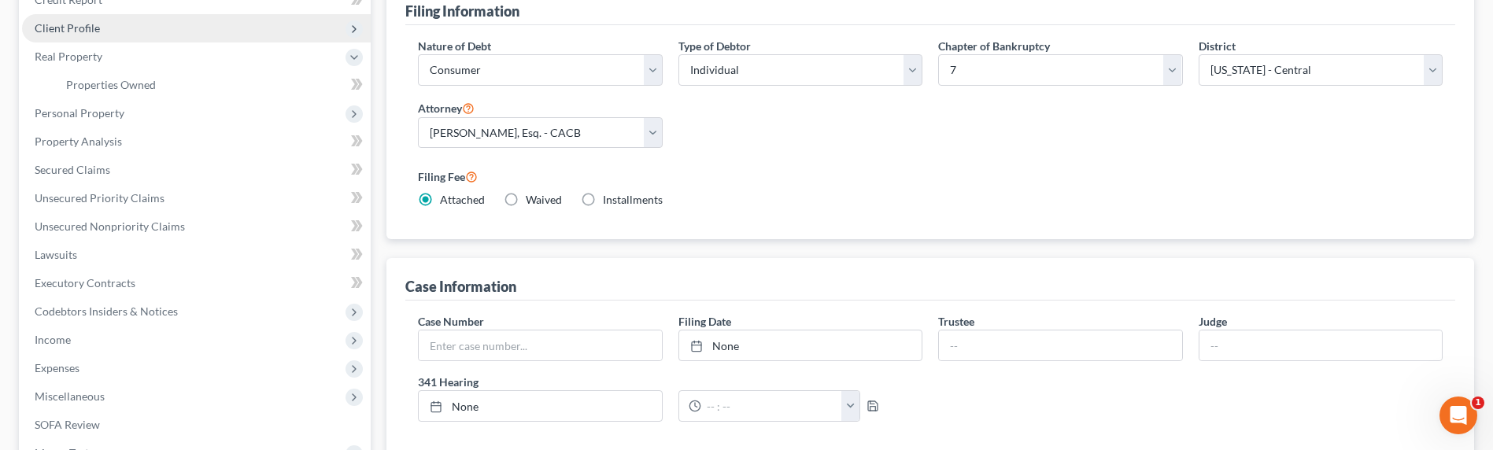
click at [114, 31] on span "Client Profile" at bounding box center [196, 28] width 349 height 28
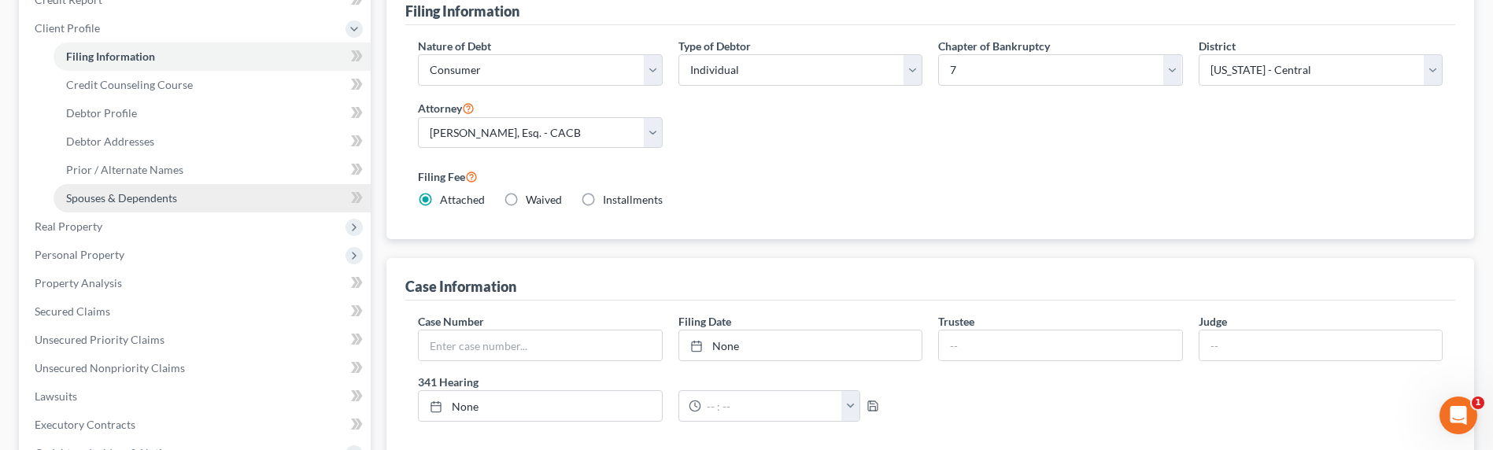
click at [156, 200] on span "Spouses & Dependents" at bounding box center [121, 197] width 111 height 13
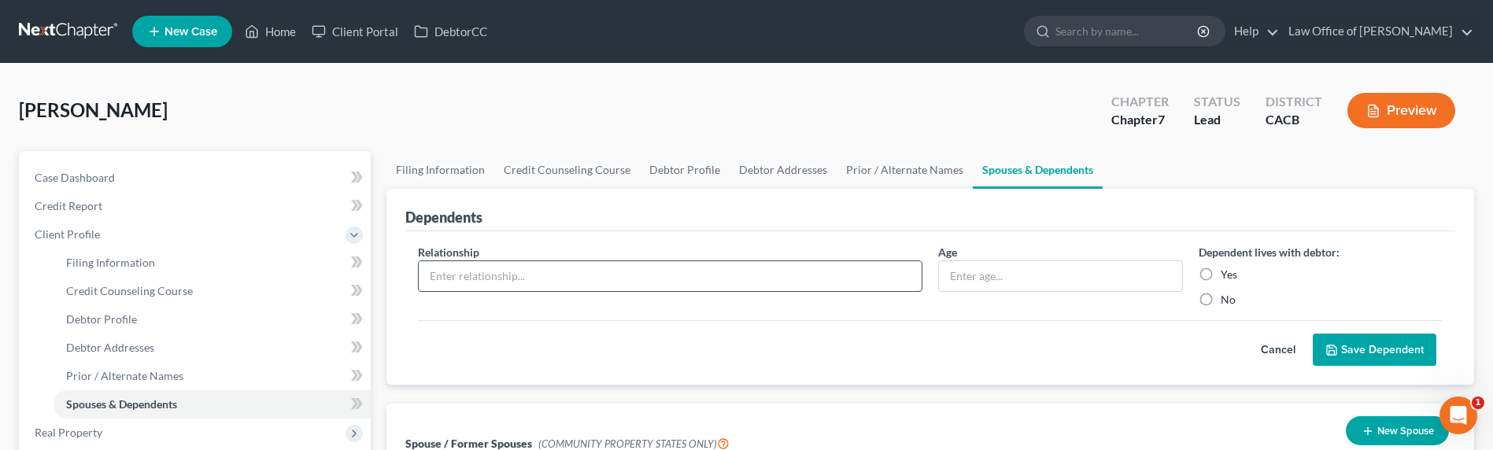
click at [541, 272] on input "text" at bounding box center [670, 276] width 503 height 30
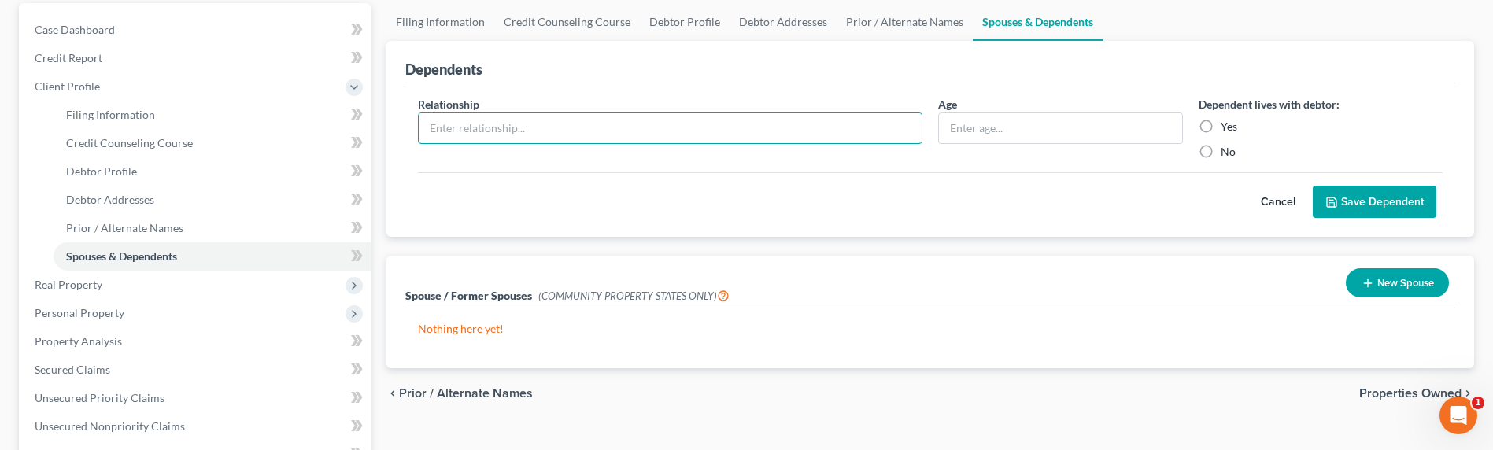
scroll to position [154, 0]
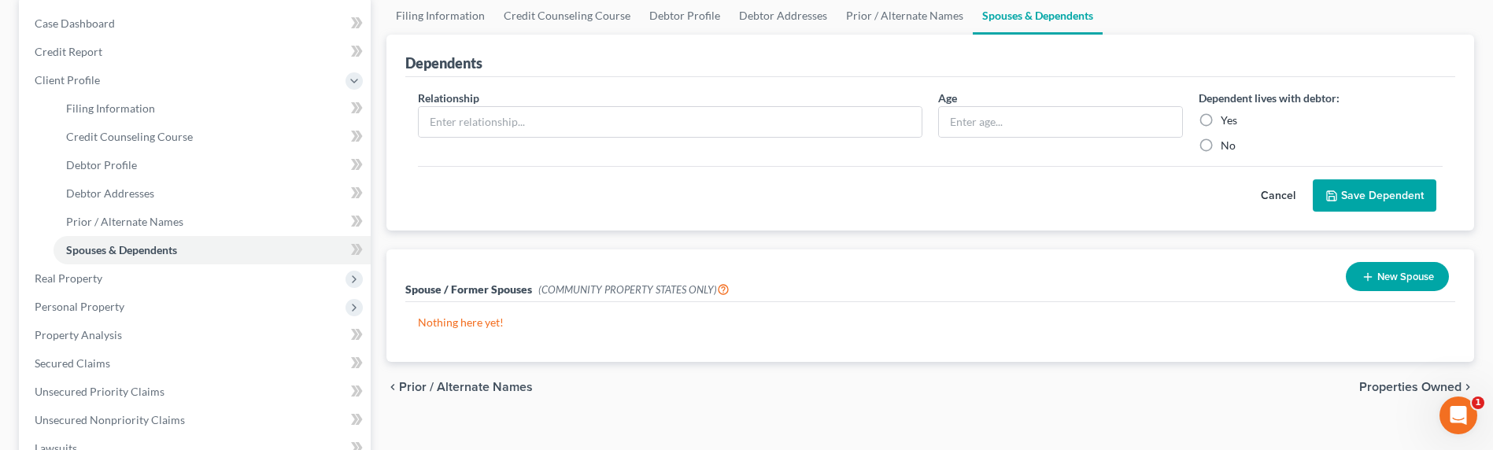
click at [1413, 276] on button "New Spouse" at bounding box center [1397, 276] width 103 height 29
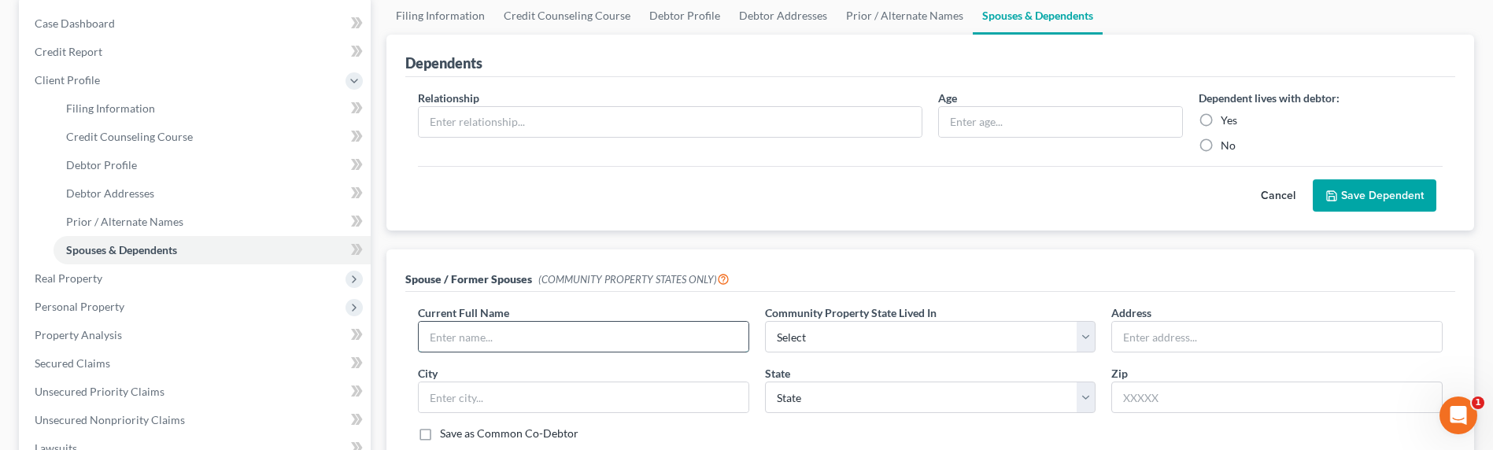
click at [505, 331] on input "text" at bounding box center [584, 337] width 330 height 30
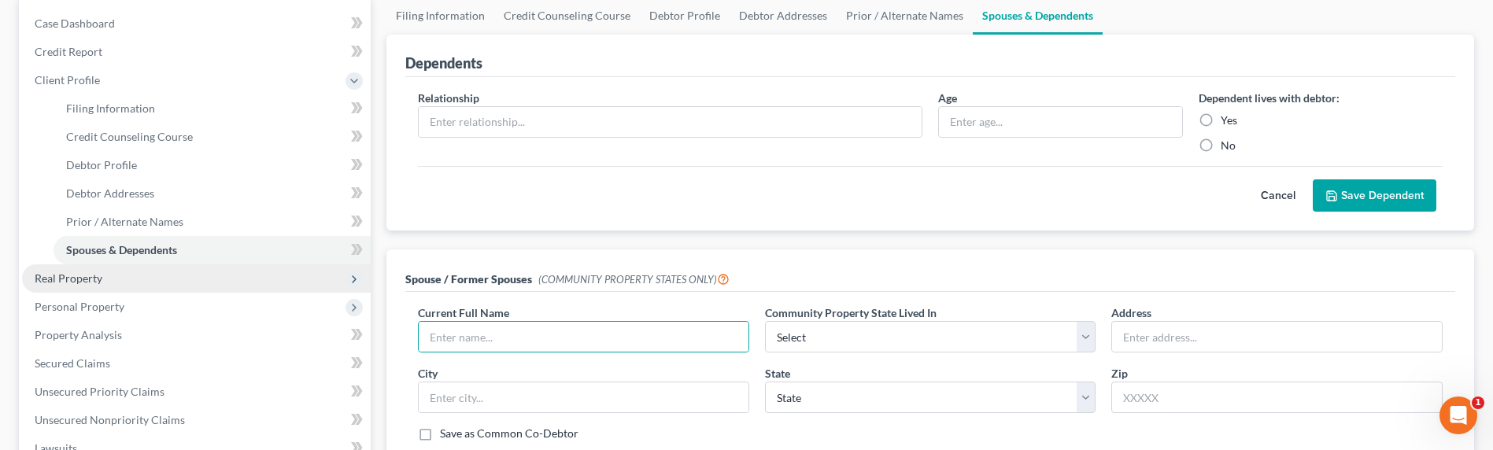
click at [32, 273] on span "Real Property" at bounding box center [196, 278] width 349 height 28
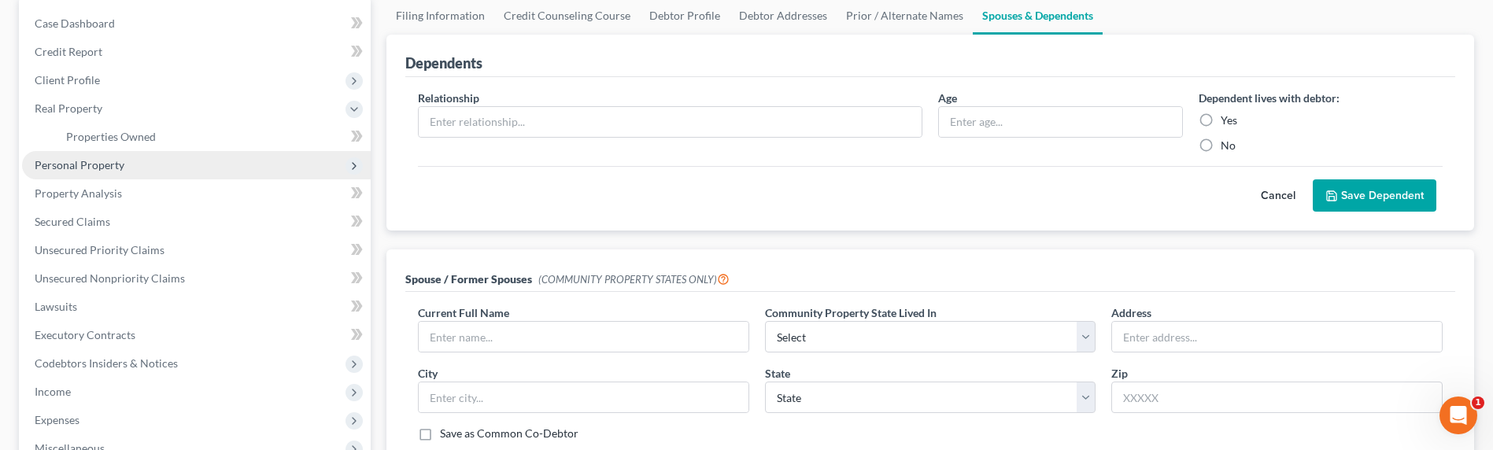
click at [107, 158] on span "Personal Property" at bounding box center [80, 164] width 90 height 13
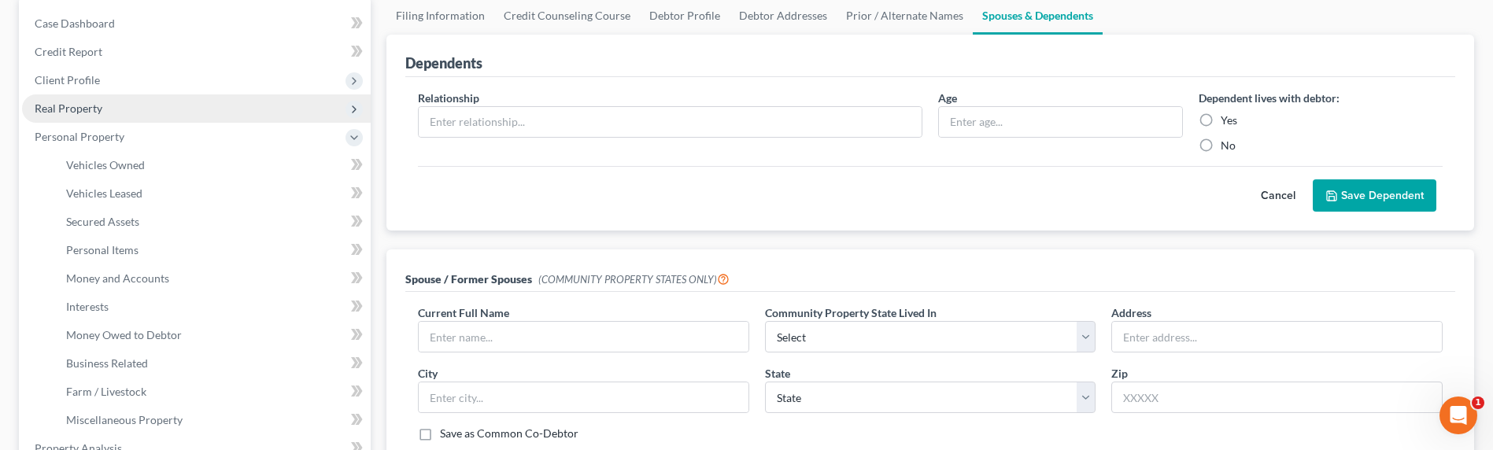
click at [105, 102] on span "Real Property" at bounding box center [196, 108] width 349 height 28
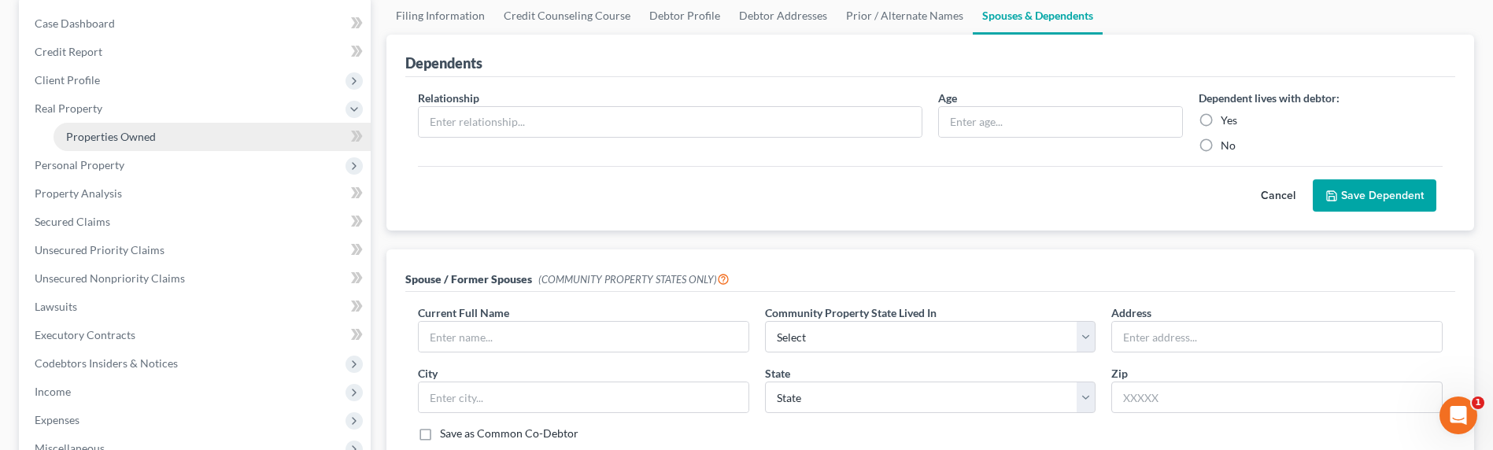
click at [136, 130] on span "Properties Owned" at bounding box center [111, 136] width 90 height 13
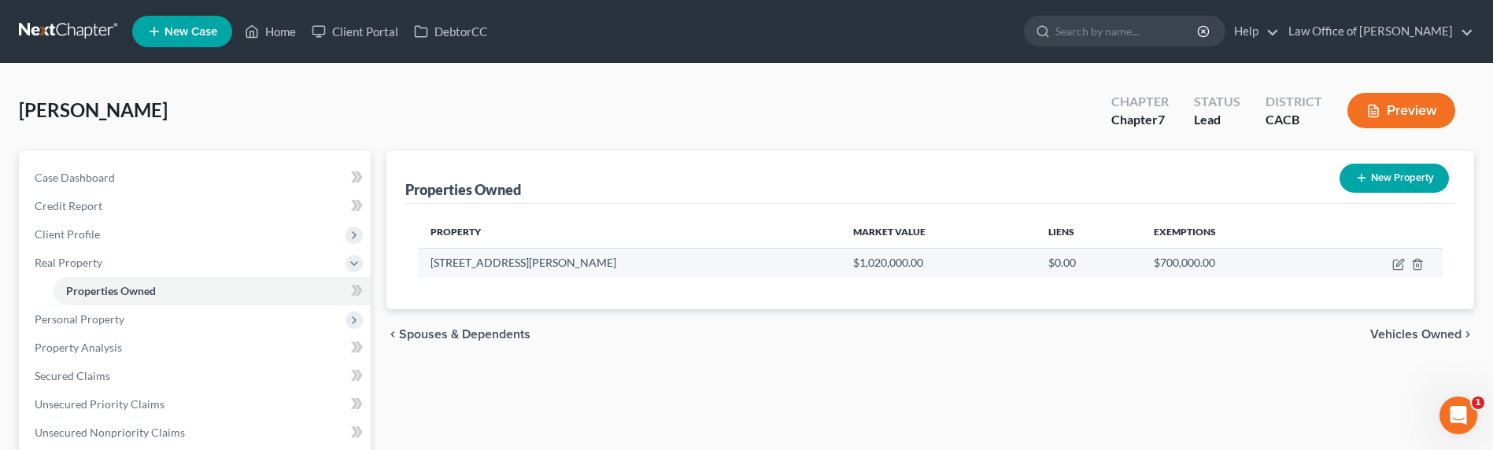
click at [500, 264] on td "[STREET_ADDRESS][PERSON_NAME]" at bounding box center [629, 263] width 423 height 30
click at [1395, 263] on icon "button" at bounding box center [1398, 264] width 13 height 13
select select "4"
select select "18"
select select "0"
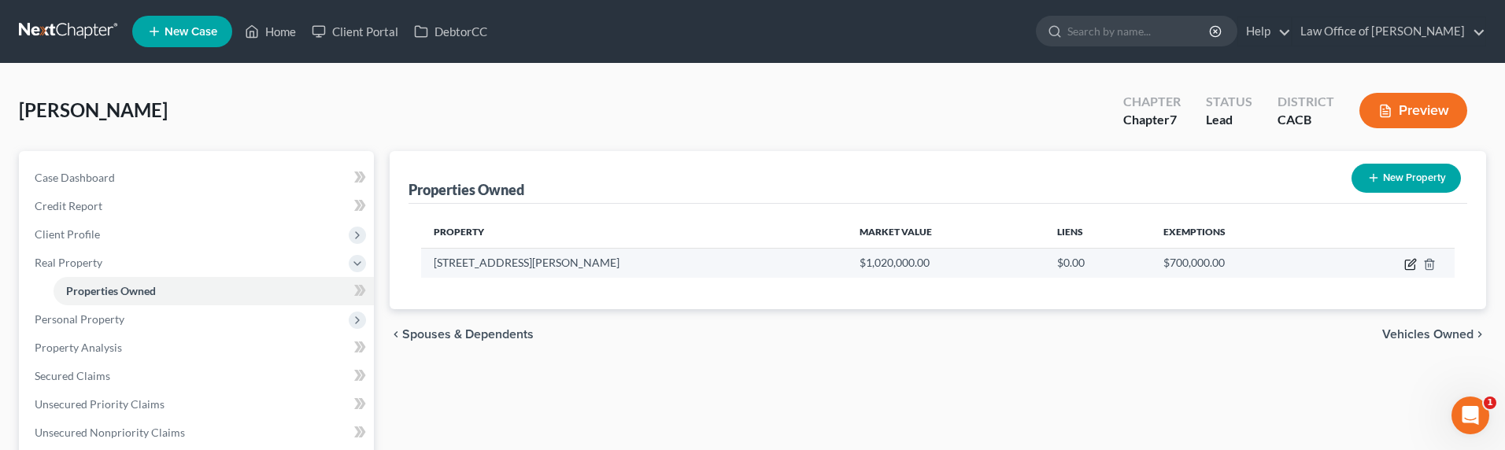
select select "0"
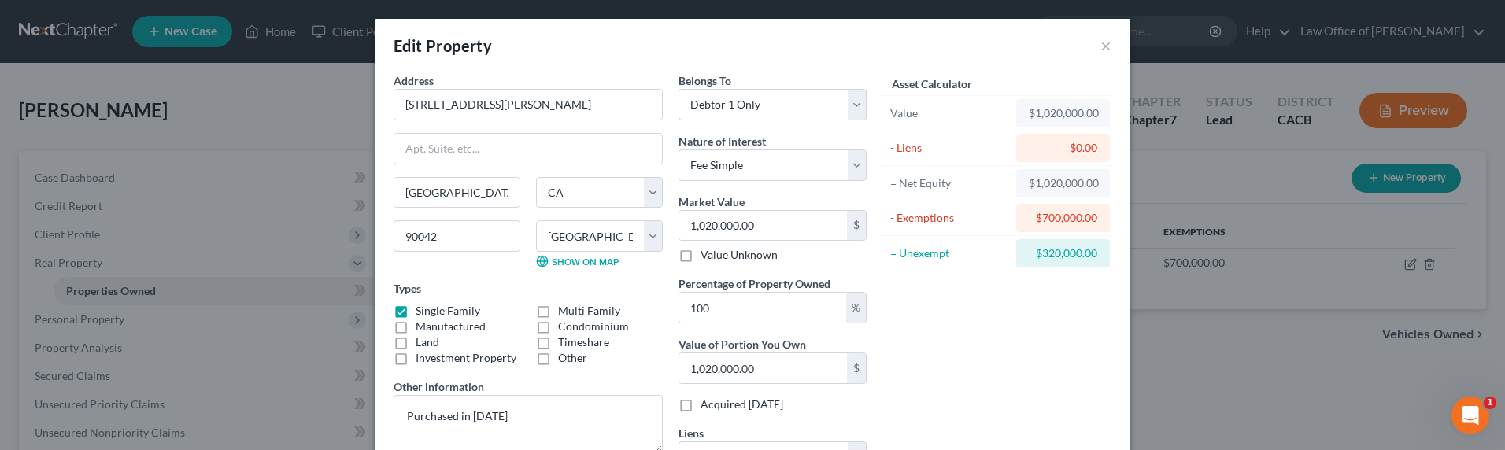
click at [977, 306] on div "Asset Calculator Value $1,020,000.00 - Liens $0.00 = Net Equity $1,020,000.00 -…" at bounding box center [996, 278] width 245 height 413
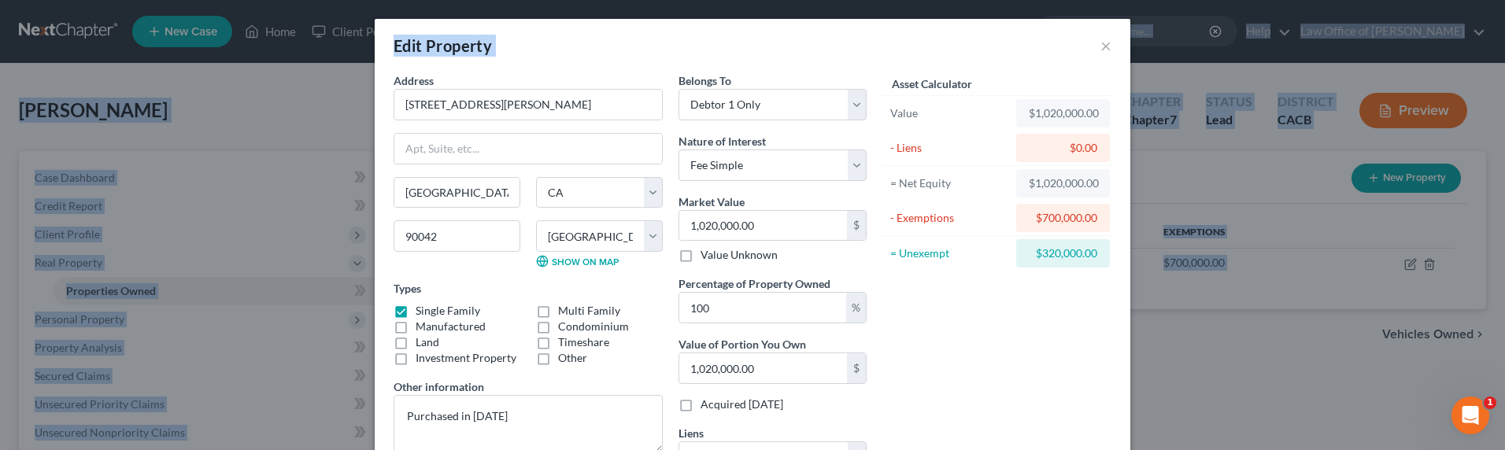
drag, startPoint x: 832, startPoint y: 36, endPoint x: 789, endPoint y: 16, distance: 47.2
click at [792, 0] on html "Home New Case Client Portal DebtorCC Law Office of [PERSON_NAME] [PERSON_NAME][…" at bounding box center [752, 432] width 1505 height 865
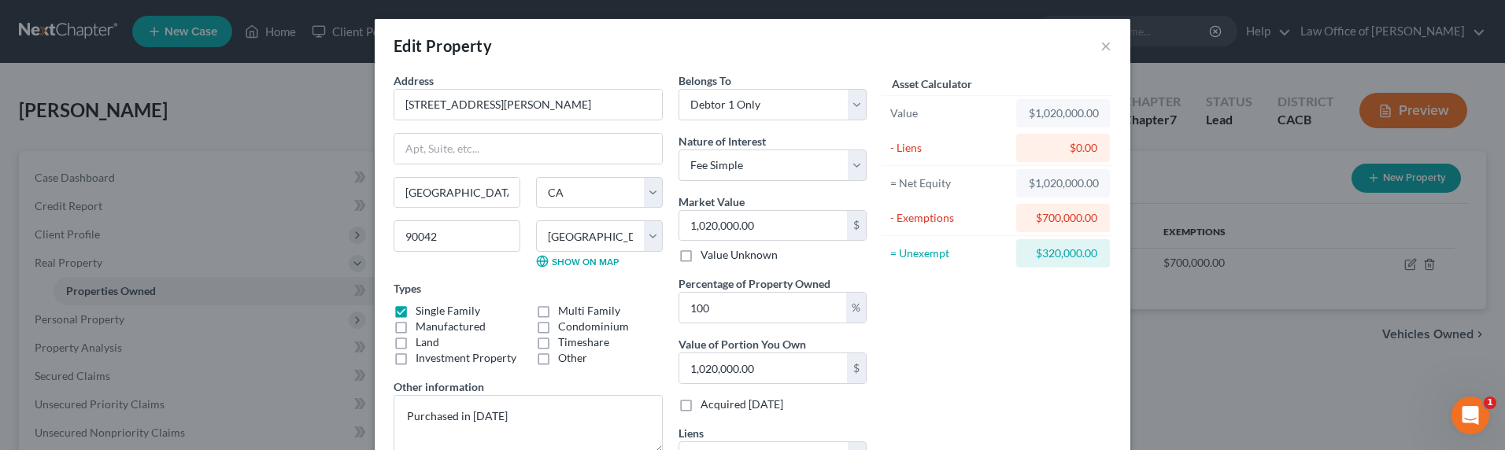
click at [764, 53] on div "Edit Property ×" at bounding box center [752, 46] width 755 height 54
click at [1010, 356] on div "Asset Calculator Value $1,020,000.00 - Liens $0.00 = Net Equity $1,020,000.00 -…" at bounding box center [996, 278] width 245 height 413
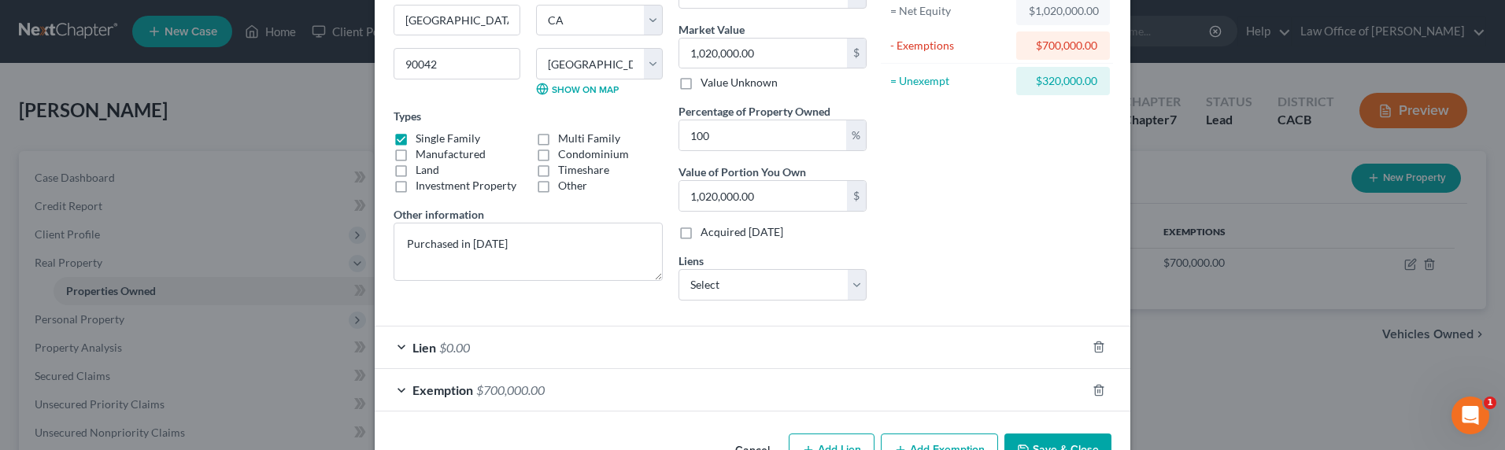
scroll to position [174, 0]
click at [696, 283] on select "Select Toyota Motor Credit - $56,000.00 JPMCB Auto - $14,740.00 GM Financial/Am…" at bounding box center [772, 283] width 188 height 31
click at [394, 344] on div "Lien $0.00" at bounding box center [730, 346] width 711 height 42
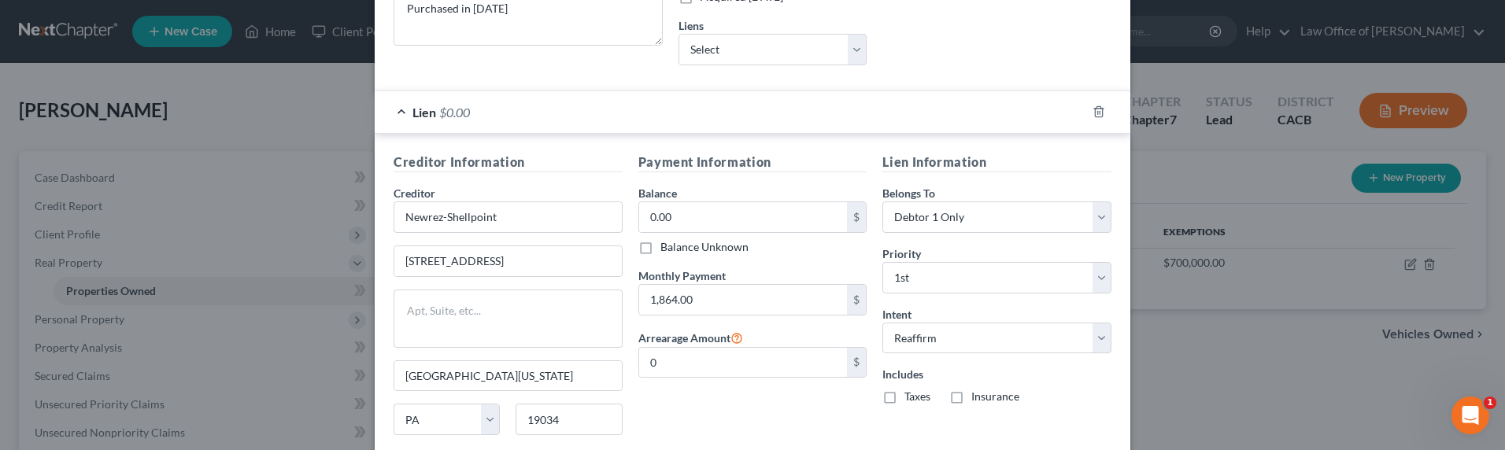
scroll to position [408, 0]
click at [704, 220] on input "0.00" at bounding box center [743, 216] width 209 height 30
drag, startPoint x: 737, startPoint y: 223, endPoint x: 631, endPoint y: 226, distance: 106.3
click at [631, 226] on div "Payment Information Balance 300.00 $ Balance Unknown Balance Undetermined 300.0…" at bounding box center [752, 313] width 245 height 323
click at [656, 218] on input "300.00" at bounding box center [743, 216] width 209 height 30
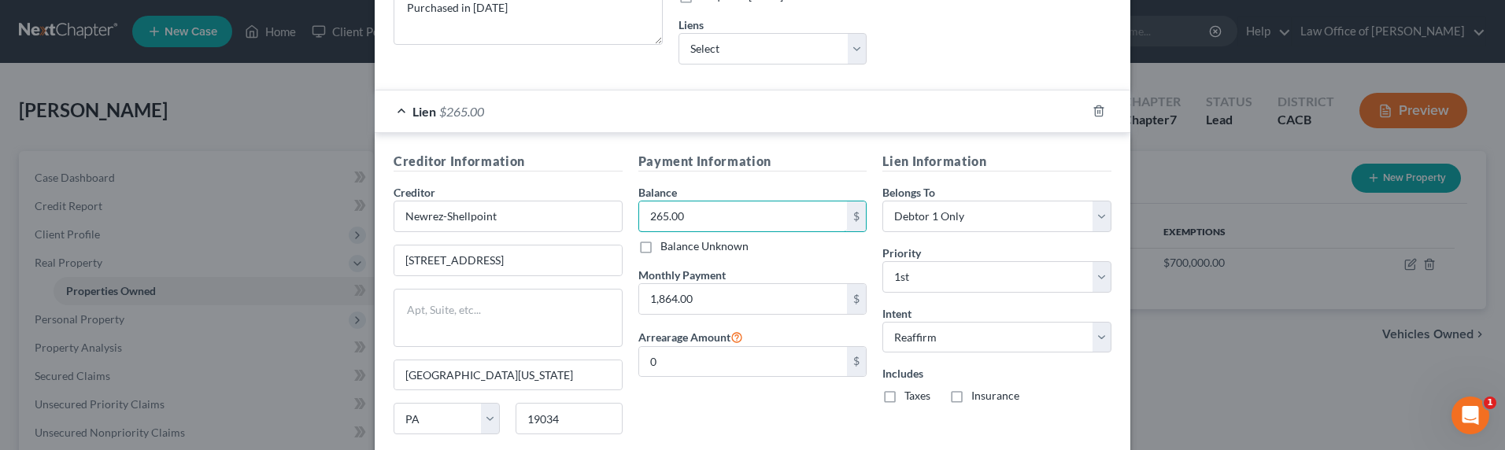
type input "265.00"
click at [807, 415] on div "Payment Information Balance 265.00 $ Balance Unknown Balance Undetermined 265.0…" at bounding box center [752, 313] width 245 height 323
click at [244, 127] on div "Edit Property × Address * 5417 [PERSON_NAME] [GEOGRAPHIC_DATA] [US_STATE][GEOGR…" at bounding box center [752, 225] width 1505 height 450
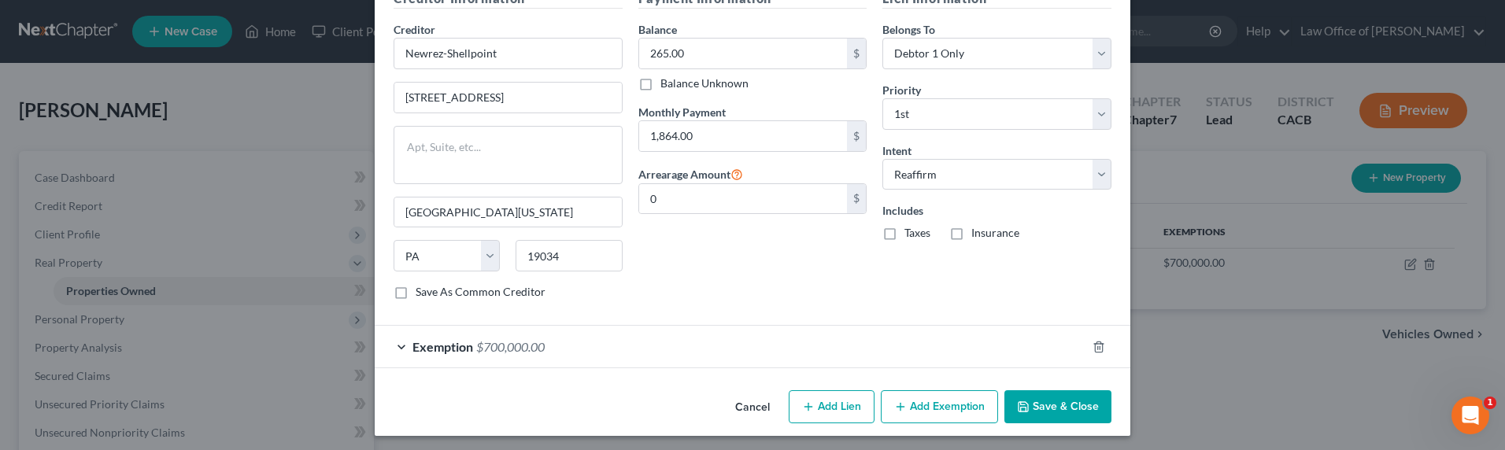
scroll to position [574, 0]
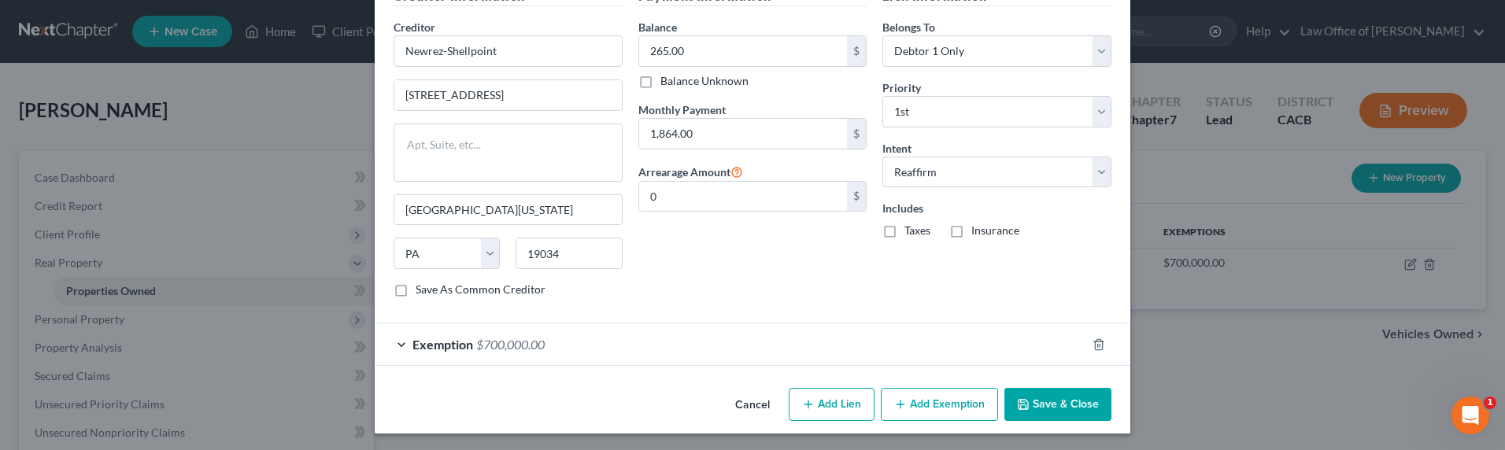
click at [1062, 402] on button "Save & Close" at bounding box center [1057, 404] width 107 height 33
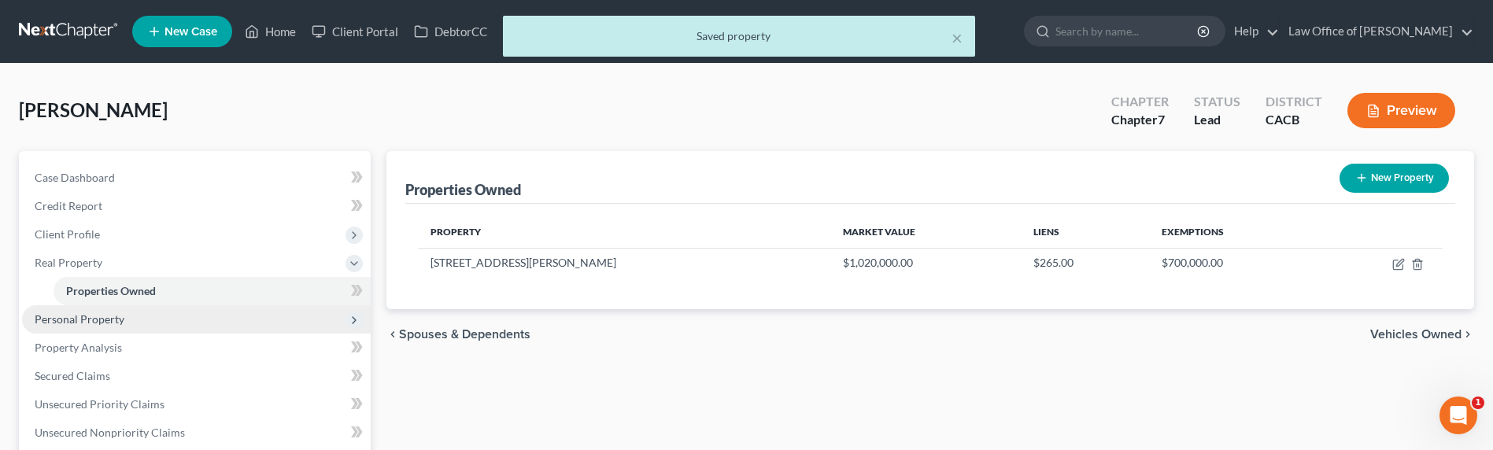
click at [128, 327] on span "Personal Property" at bounding box center [196, 319] width 349 height 28
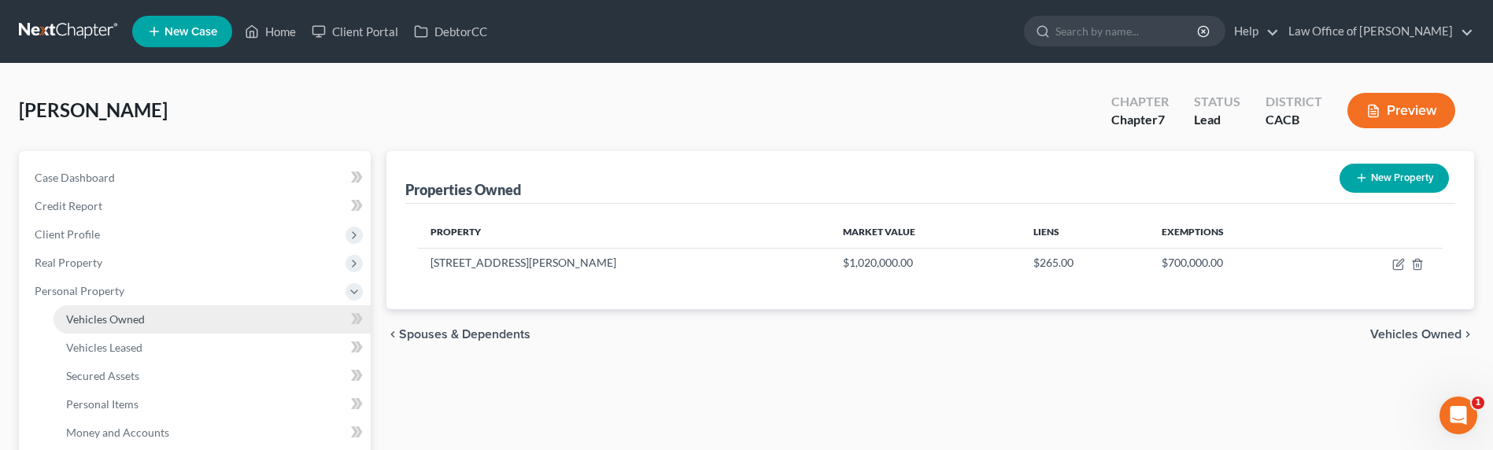
click at [164, 320] on link "Vehicles Owned" at bounding box center [212, 319] width 317 height 28
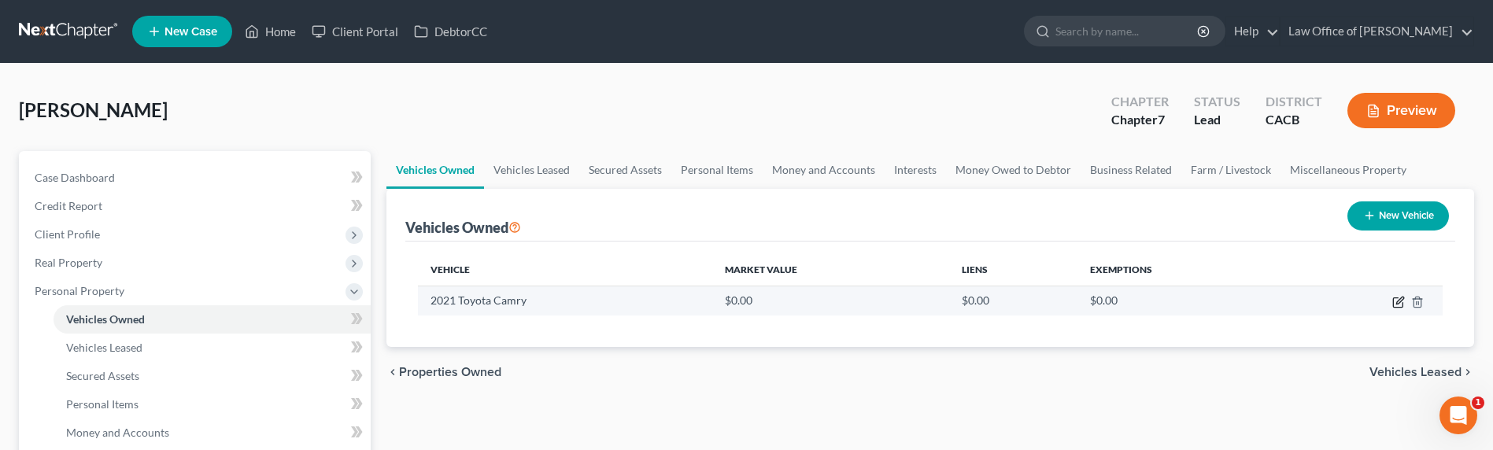
click at [1397, 303] on icon "button" at bounding box center [1399, 300] width 7 height 7
select select "0"
select select "5"
select select "0"
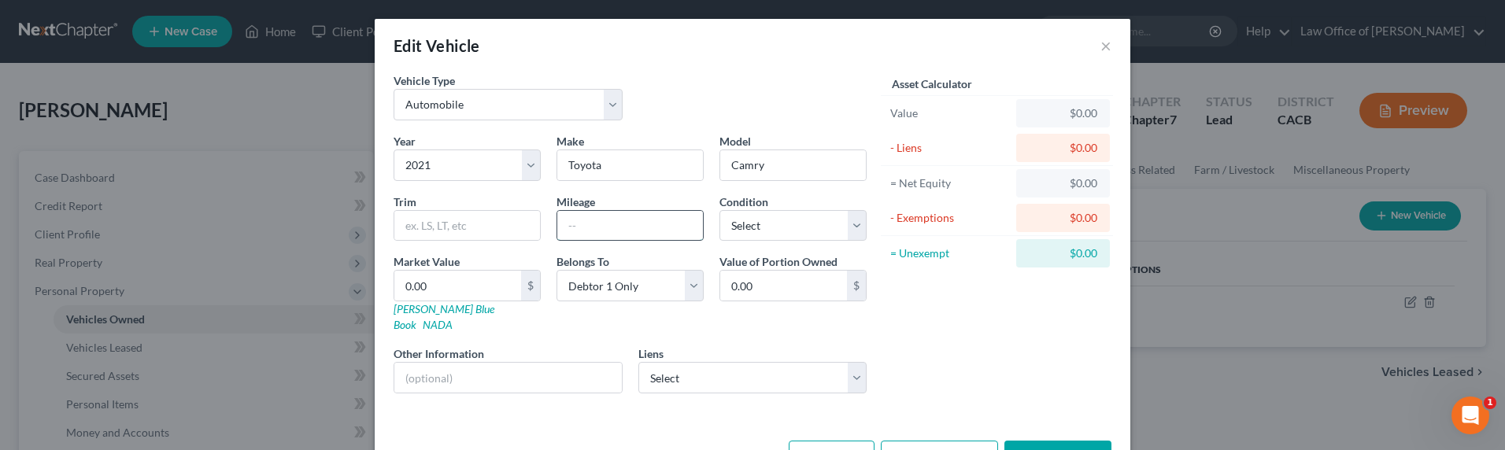
click at [608, 232] on input "text" at bounding box center [630, 226] width 146 height 30
type input "60000.00"
click at [679, 362] on select "Select Toyota Motor Credit - $56,000.00 JPMCB Auto - $14,740.00 GM Financial/Am…" at bounding box center [752, 377] width 229 height 31
click at [851, 368] on select "Select Toyota Motor Credit - $56,000.00 JPMCB Auto - $14,740.00 GM Financial/Am…" at bounding box center [752, 377] width 229 height 31
click at [1029, 441] on button "Save & Close" at bounding box center [1057, 457] width 107 height 33
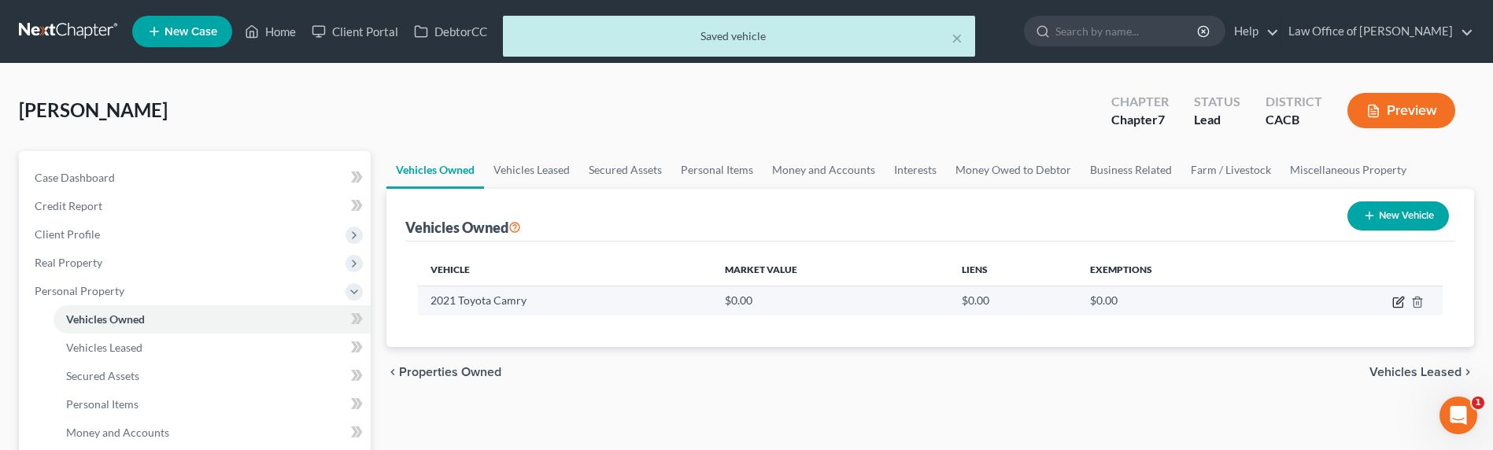
click at [1398, 304] on icon "button" at bounding box center [1398, 302] width 13 height 13
select select "0"
select select "5"
select select "0"
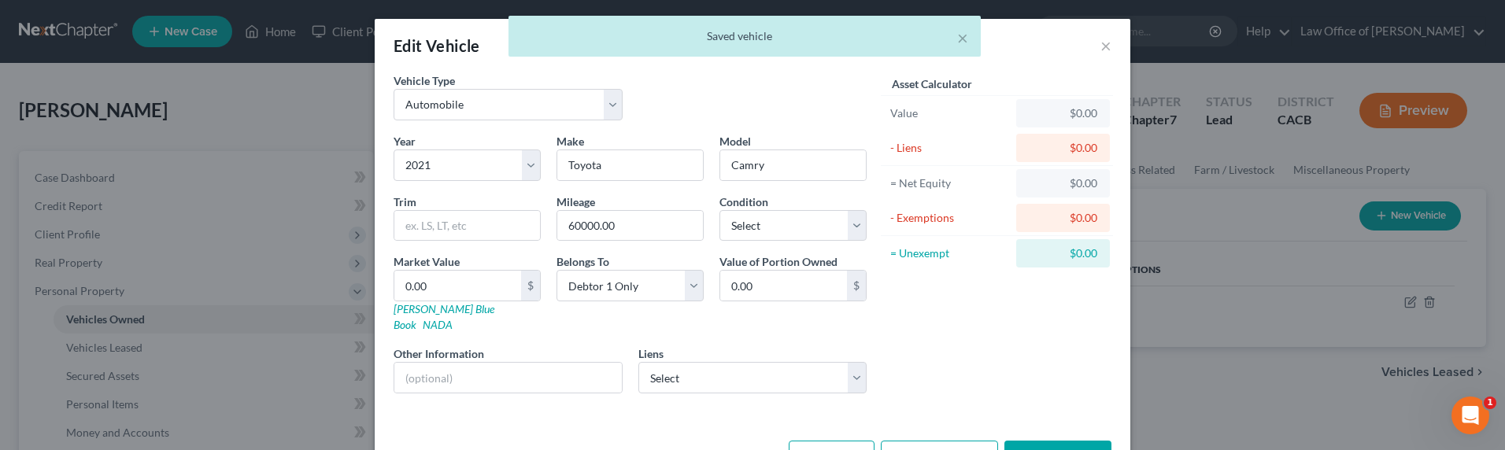
click at [1046, 441] on button "Save & Close" at bounding box center [1057, 457] width 107 height 33
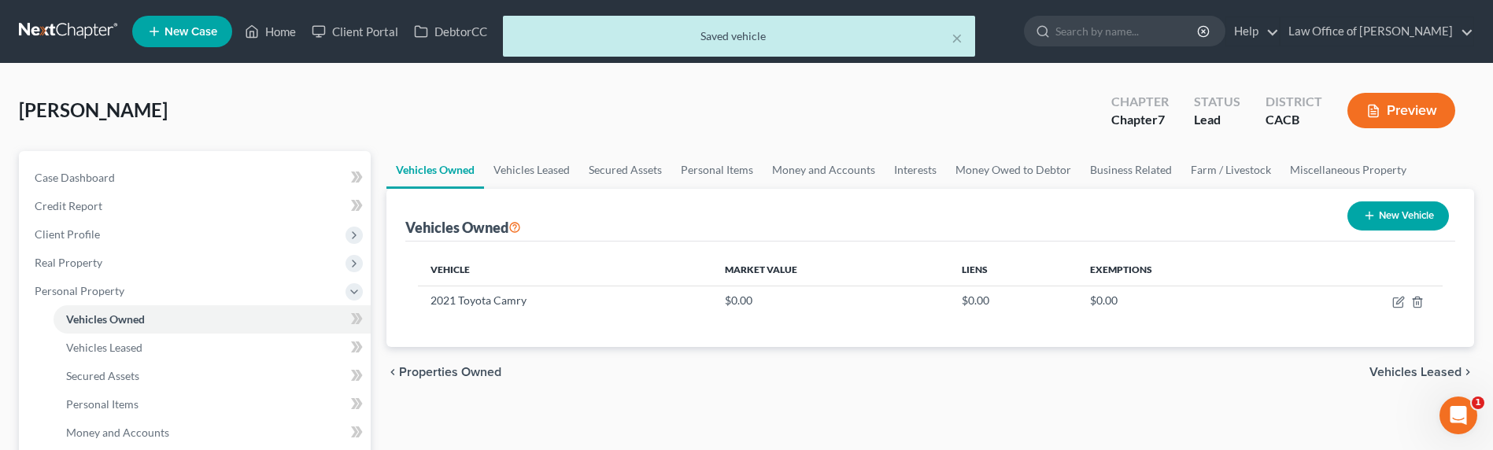
click at [1376, 227] on div "New Vehicle" at bounding box center [1398, 216] width 114 height 42
click at [1376, 223] on button "New Vehicle" at bounding box center [1398, 215] width 102 height 29
select select "0"
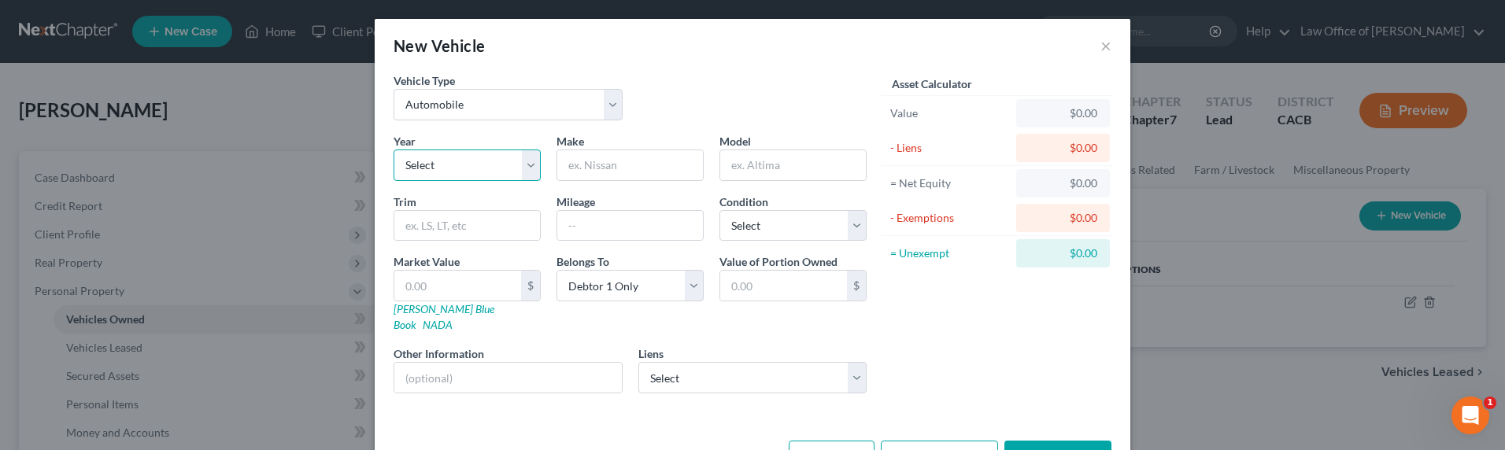
click at [507, 168] on select "Select 2026 2025 2024 2023 2022 2021 2020 2019 2018 2017 2016 2015 2014 2013 20…" at bounding box center [466, 165] width 147 height 31
select select "1"
click at [393, 150] on select "Select 2026 2025 2024 2023 2022 2021 2020 2019 2018 2017 2016 2015 2014 2013 20…" at bounding box center [466, 165] width 147 height 31
click at [575, 166] on input "text" at bounding box center [630, 165] width 146 height 30
type input "Toyota"
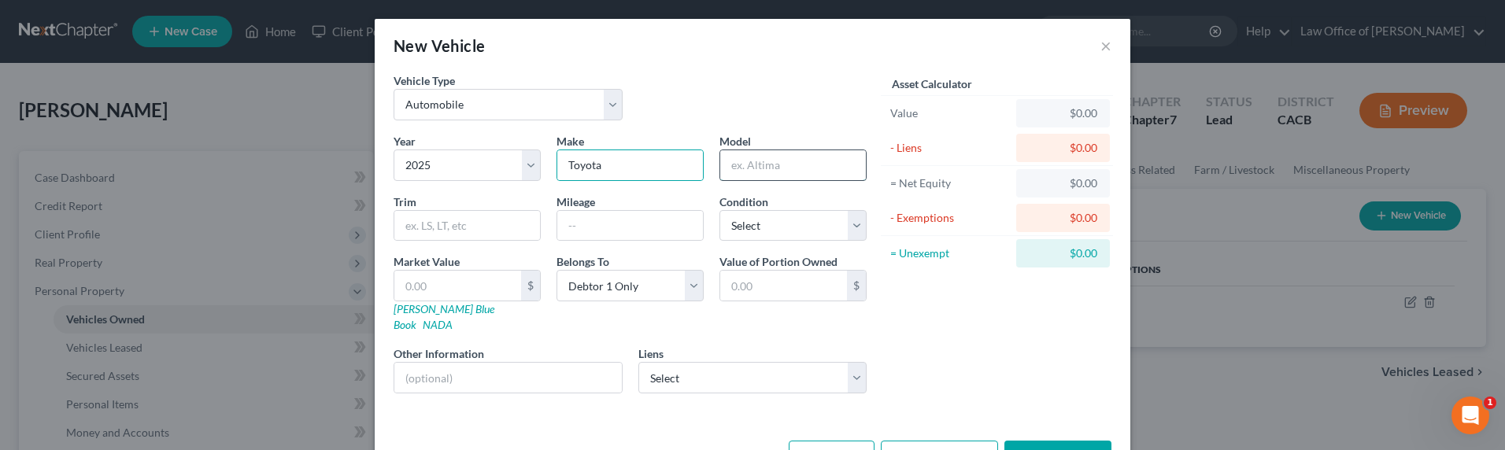
click at [737, 171] on input "text" at bounding box center [793, 165] width 146 height 30
type input "Corolla Cross"
click at [602, 236] on input "text" at bounding box center [630, 226] width 146 height 30
type input "500"
click at [951, 362] on div "Asset Calculator Value $0.00 - Liens $0.00 = Net Equity $0.00 - Exemptions $0.0…" at bounding box center [996, 239] width 245 height 334
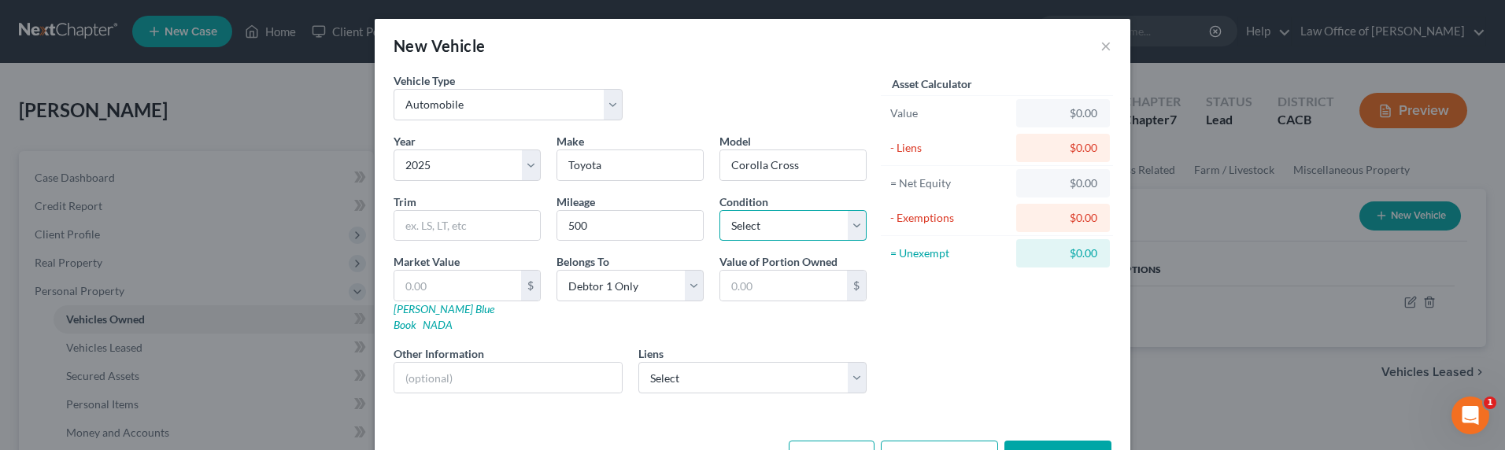
click at [832, 227] on select "Select Excellent Very Good Good Fair Poor" at bounding box center [792, 225] width 147 height 31
select select "2"
click at [719, 210] on select "Select Excellent Very Good Good Fair Poor" at bounding box center [792, 225] width 147 height 31
click at [746, 365] on select "Select Toyota Motor Credit - $56,000.00 JPMCB Auto - $14,740.00 GM Financial/Am…" at bounding box center [752, 377] width 229 height 31
select select "0"
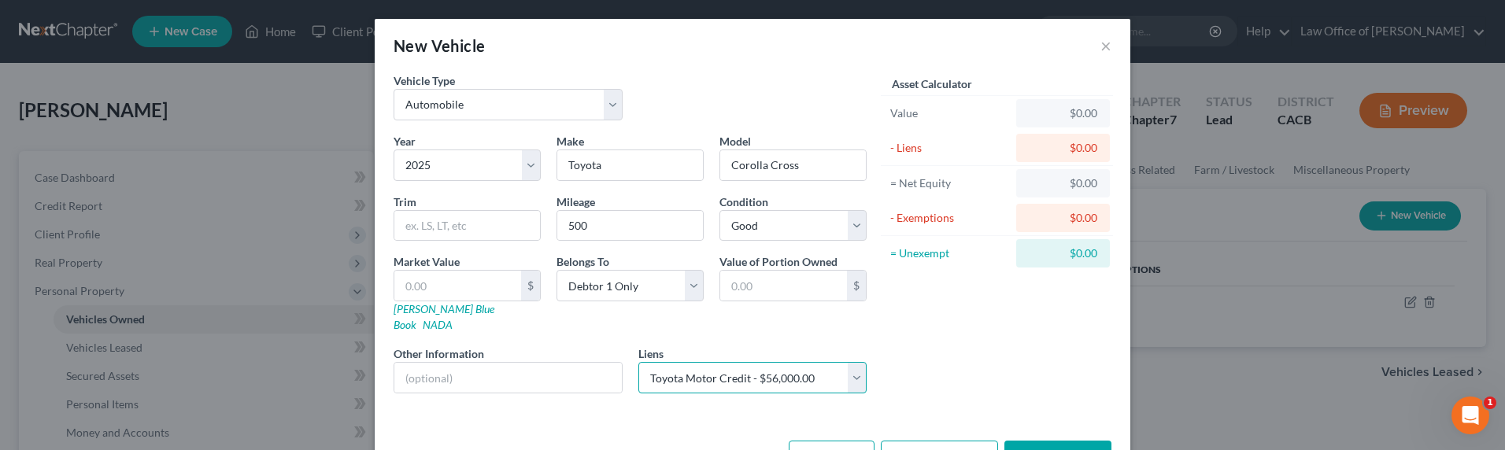
click at [638, 362] on select "Select Toyota Motor Credit - $56,000.00 JPMCB Auto - $14,740.00 GM Financial/Am…" at bounding box center [752, 377] width 229 height 31
select select
select select "16"
select select "0"
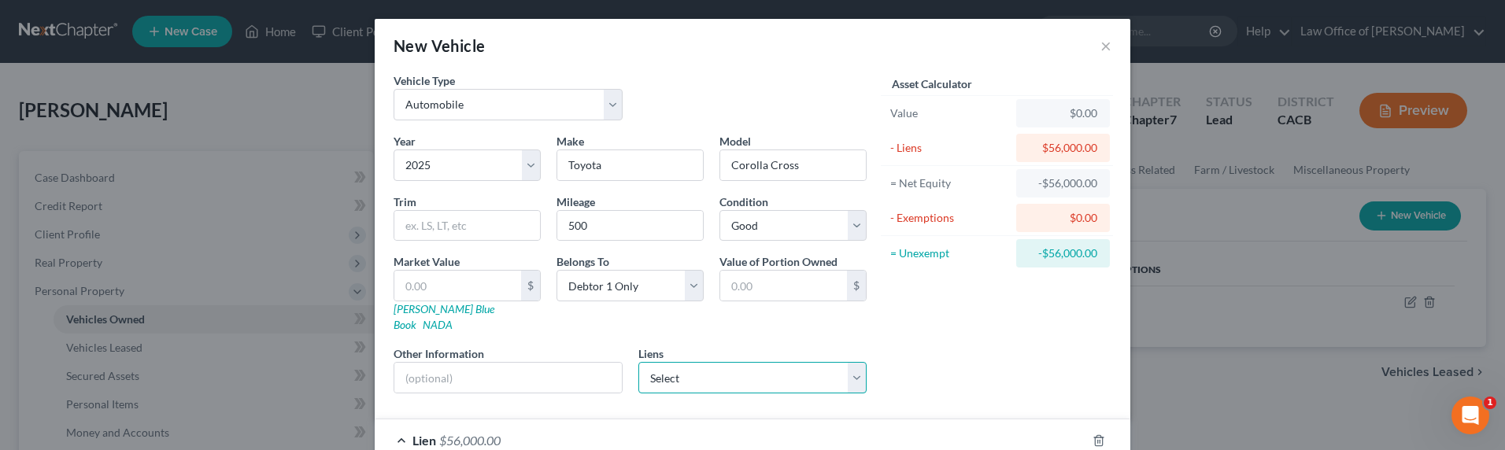
click at [744, 365] on select "Select JPMCB Auto - $14,740.00 GM Financial/Americredit - $28,300.00" at bounding box center [752, 377] width 229 height 31
select select "0"
click at [638, 362] on select "Select JPMCB Auto - $14,740.00 GM Financial/Americredit - $28,300.00" at bounding box center [752, 377] width 229 height 31
select select
select select "19"
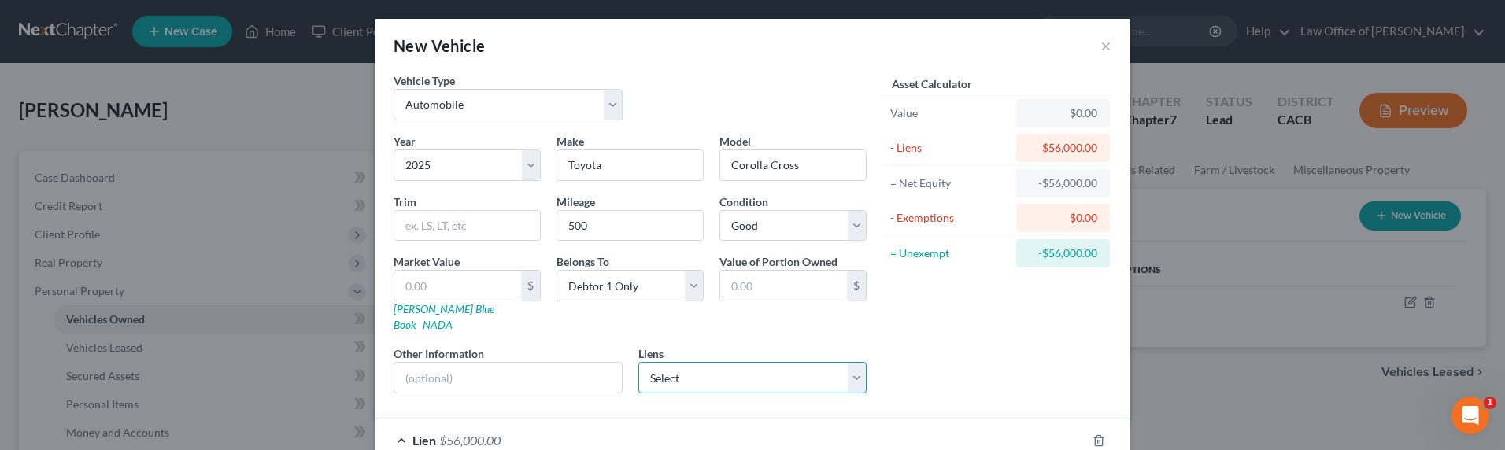
select select "0"
click at [732, 367] on select "Select GM Financial/Americredit - $28,300.00" at bounding box center [752, 377] width 229 height 31
click at [853, 364] on select "Select GM Financial/Americredit - $28,300.00" at bounding box center [752, 377] width 229 height 31
click at [748, 364] on select "Select GM Financial/Americredit - $28,300.00" at bounding box center [752, 377] width 229 height 31
click at [753, 362] on select "Select GM Financial/Americredit - $28,300.00" at bounding box center [752, 377] width 229 height 31
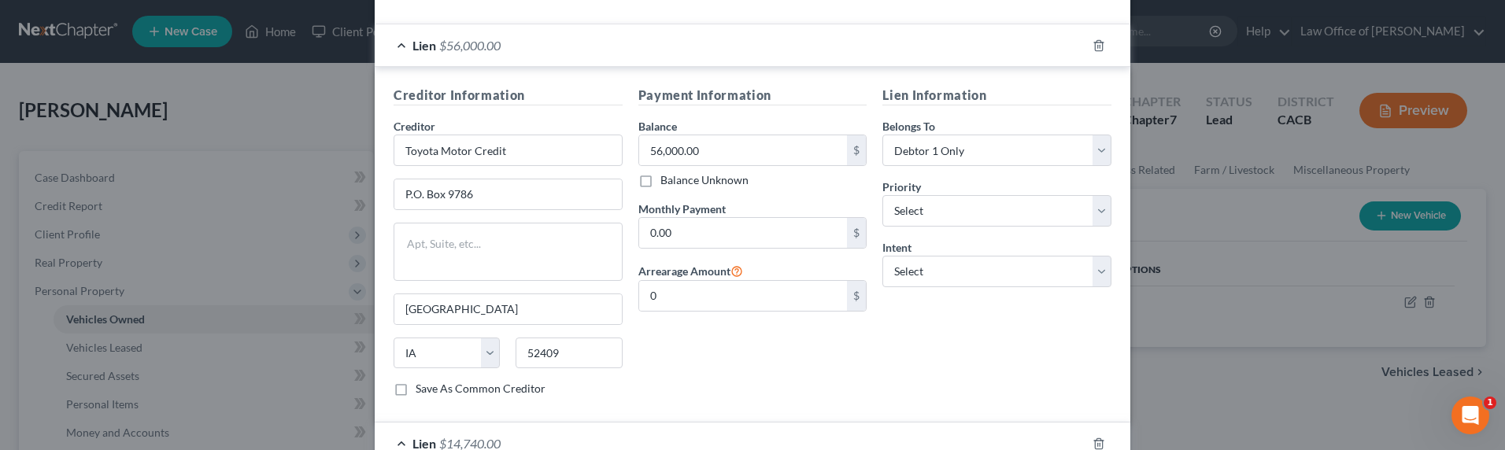
scroll to position [394, 0]
click at [737, 136] on input "56,000.00" at bounding box center [743, 151] width 209 height 30
type input "16,000.00"
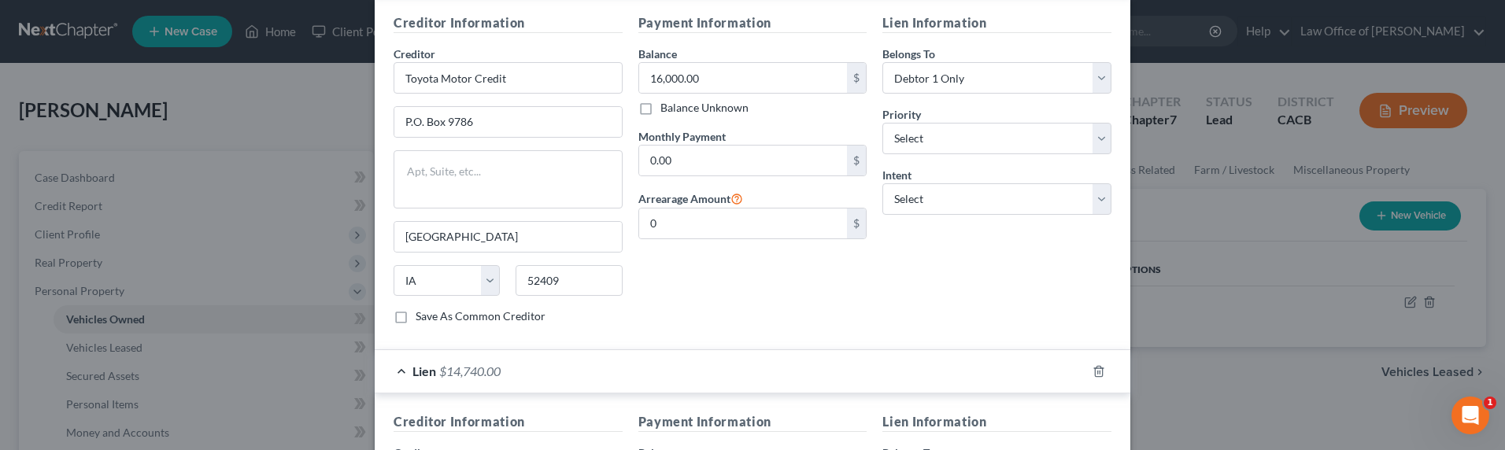
scroll to position [469, 0]
click at [664, 144] on input "0.00" at bounding box center [743, 159] width 209 height 30
type input "250.00"
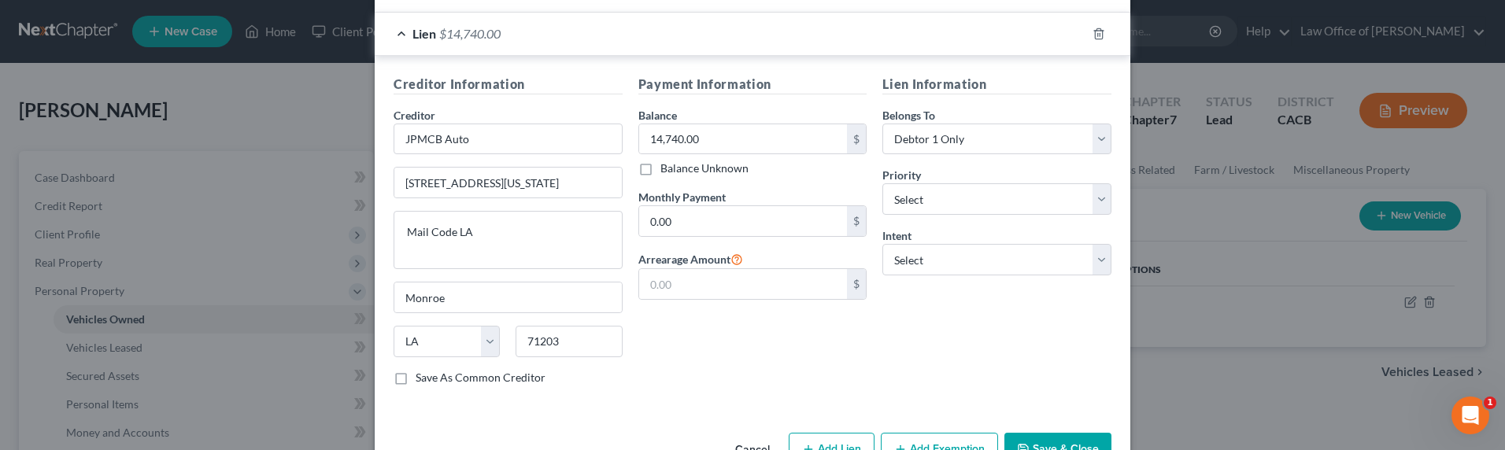
scroll to position [811, 0]
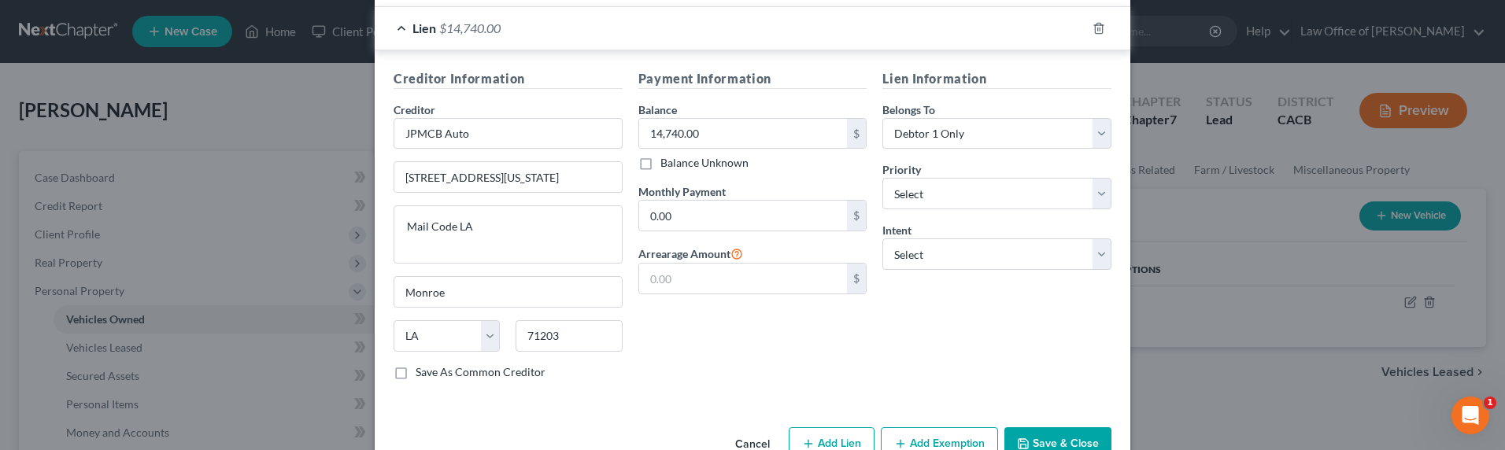
click at [1055, 432] on button "Save & Close" at bounding box center [1057, 443] width 107 height 33
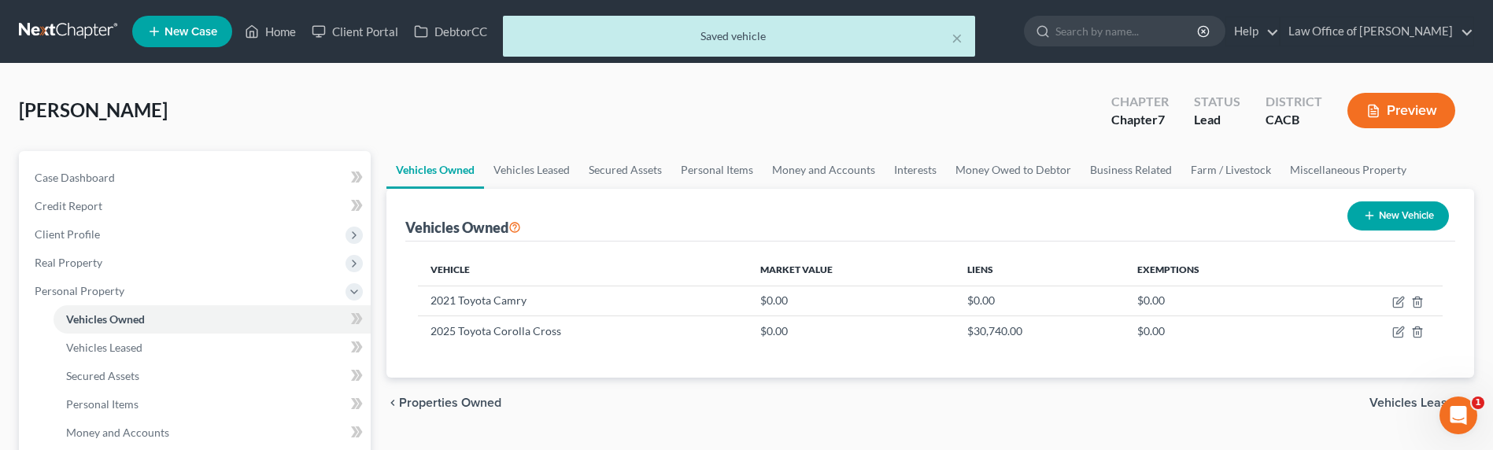
click at [1385, 222] on button "New Vehicle" at bounding box center [1398, 215] width 102 height 29
select select "0"
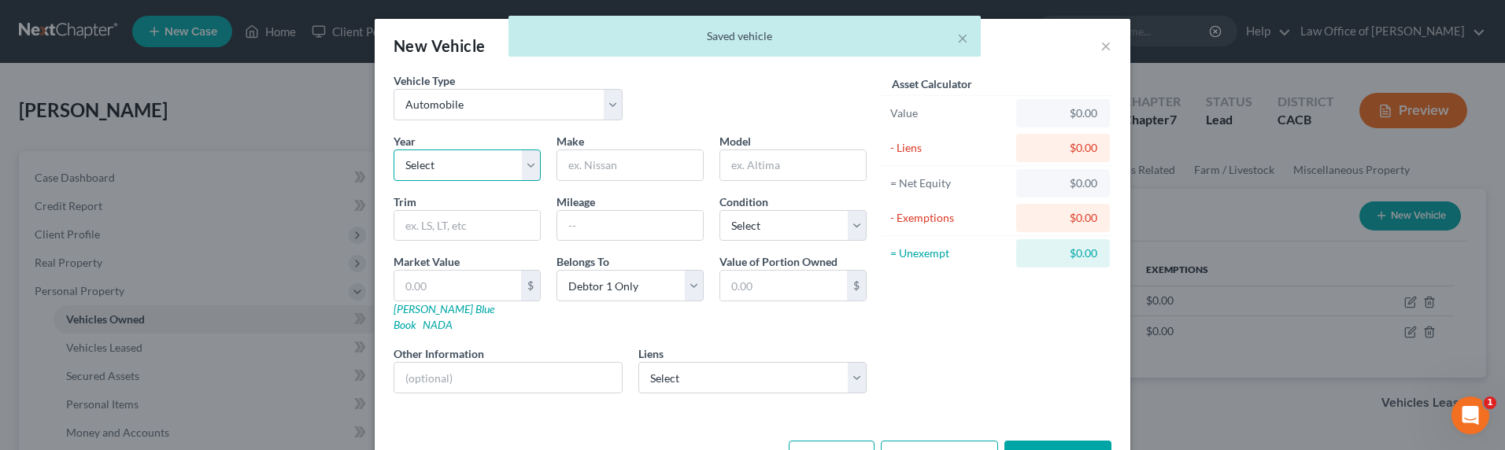
click at [494, 169] on select "Select 2026 2025 2024 2023 2022 2021 2020 2019 2018 2017 2016 2015 2014 2013 20…" at bounding box center [466, 165] width 147 height 31
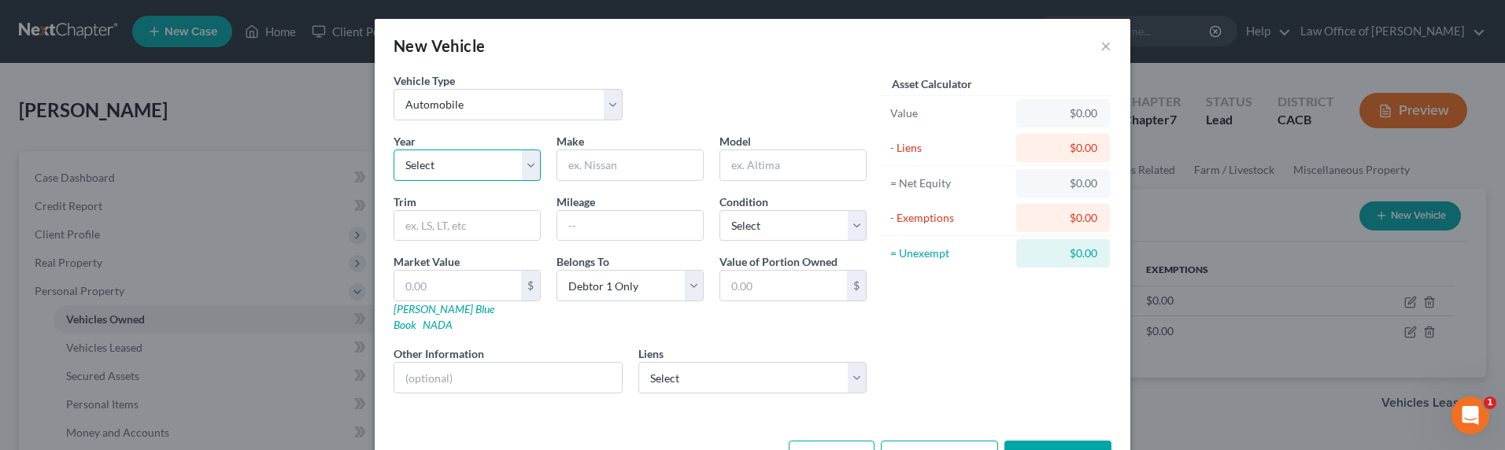
select select "4"
click at [393, 150] on select "Select 2026 2025 2024 2023 2022 2021 2020 2019 2018 2017 2016 2015 2014 2013 20…" at bounding box center [466, 165] width 147 height 31
click at [581, 172] on input "text" at bounding box center [630, 165] width 146 height 30
type input "GMC"
click at [777, 164] on input "text" at bounding box center [793, 165] width 146 height 30
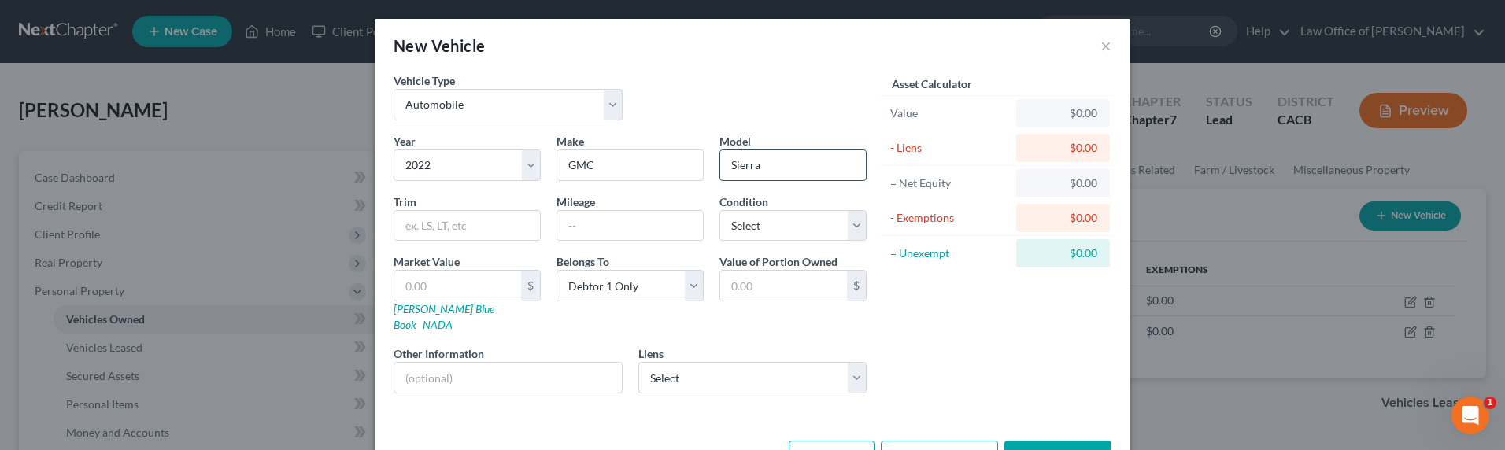
type input "Sierra"
click at [647, 227] on input "text" at bounding box center [630, 226] width 146 height 30
type input "70,000"
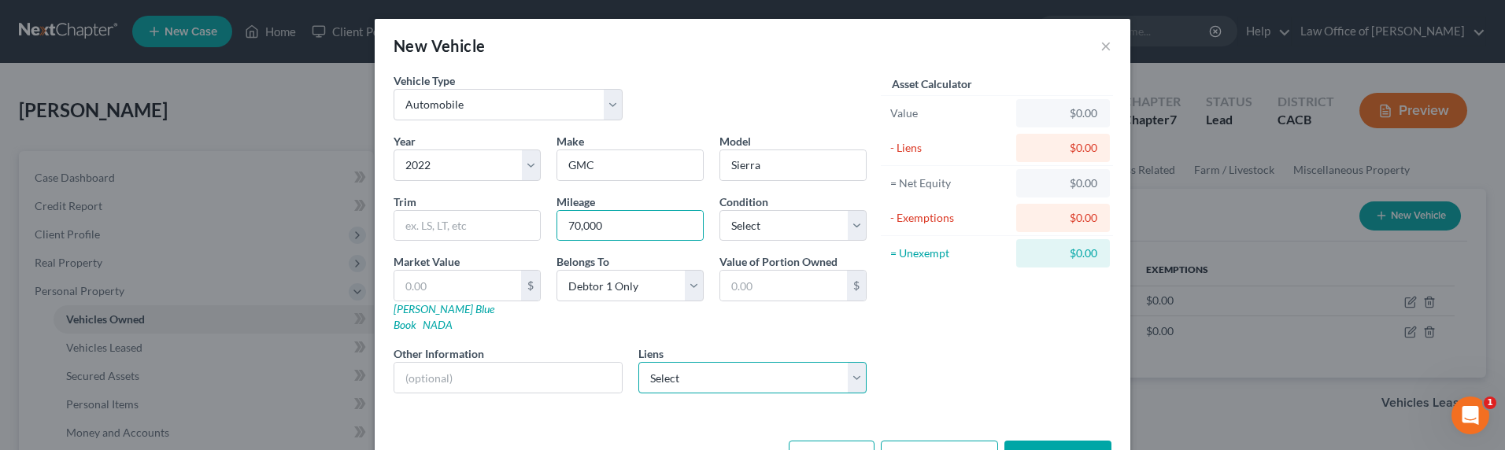
click at [818, 362] on select "Select GM Financial/Americredit - $28,300.00" at bounding box center [752, 377] width 229 height 31
click at [780, 362] on select "Select GM Financial/Americredit - $28,300.00" at bounding box center [752, 377] width 229 height 31
click select "Select GM Financial/Americredit - $28,300.00" at bounding box center [752, 377] width 229 height 31
select select "45"
select select "0"
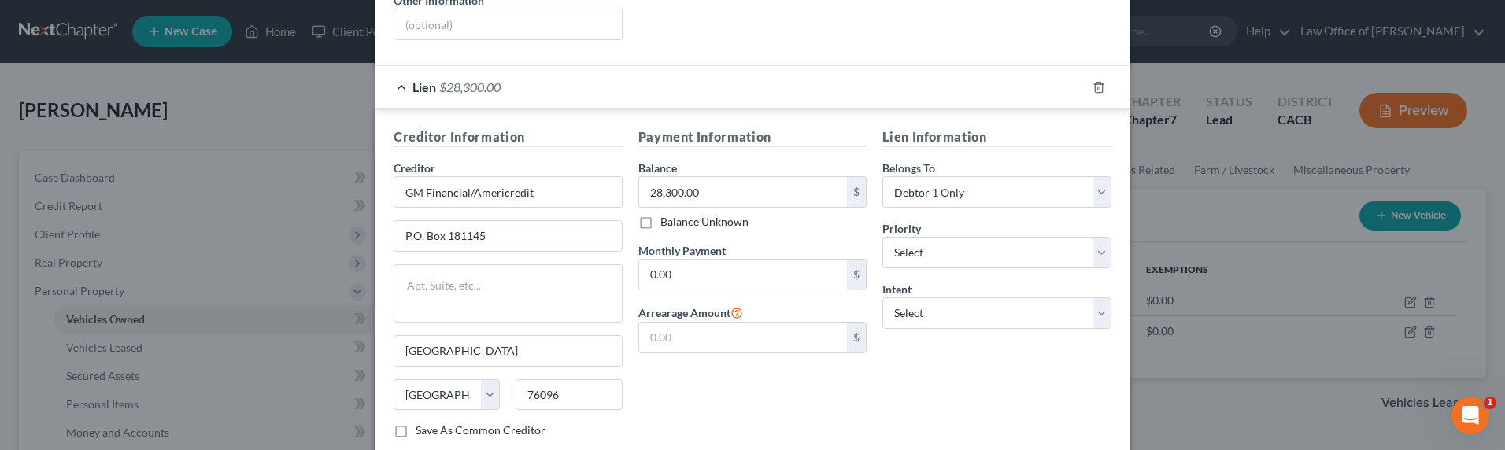
scroll to position [354, 0]
click at [732, 260] on input "0.00" at bounding box center [743, 274] width 209 height 30
type input "1,100.00"
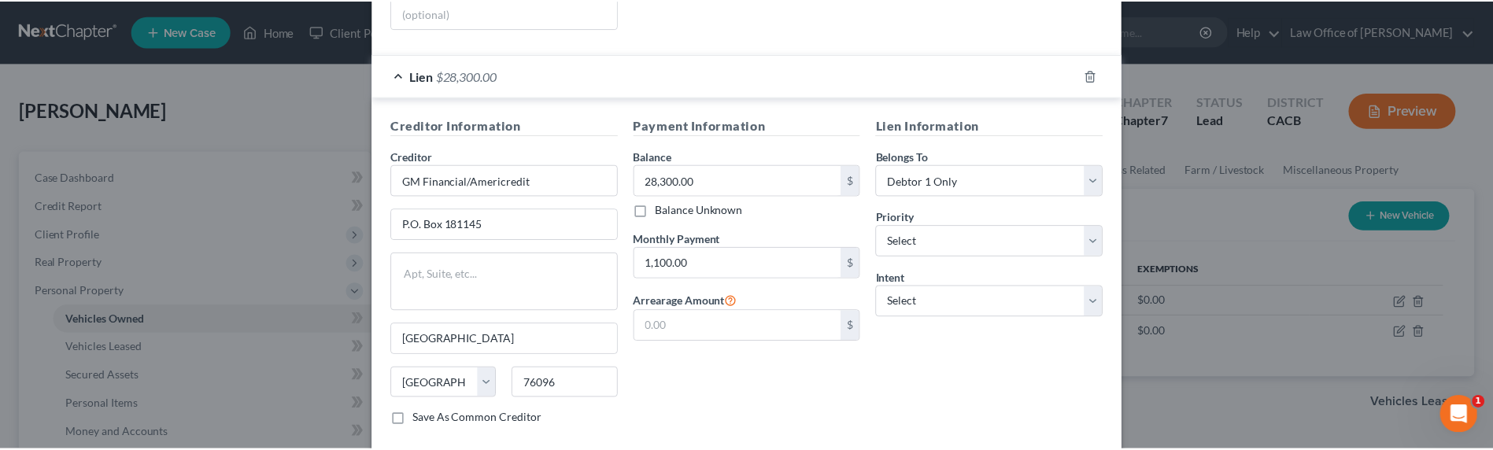
scroll to position [438, 0]
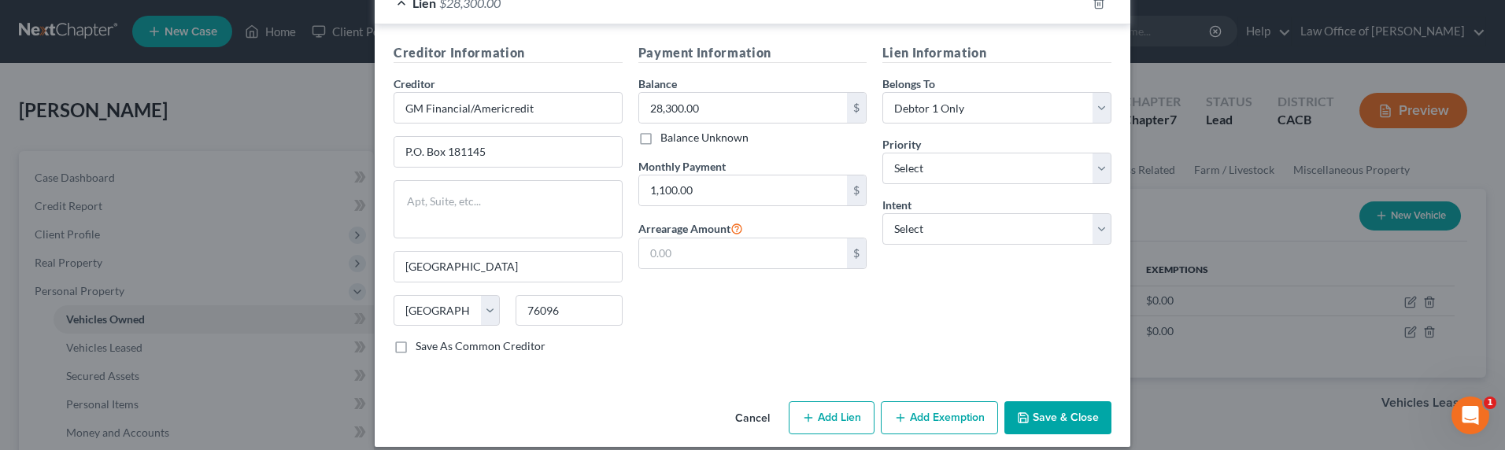
click at [1050, 413] on button "Save & Close" at bounding box center [1057, 417] width 107 height 33
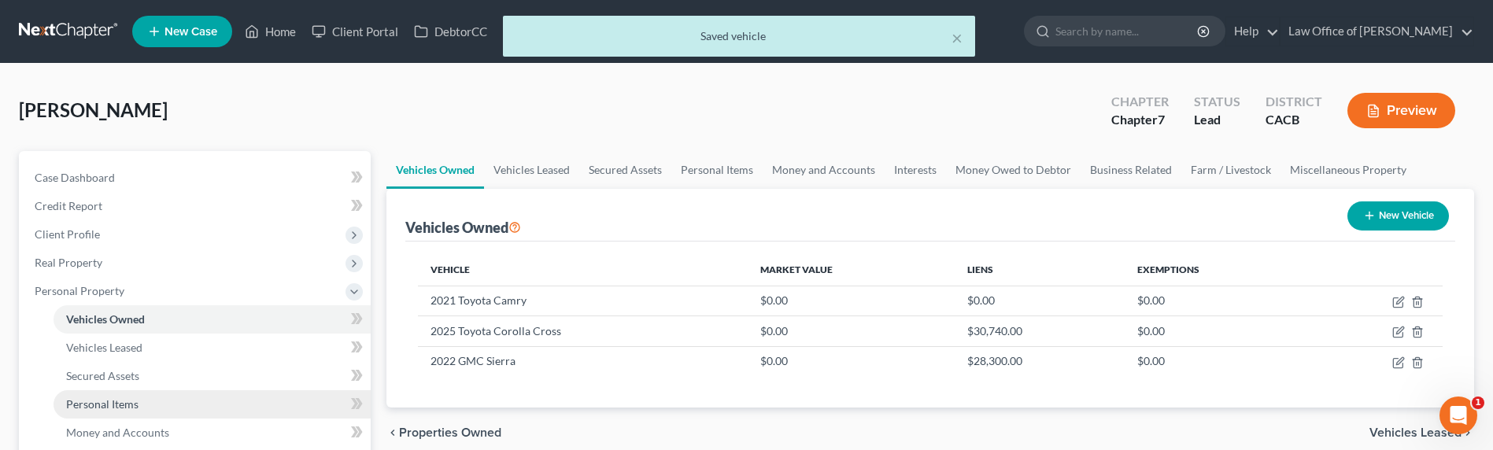
click at [146, 397] on link "Personal Items" at bounding box center [212, 404] width 317 height 28
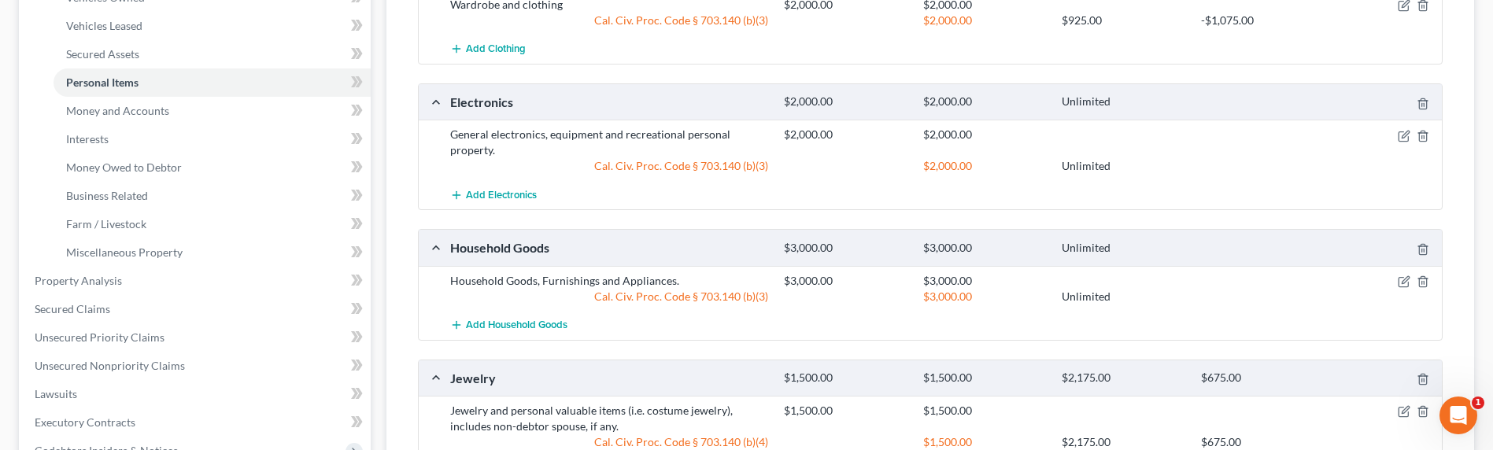
scroll to position [320, 0]
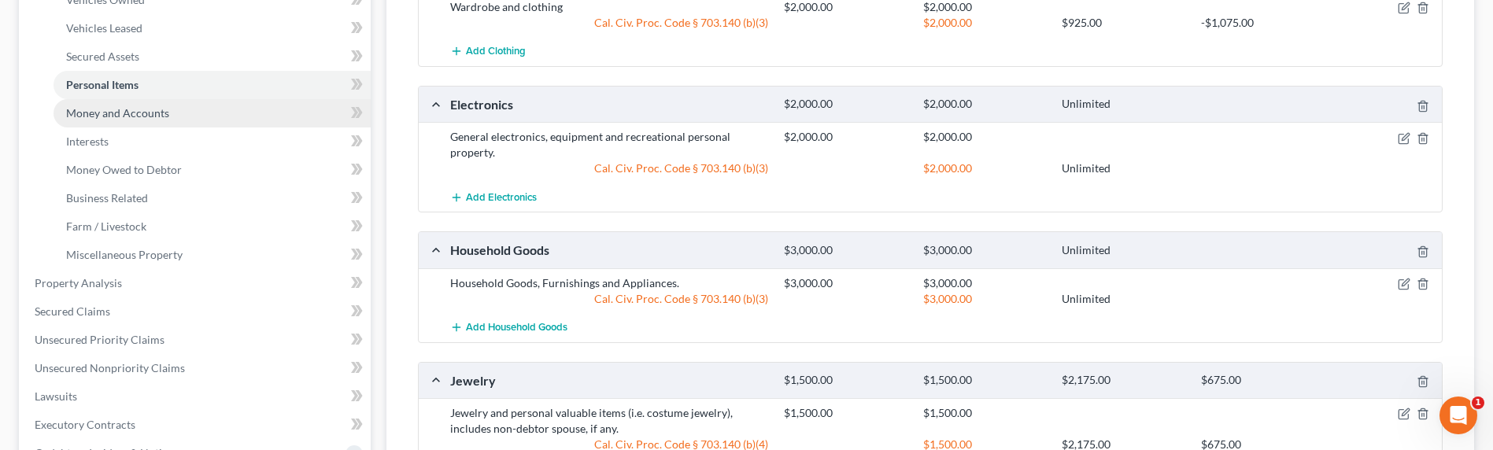
click at [108, 114] on span "Money and Accounts" at bounding box center [117, 112] width 103 height 13
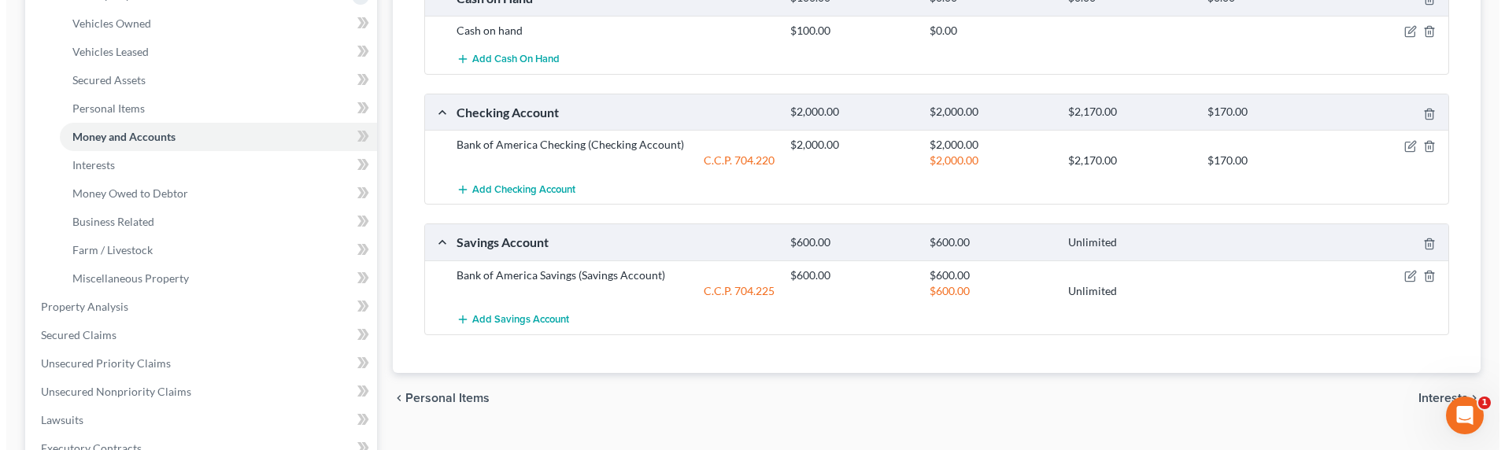
scroll to position [298, 0]
click at [1405, 146] on icon "button" at bounding box center [1404, 144] width 13 height 13
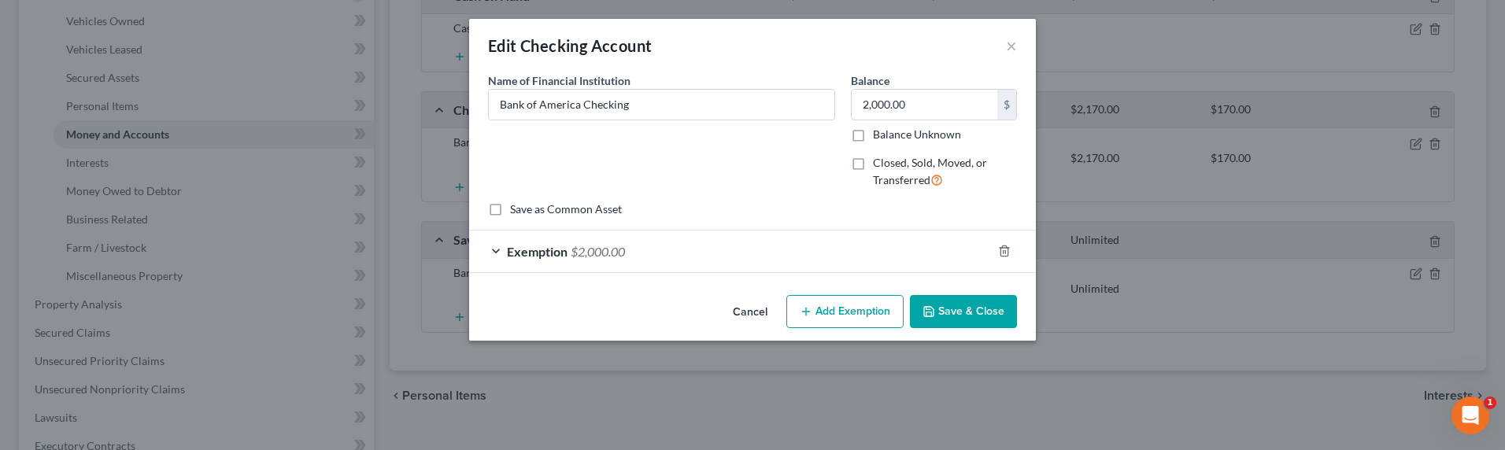
click at [546, 257] on div "Exemption $2,000.00" at bounding box center [730, 252] width 523 height 42
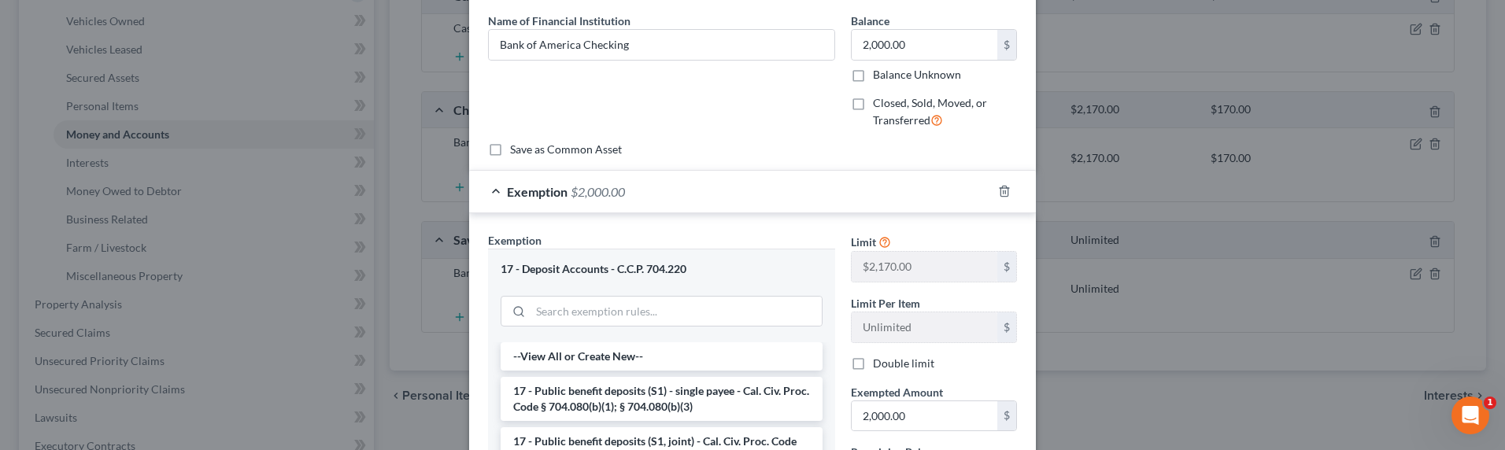
scroll to position [58, 0]
drag, startPoint x: 944, startPoint y: 56, endPoint x: 885, endPoint y: 59, distance: 59.1
click at [885, 62] on div "2,000.00 $ Balance Unknown" at bounding box center [934, 58] width 166 height 54
type input "500.00"
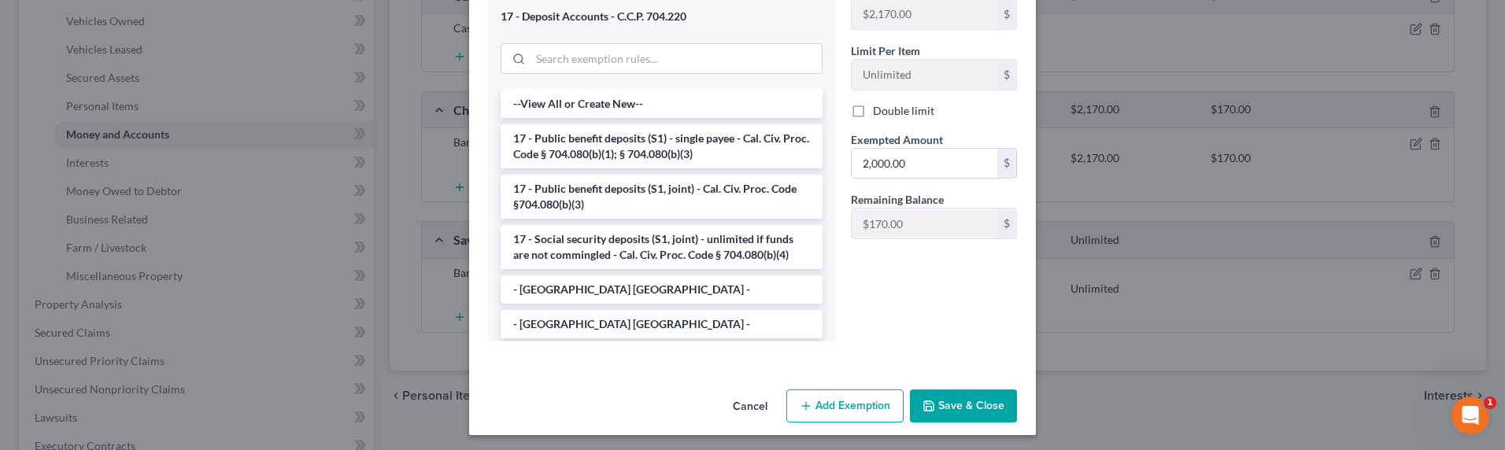
scroll to position [316, 0]
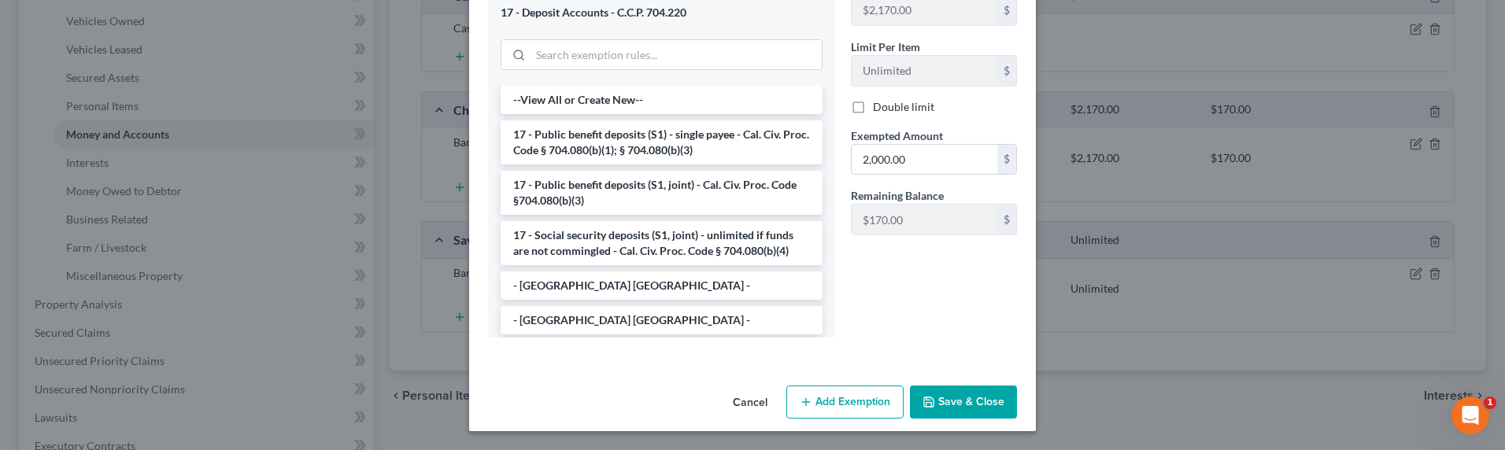
click at [959, 408] on button "Save & Close" at bounding box center [963, 402] width 107 height 33
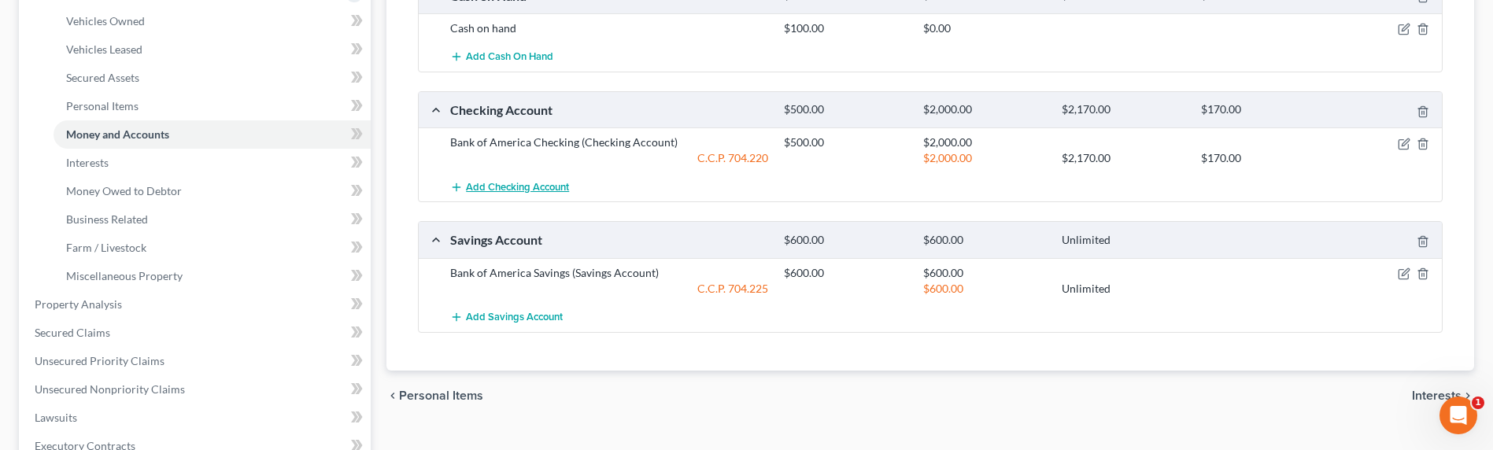
click at [542, 190] on span "Add Checking Account" at bounding box center [517, 187] width 103 height 13
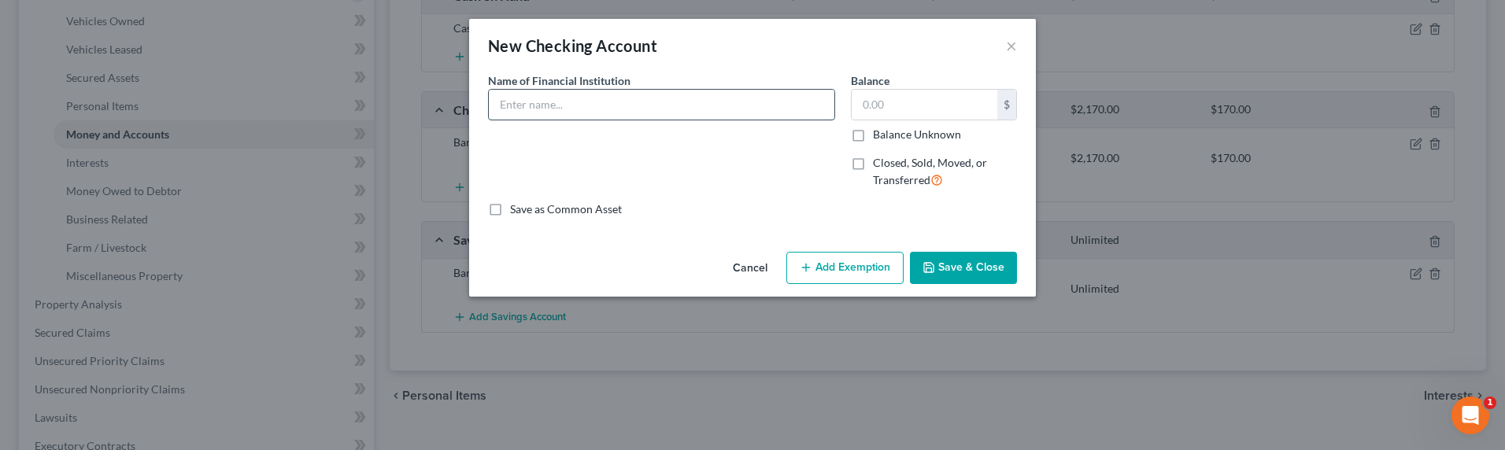
click at [652, 108] on input "text" at bounding box center [661, 105] width 345 height 30
click at [626, 106] on input "Bank of Amerijca (joint w b.f)" at bounding box center [661, 105] width 345 height 30
drag, startPoint x: 626, startPoint y: 106, endPoint x: 641, endPoint y: 105, distance: 14.3
click at [641, 105] on input "Bank of Amerijca (joint w b.f)" at bounding box center [661, 105] width 345 height 30
click at [631, 109] on input "Bank of Amerijca (joint w b.oyfriend" at bounding box center [661, 105] width 345 height 30
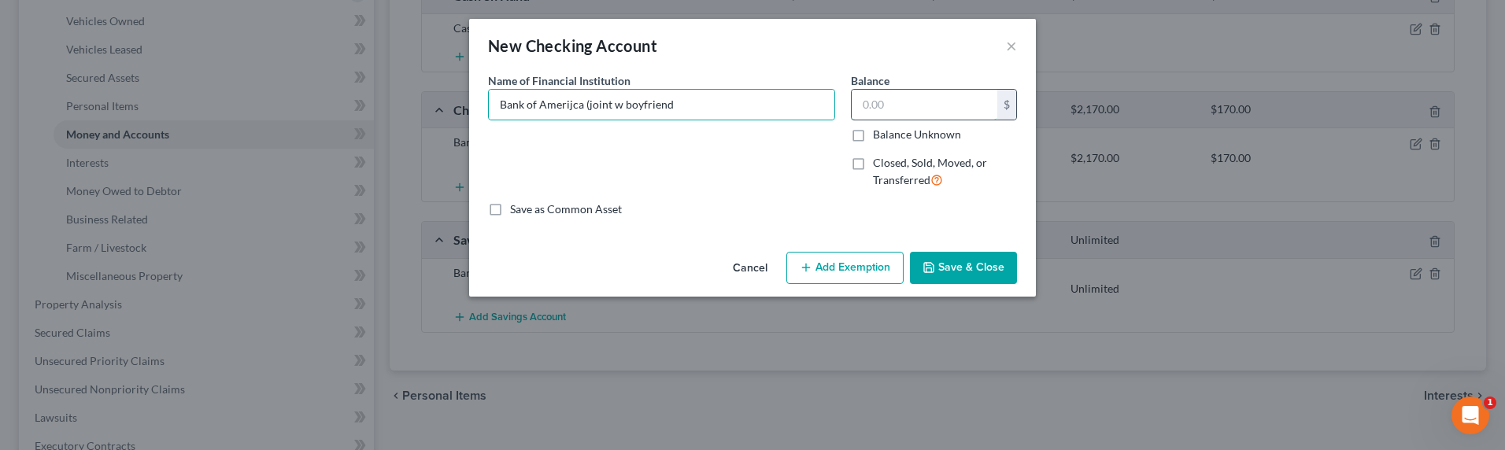
click at [886, 105] on input "text" at bounding box center [925, 105] width 146 height 30
click at [567, 107] on input "Bank of Amerijca (joint w boyfriend" at bounding box center [661, 105] width 345 height 30
type input "Bank of America (joint w boyfriend"
click at [955, 112] on input "text" at bounding box center [925, 105] width 146 height 30
type input "400.00"
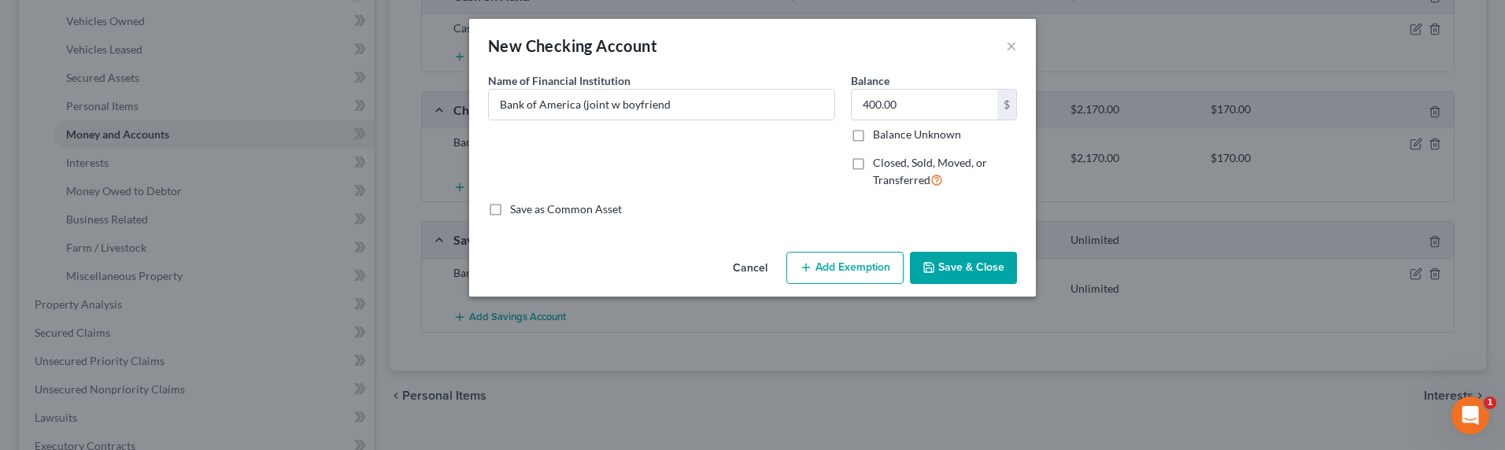
click at [880, 277] on button "Add Exemption" at bounding box center [844, 268] width 117 height 33
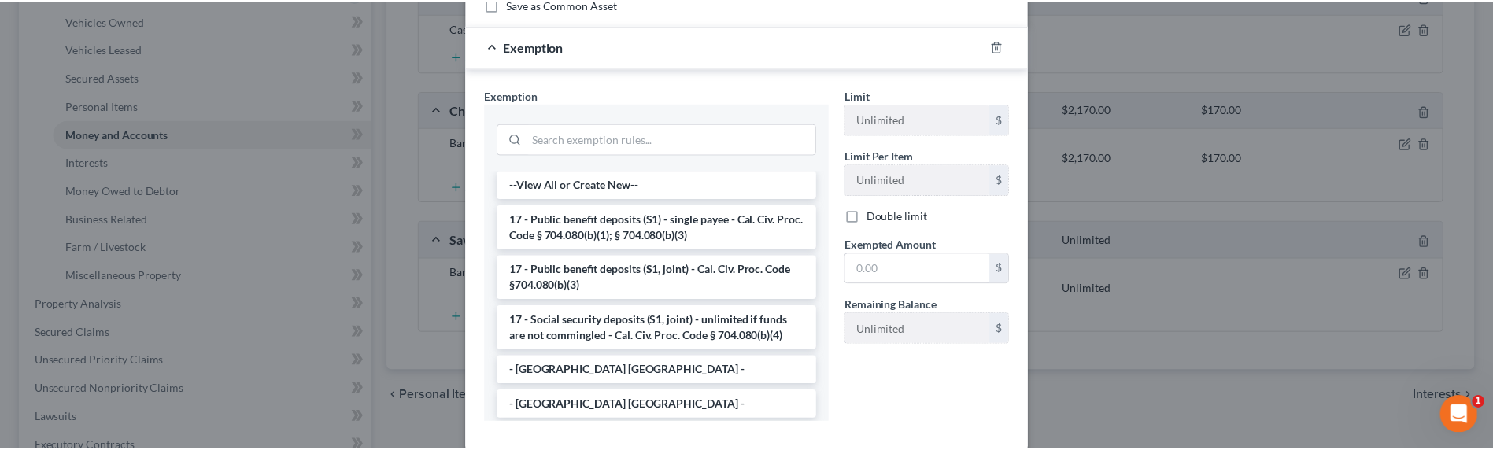
scroll to position [204, 0]
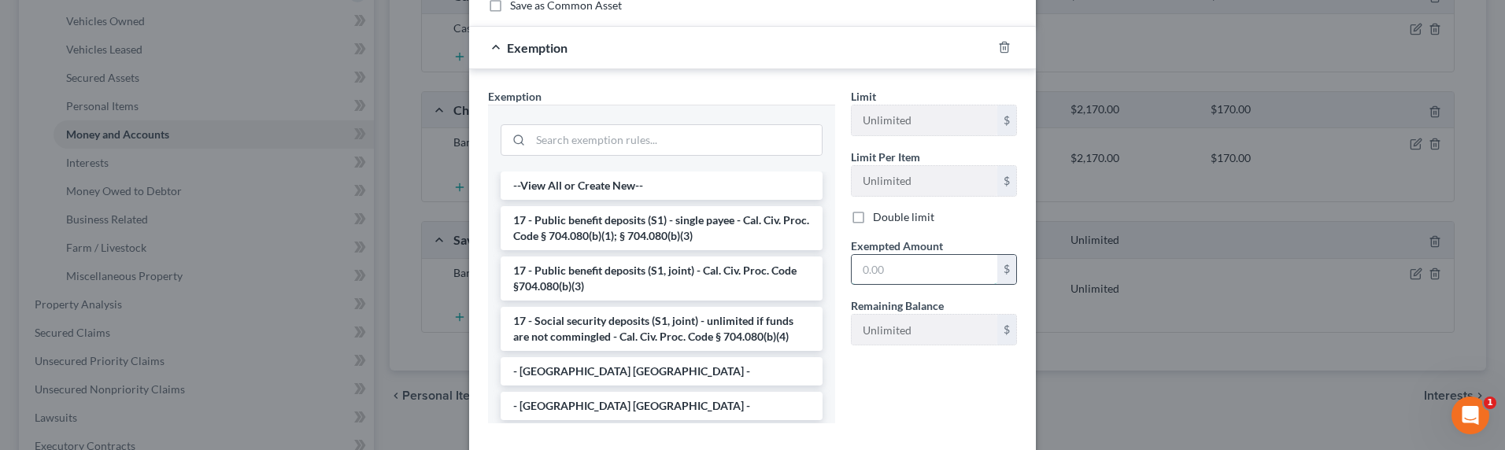
click at [916, 281] on input "text" at bounding box center [925, 270] width 146 height 30
click at [918, 381] on div "Limit Unlimited $ Limit Per Item Unlimited $ Double limit Exempted Amount * $ R…" at bounding box center [934, 262] width 182 height 348
click at [666, 146] on input "search" at bounding box center [675, 140] width 291 height 30
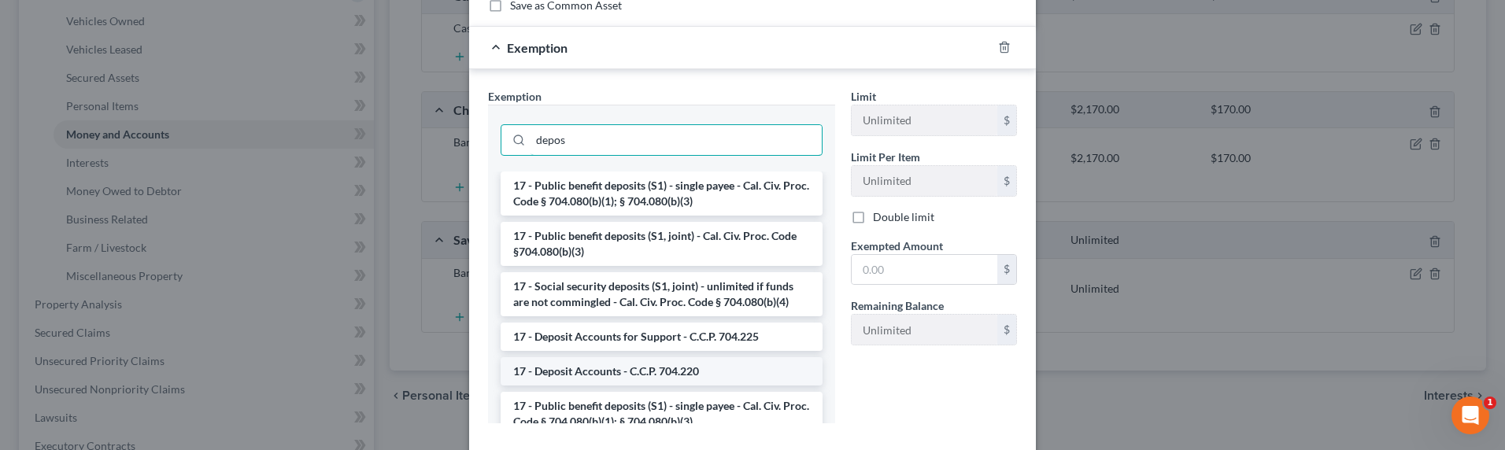
type input "depos"
click at [611, 367] on li "17 - Deposit Accounts - C.C.P. 704.220" at bounding box center [662, 371] width 322 height 28
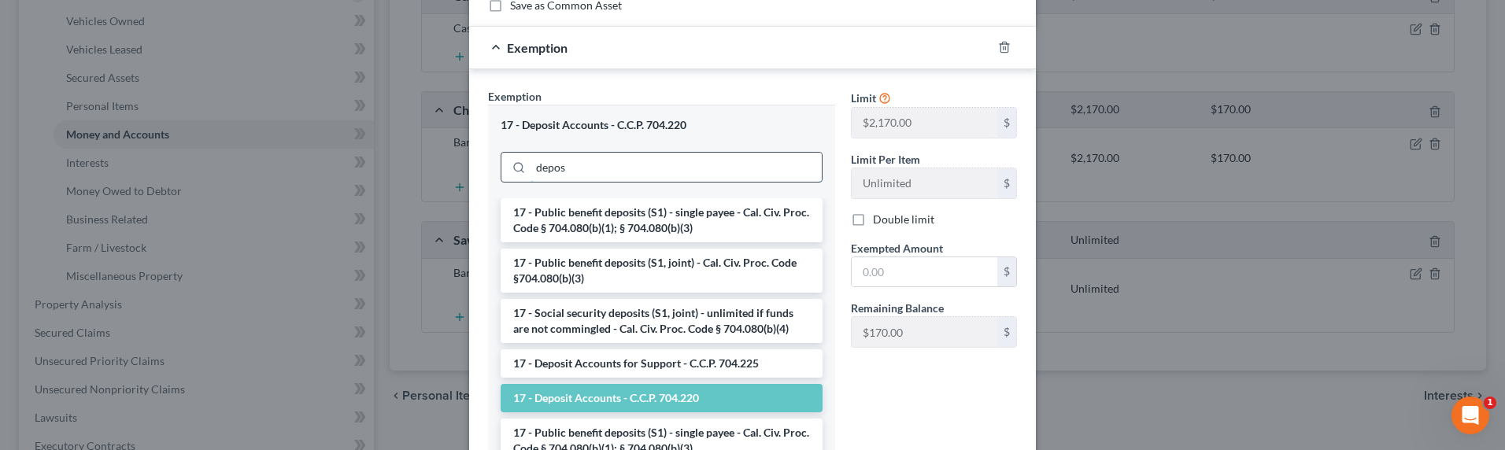
click at [581, 168] on input "depos" at bounding box center [675, 168] width 291 height 30
click at [660, 365] on li "17 - Deposit Accounts for Support - C.C.P. 704.225" at bounding box center [662, 363] width 322 height 28
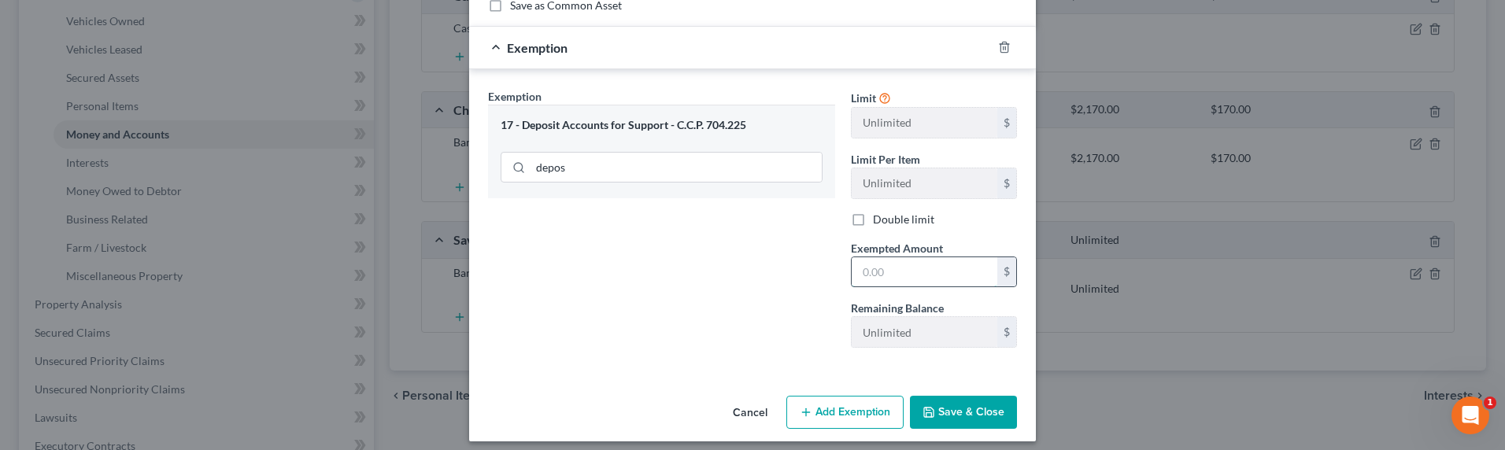
click at [927, 271] on input "text" at bounding box center [925, 272] width 146 height 30
type input "400.00"
click at [988, 406] on button "Save & Close" at bounding box center [963, 412] width 107 height 33
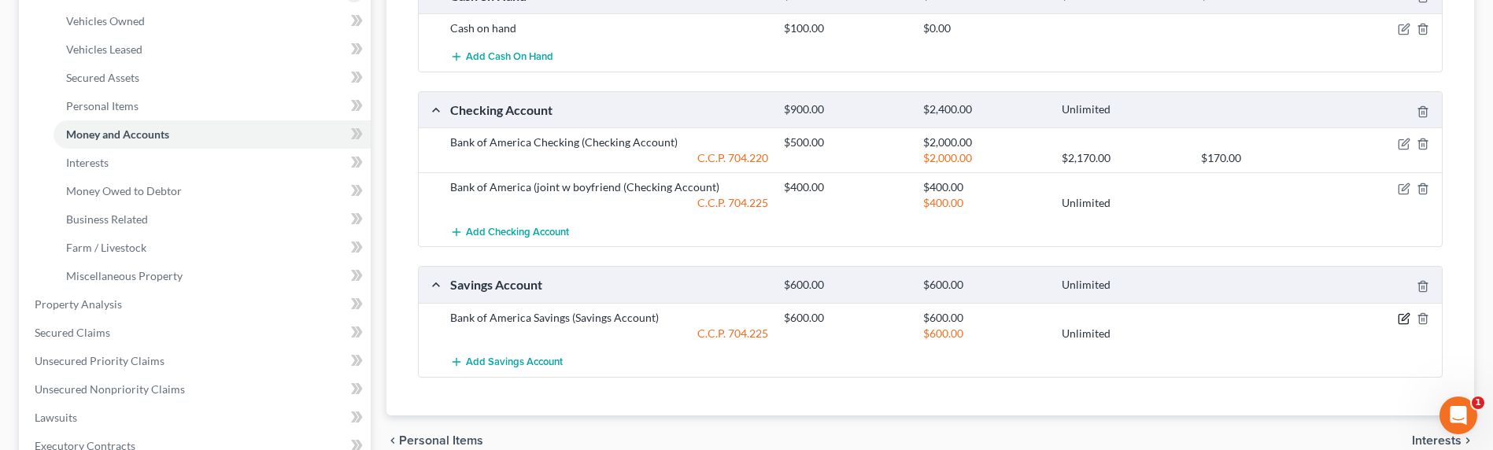
click at [1402, 320] on icon "button" at bounding box center [1405, 316] width 7 height 7
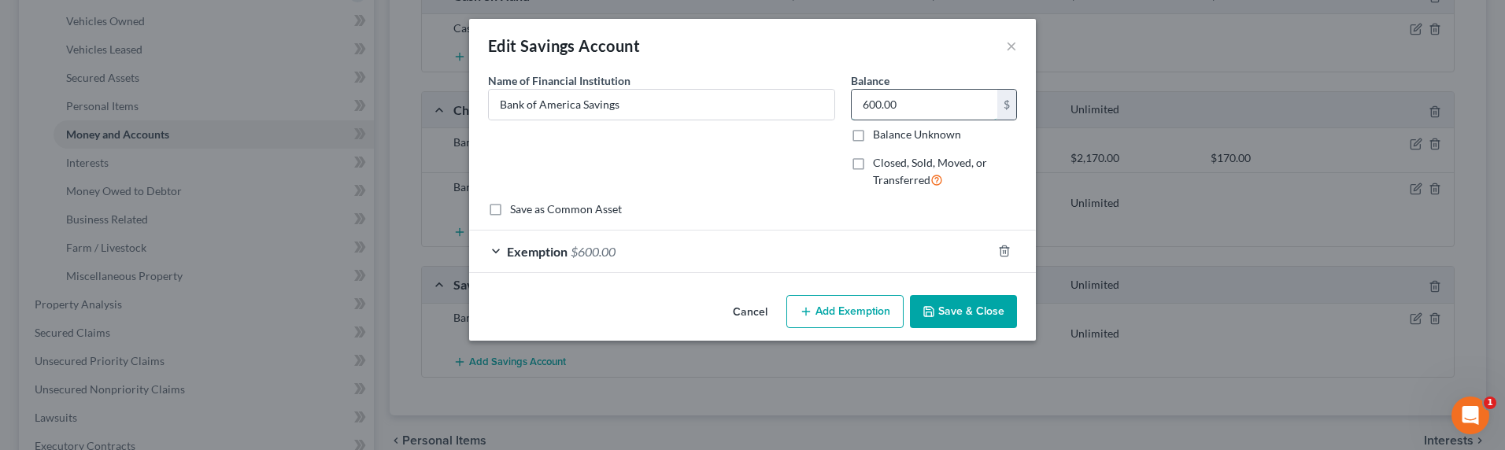
click at [919, 106] on input "600.00" at bounding box center [925, 105] width 146 height 30
type input "100.00"
click at [930, 311] on icon "button" at bounding box center [928, 311] width 13 height 13
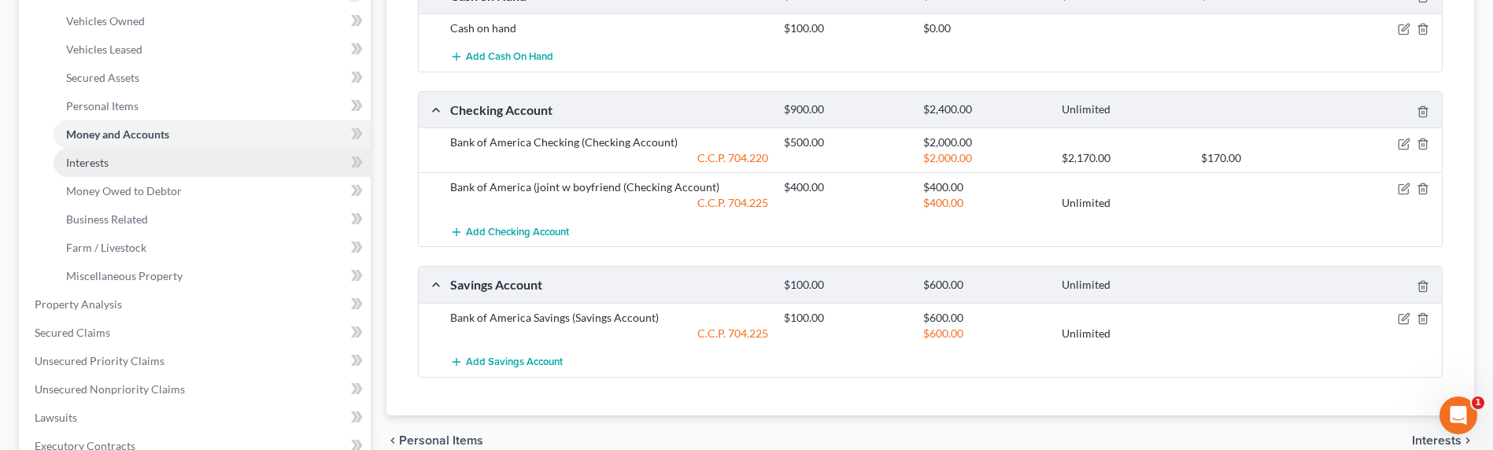
click at [120, 161] on link "Interests" at bounding box center [212, 163] width 317 height 28
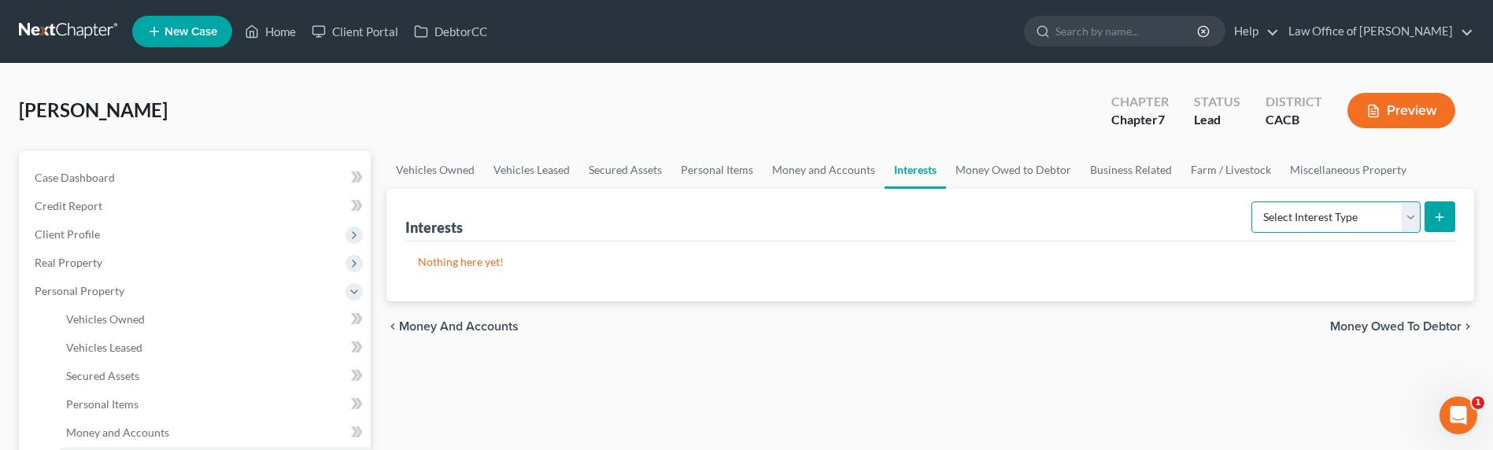
click at [1409, 216] on select "Select Interest Type 401K Annuity Bond Education IRA Government Bond Government…" at bounding box center [1335, 216] width 169 height 31
select select "401k"
click at [1253, 201] on select "Select Interest Type 401K Annuity Bond Education IRA Government Bond Government…" at bounding box center [1335, 216] width 169 height 31
click at [1439, 217] on line "submit" at bounding box center [1439, 216] width 0 height 7
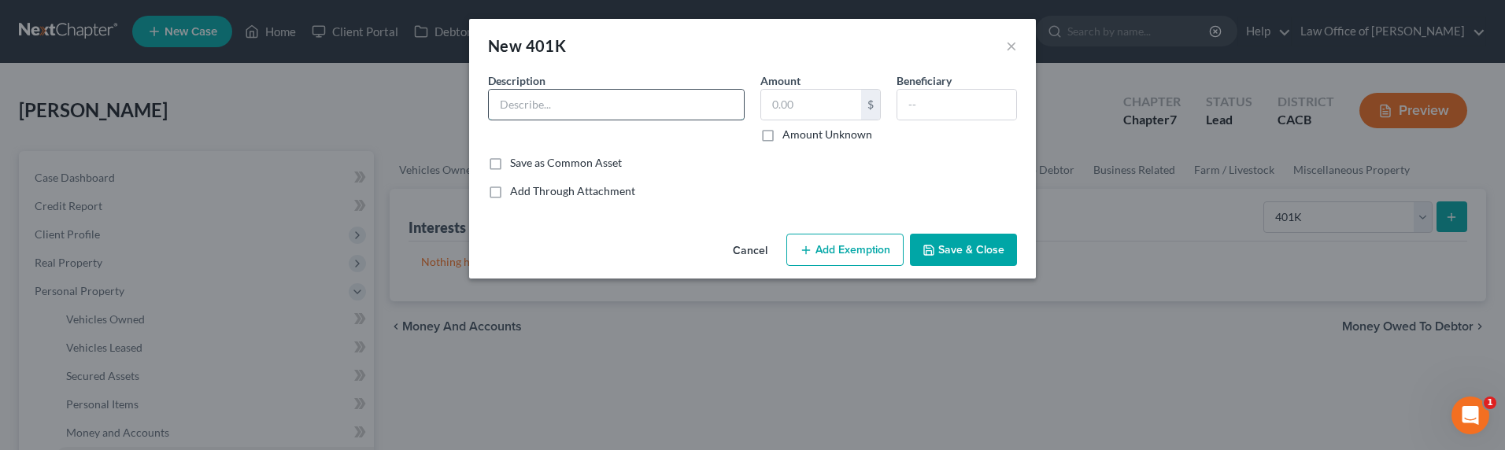
click at [598, 109] on input "text" at bounding box center [616, 105] width 255 height 30
type input "401K"
click at [821, 201] on div "An exemption set must first be selected from the Filing Information section. Co…" at bounding box center [752, 149] width 567 height 155
click at [796, 111] on input "text" at bounding box center [811, 105] width 100 height 30
click at [719, 164] on div "Save as Common Asset" at bounding box center [752, 163] width 529 height 16
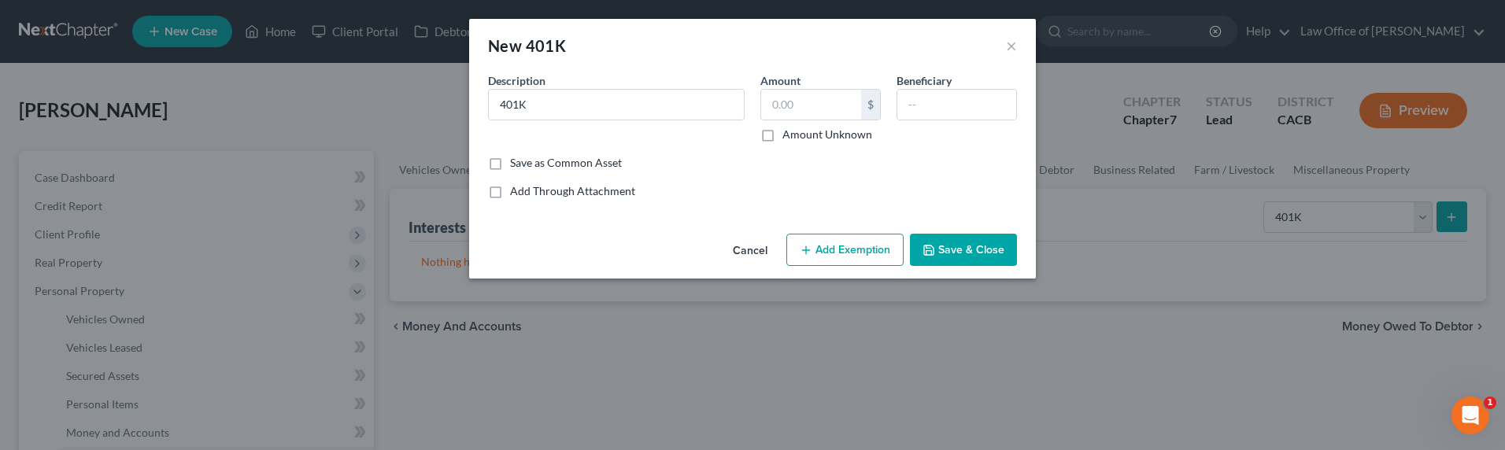
click at [970, 257] on button "Save & Close" at bounding box center [963, 250] width 107 height 33
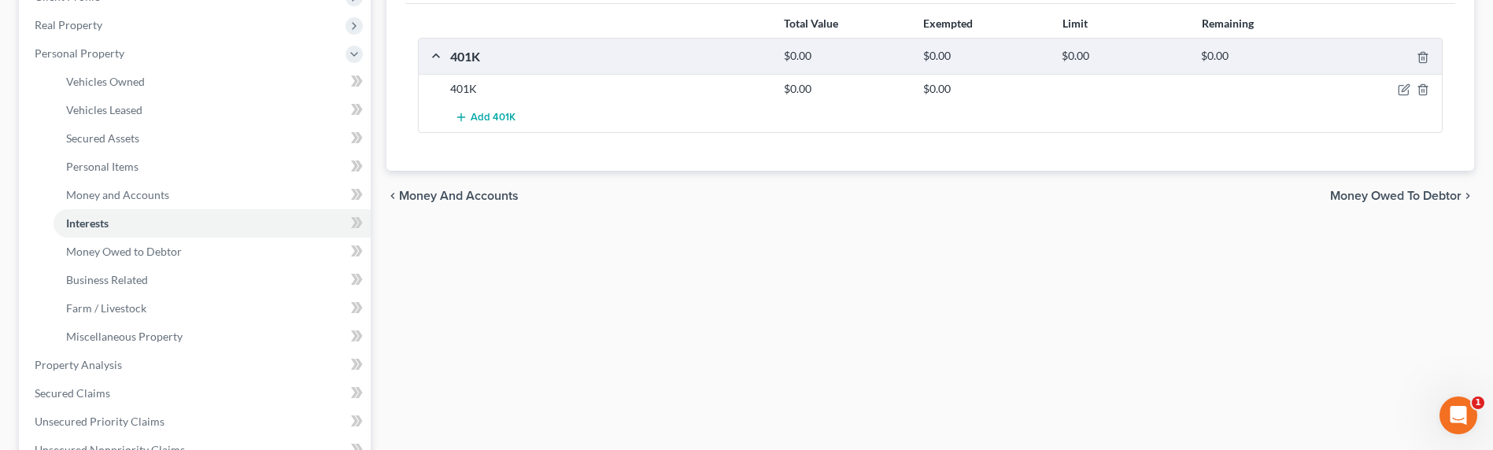
scroll to position [260, 0]
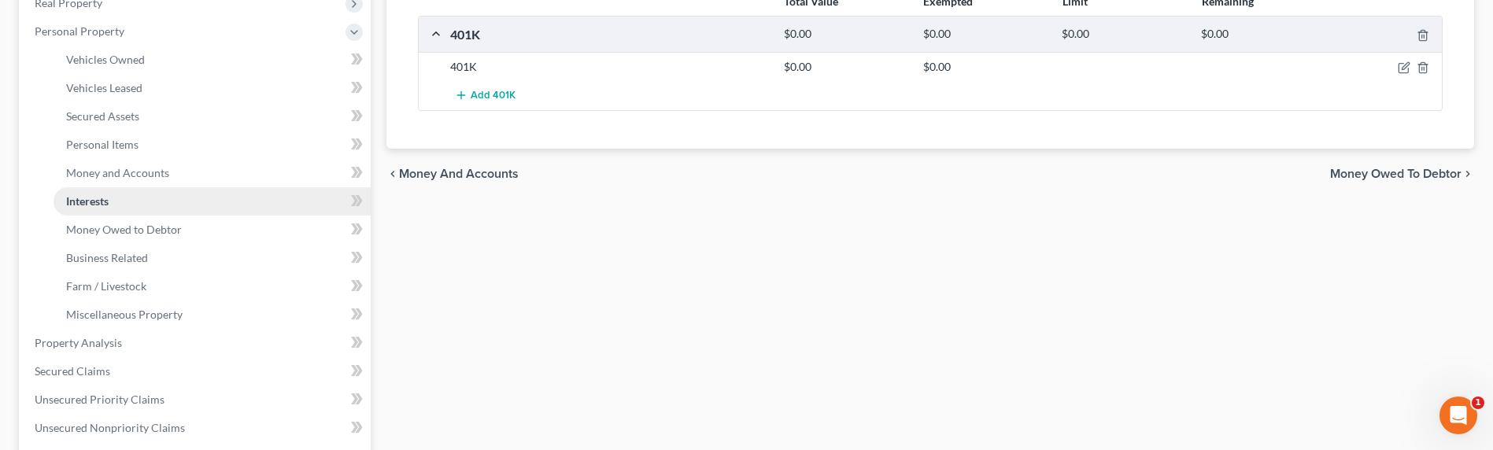
click at [124, 205] on link "Interests" at bounding box center [212, 201] width 317 height 28
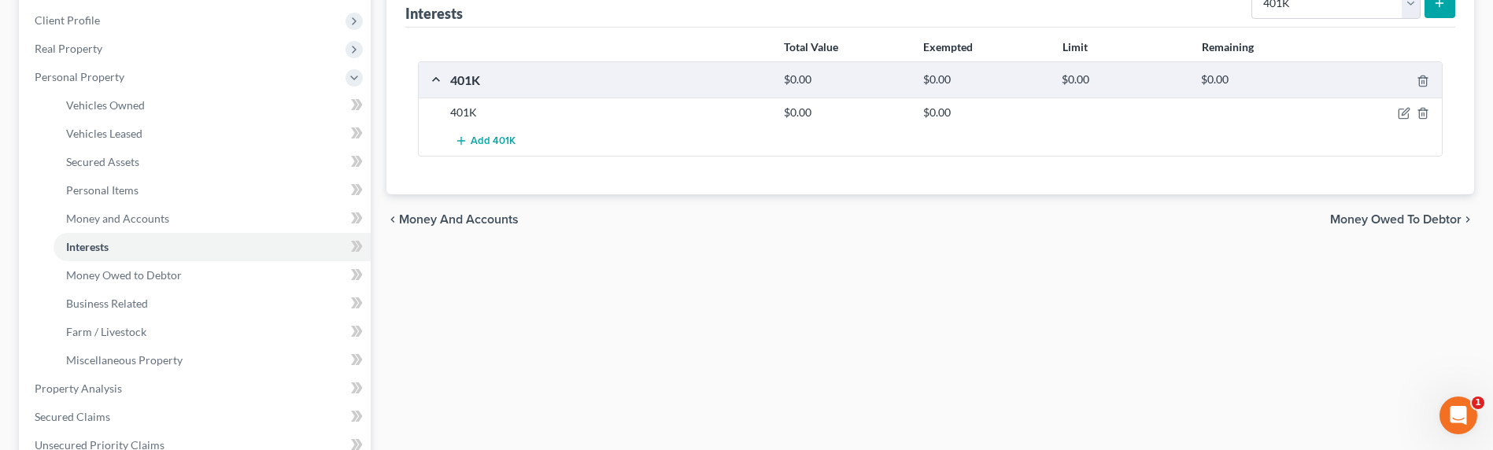
scroll to position [0, 0]
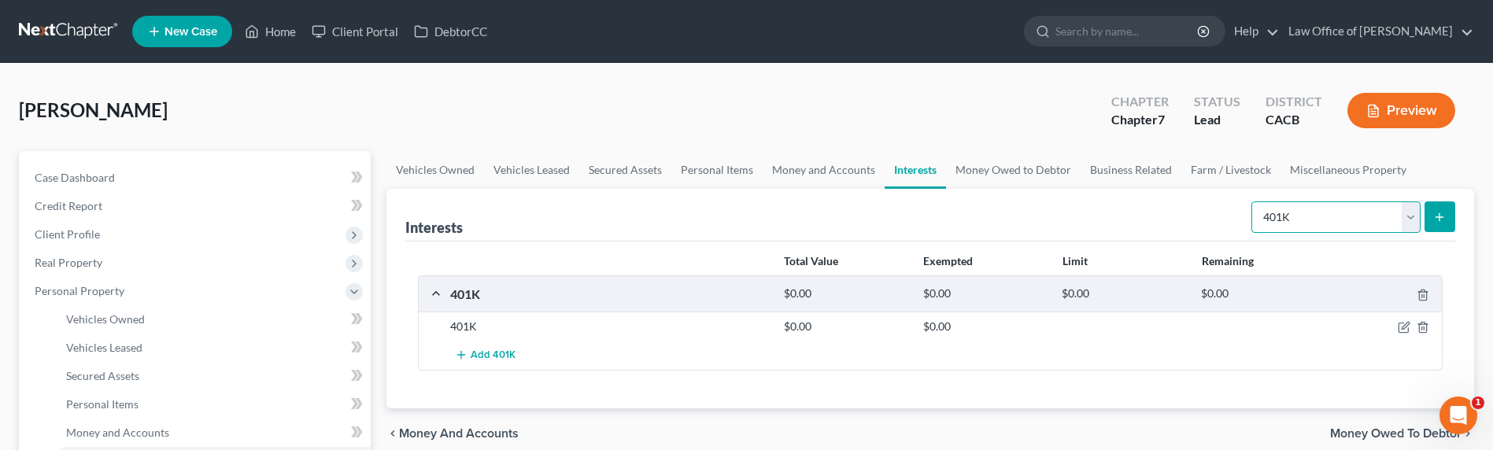
click at [1406, 217] on select "Select Interest Type 401K Annuity Bond Education IRA Government Bond Government…" at bounding box center [1335, 216] width 169 height 31
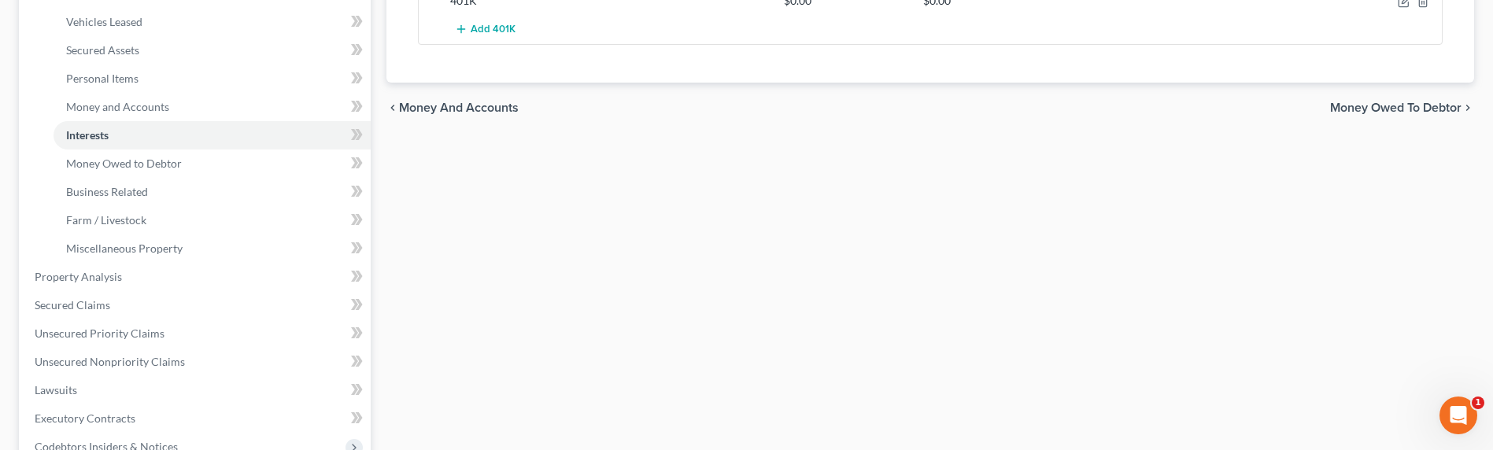
scroll to position [336, 0]
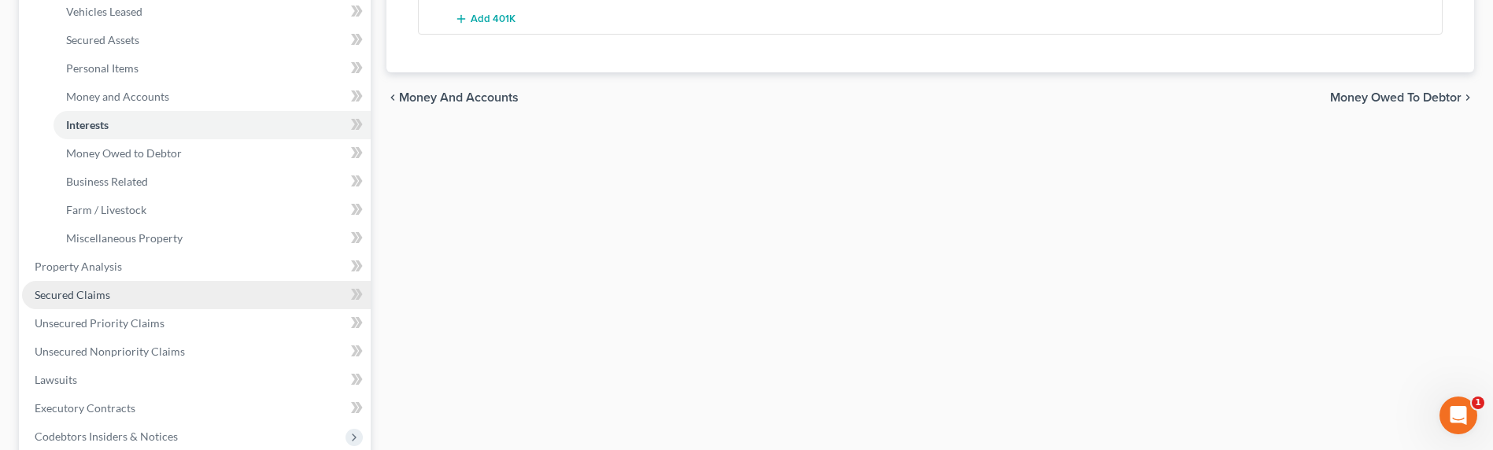
click at [247, 294] on link "Secured Claims" at bounding box center [196, 295] width 349 height 28
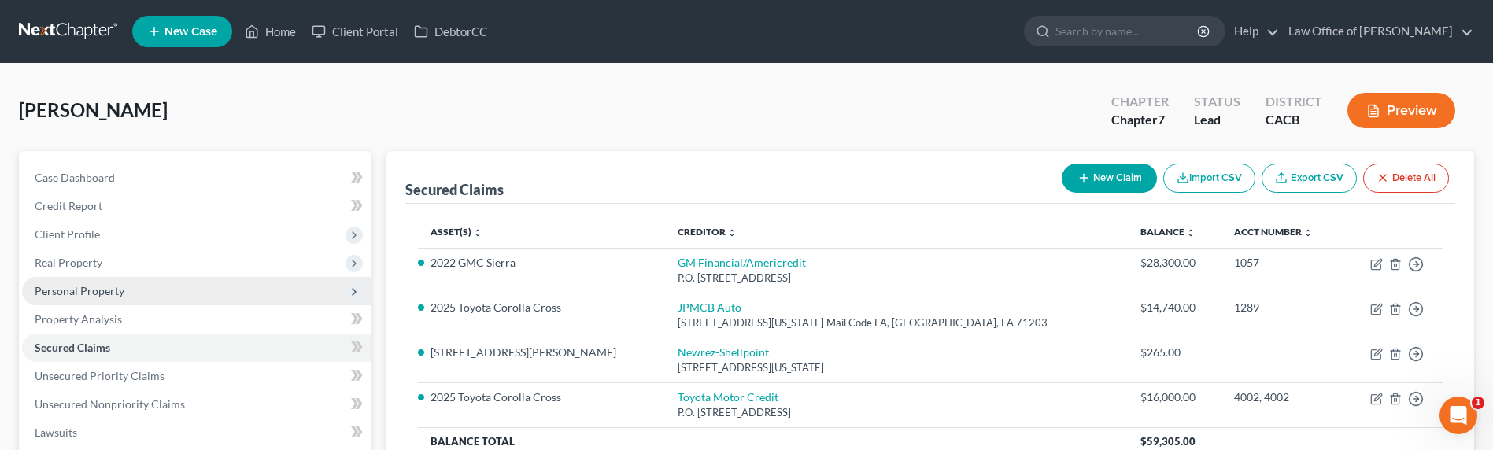
click at [172, 294] on span "Personal Property" at bounding box center [196, 291] width 349 height 28
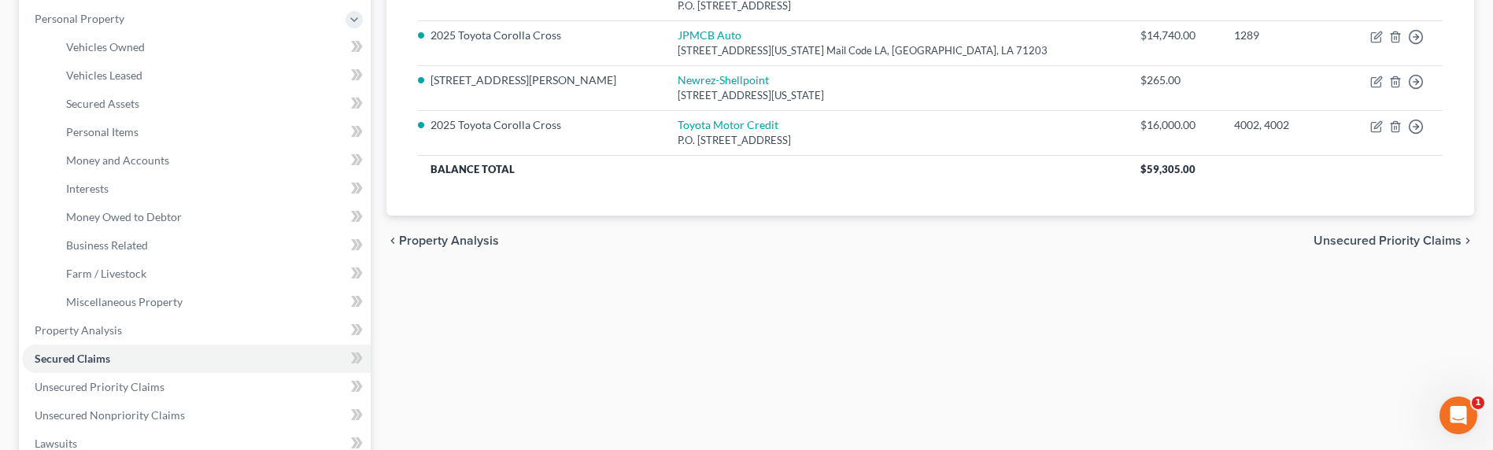
scroll to position [273, 0]
click at [111, 193] on link "Interests" at bounding box center [212, 188] width 317 height 28
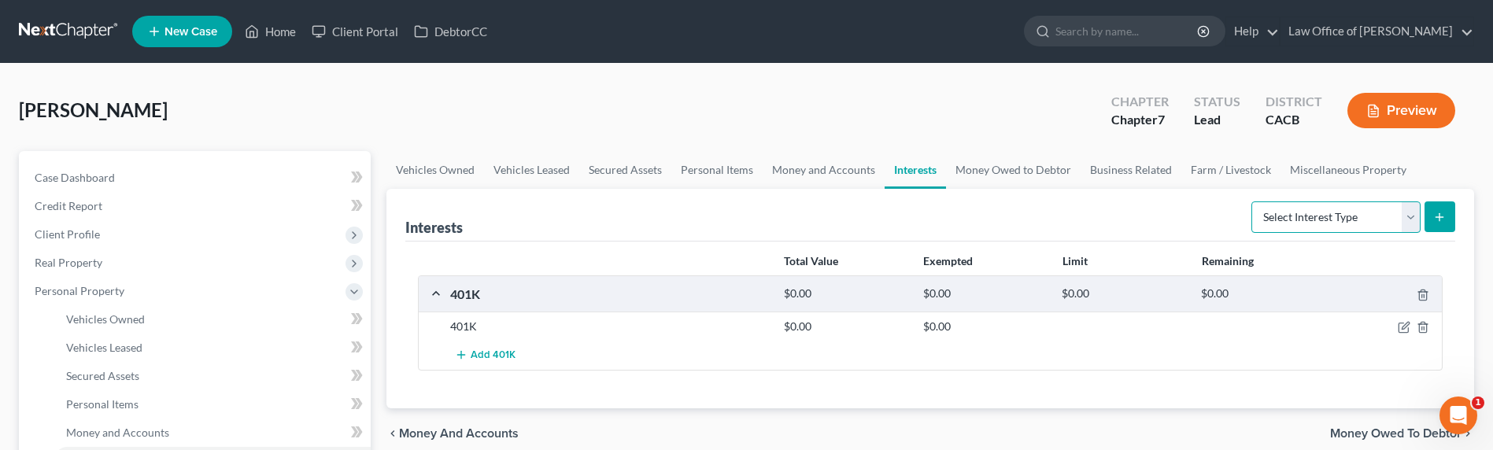
click at [1406, 212] on select "Select Interest Type 401K Annuity Bond Education IRA Government Bond Government…" at bounding box center [1335, 216] width 169 height 31
select select "term_life_insurance"
click at [1253, 201] on select "Select Interest Type 401K Annuity Bond Education IRA Government Bond Government…" at bounding box center [1335, 216] width 169 height 31
click at [1443, 217] on line "submit" at bounding box center [1439, 217] width 7 height 0
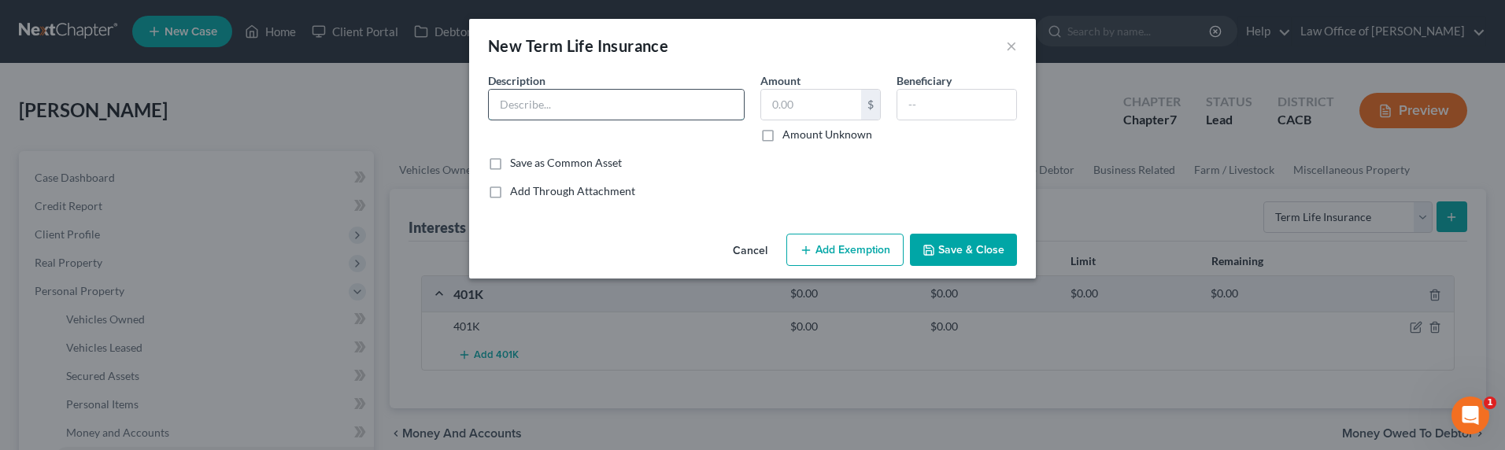
click at [700, 113] on input "text" at bounding box center [616, 105] width 255 height 30
type input "Primerica Life Insurance"
click at [807, 112] on input "text" at bounding box center [811, 105] width 100 height 30
click at [708, 230] on div "Cancel Add Exemption Save & Close" at bounding box center [752, 253] width 567 height 52
click at [782, 135] on label "Amount Unknown" at bounding box center [827, 135] width 90 height 16
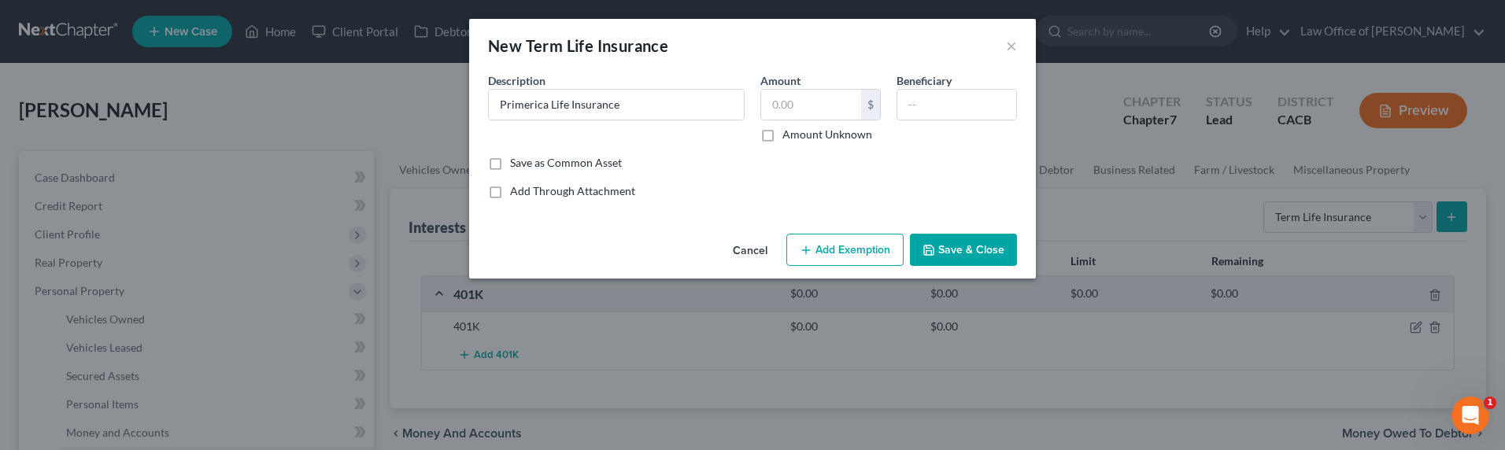
click at [789, 135] on input "Amount Unknown" at bounding box center [794, 132] width 10 height 10
checkbox input "true"
click at [958, 250] on button "Save & Close" at bounding box center [963, 250] width 107 height 33
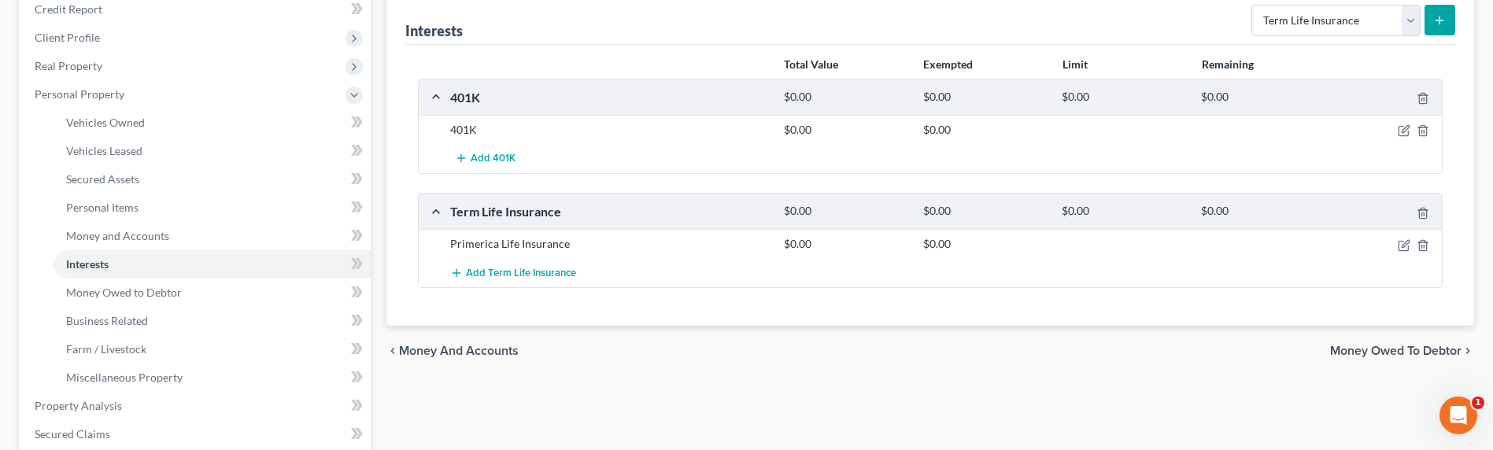
scroll to position [201, 0]
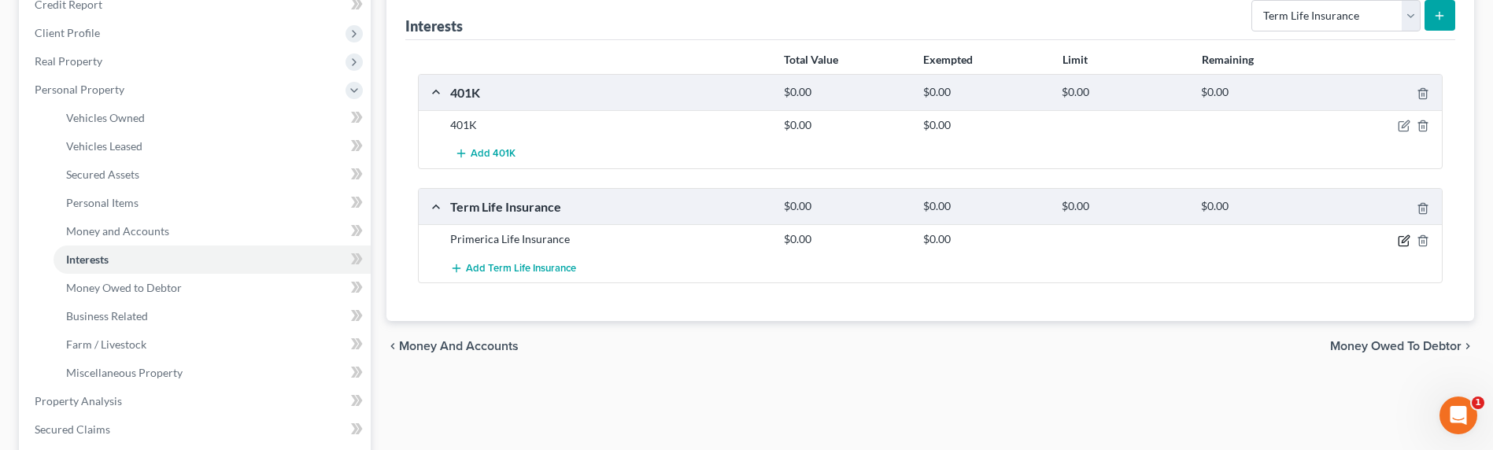
click at [1401, 242] on icon "button" at bounding box center [1404, 241] width 13 height 13
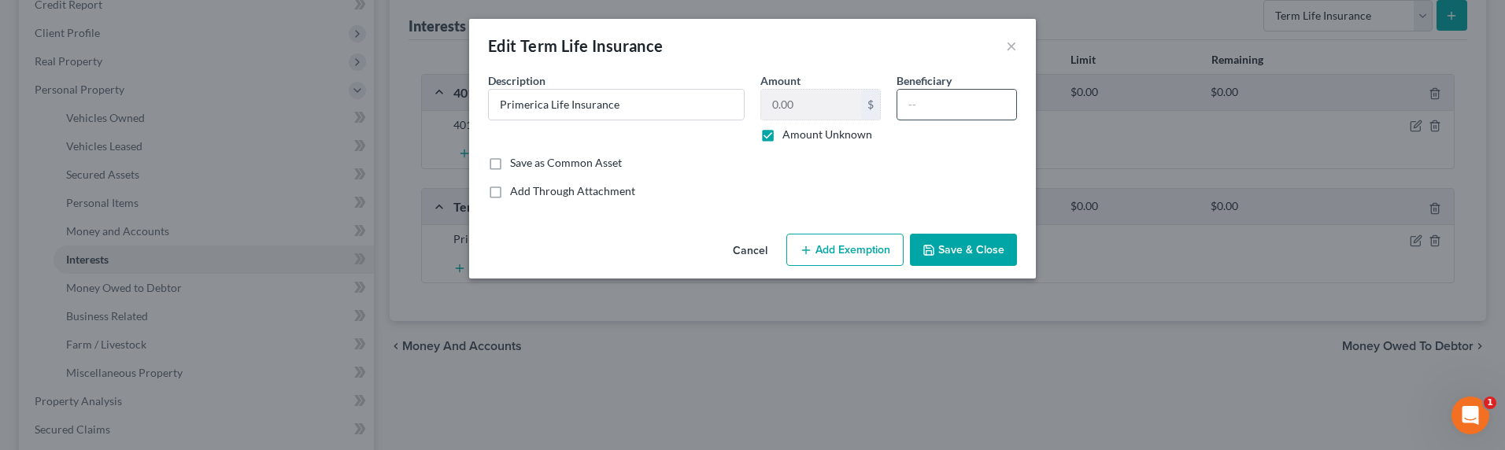
click at [920, 116] on input "text" at bounding box center [956, 105] width 119 height 30
type input "Next of Kin"
click at [983, 254] on button "Save & Close" at bounding box center [963, 250] width 107 height 33
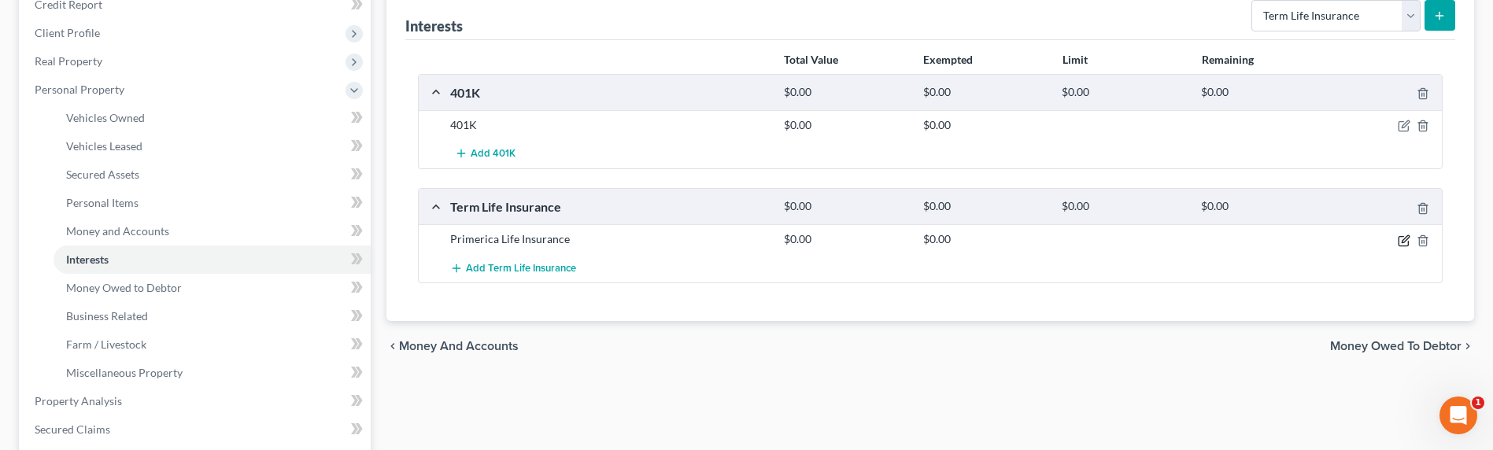
click at [1406, 242] on icon "button" at bounding box center [1404, 241] width 13 height 13
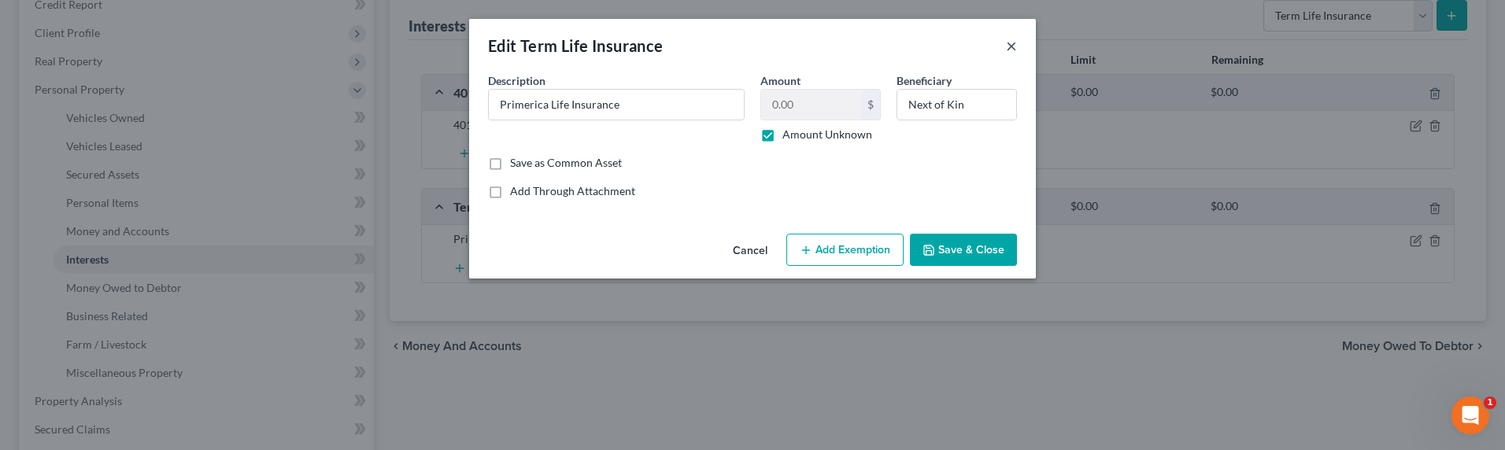
click at [1010, 54] on button "×" at bounding box center [1011, 45] width 11 height 19
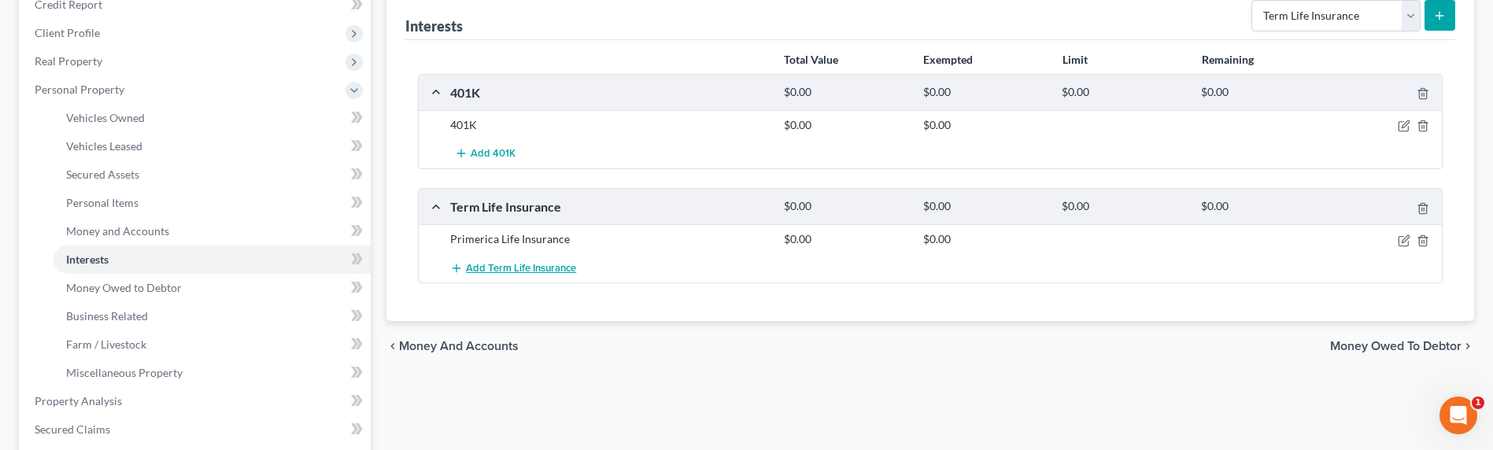
click at [522, 265] on span "Add Term Life Insurance" at bounding box center [521, 268] width 110 height 13
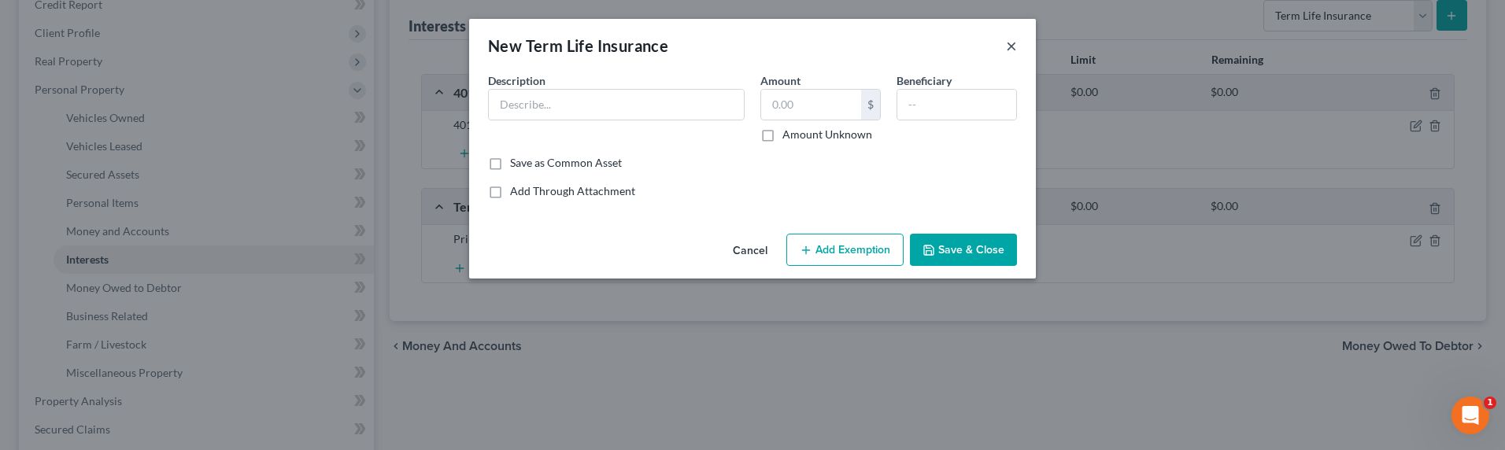
click at [1012, 49] on button "×" at bounding box center [1011, 45] width 11 height 19
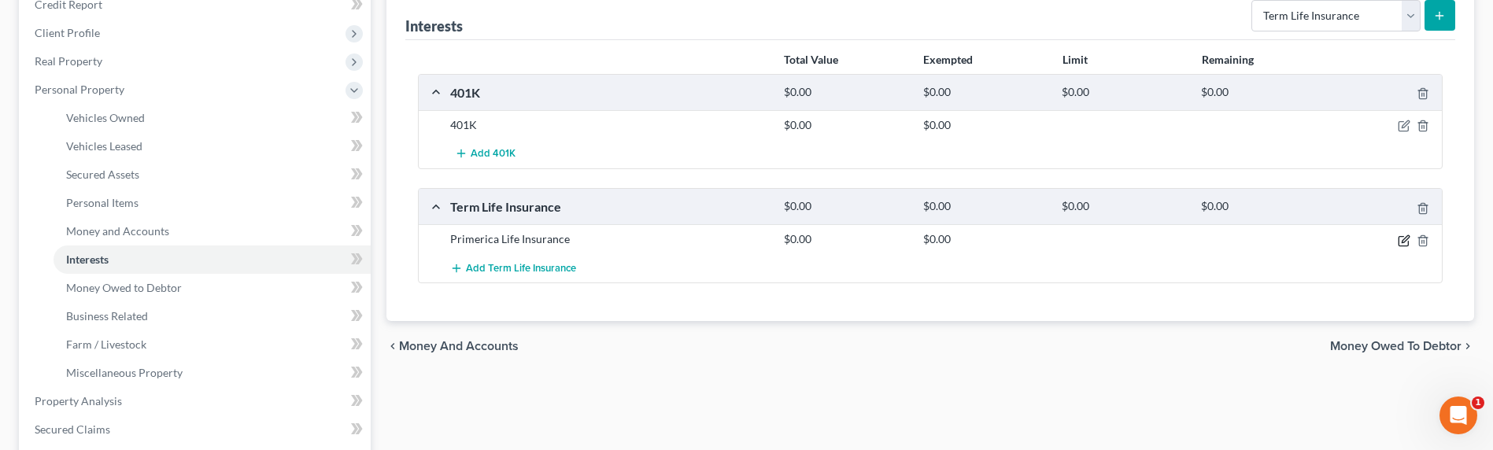
click at [1402, 241] on icon "button" at bounding box center [1405, 238] width 7 height 7
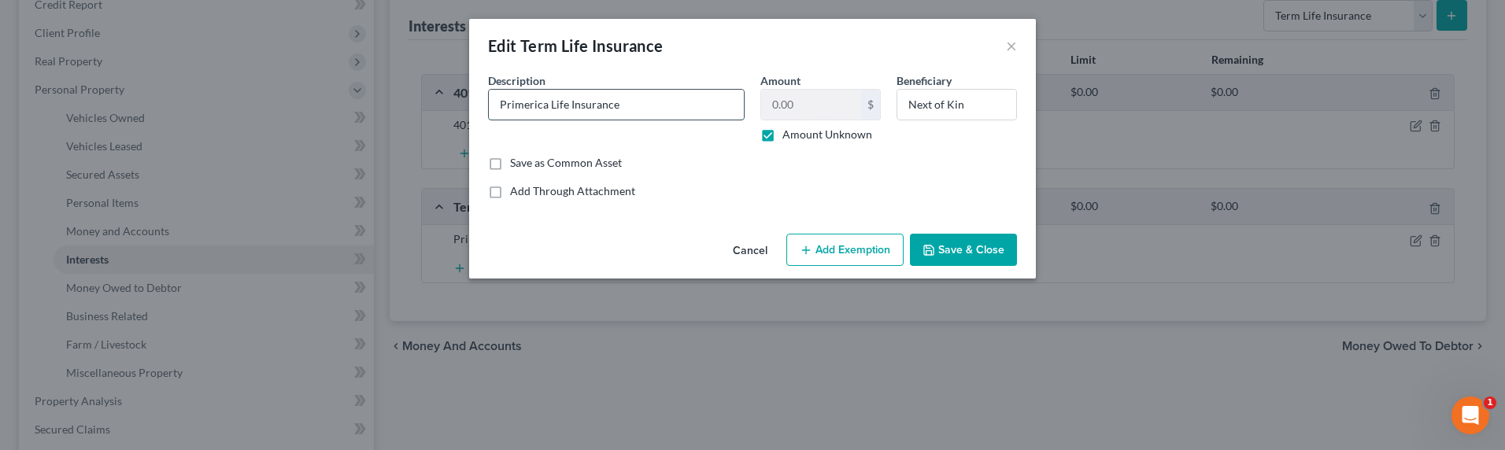
click at [648, 114] on input "Primerica Life Insurance" at bounding box center [616, 105] width 255 height 30
type input "Primerica Life Insurance/Employer Life Ins"
click at [939, 257] on button "Save & Close" at bounding box center [963, 250] width 107 height 33
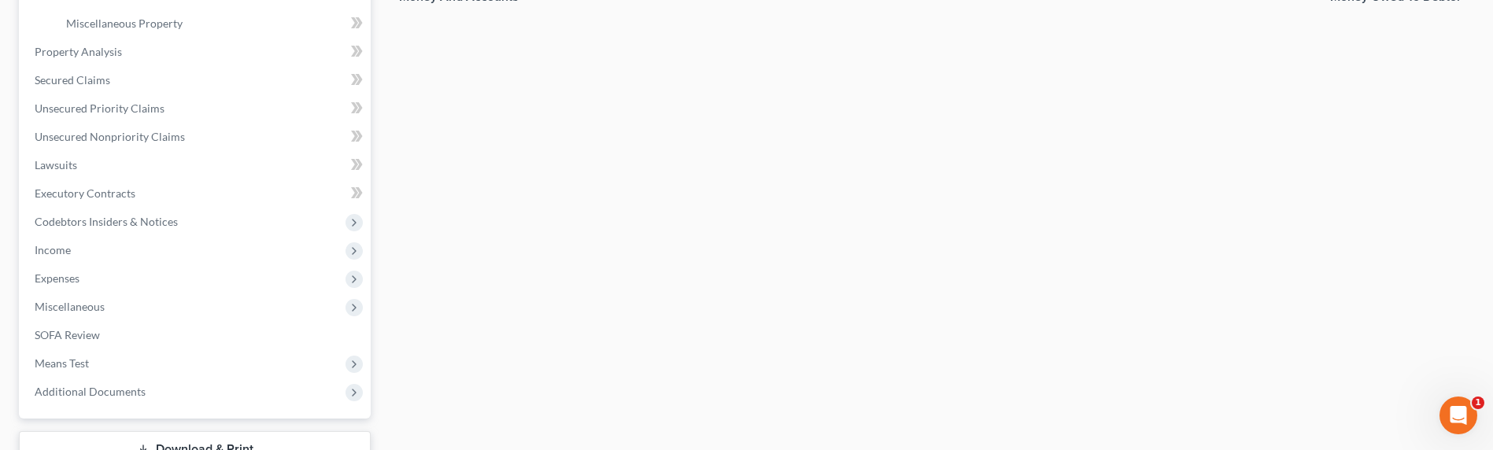
scroll to position [553, 0]
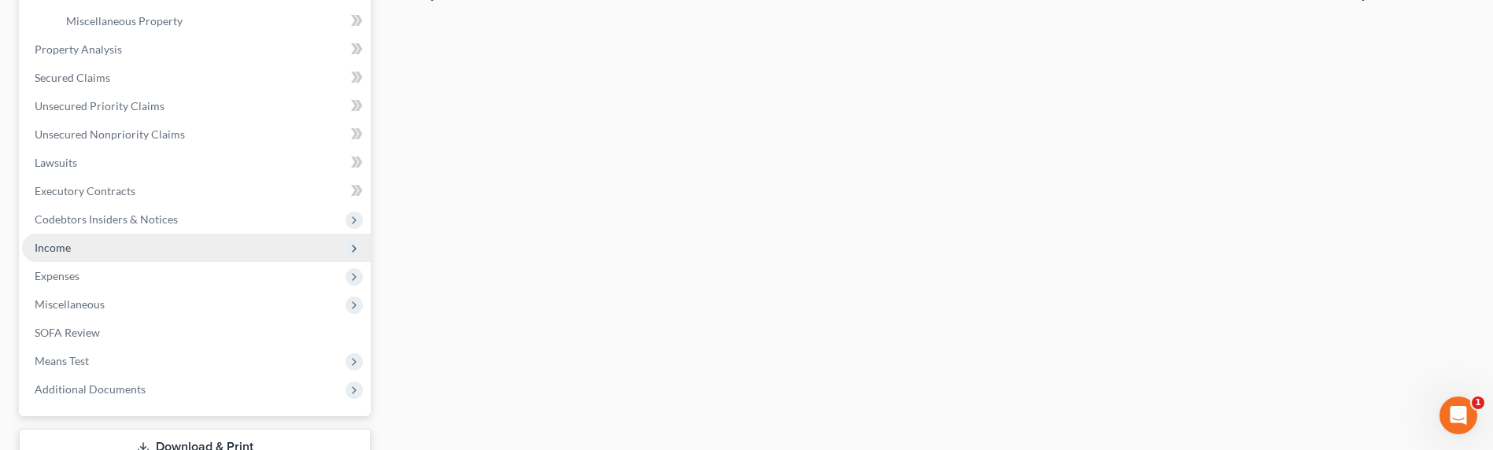
click at [110, 247] on span "Income" at bounding box center [196, 248] width 349 height 28
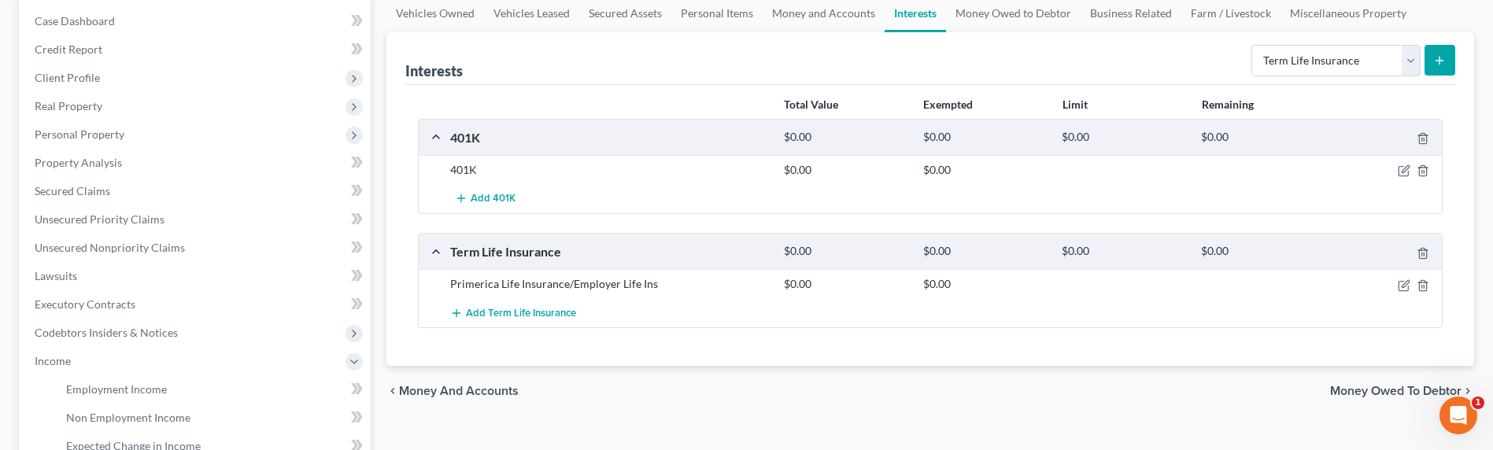
scroll to position [156, 0]
click at [137, 386] on span "Employment Income" at bounding box center [116, 389] width 101 height 13
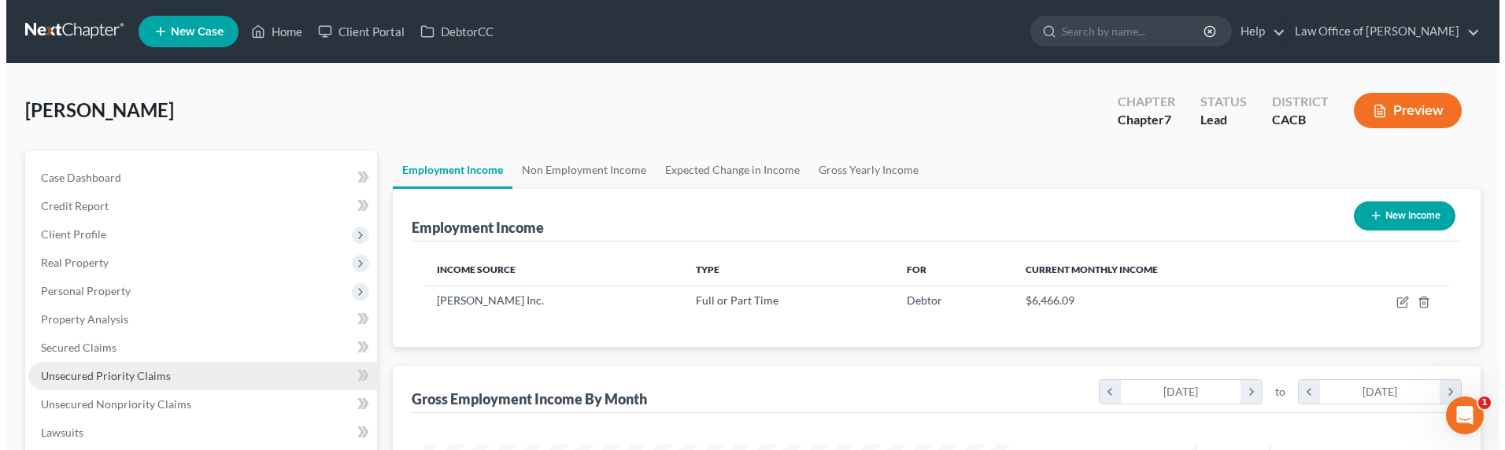
scroll to position [292, 616]
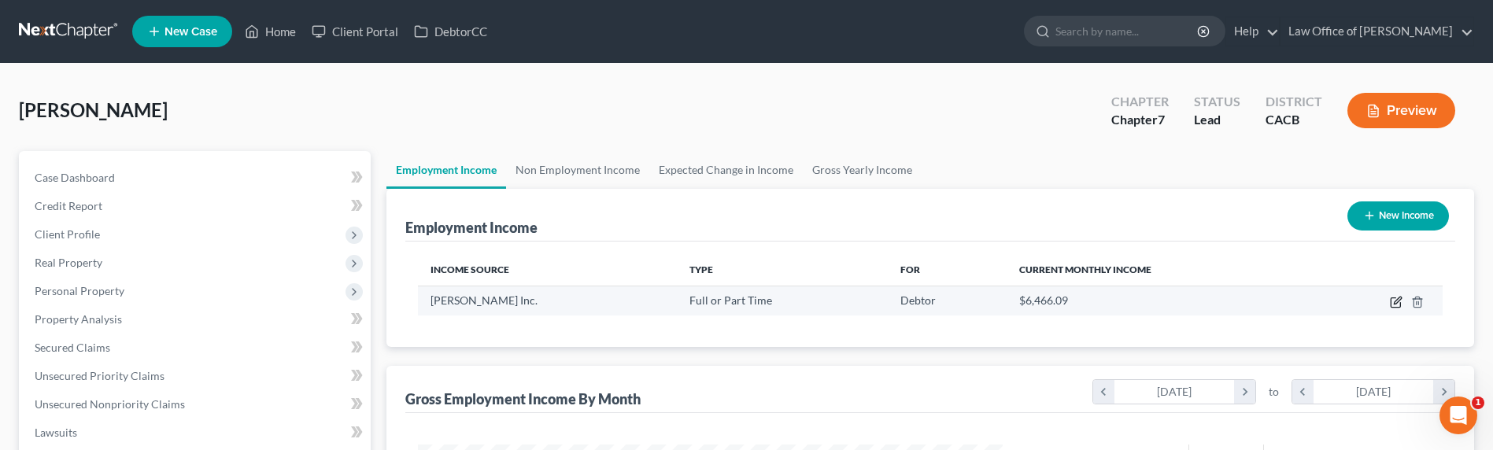
click at [1392, 302] on icon "button" at bounding box center [1396, 302] width 13 height 13
select select "0"
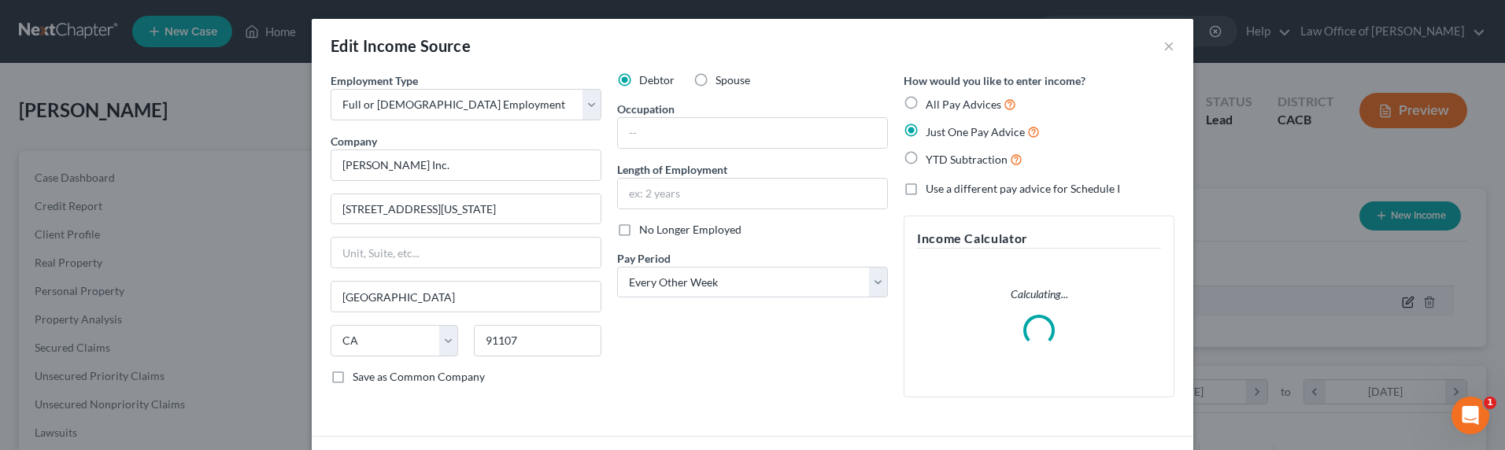
scroll to position [294, 621]
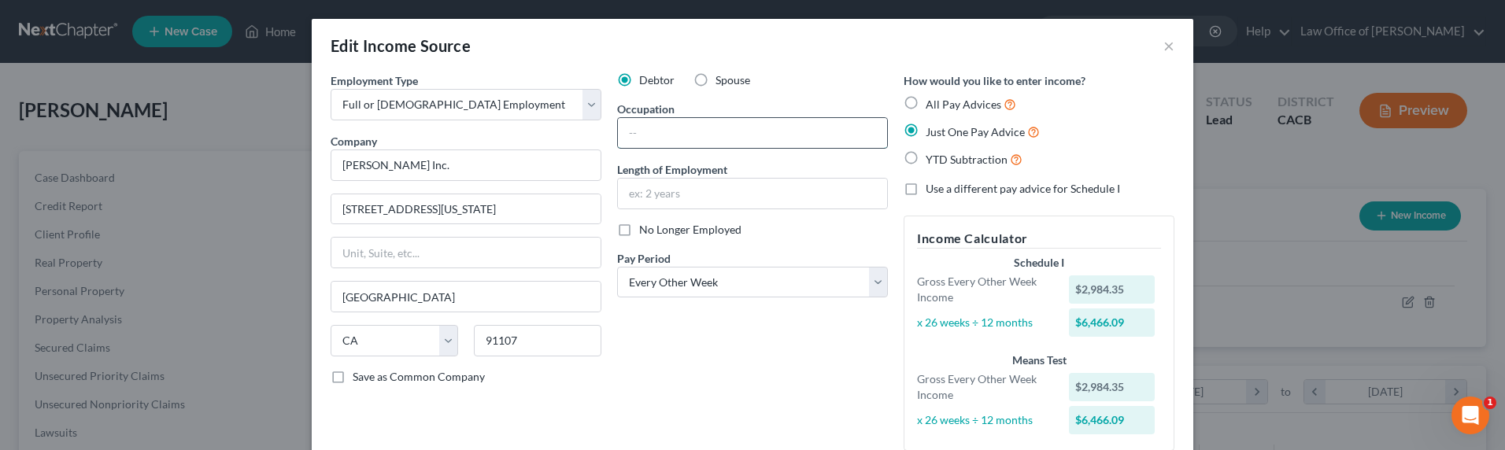
click at [722, 128] on input "text" at bounding box center [752, 133] width 269 height 30
click at [736, 188] on input "text" at bounding box center [752, 194] width 269 height 30
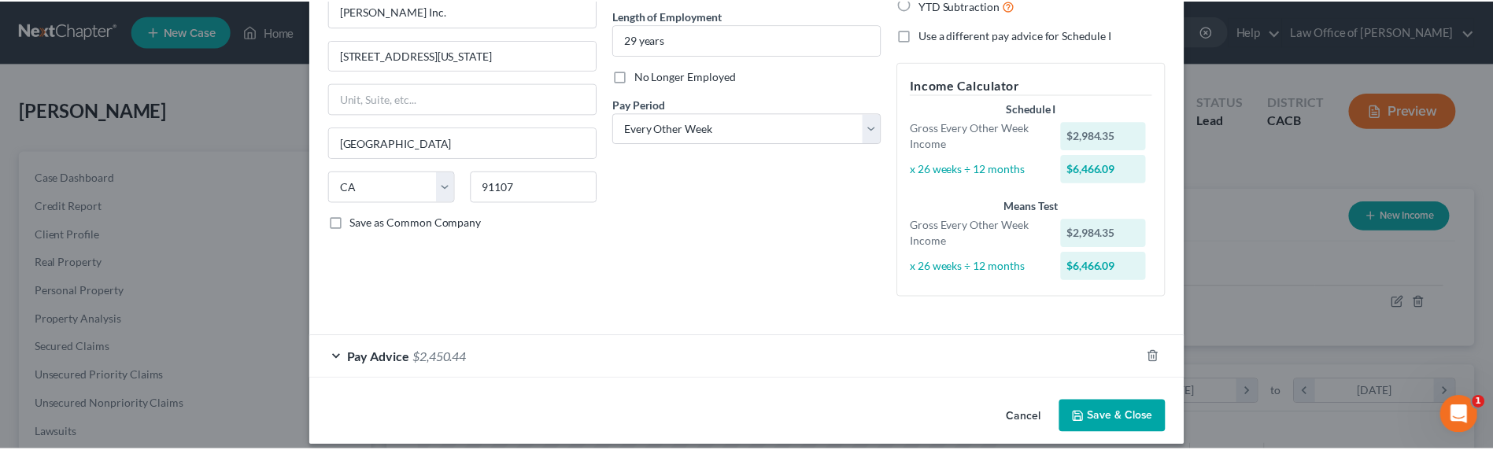
scroll to position [154, 0]
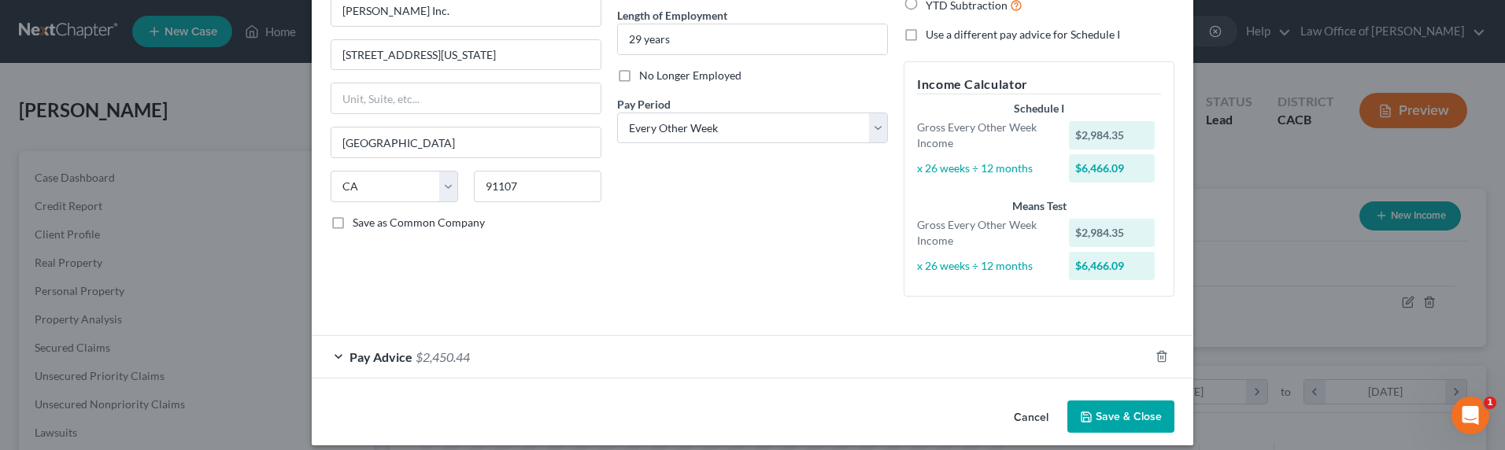
click at [649, 286] on div "Debtor Spouse Occupation Coordinator Length of Employment 29 years No Longer Em…" at bounding box center [752, 113] width 286 height 391
click at [1119, 418] on button "Save & Close" at bounding box center [1120, 417] width 107 height 33
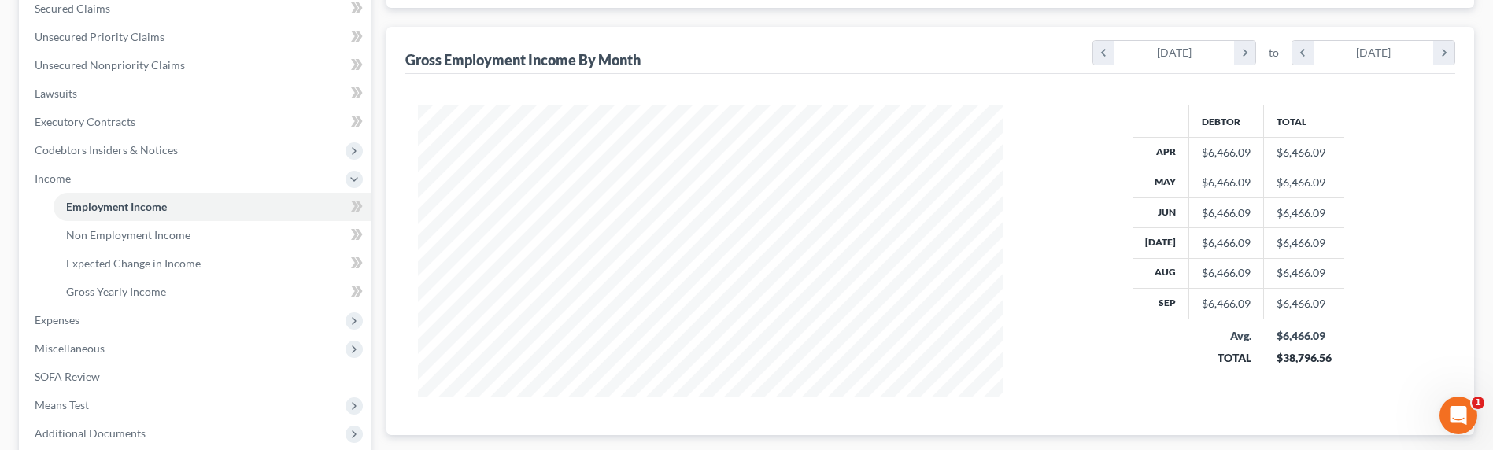
scroll to position [346, 0]
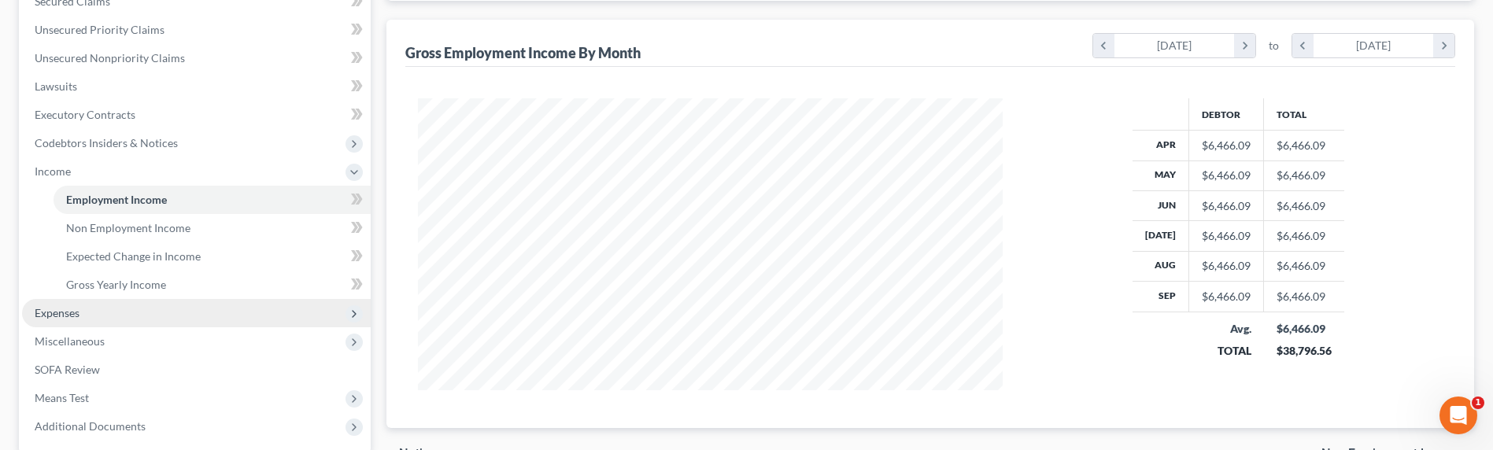
click at [148, 316] on span "Expenses" at bounding box center [196, 313] width 349 height 28
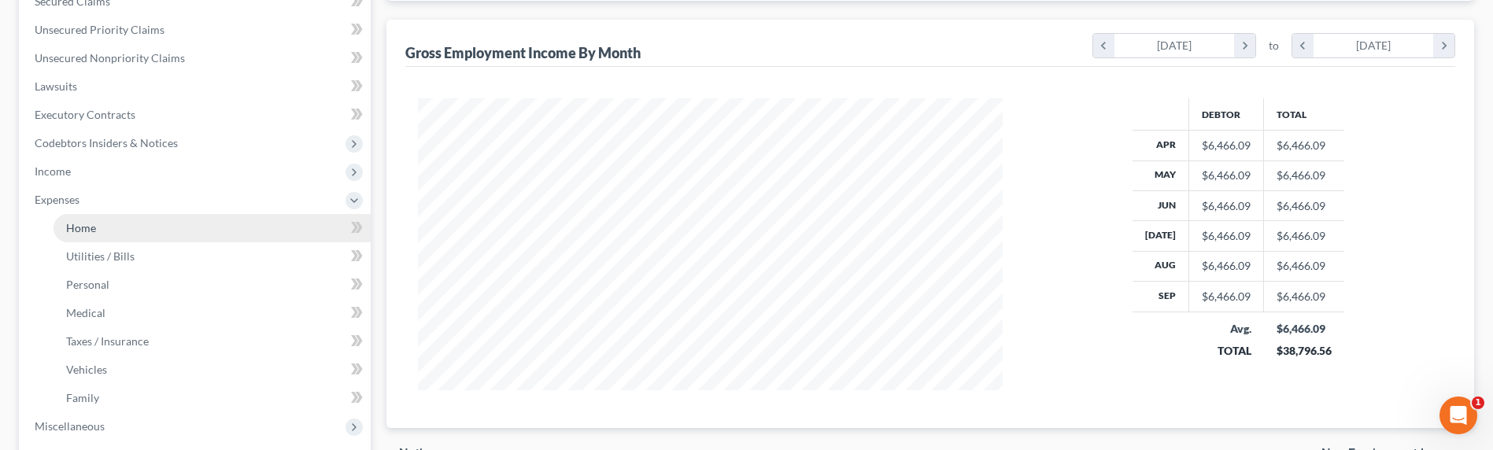
click at [97, 226] on link "Home" at bounding box center [212, 228] width 317 height 28
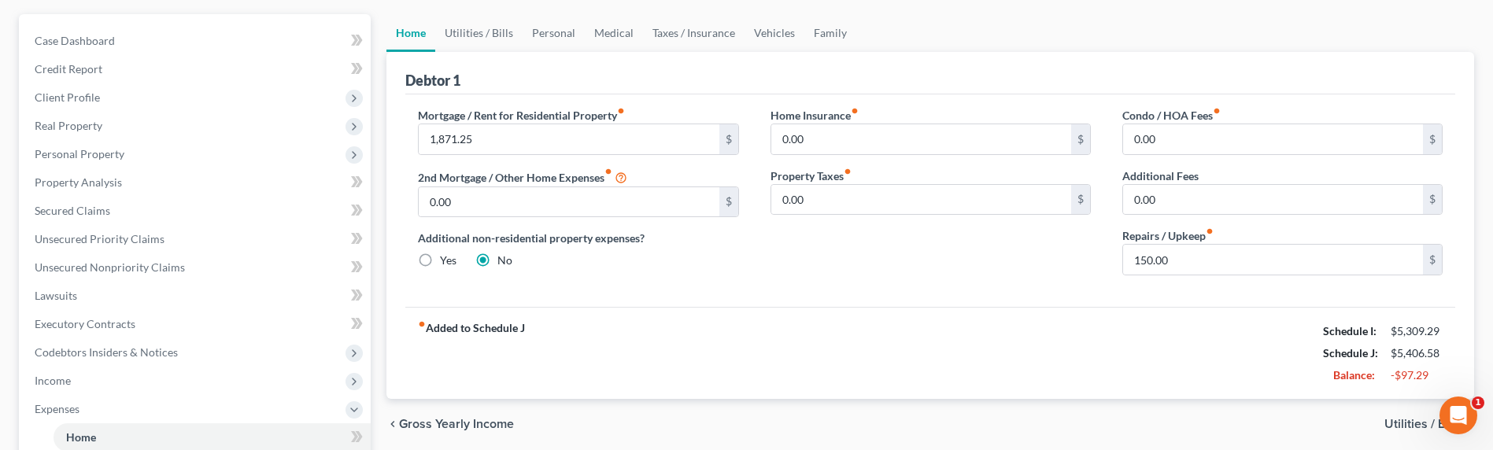
scroll to position [142, 0]
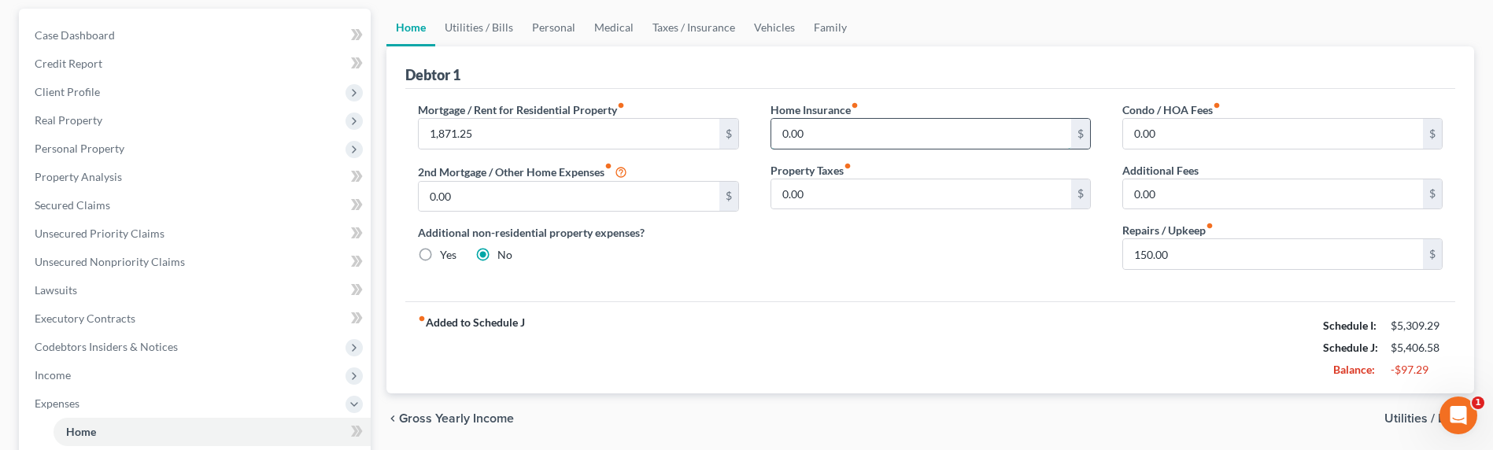
click at [807, 135] on input "0.00" at bounding box center [921, 134] width 300 height 30
click at [826, 244] on div "Home Insurance fiber_manual_record 125.00 $ Property Taxes fiber_manual_record …" at bounding box center [931, 192] width 352 height 181
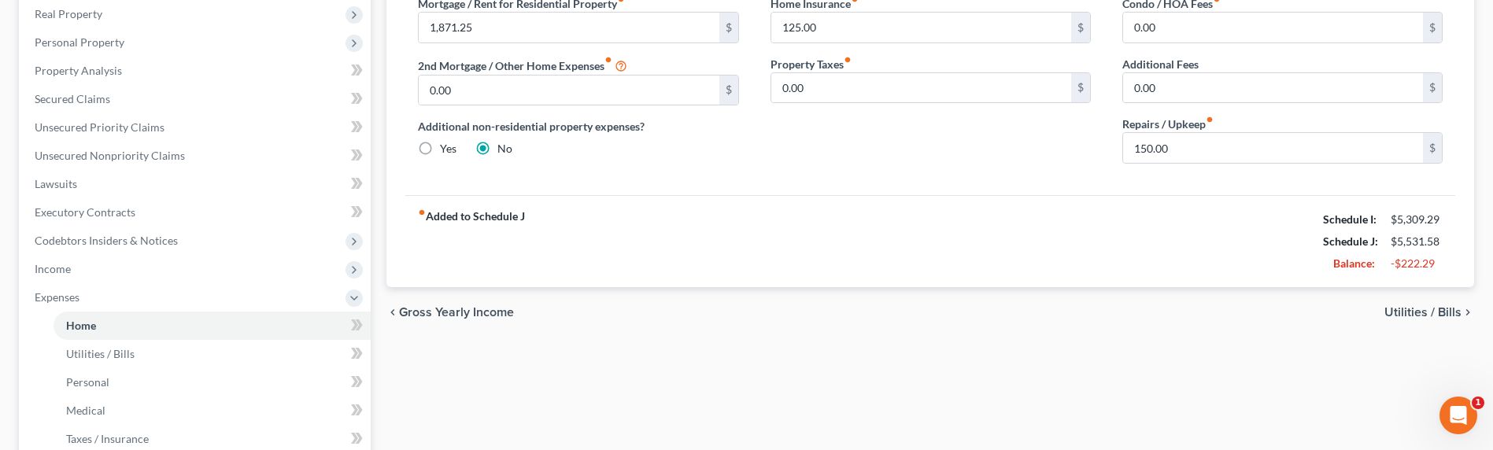
scroll to position [256, 0]
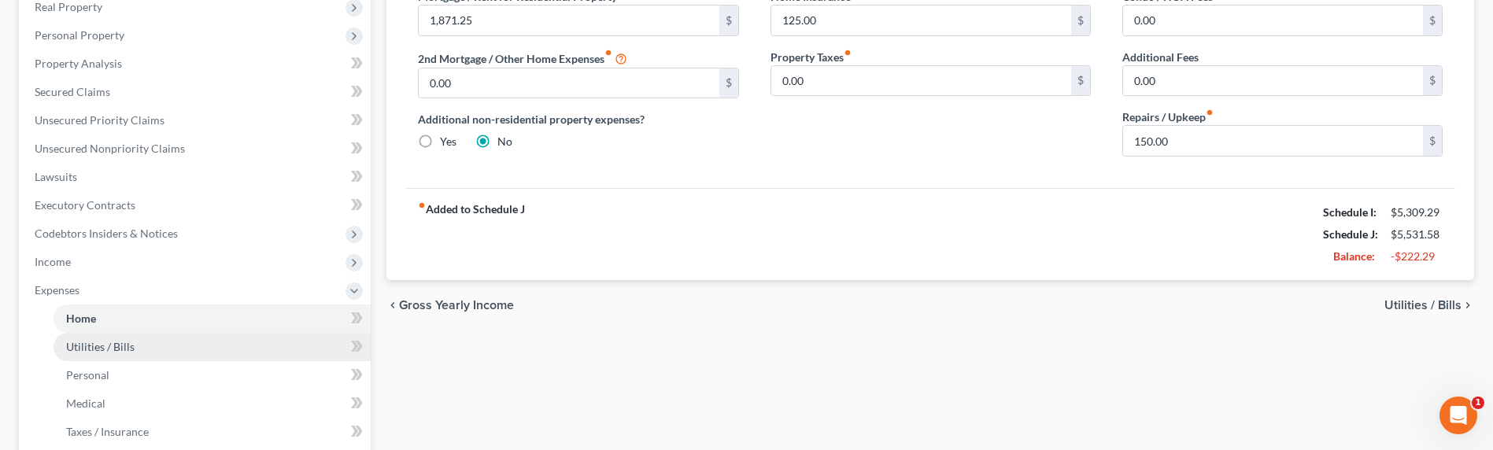
click at [159, 348] on link "Utilities / Bills" at bounding box center [212, 347] width 317 height 28
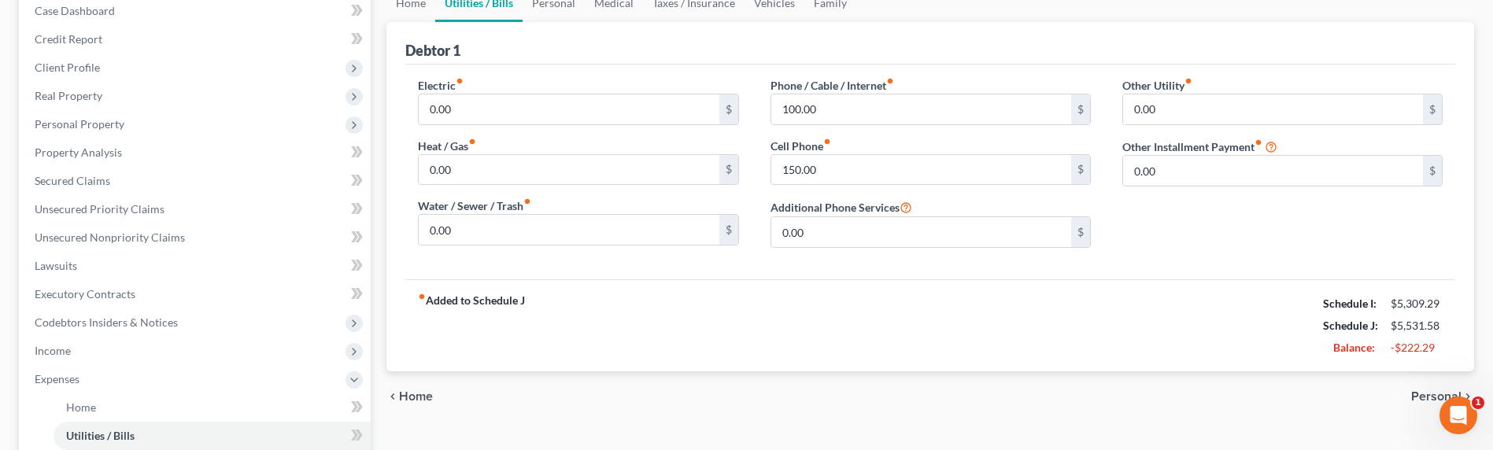
scroll to position [153, 0]
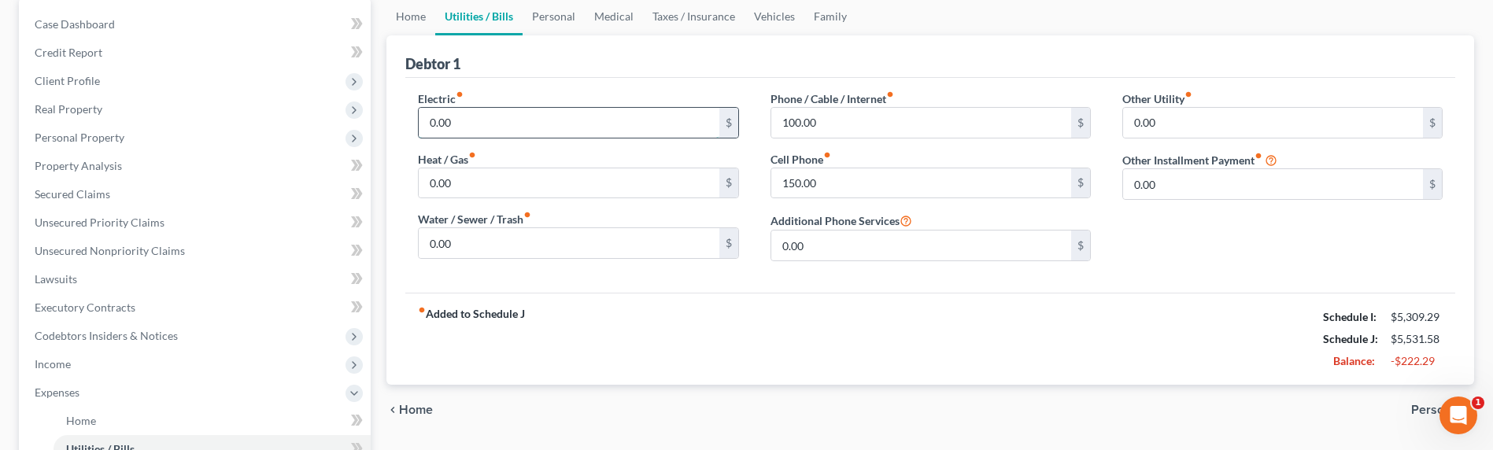
click at [455, 129] on input "0.00" at bounding box center [569, 123] width 300 height 30
click at [451, 187] on input "0.00" at bounding box center [569, 183] width 300 height 30
click at [911, 178] on input "150.00" at bounding box center [921, 183] width 300 height 30
click at [867, 127] on input "100.00" at bounding box center [921, 123] width 300 height 30
drag, startPoint x: 972, startPoint y: 340, endPoint x: 956, endPoint y: 335, distance: 16.4
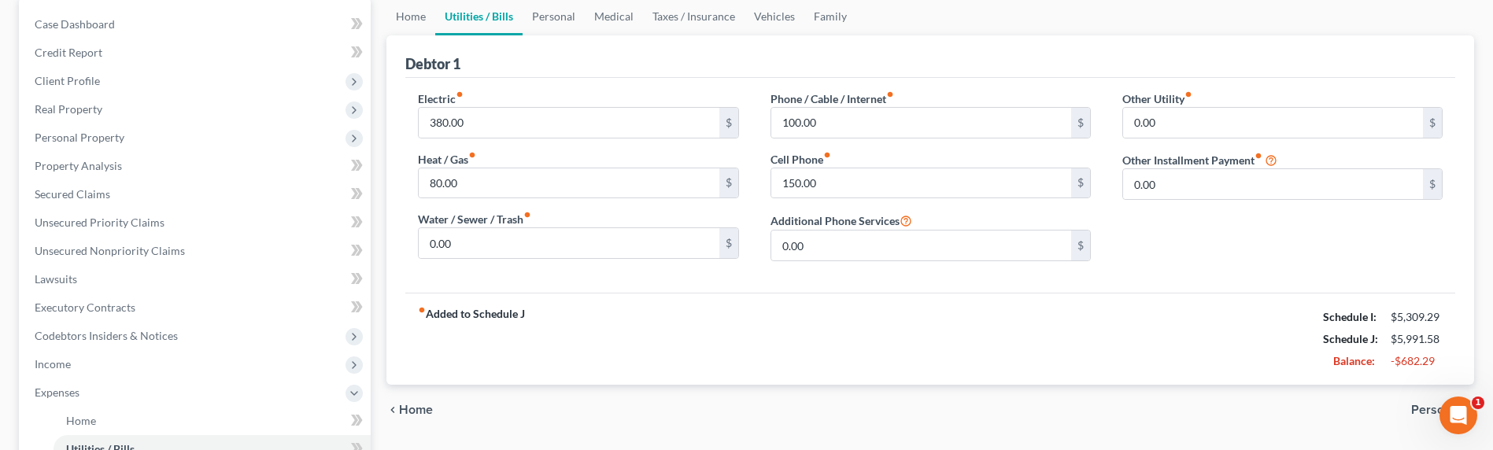
click at [965, 338] on div "fiber_manual_record Added to Schedule J Schedule I: $5,309.29 Schedule J: $5,99…" at bounding box center [930, 339] width 1050 height 92
click at [536, 362] on div "fiber_manual_record Added to Schedule J Schedule I: $5,309.29 Schedule J: $5,99…" at bounding box center [930, 339] width 1050 height 92
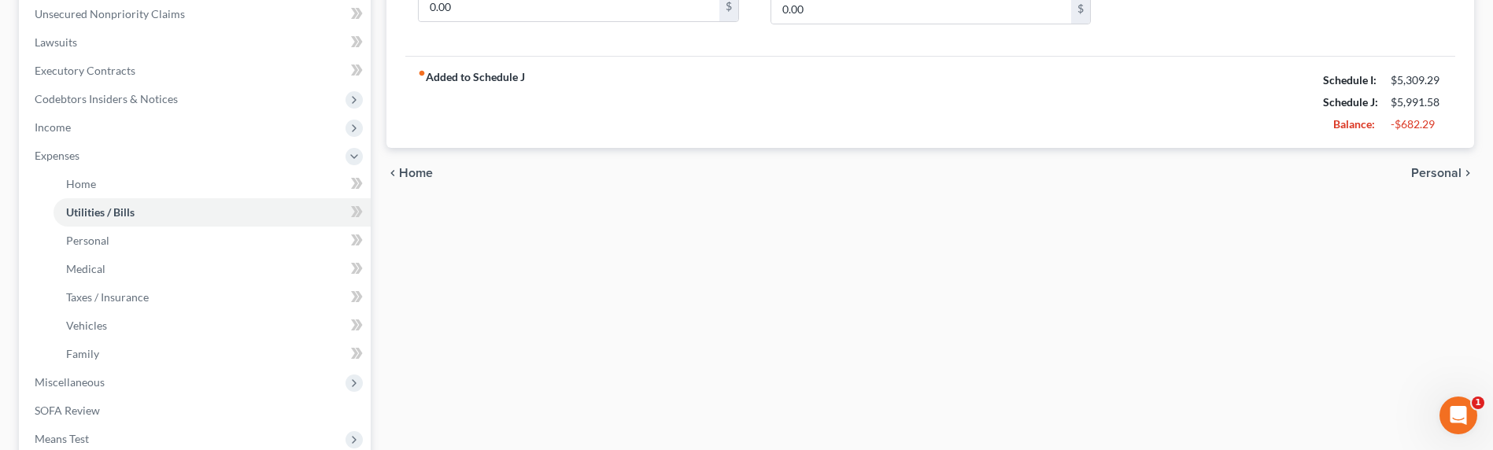
scroll to position [396, 0]
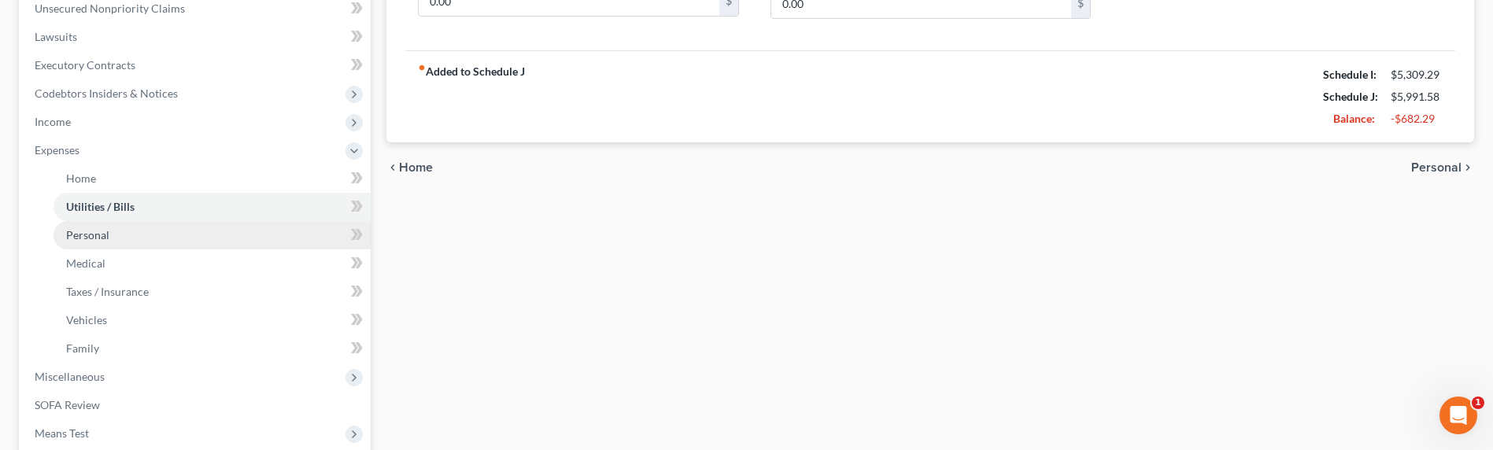
click at [123, 233] on link "Personal" at bounding box center [212, 235] width 317 height 28
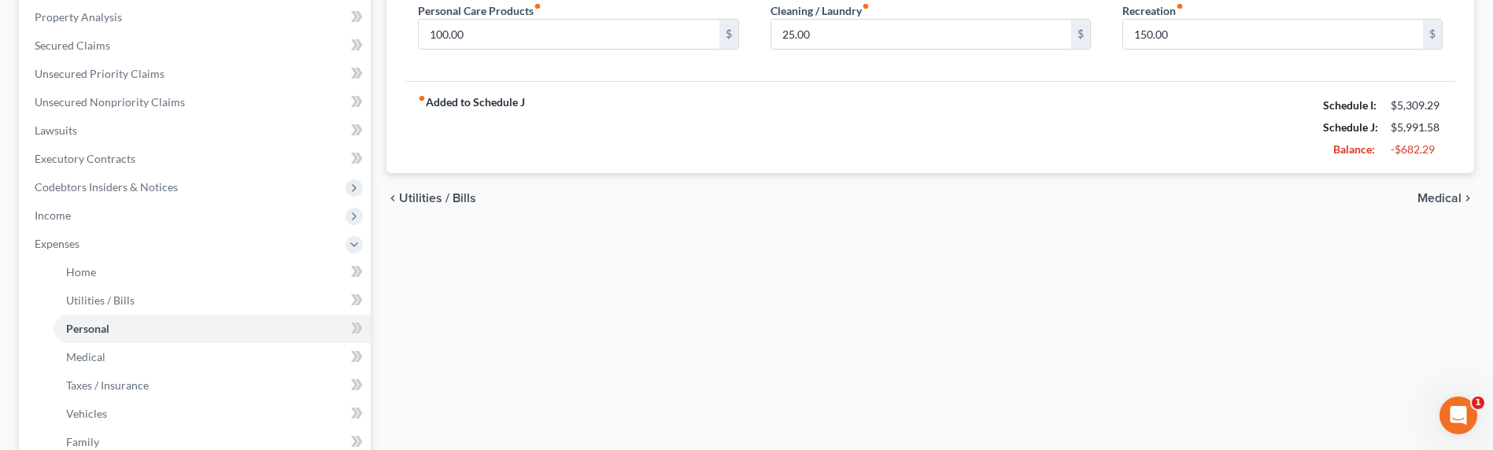
scroll to position [304, 0]
click at [184, 355] on link "Medical" at bounding box center [212, 356] width 317 height 28
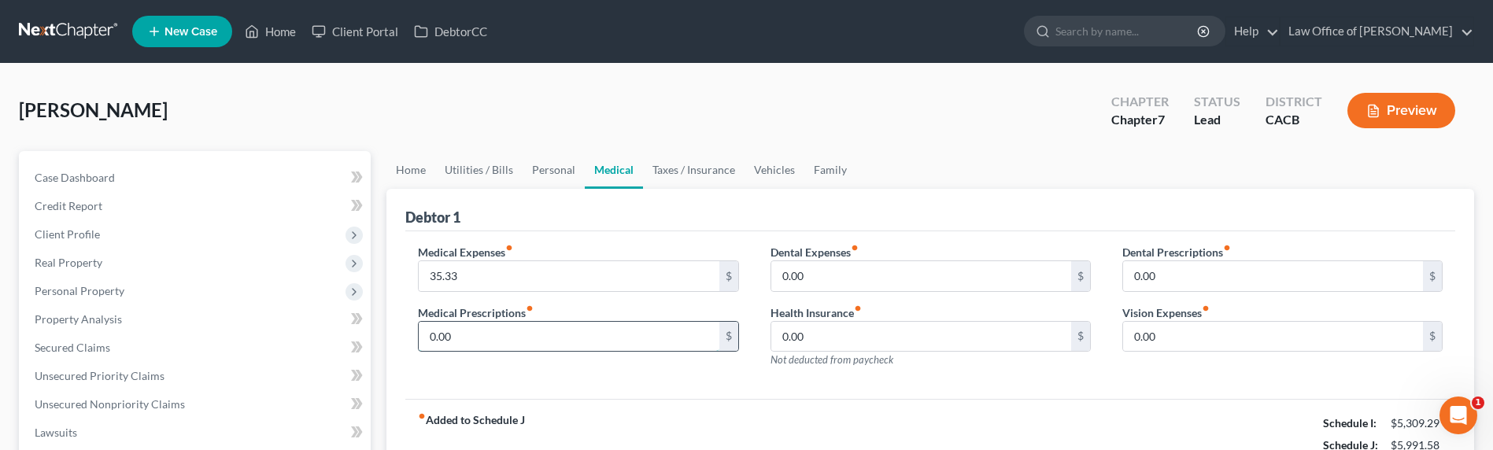
click at [548, 337] on input "0.00" at bounding box center [569, 337] width 300 height 30
click at [900, 332] on input "0.00" at bounding box center [921, 337] width 300 height 30
click at [870, 282] on input "0.00" at bounding box center [921, 276] width 300 height 30
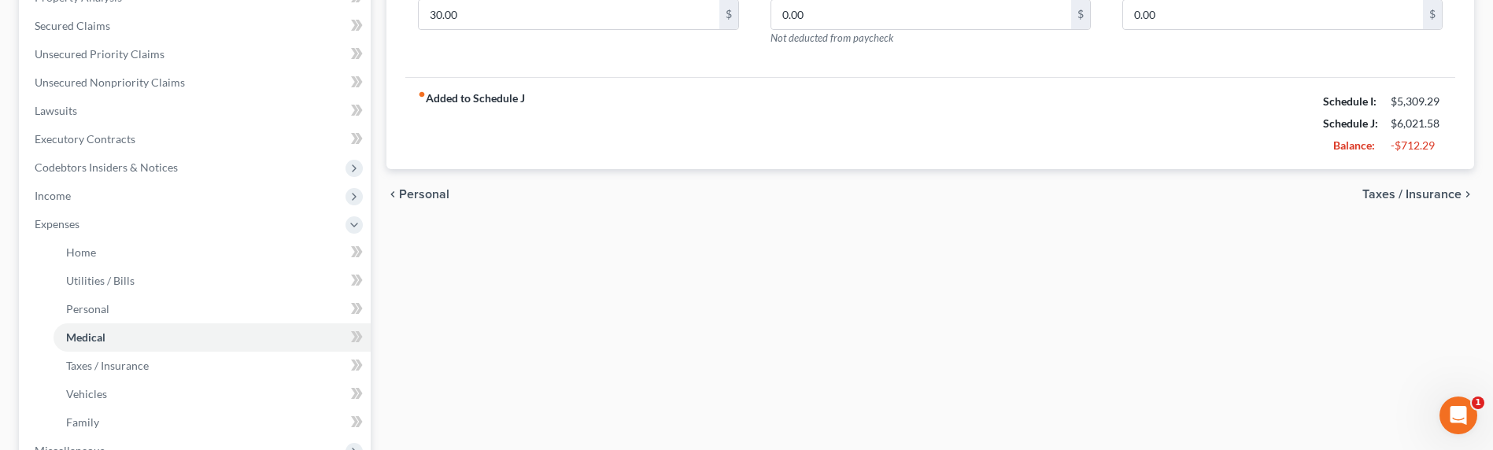
scroll to position [323, 0]
click at [109, 308] on link "Personal" at bounding box center [212, 308] width 317 height 28
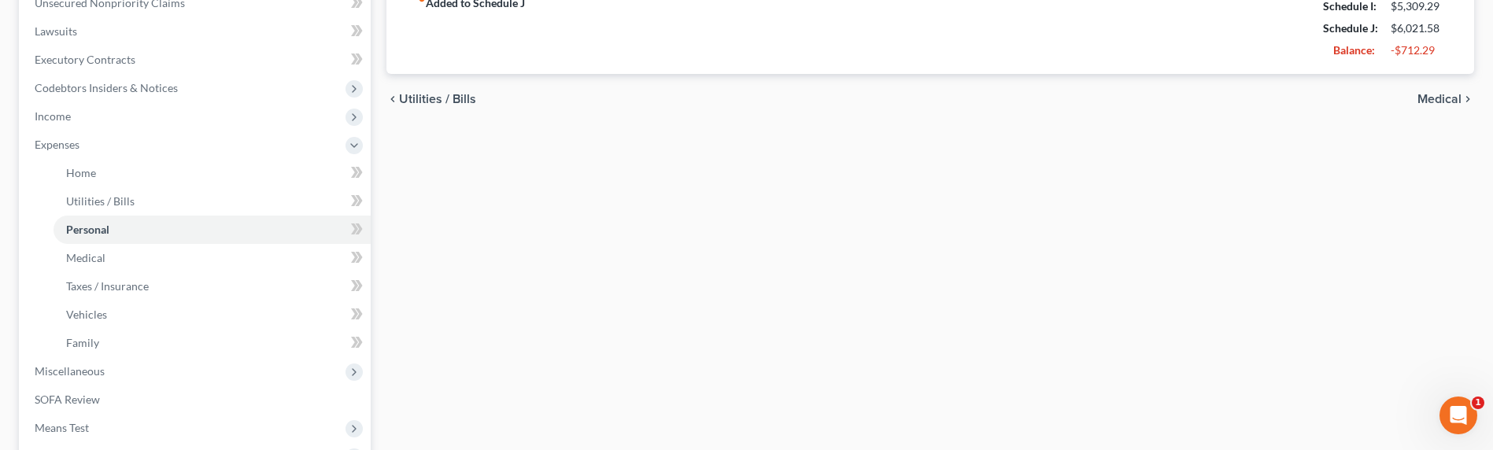
scroll to position [402, 0]
click at [152, 279] on link "Taxes / Insurance" at bounding box center [212, 286] width 317 height 28
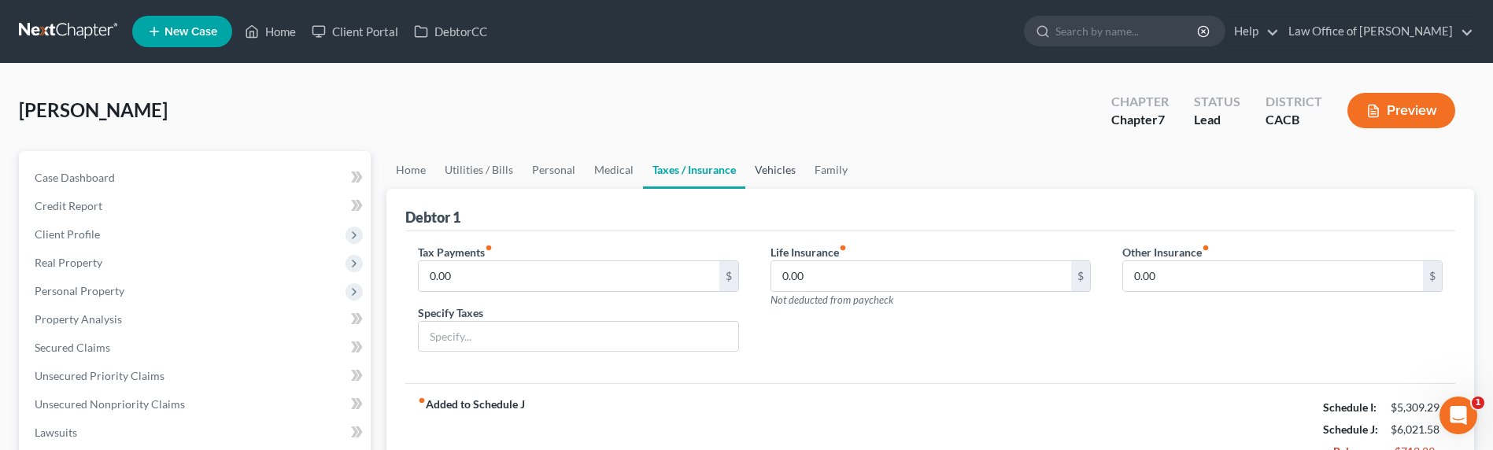
click at [790, 175] on link "Vehicles" at bounding box center [775, 170] width 60 height 38
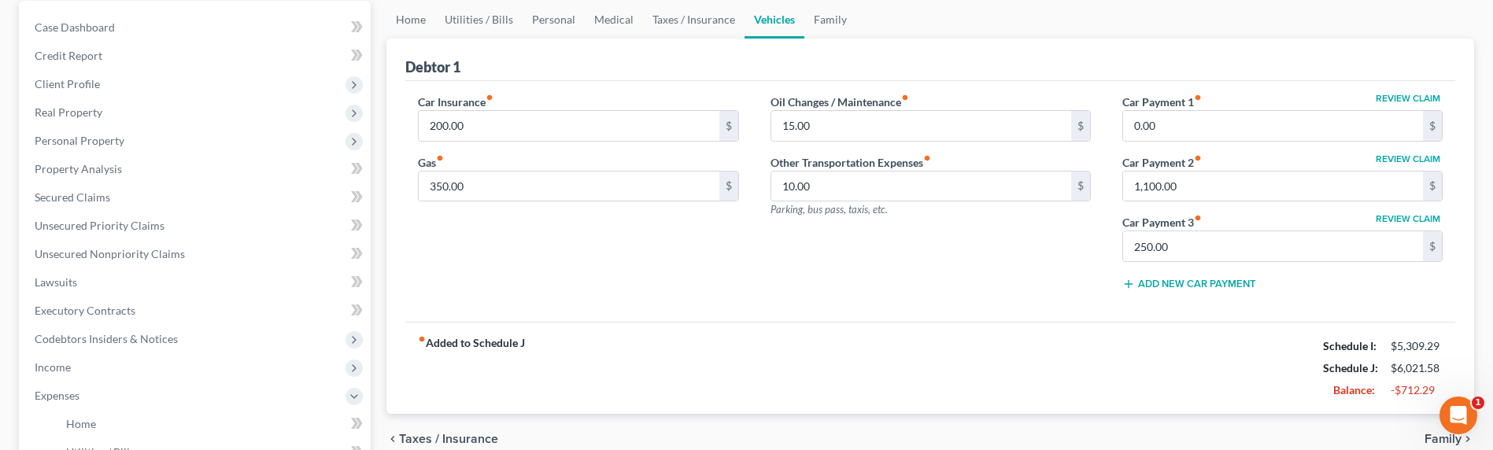
scroll to position [164, 0]
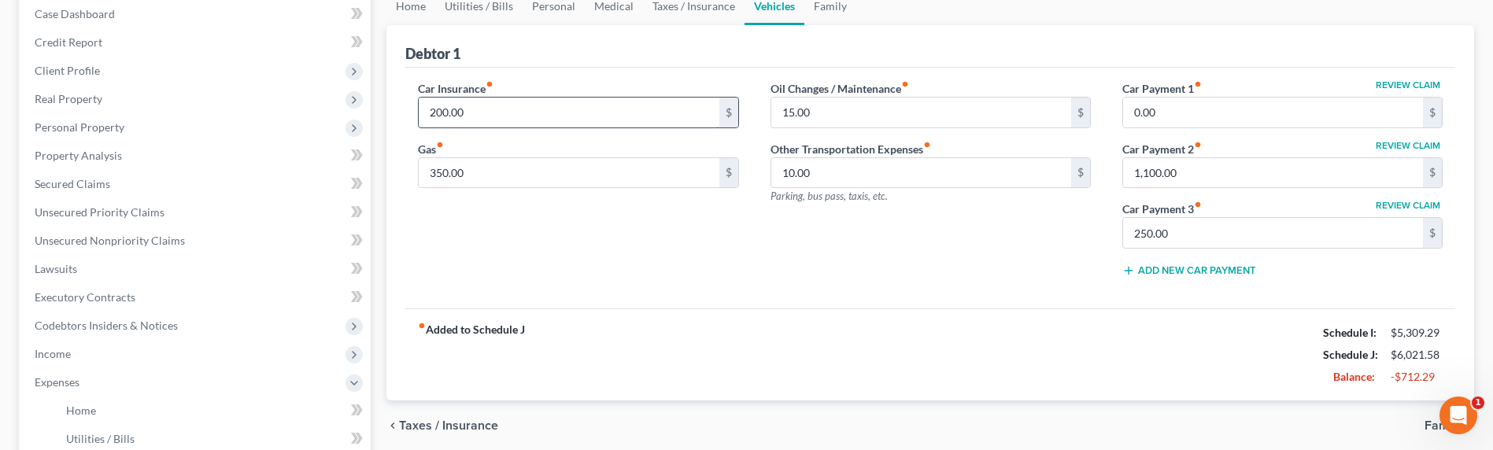
click at [495, 111] on input "200.00" at bounding box center [569, 113] width 300 height 30
click at [792, 230] on div "Oil Changes / Maintenance fiber_manual_record 15.00 $ Other Transportation Expe…" at bounding box center [931, 184] width 352 height 209
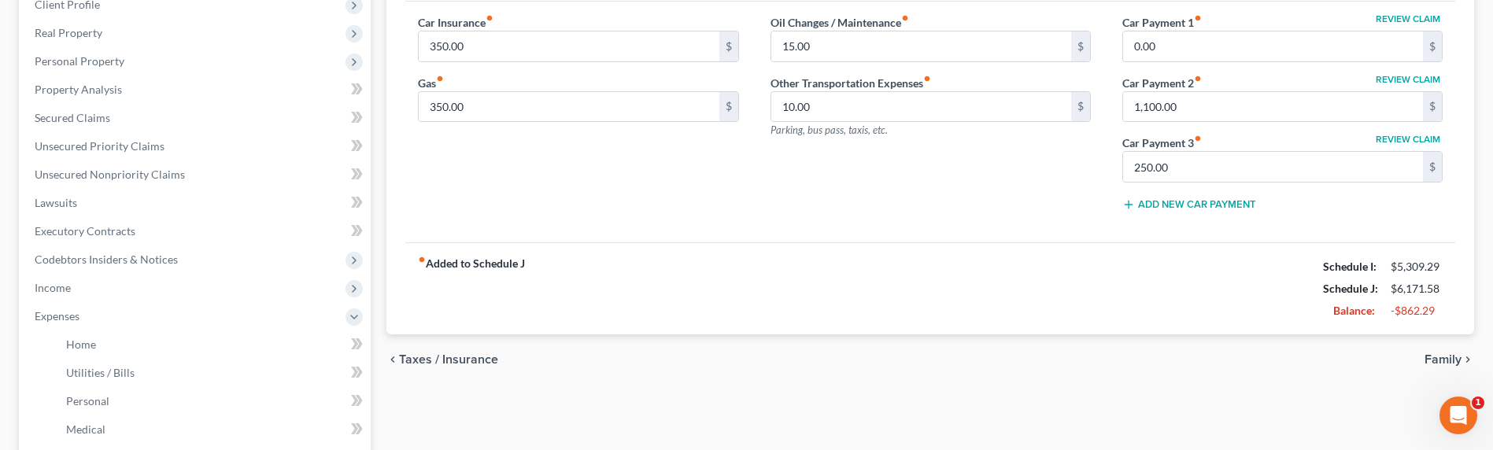
scroll to position [231, 0]
click at [1198, 94] on input "1,100.00" at bounding box center [1273, 106] width 300 height 30
drag, startPoint x: 1198, startPoint y: 95, endPoint x: 1140, endPoint y: 120, distance: 62.4
click at [1140, 123] on div "Review Claim Car Payment 1 fiber_manual_record 0.00 $ Review Claim Car Payment …" at bounding box center [1282, 117] width 352 height 209
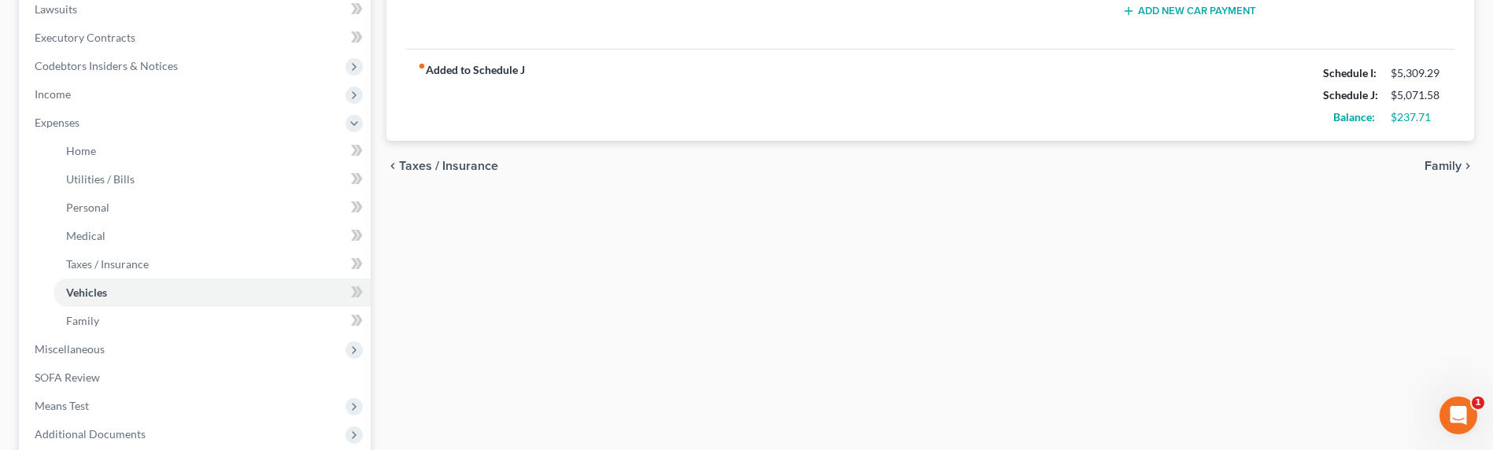
scroll to position [426, 0]
